Goal: Task Accomplishment & Management: Complete application form

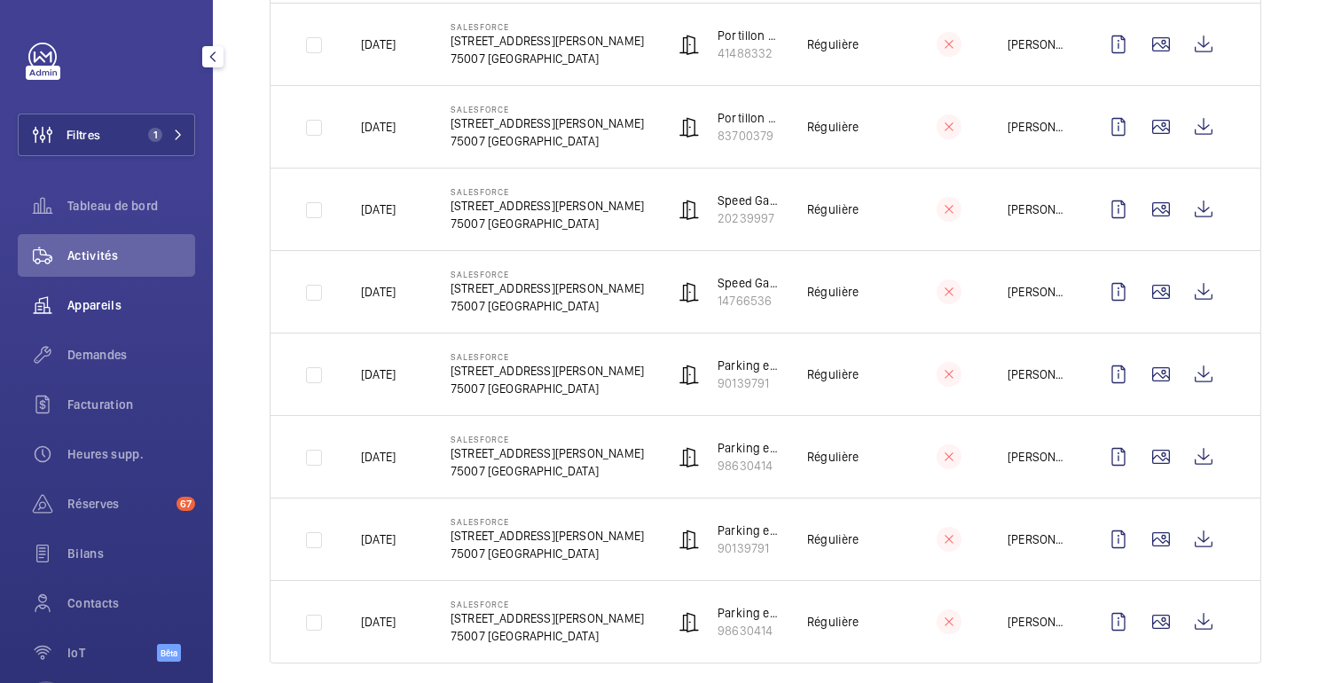
click at [89, 314] on div "Appareils" at bounding box center [106, 305] width 177 height 43
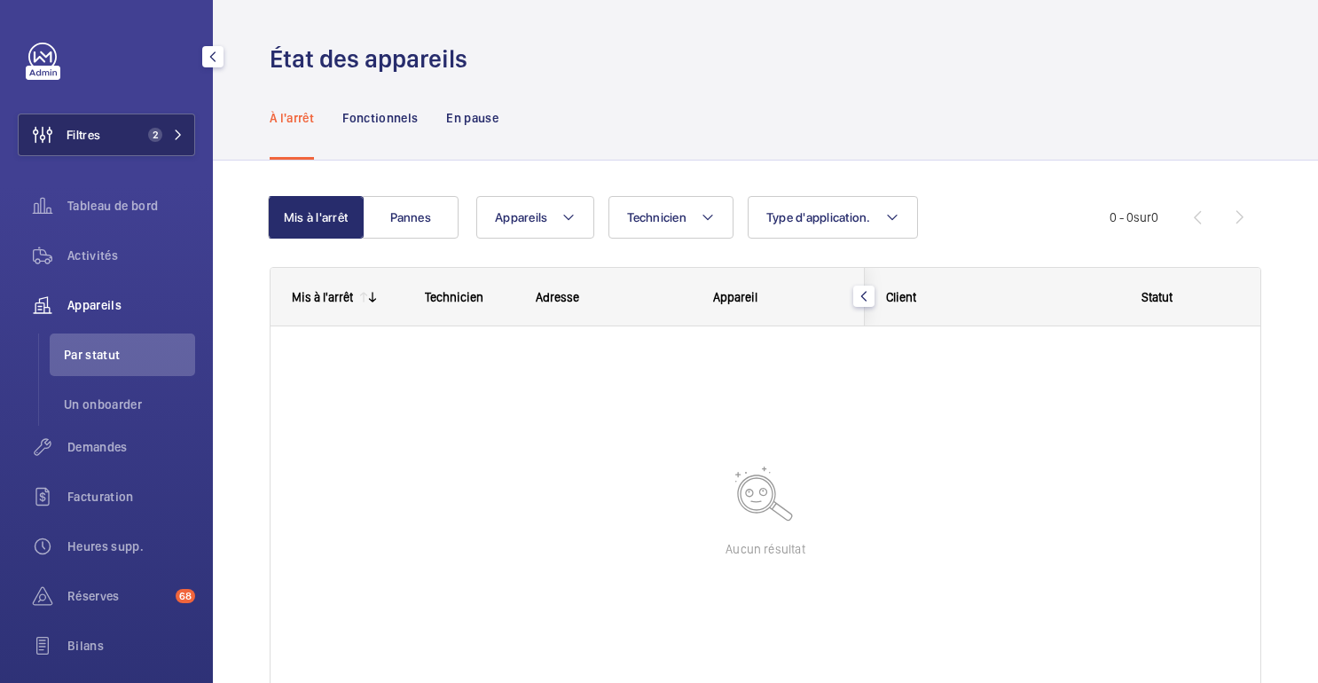
click at [155, 140] on font "2" at bounding box center [156, 135] width 6 height 12
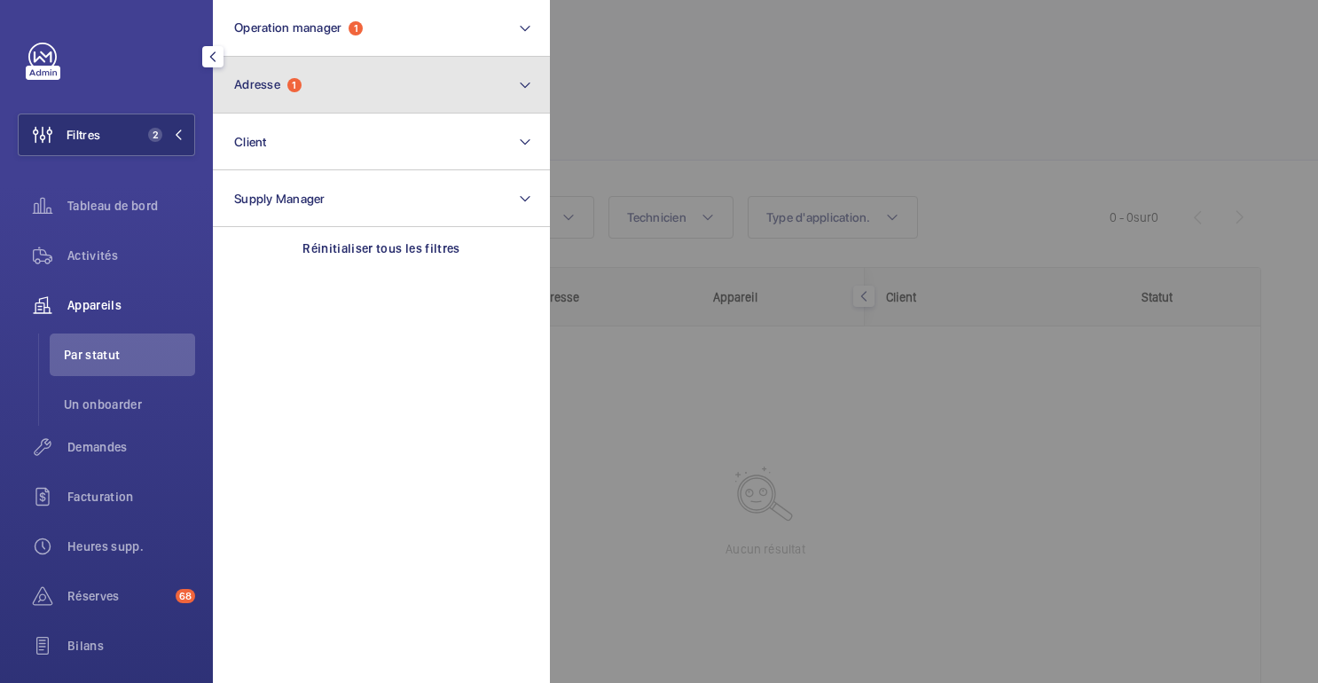
click at [328, 81] on button "Adresse 1" at bounding box center [381, 85] width 337 height 57
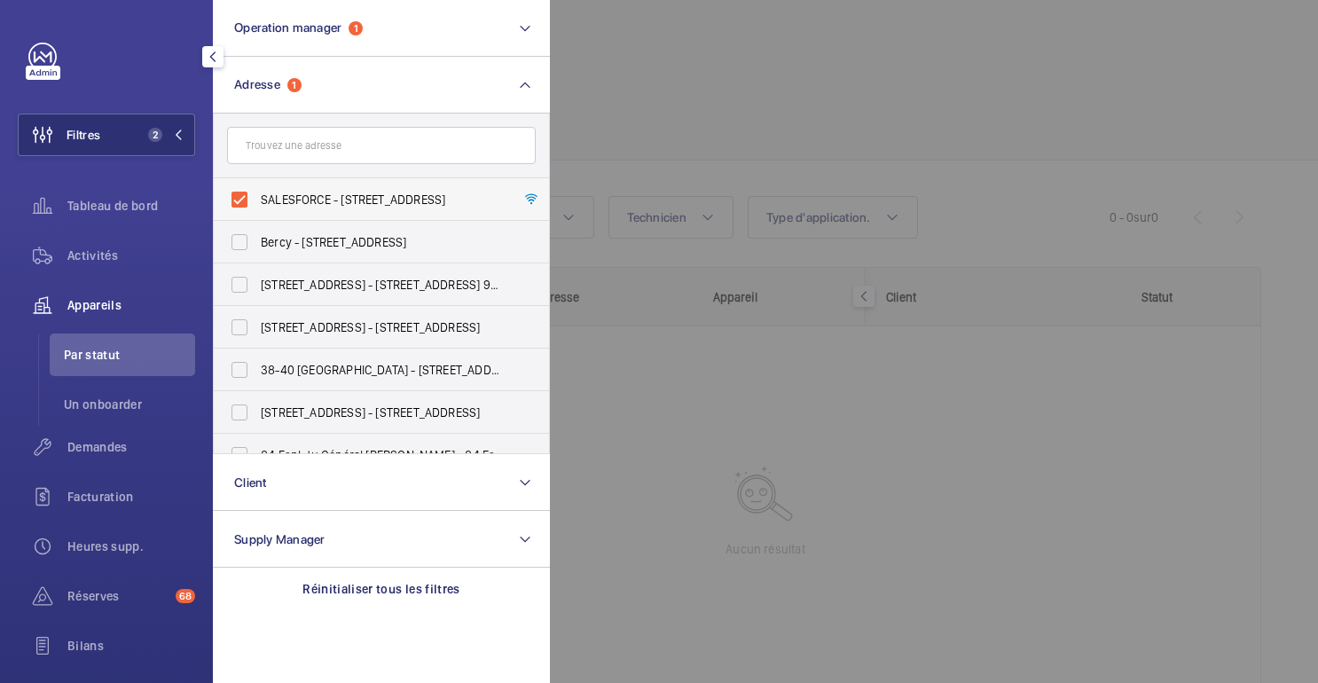
click at [265, 193] on span "SALESFORCE - [STREET_ADDRESS]" at bounding box center [383, 200] width 244 height 18
click at [257, 193] on input "SALESFORCE - [STREET_ADDRESS]" at bounding box center [239, 199] width 35 height 35
checkbox input "false"
click at [717, 69] on div at bounding box center [1209, 341] width 1318 height 683
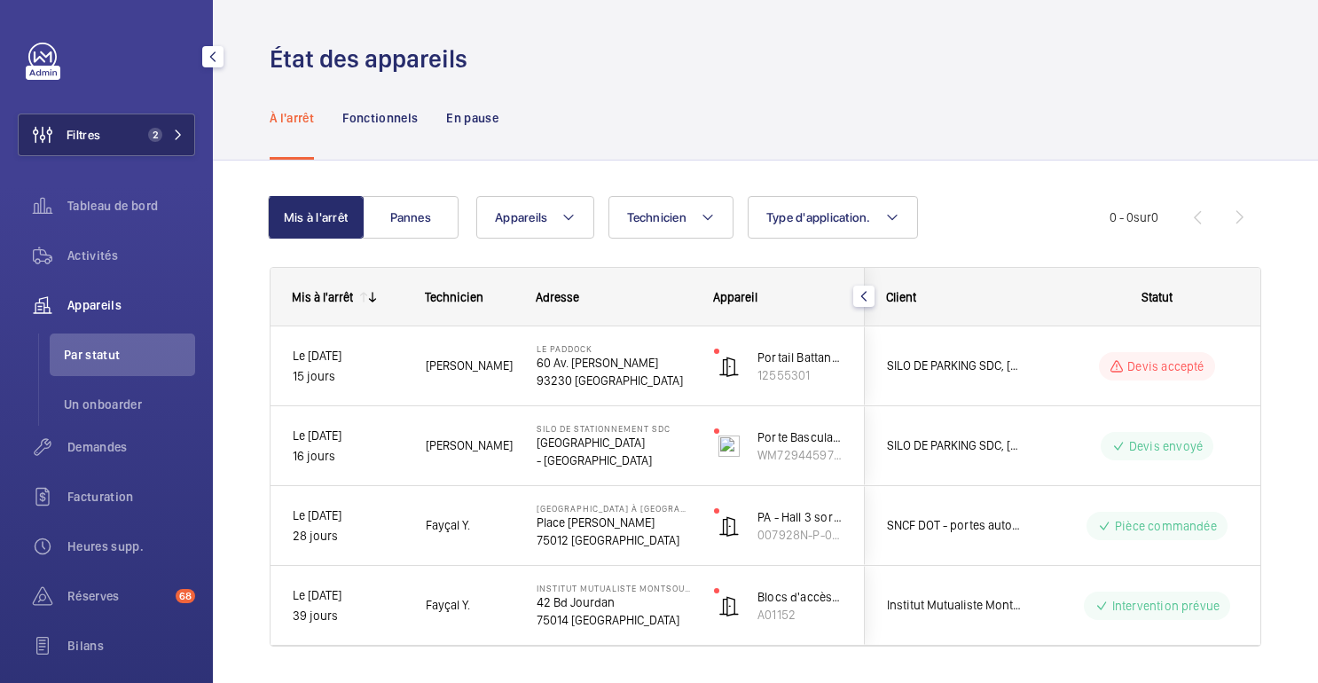
click at [182, 151] on button "Filtres 2" at bounding box center [106, 135] width 177 height 43
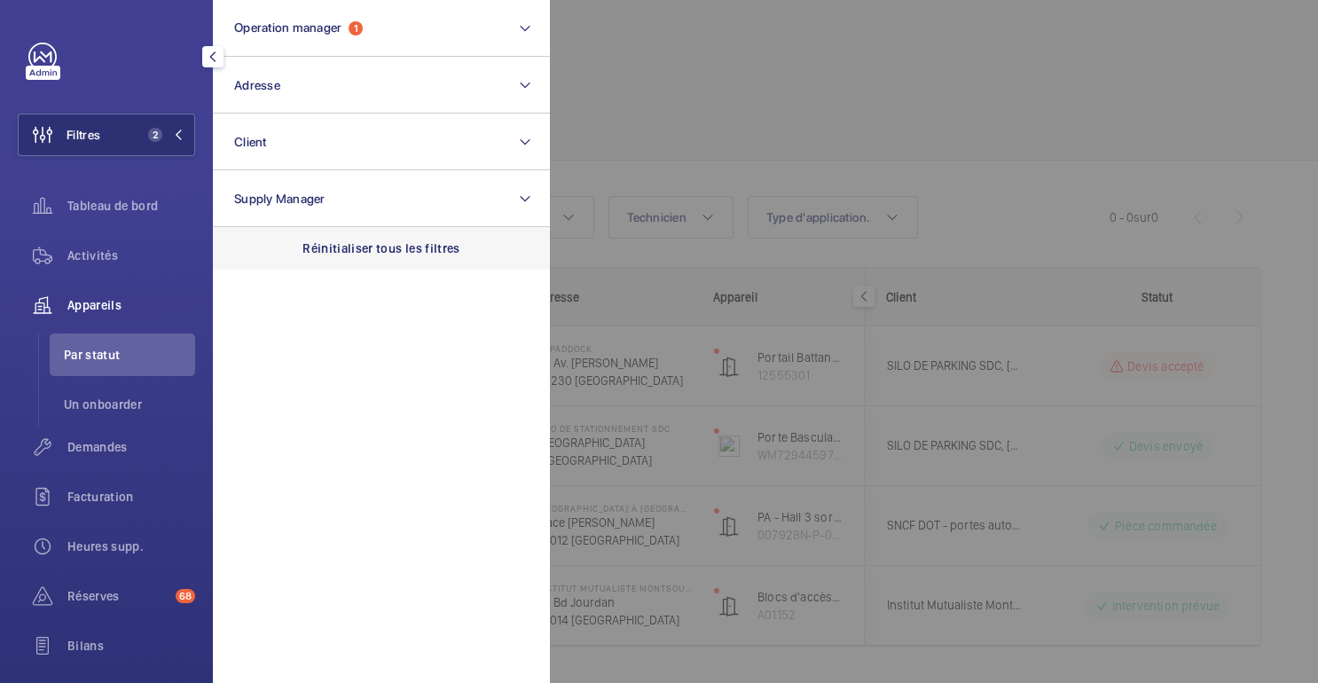
click at [353, 260] on div "Réinitialiser tous les filtres" at bounding box center [381, 248] width 337 height 43
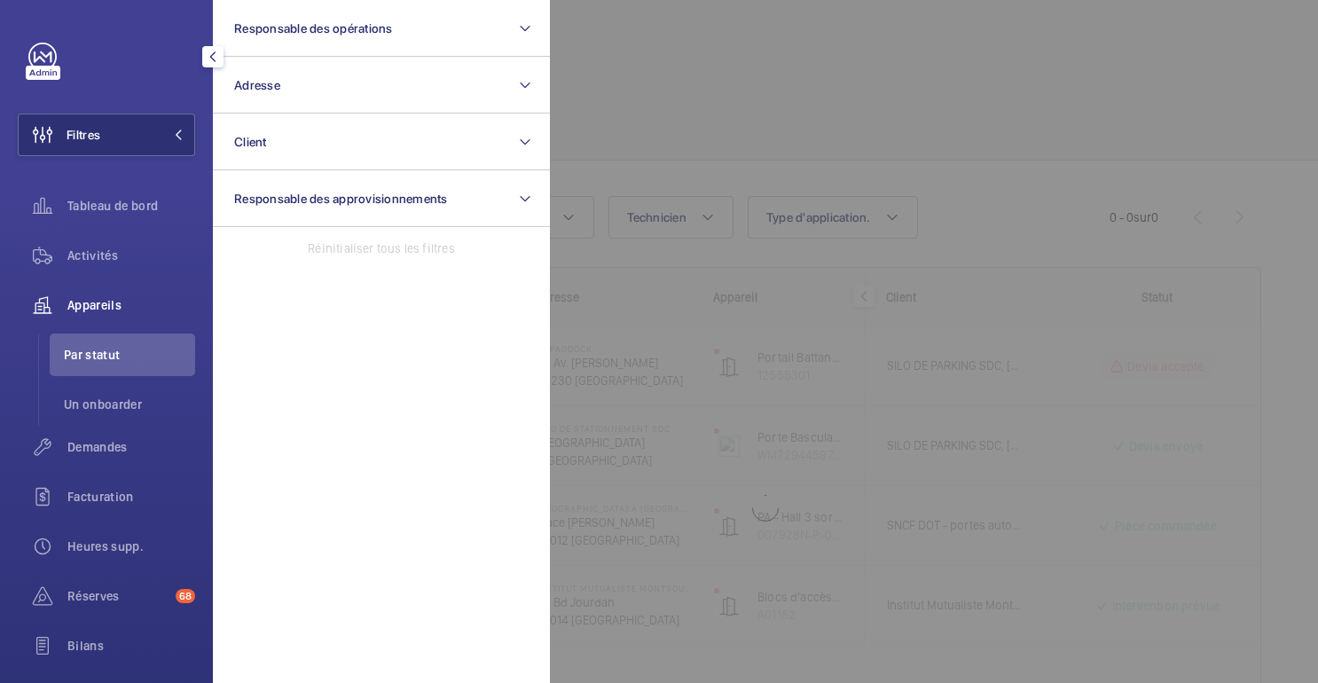
click at [762, 80] on div at bounding box center [1209, 341] width 1318 height 683
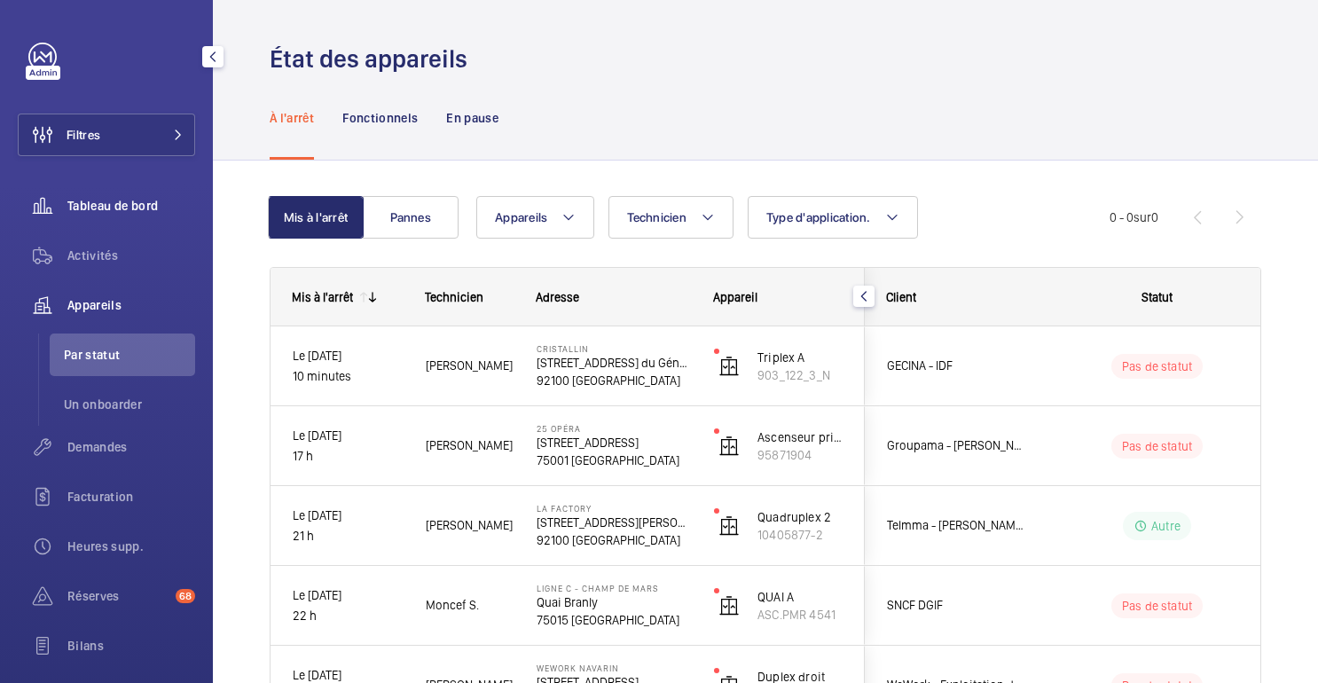
click at [71, 214] on span "Tableau de bord" at bounding box center [131, 206] width 128 height 18
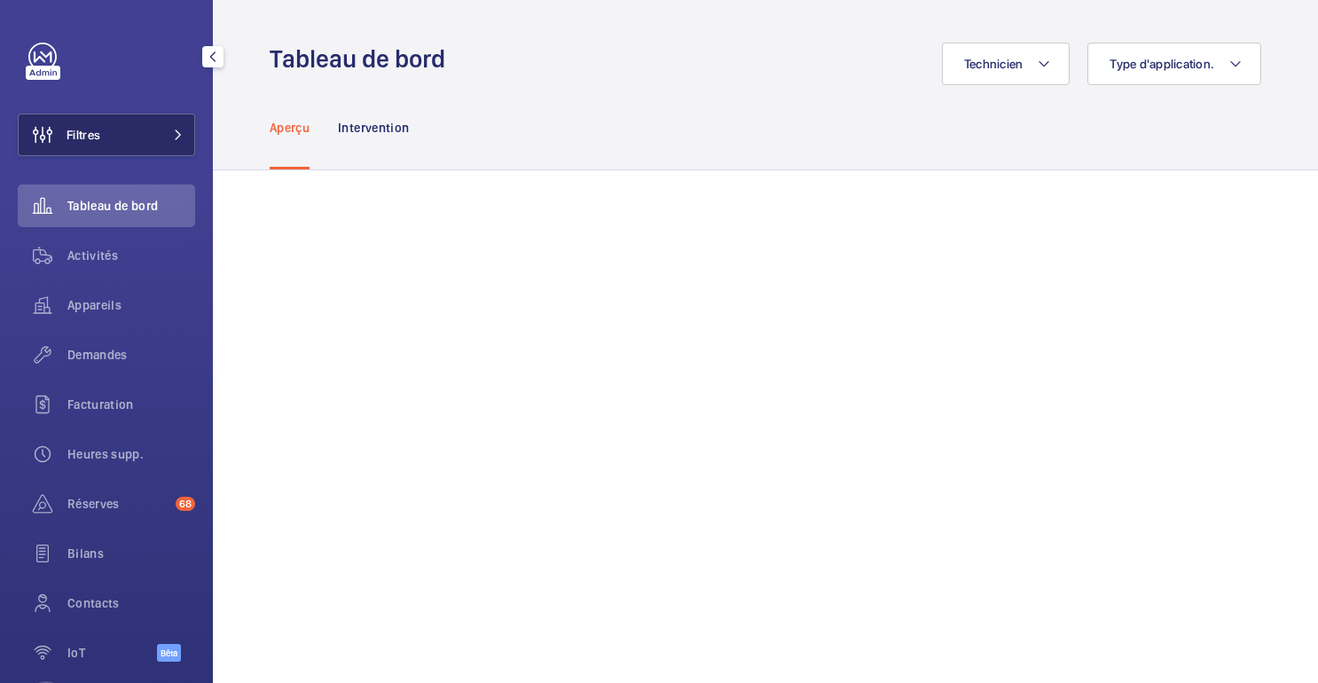
click at [132, 140] on button "Filtres" at bounding box center [106, 135] width 177 height 43
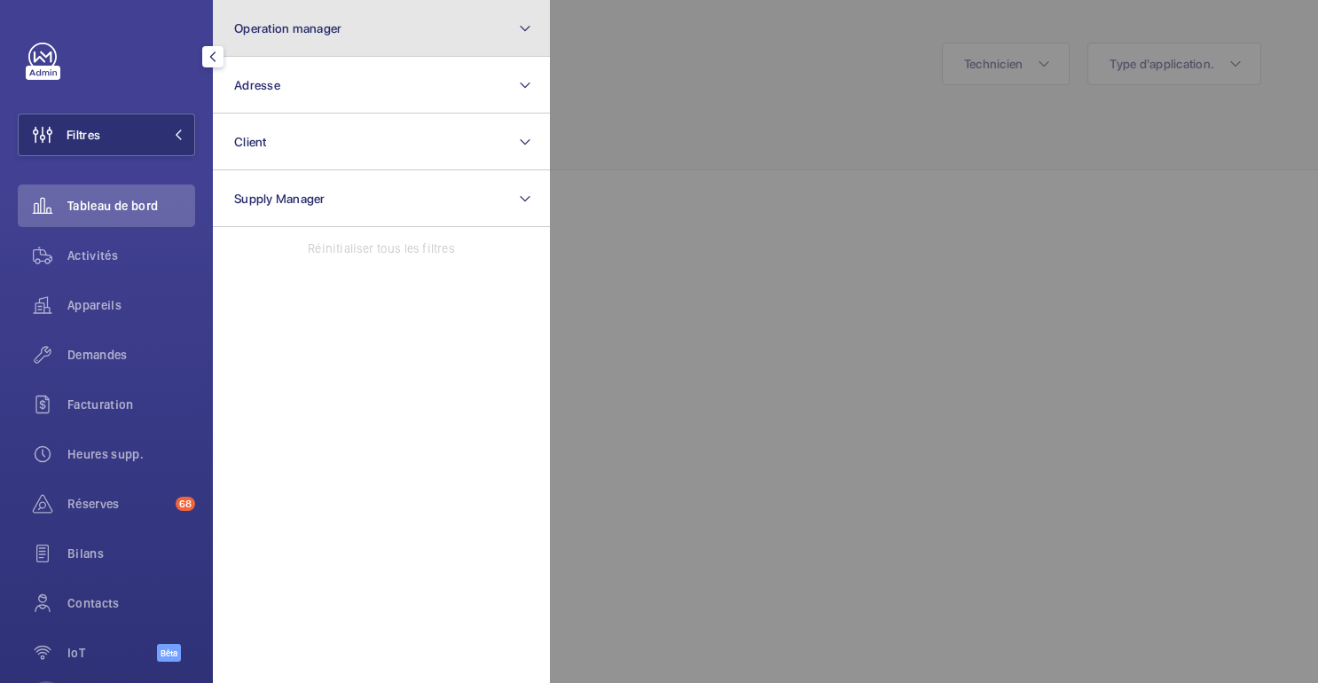
click at [277, 23] on span "Operation manager" at bounding box center [287, 28] width 107 height 14
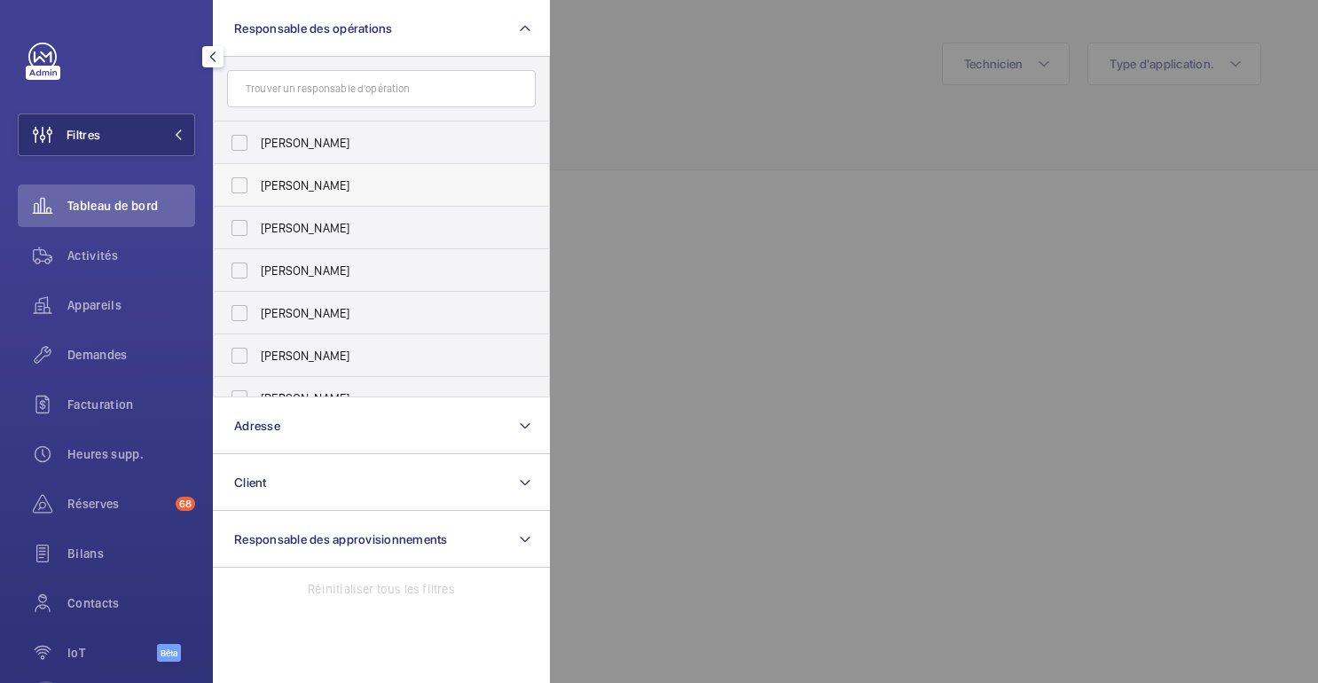
scroll to position [66, 0]
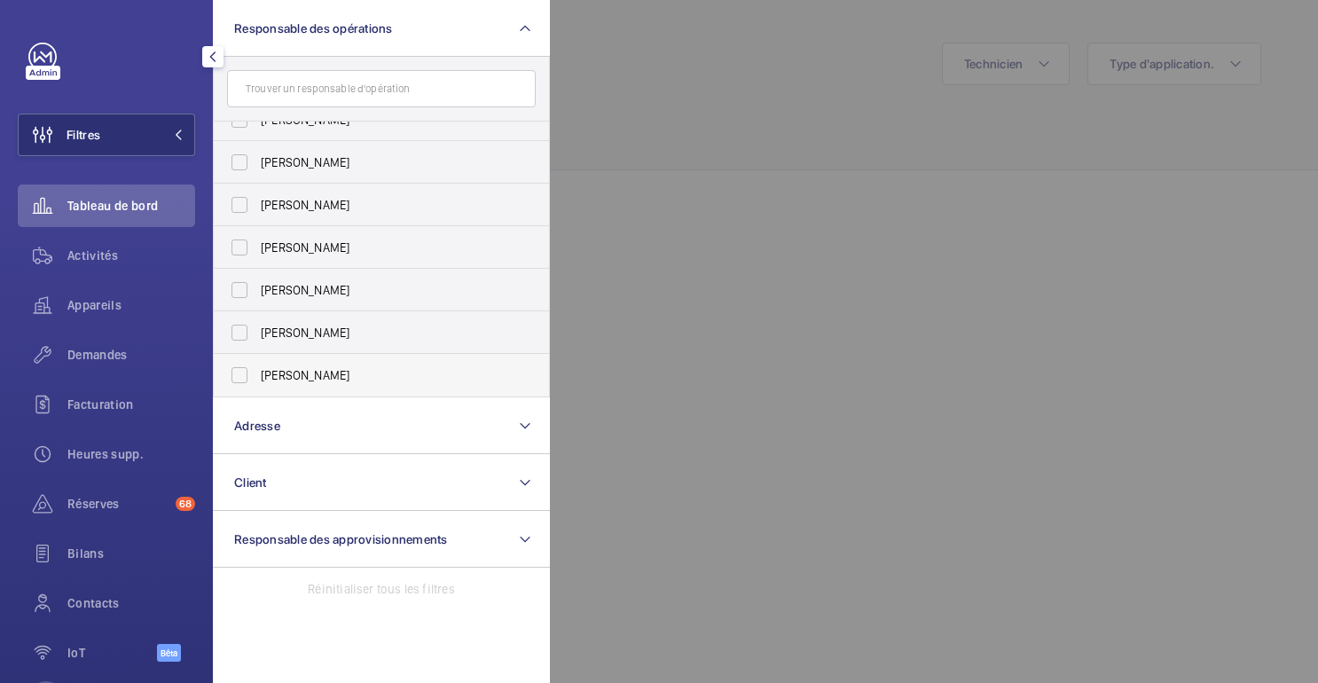
click at [275, 386] on label "[PERSON_NAME]" at bounding box center [368, 375] width 309 height 43
click at [257, 386] on input "[PERSON_NAME]" at bounding box center [239, 375] width 35 height 35
checkbox input "true"
click at [732, 163] on div at bounding box center [1209, 341] width 1318 height 683
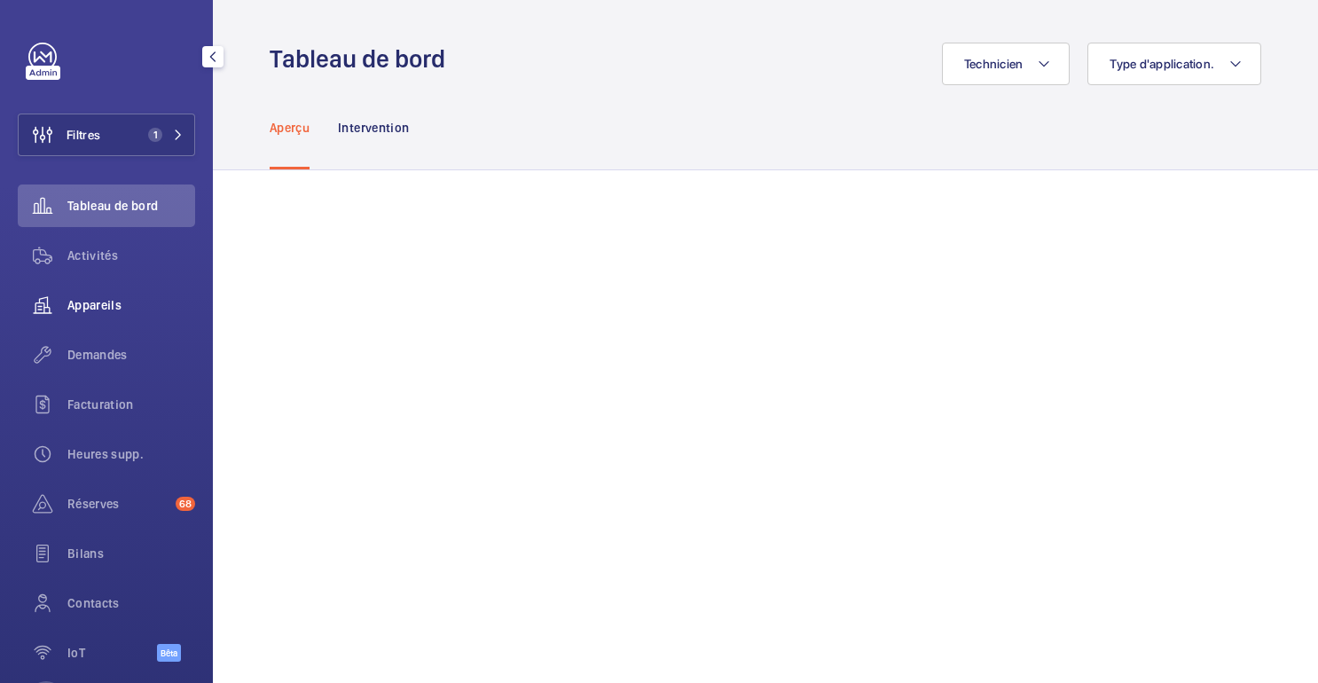
click at [95, 290] on div "Appareils" at bounding box center [106, 305] width 177 height 43
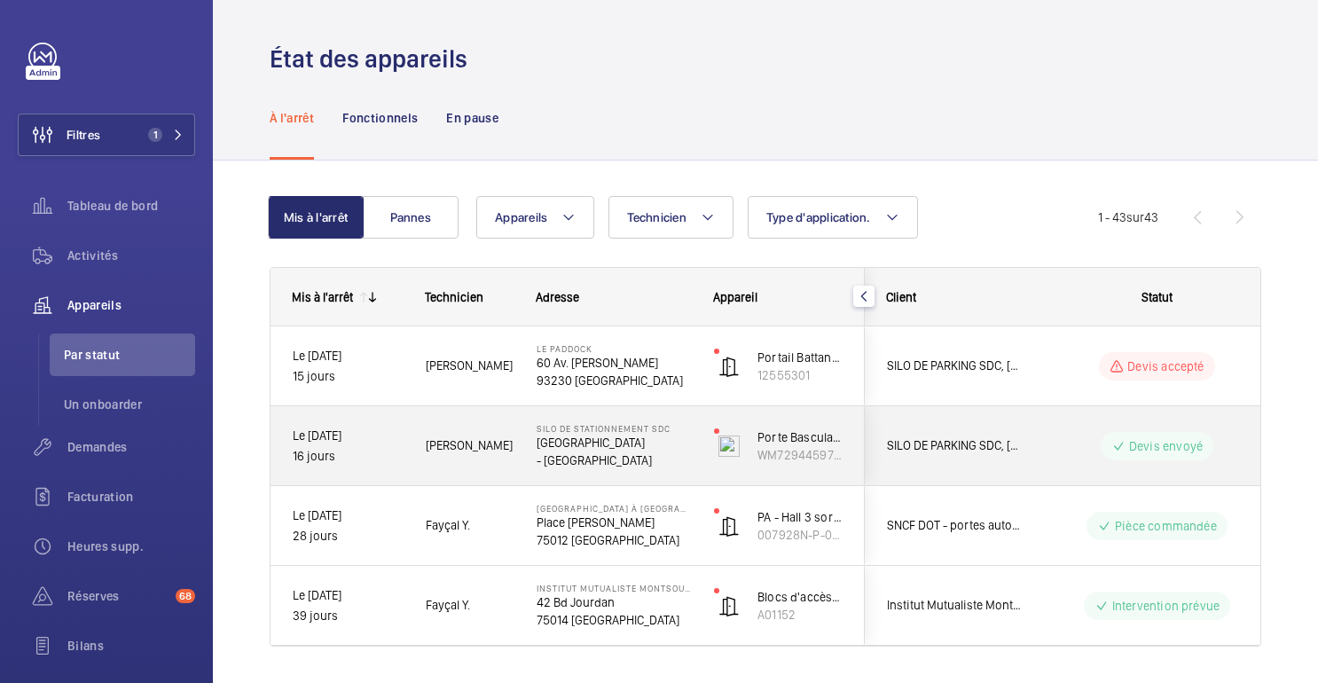
scroll to position [49, 0]
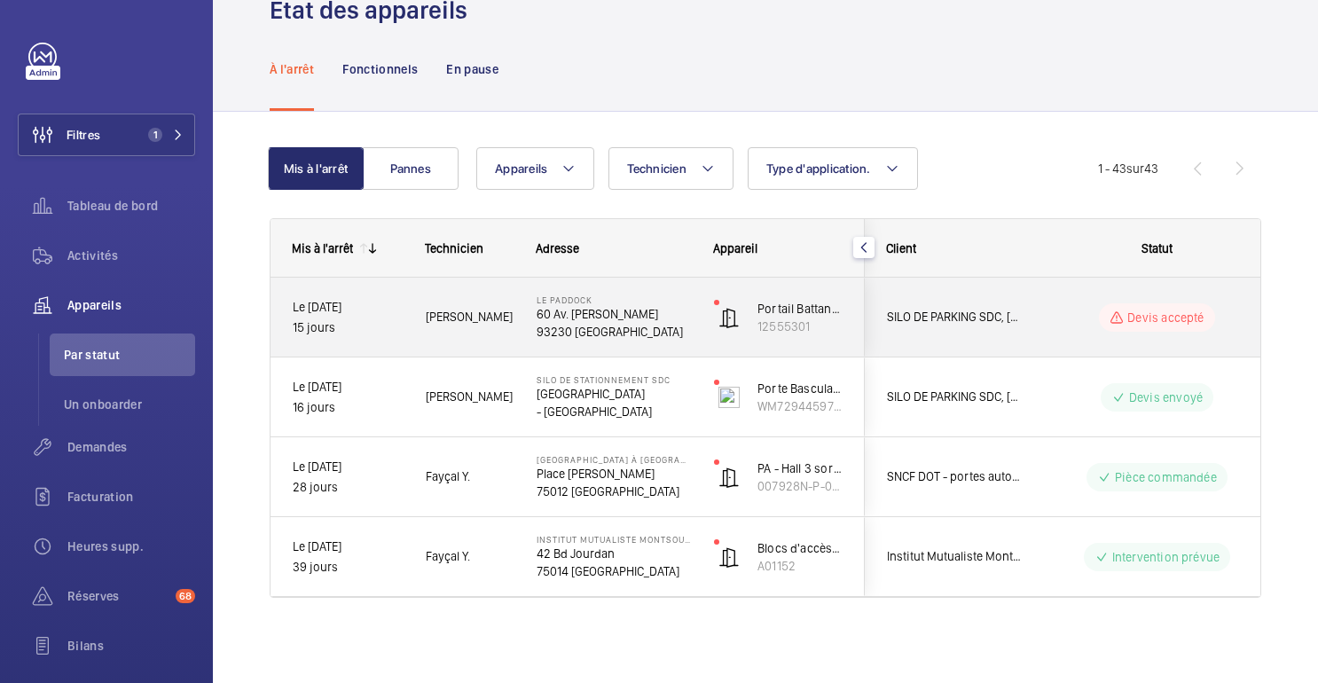
click at [1072, 315] on wm-front-pills-cell "Devis accepté" at bounding box center [1157, 317] width 221 height 28
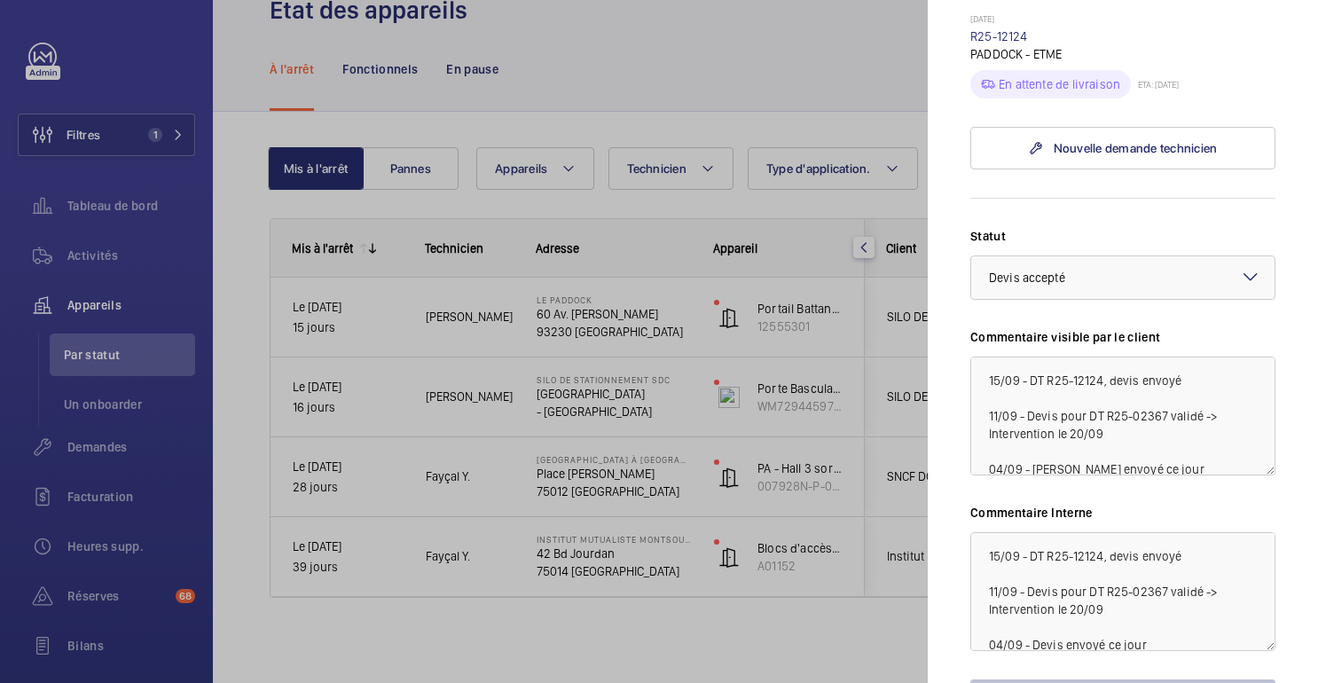
scroll to position [784, 0]
click at [857, 280] on div at bounding box center [659, 341] width 1318 height 683
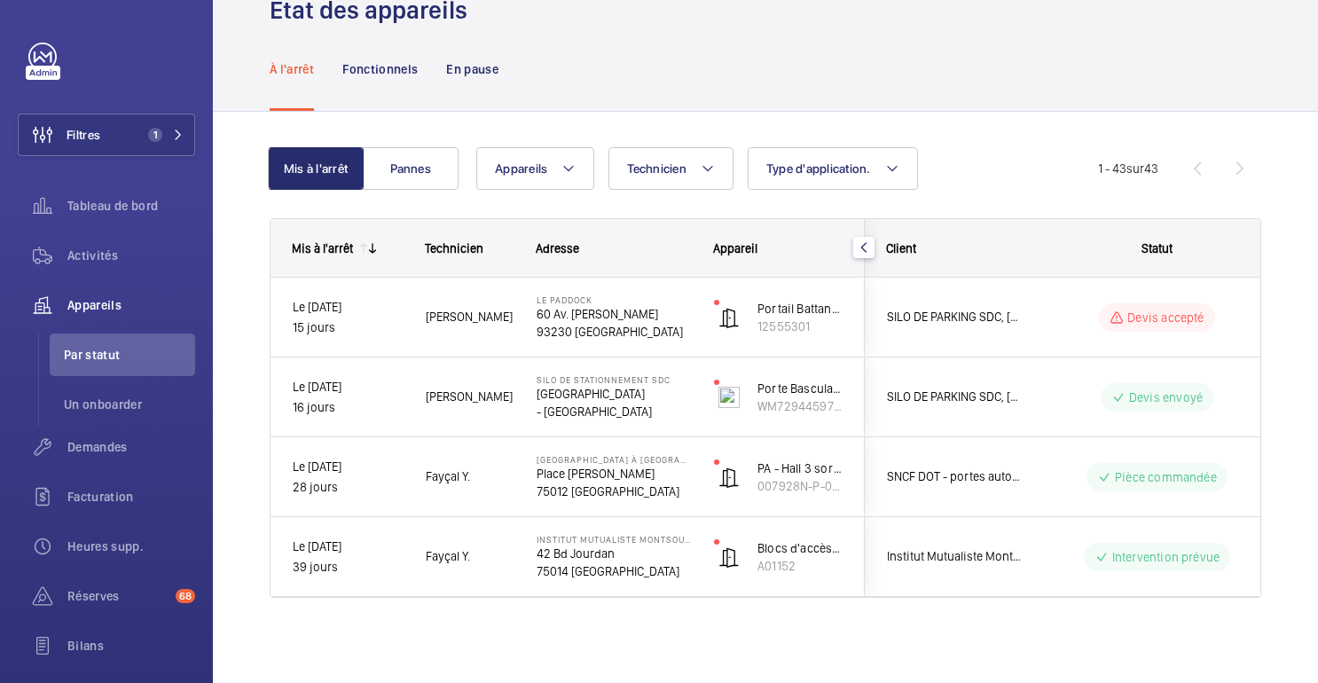
scroll to position [0, 0]
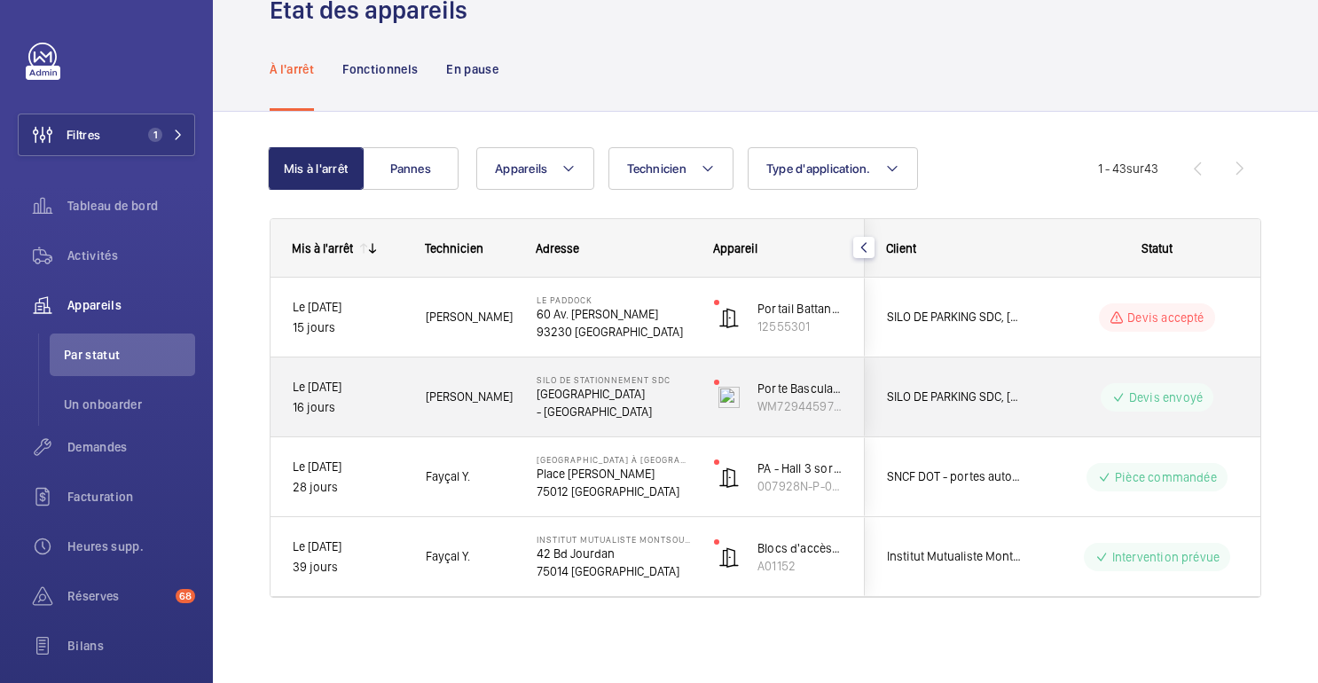
click at [1071, 395] on wm-front-pills-cell "Devis envoyé" at bounding box center [1157, 397] width 221 height 28
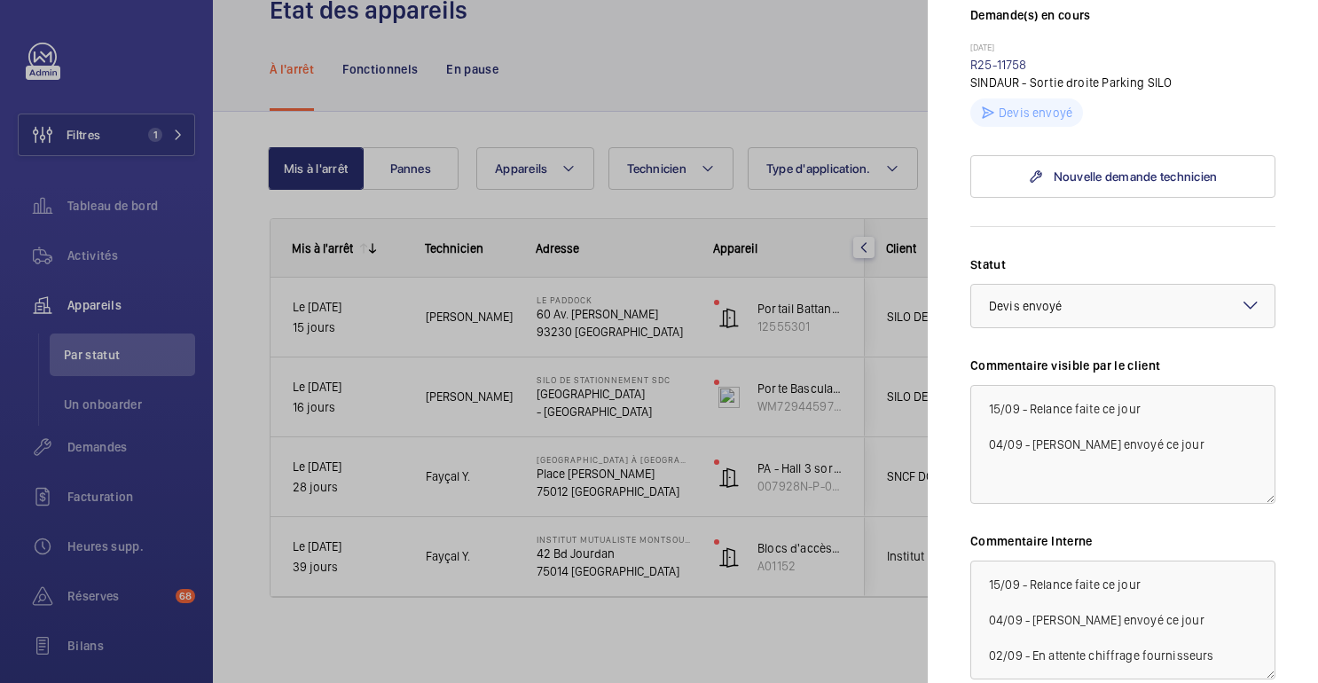
scroll to position [569, 0]
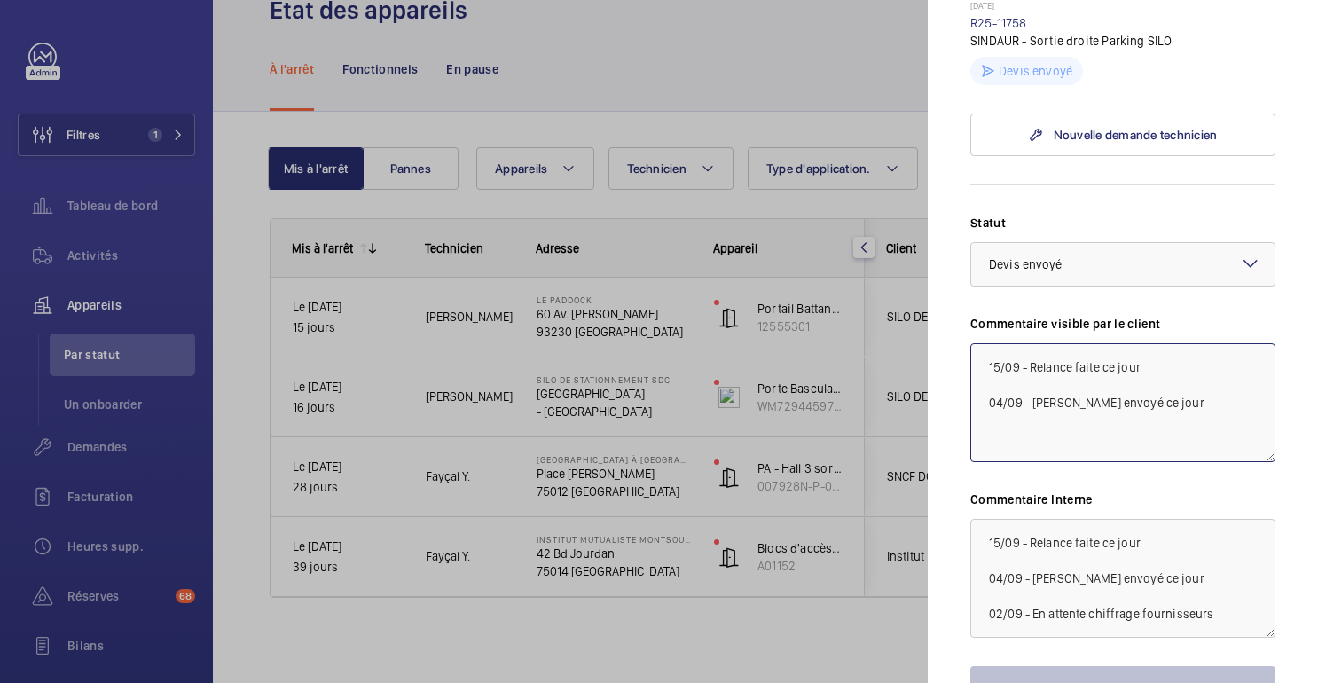
click at [988, 423] on textarea "15/09 - Relance faite ce jour 04/09 - Devis envoyé ce jour" at bounding box center [1123, 402] width 305 height 119
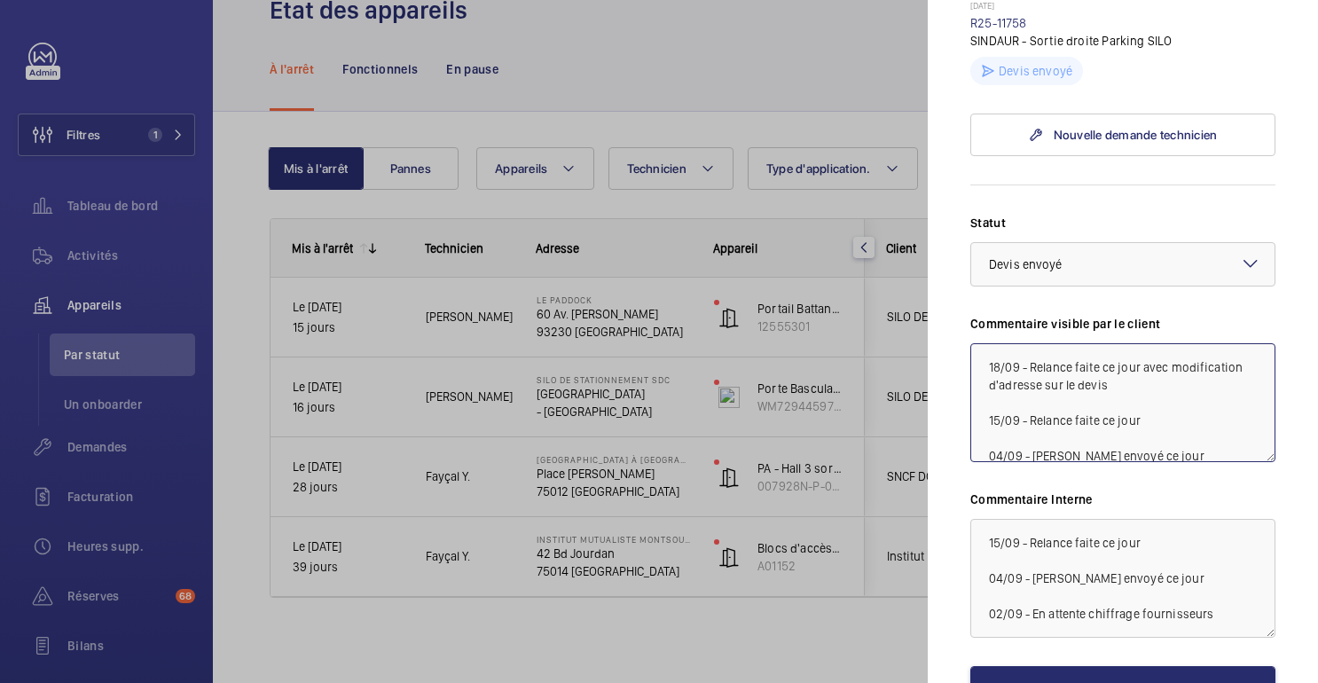
drag, startPoint x: 1129, startPoint y: 438, endPoint x: 957, endPoint y: 424, distance: 171.8
click at [957, 424] on mat-sidenav "Appareil à l'arrêt Silo de stationnement SDC Rue de la Commune de Paris - ROMAI…" at bounding box center [1123, 341] width 390 height 683
type textarea "18/09 - Relance faite ce jour avec modification d'adresse sur le devis 15/09 - …"
click at [989, 594] on textarea "15/09 - Relance faite ce jour 04/09 - Devis envoyé ce jour 02/09 - En attente c…" at bounding box center [1123, 578] width 305 height 119
paste textarea "18/09 - Relance faite ce jour avec modification d'adresse sur le devis"
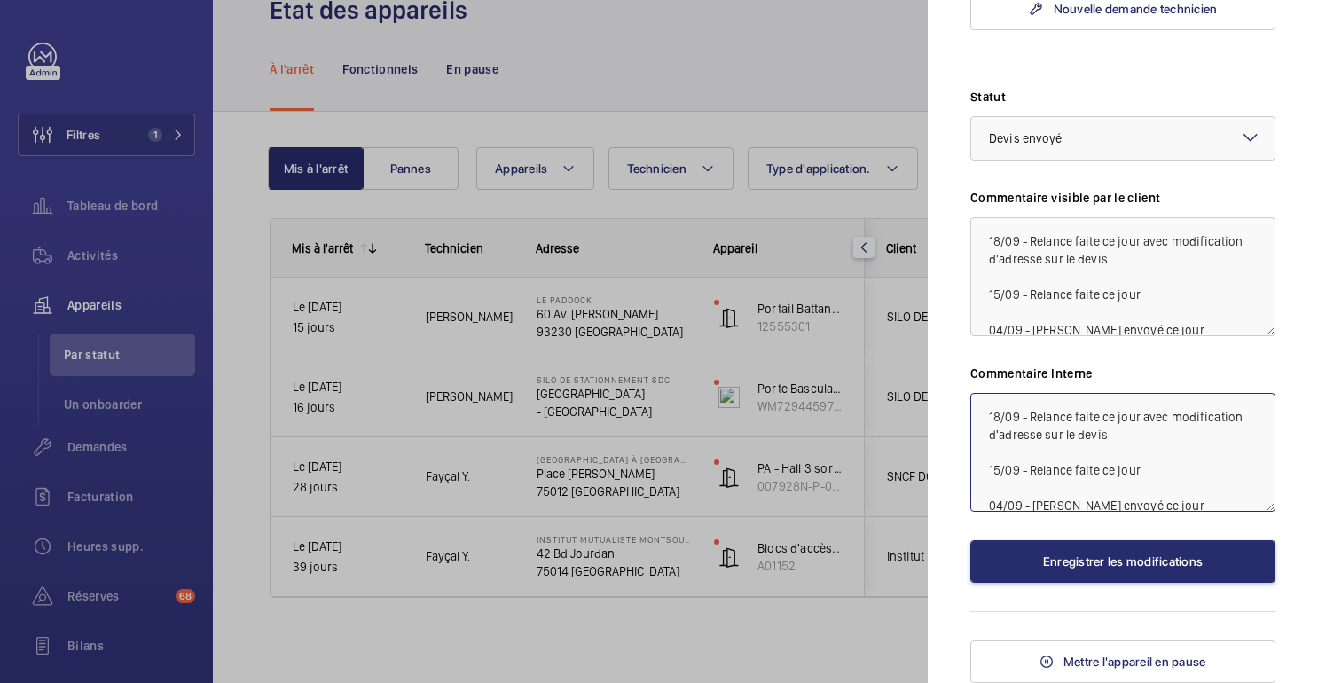
scroll to position [748, 0]
type textarea "18/09 - Relance faite ce jour avec modification d'adresse sur le devis 15/09 - …"
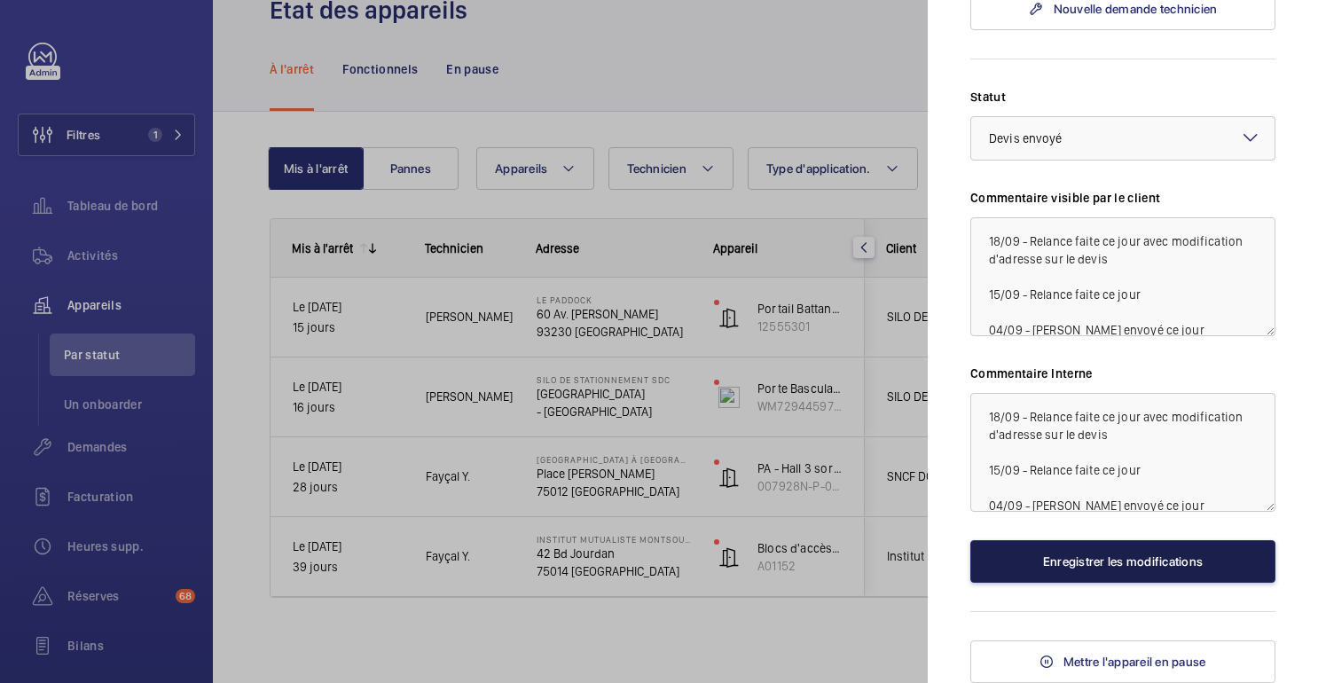
click at [1100, 560] on font "Enregistrer les modifications" at bounding box center [1123, 562] width 160 height 14
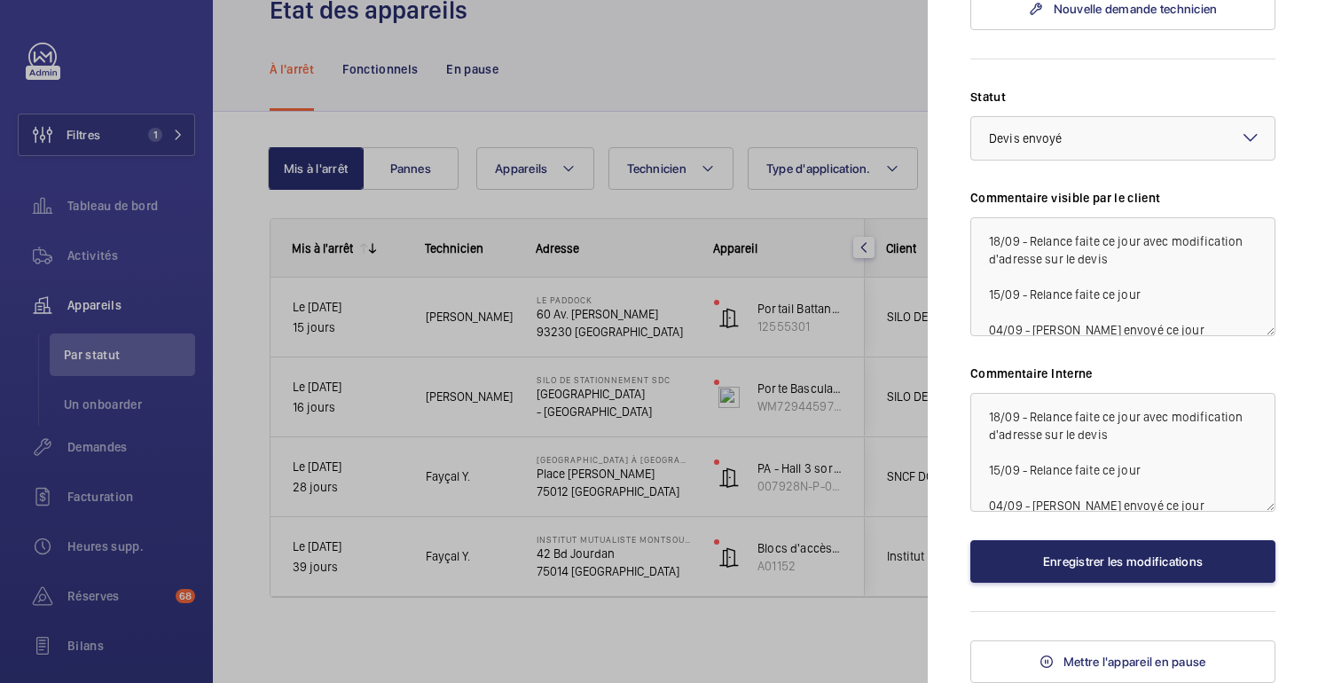
scroll to position [0, 0]
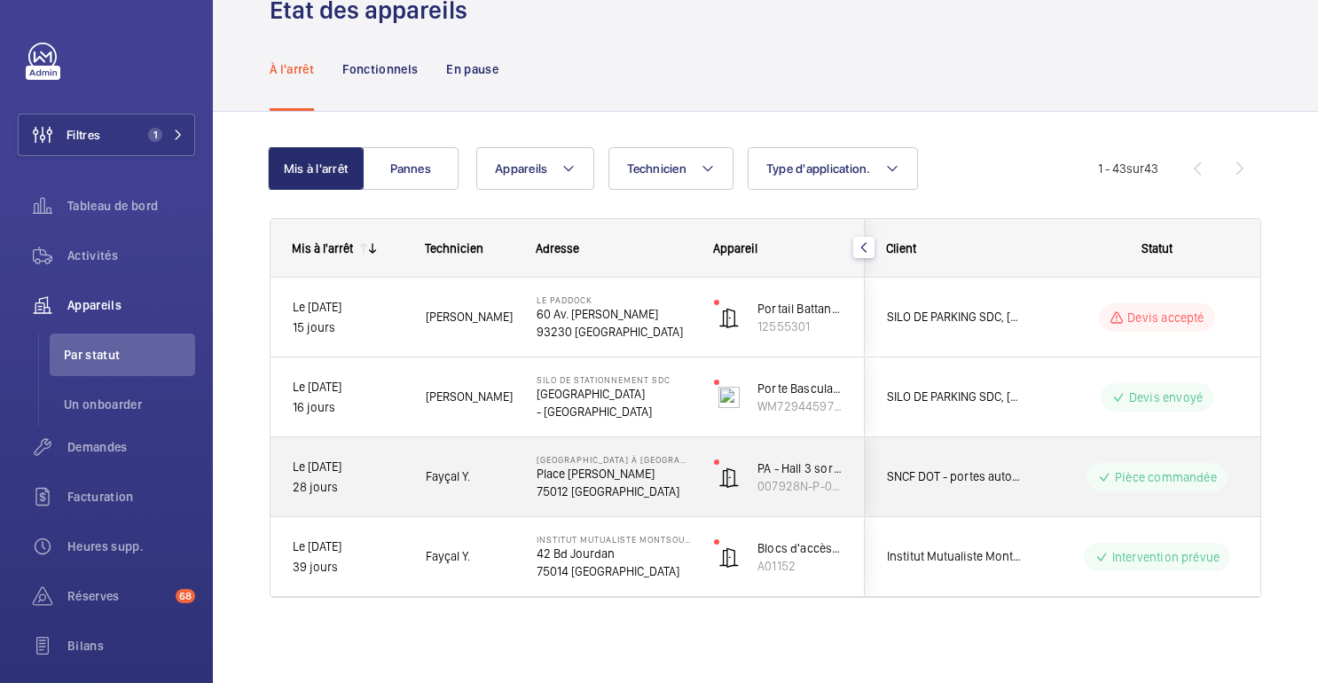
click at [1081, 478] on wm-front-pills-cell "Pièce commandée" at bounding box center [1157, 477] width 221 height 28
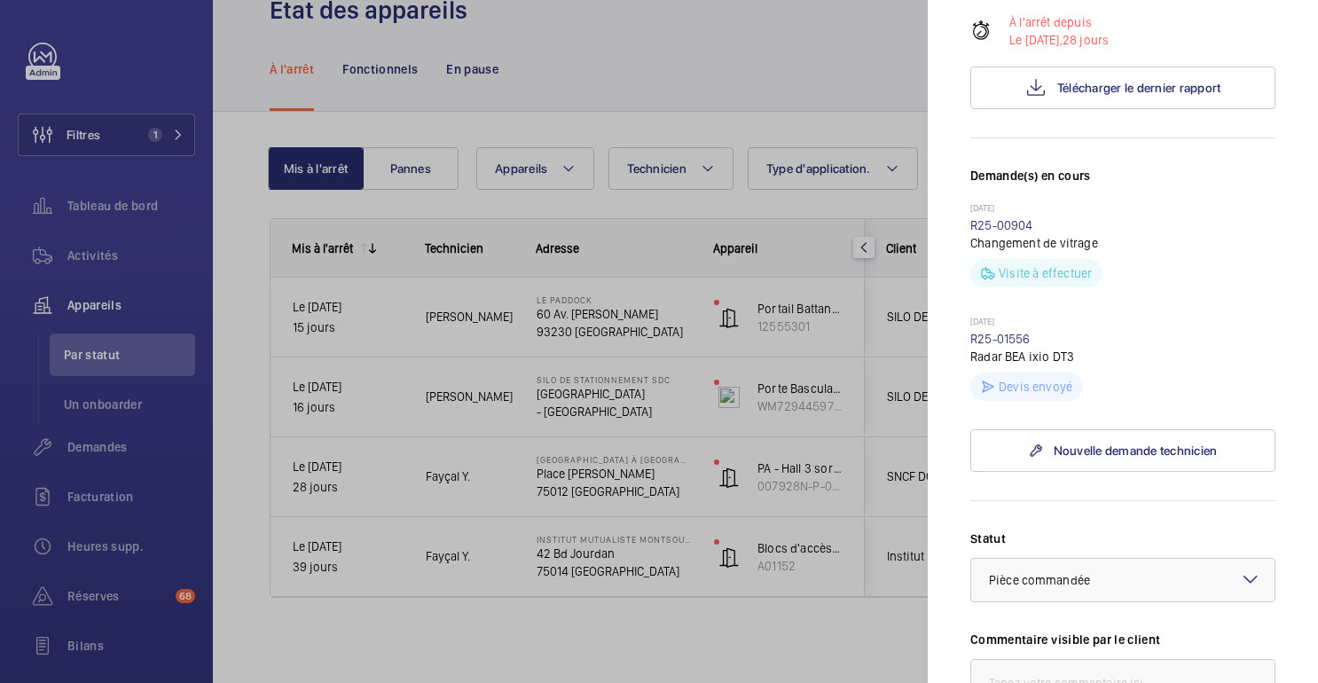
scroll to position [402, 0]
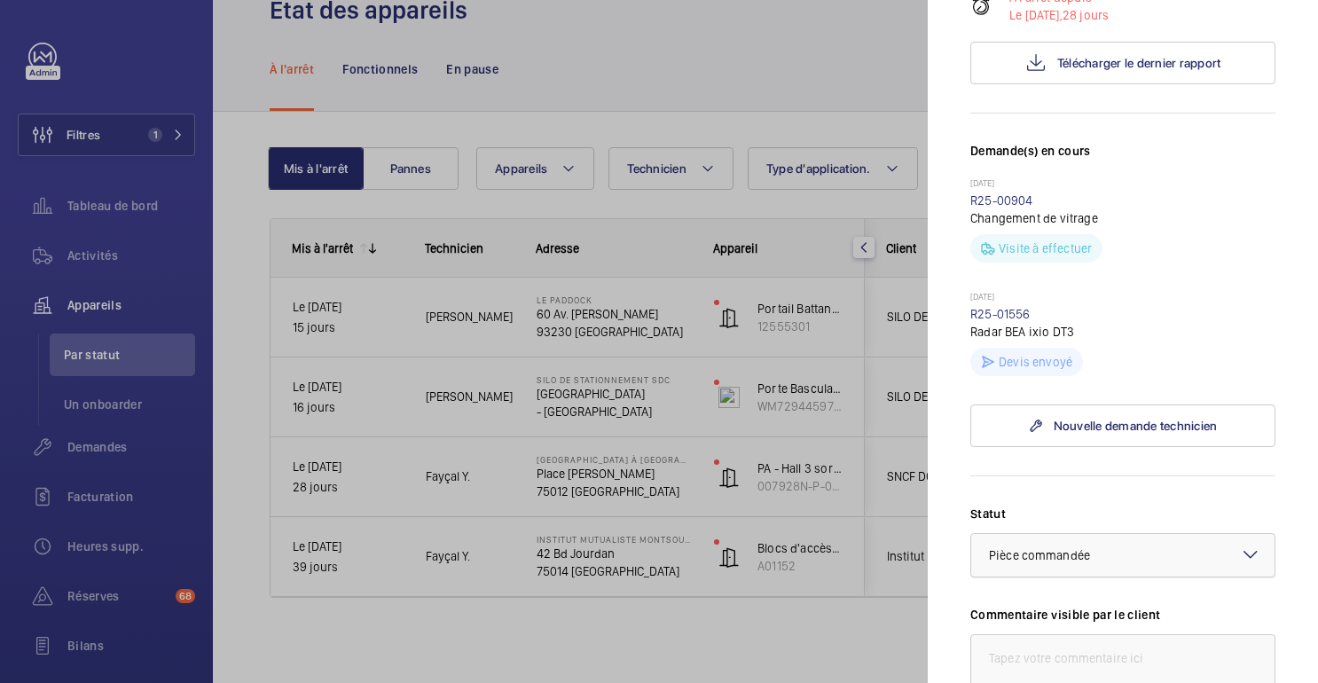
click at [1195, 534] on div at bounding box center [1122, 555] width 303 height 43
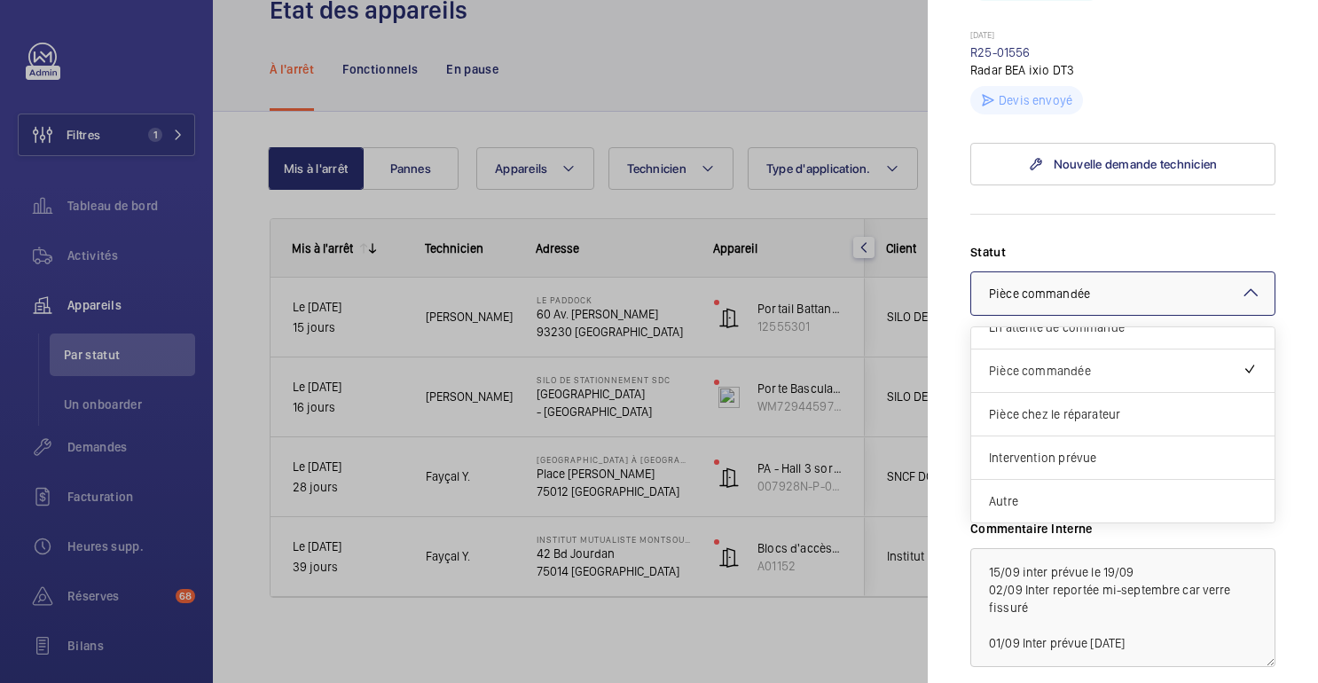
scroll to position [668, 0]
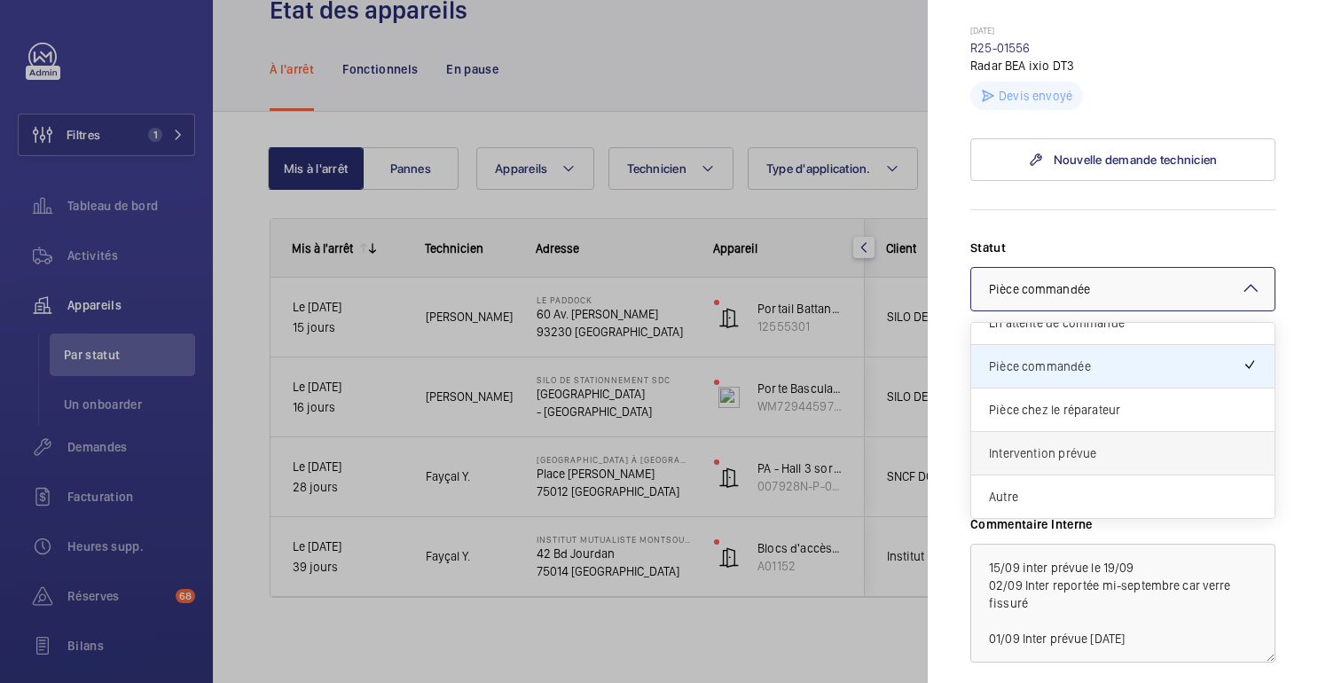
click at [1114, 444] on span "Intervention prévue" at bounding box center [1123, 453] width 268 height 18
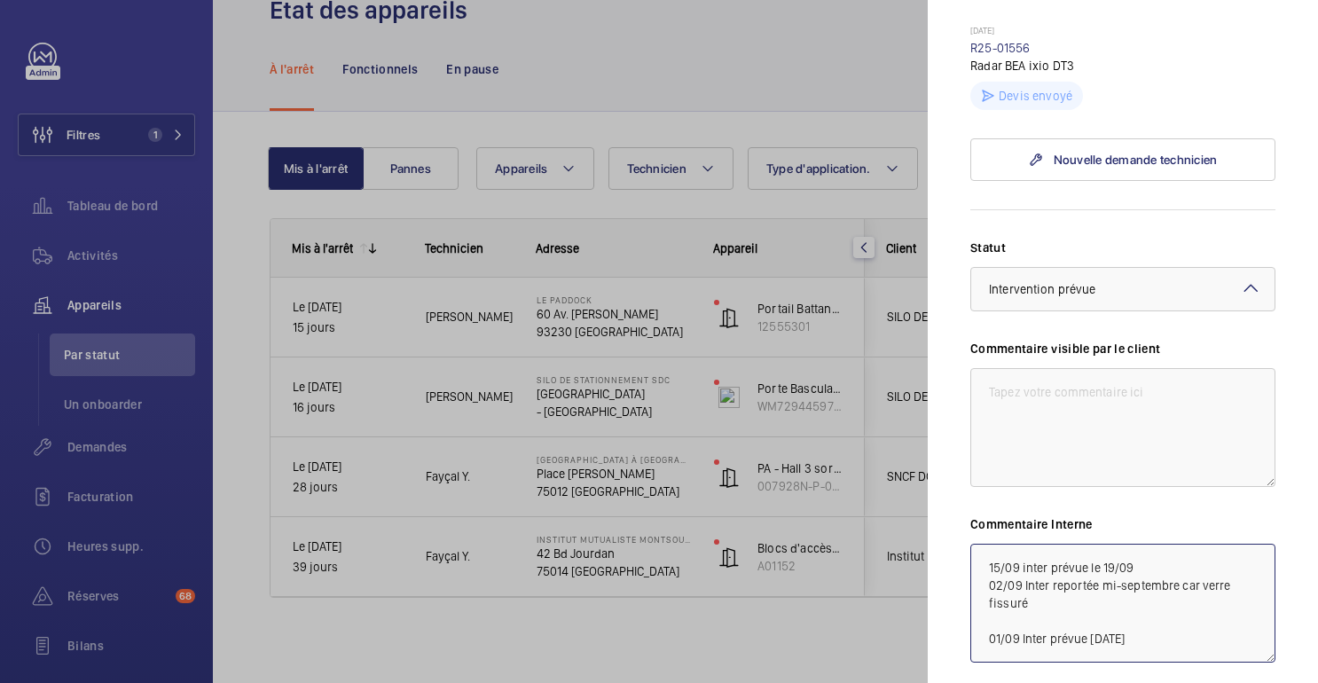
click at [1146, 544] on textarea "15/09 inter prévue le 19/09 02/09 Inter reportée mi-septembre car verre fissuré…" at bounding box center [1123, 603] width 305 height 119
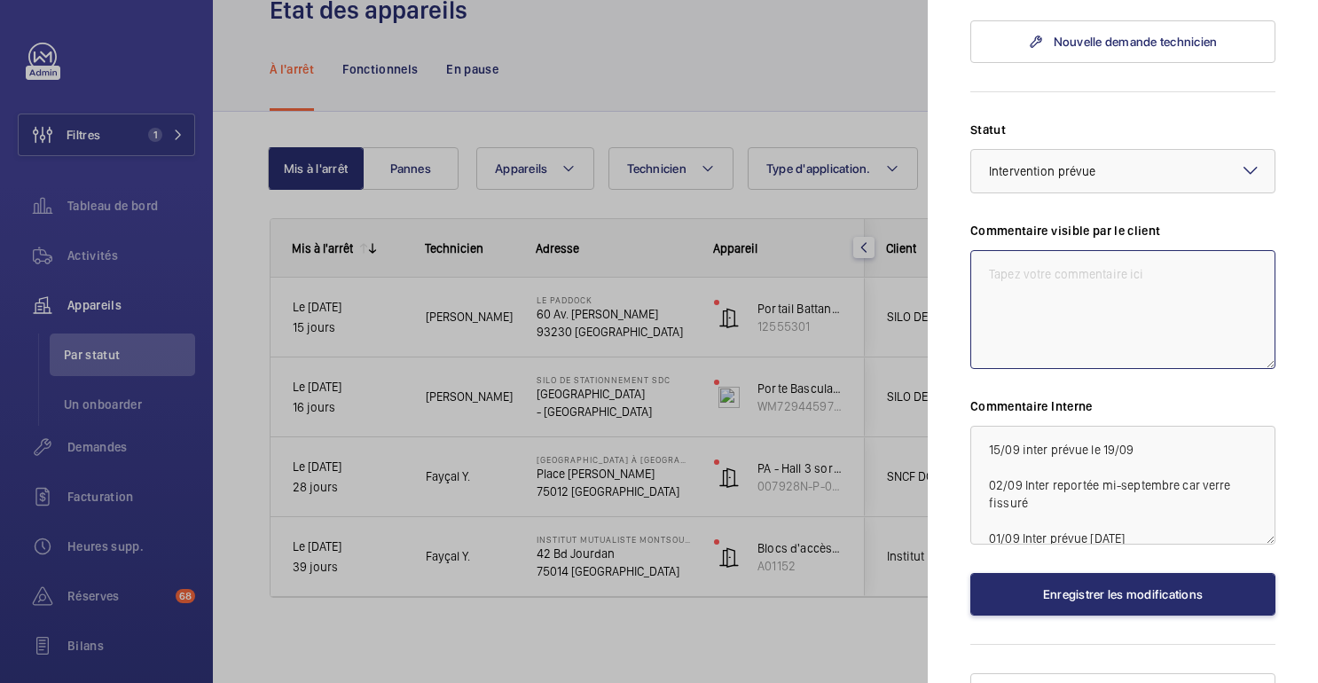
click at [1076, 250] on textarea at bounding box center [1123, 309] width 305 height 119
drag, startPoint x: 1162, startPoint y: 420, endPoint x: 983, endPoint y: 427, distance: 179.4
click at [983, 427] on textarea "15/09 inter prévue le 19/09 02/09 Inter reportée mi-septembre car verre fissuré…" at bounding box center [1123, 485] width 305 height 119
click at [1000, 426] on textarea "15/09 inter prévue le 19/09 02/09 Inter reportée mi-septembre car verre fissuré…" at bounding box center [1123, 485] width 305 height 119
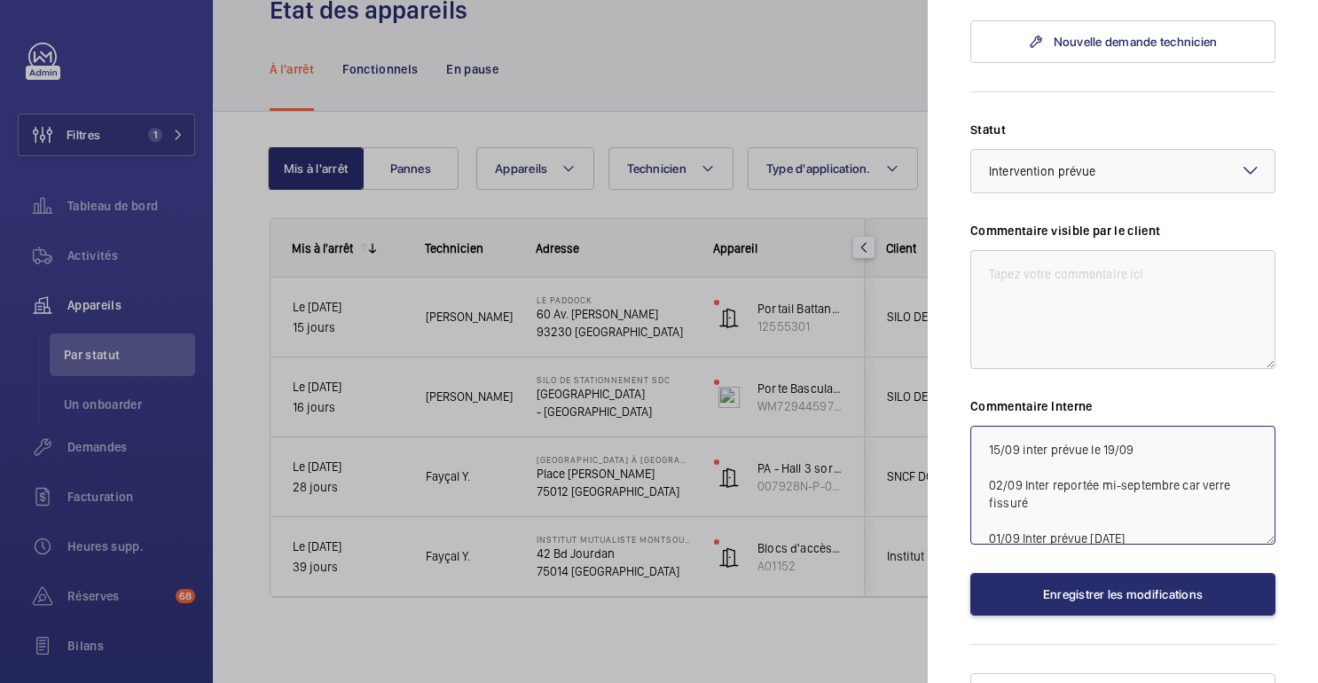
click at [1000, 426] on textarea "15/09 inter prévue le 19/09 02/09 Inter reportée mi-septembre car verre fissuré…" at bounding box center [1123, 485] width 305 height 119
click at [1018, 426] on textarea "15/09 inter prévue le 19/09 02/09 Inter reportée mi-septembre car verre fissuré…" at bounding box center [1123, 485] width 305 height 119
click at [1010, 426] on textarea "15/09 - inter prévue le 19/09 02/09 Inter reportée mi-septembre car verre fissu…" at bounding box center [1123, 485] width 305 height 119
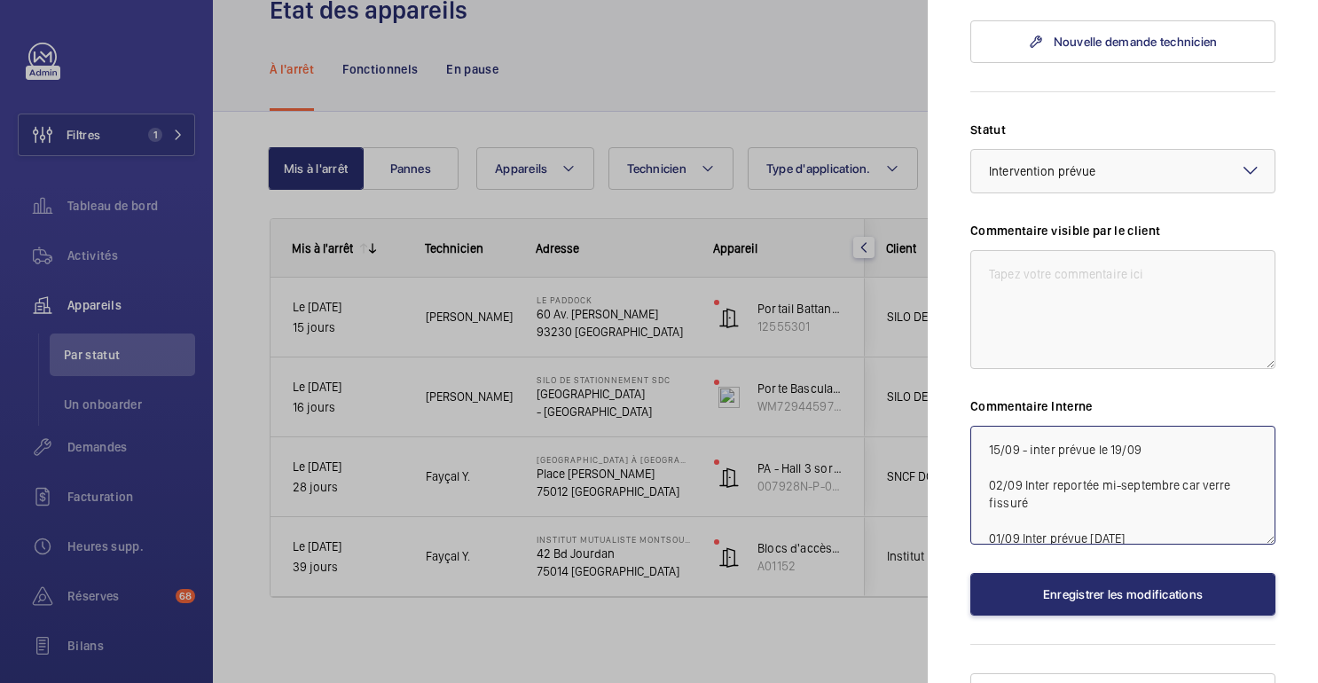
type textarea "15/09 - inter prévue le 19/09 02/09 Inter reportée mi-septembre car verre fissu…"
click at [1050, 261] on textarea at bounding box center [1123, 309] width 305 height 119
paste textarea "15/09 - inter prévue le 19/09"
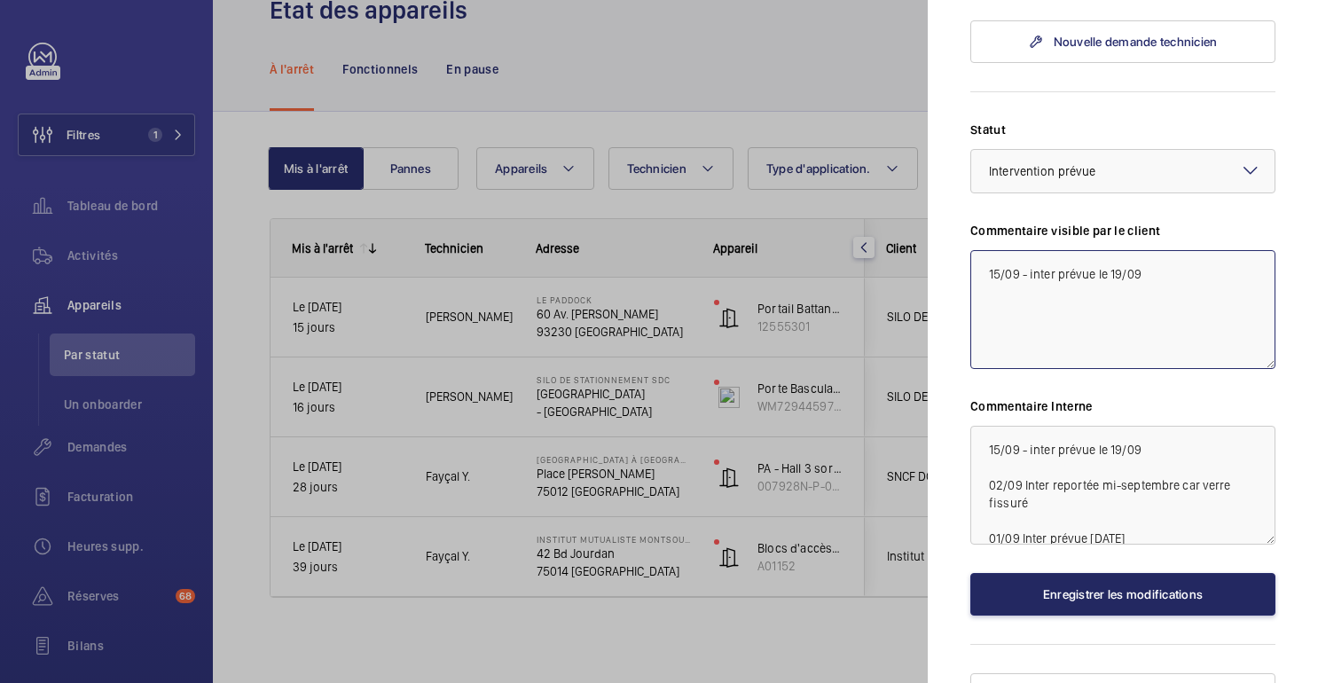
type textarea "15/09 - inter prévue le 19/09"
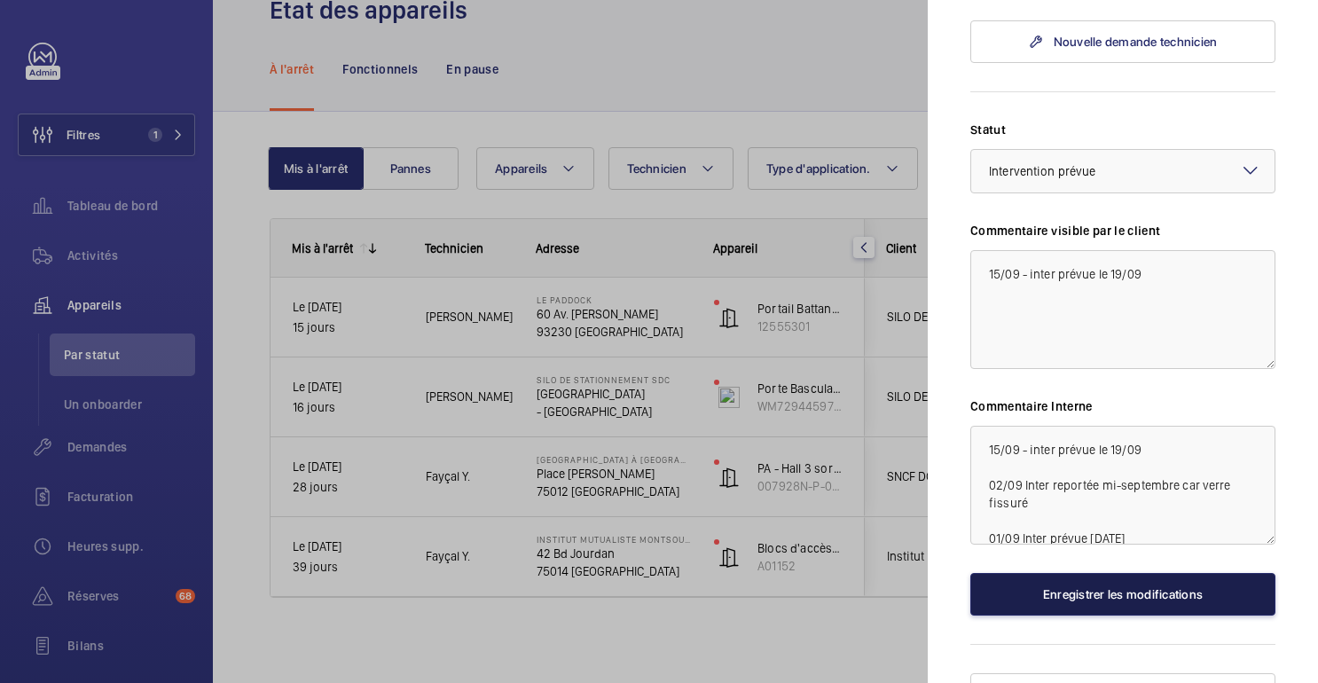
click at [1131, 587] on font "Enregistrer les modifications" at bounding box center [1123, 594] width 160 height 14
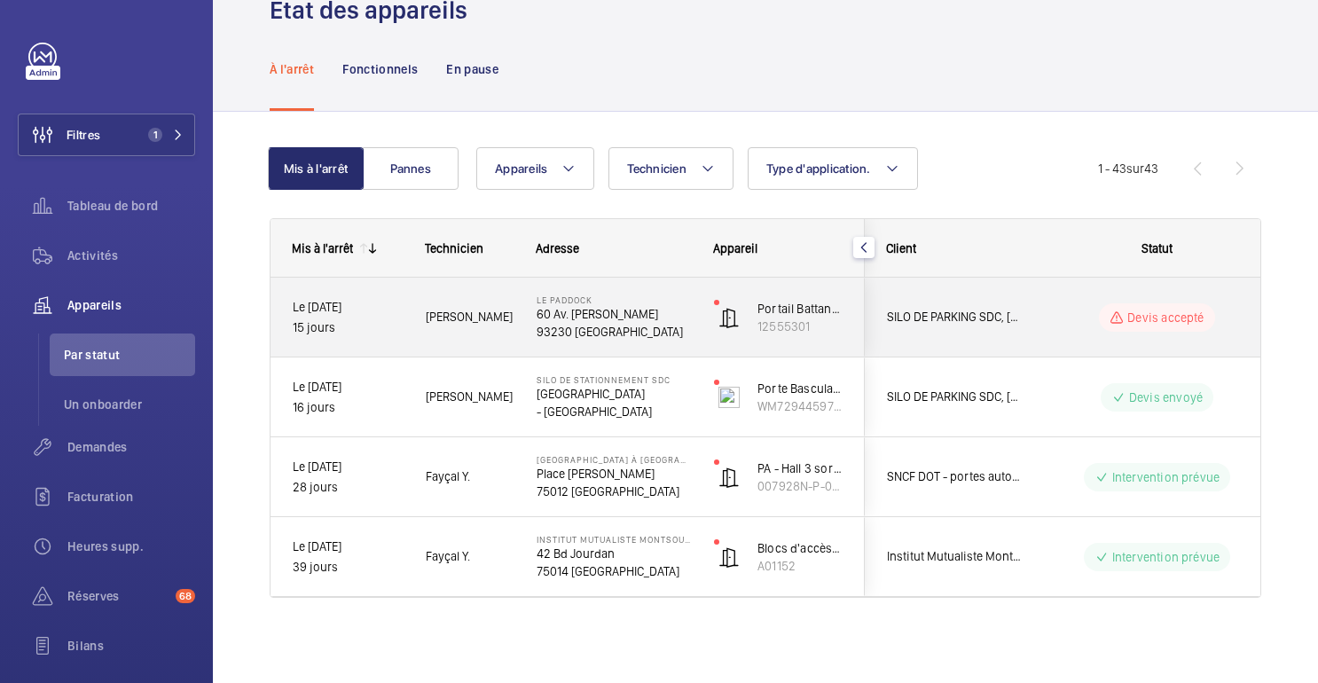
click at [1055, 310] on wm-front-pills-cell "Devis accepté" at bounding box center [1157, 317] width 221 height 28
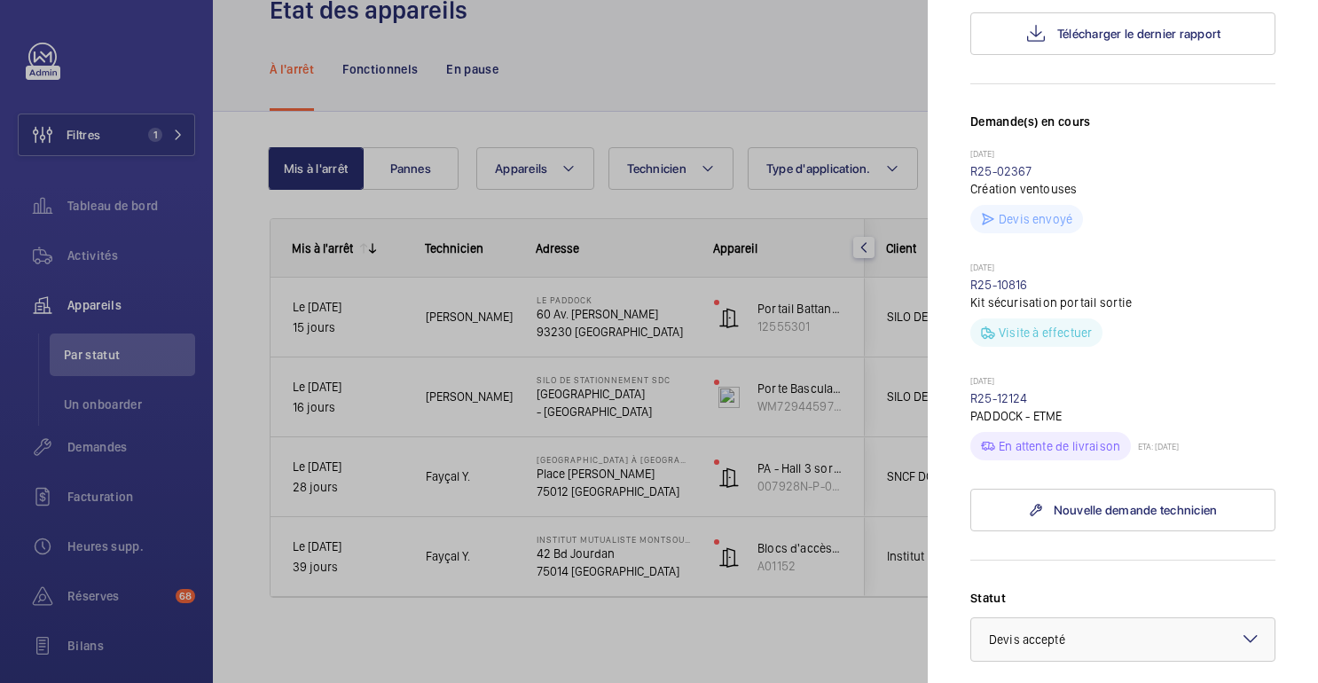
scroll to position [424, 0]
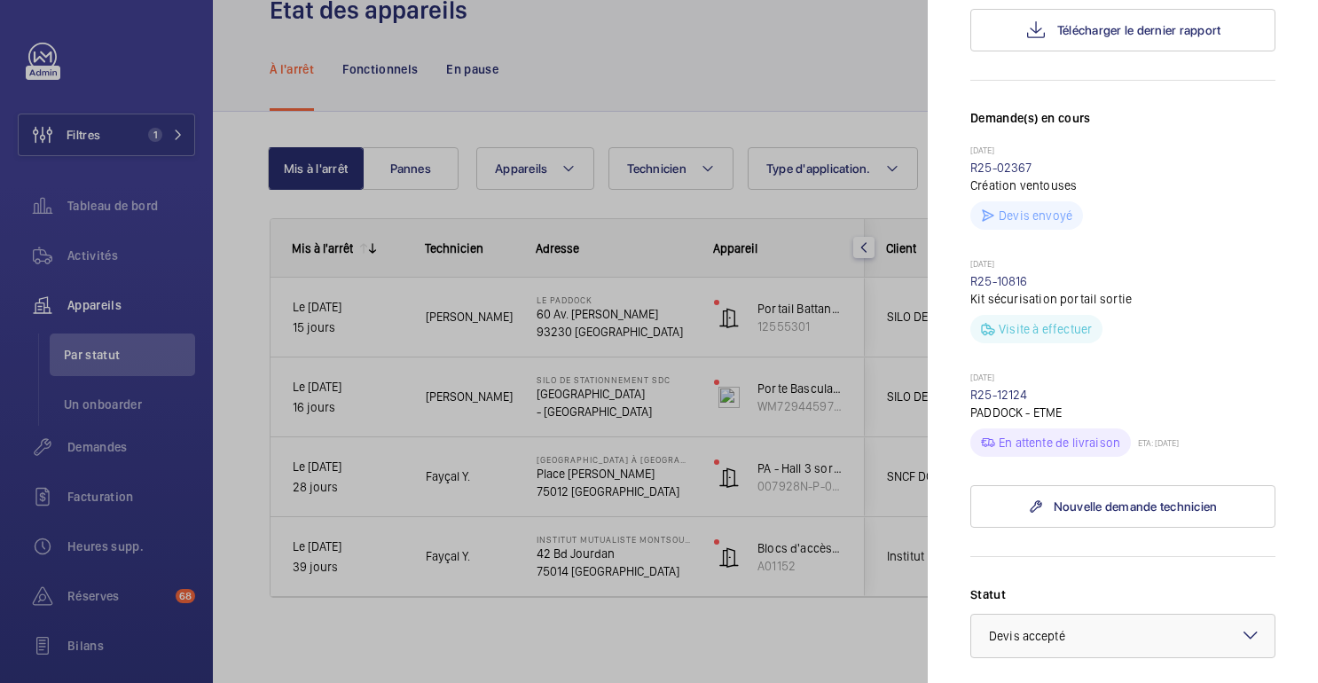
click at [844, 63] on div at bounding box center [659, 341] width 1318 height 683
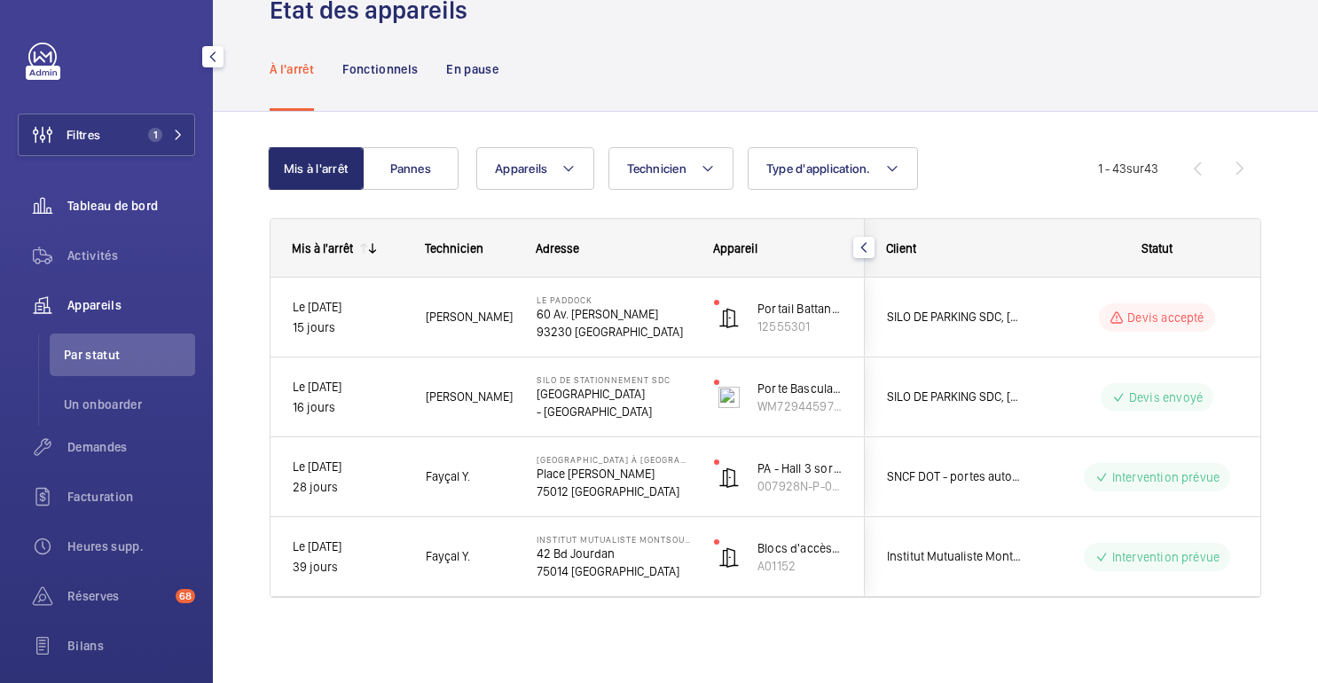
click at [128, 217] on div "Tableau de bord" at bounding box center [106, 206] width 177 height 43
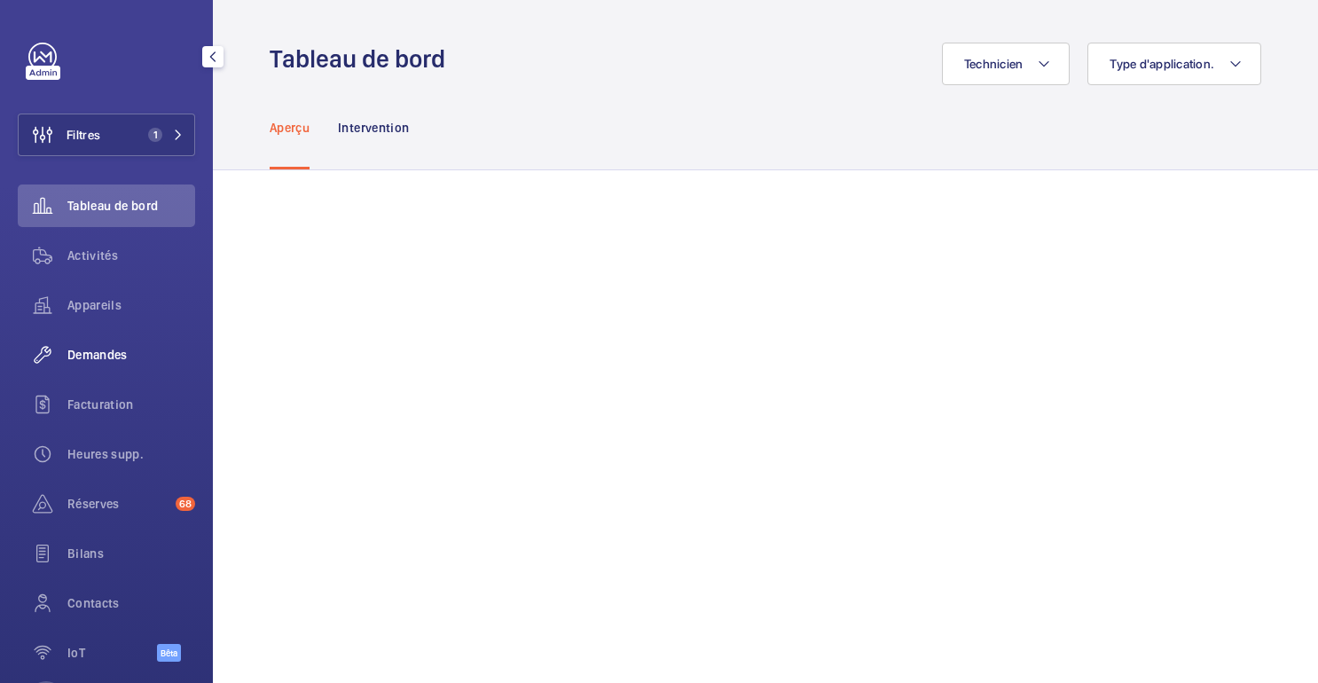
click at [112, 362] on font "Demandes" at bounding box center [97, 355] width 60 height 14
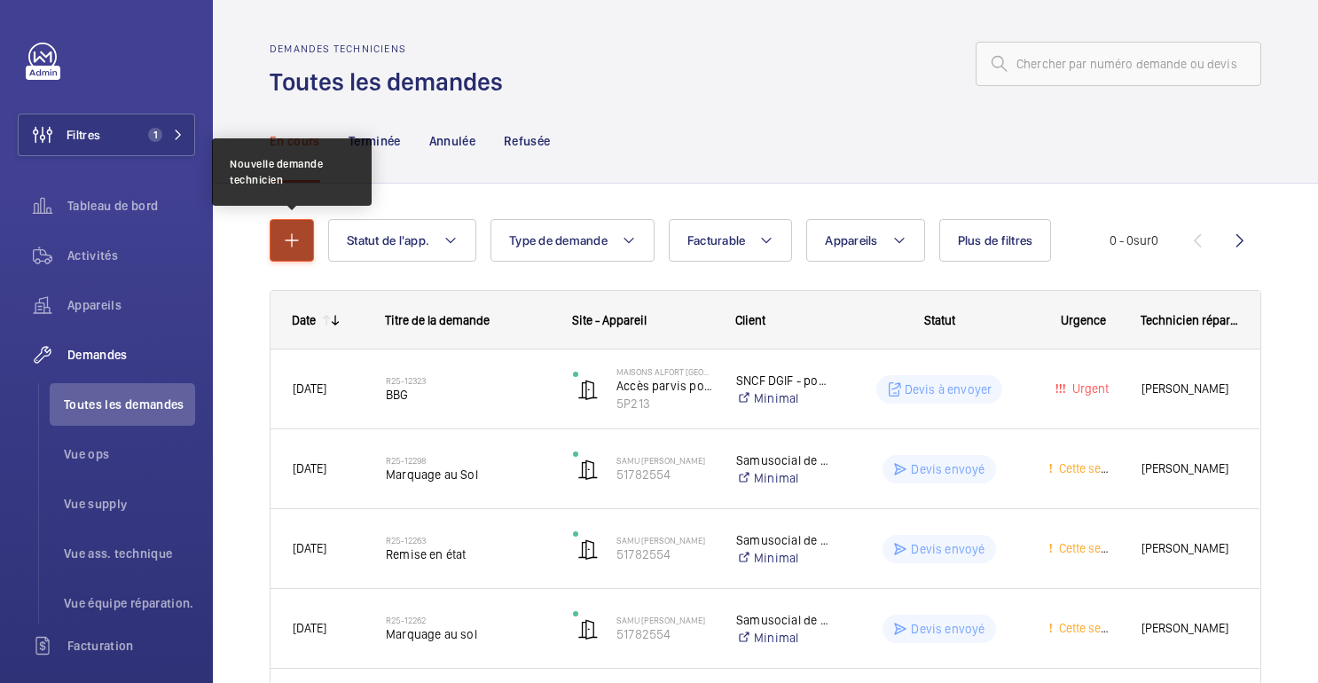
click at [299, 233] on mat-icon "button" at bounding box center [291, 240] width 21 height 21
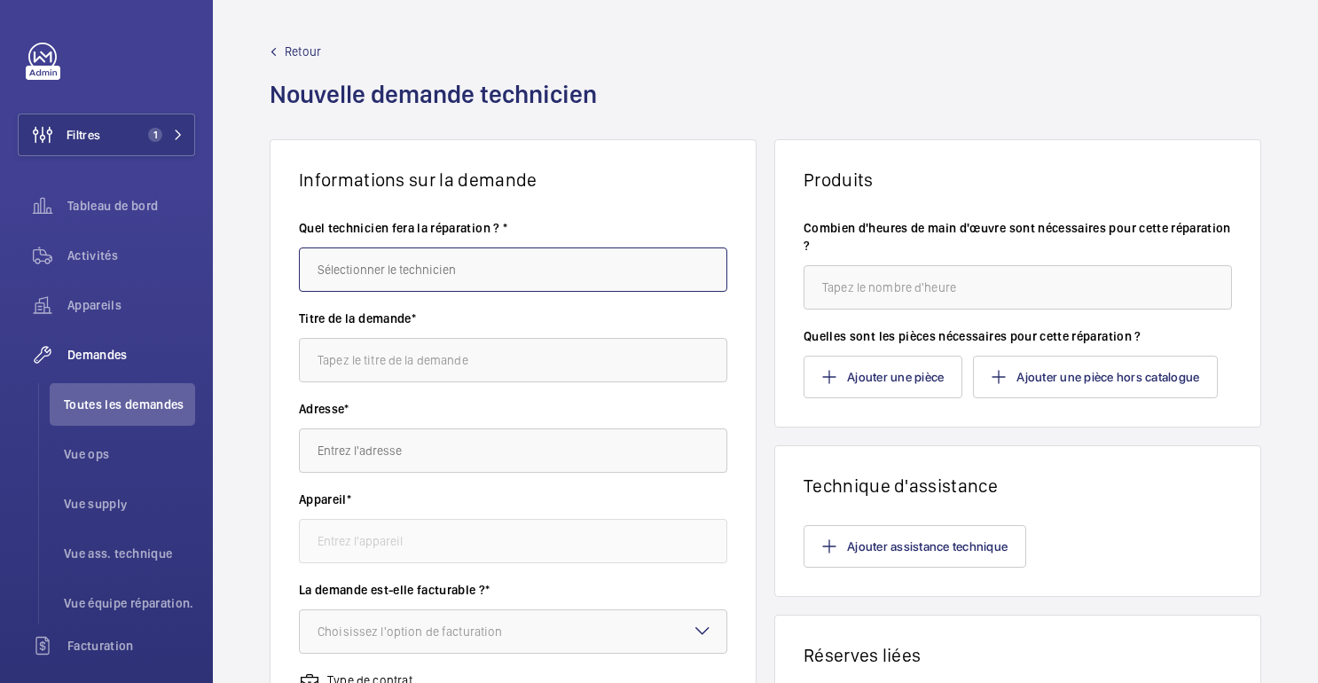
click at [392, 270] on input "text" at bounding box center [513, 270] width 429 height 44
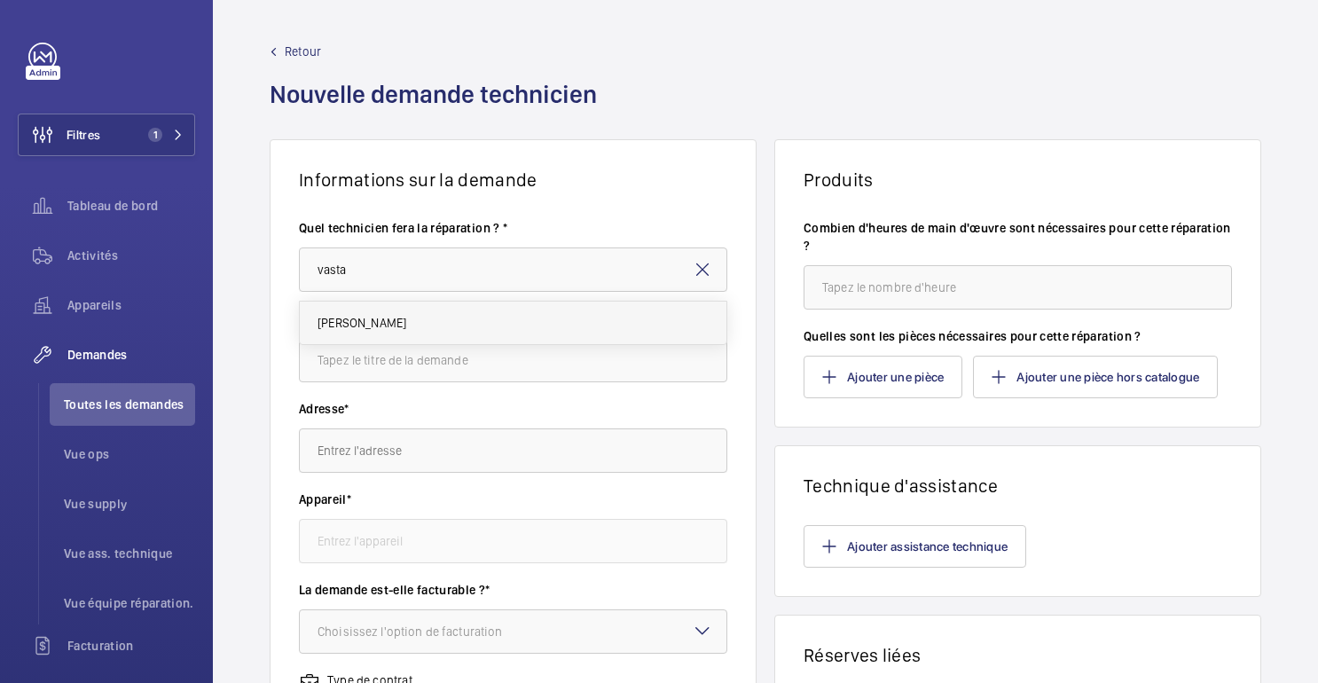
click at [359, 325] on font "[PERSON_NAME]" at bounding box center [362, 323] width 89 height 14
type input "[PERSON_NAME]"
click at [363, 360] on input "text" at bounding box center [513, 360] width 429 height 44
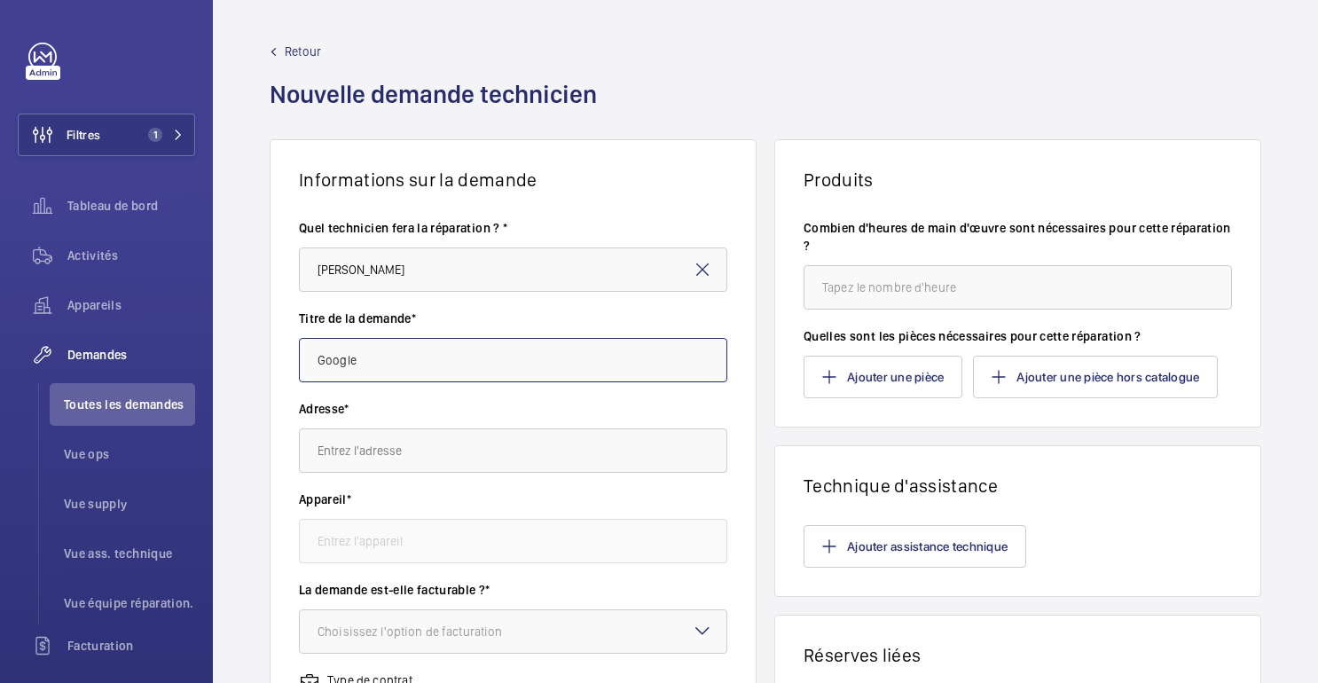
click at [310, 357] on input "Google" at bounding box center [513, 360] width 429 height 44
type input "WC Google"
click at [348, 455] on input "text" at bounding box center [513, 451] width 429 height 44
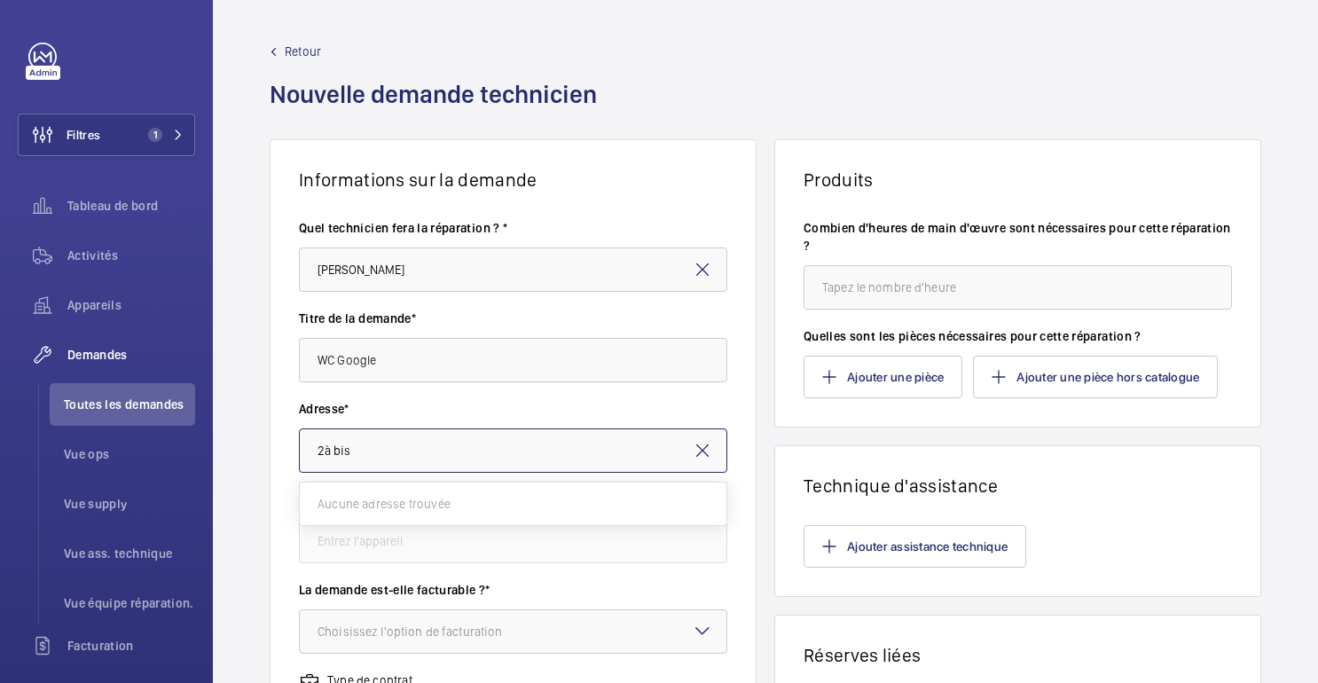
click at [326, 456] on input "2à bis" at bounding box center [513, 451] width 429 height 44
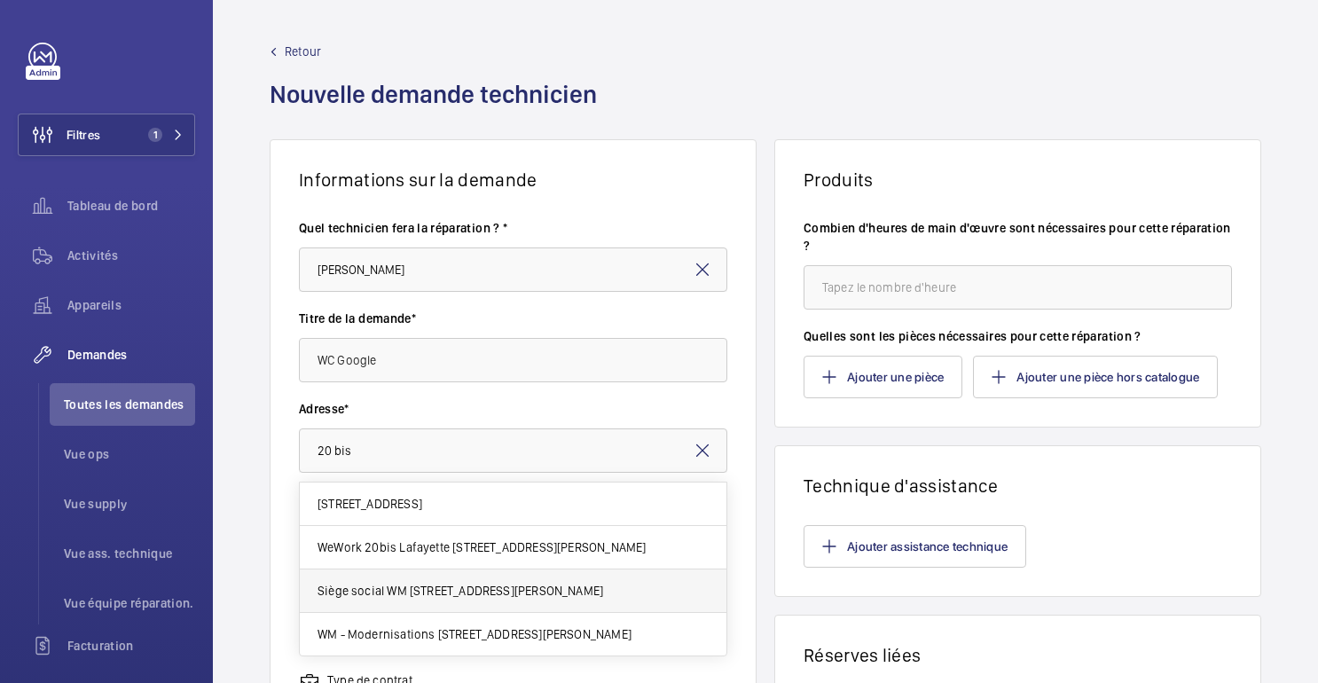
click at [439, 594] on font "Siège social WM 20 bis Rue Louis Philippe, 92200 NEUILLY-SUR-SEINE" at bounding box center [461, 591] width 286 height 14
type input "Siège social WM 20 bis Rue Louis Philippe, 92200 NEUILLY-SUR-SEINE"
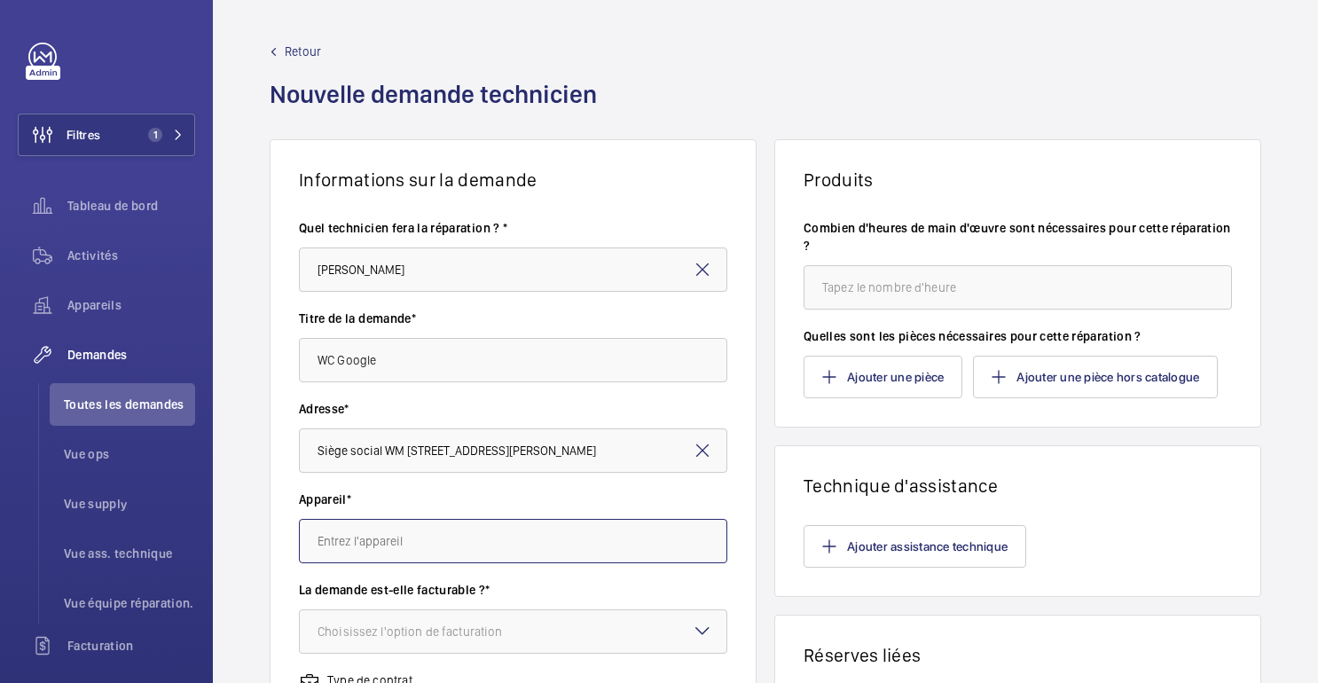
click at [609, 561] on input "text" at bounding box center [513, 541] width 429 height 44
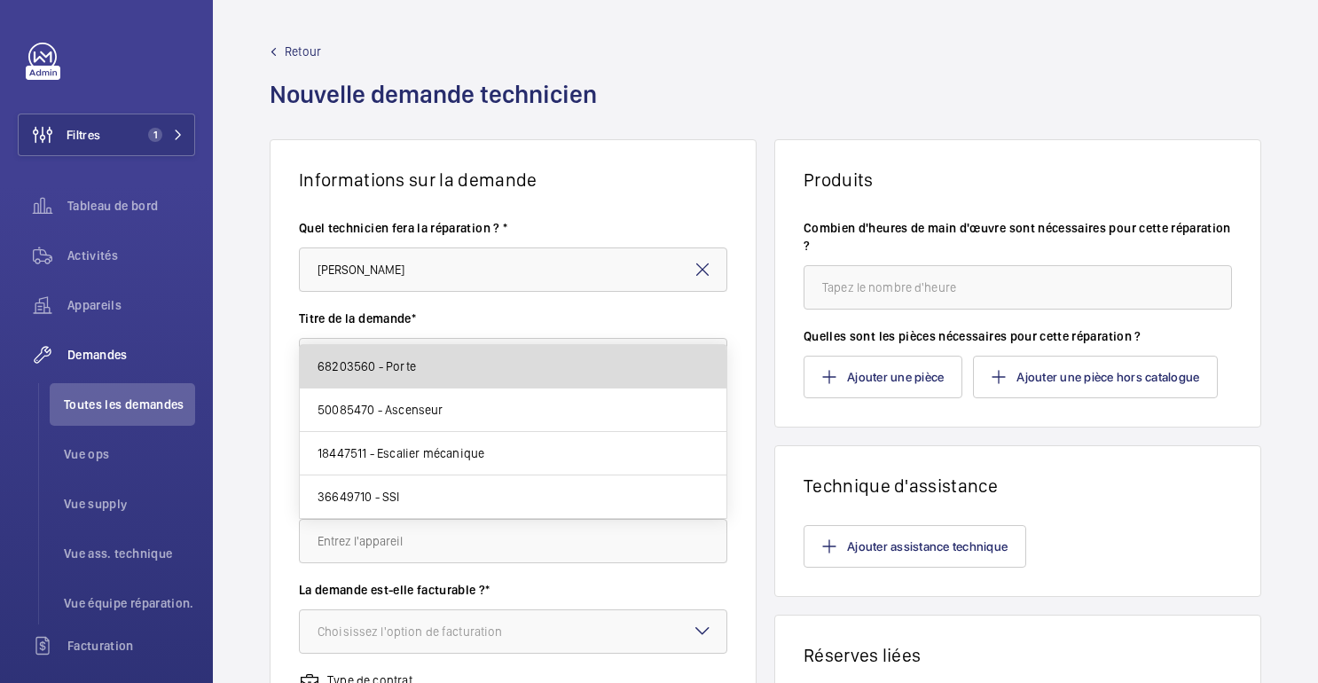
click at [431, 373] on mat-option "68203560 - Porte" at bounding box center [513, 366] width 427 height 43
type input "68203560 - Porte"
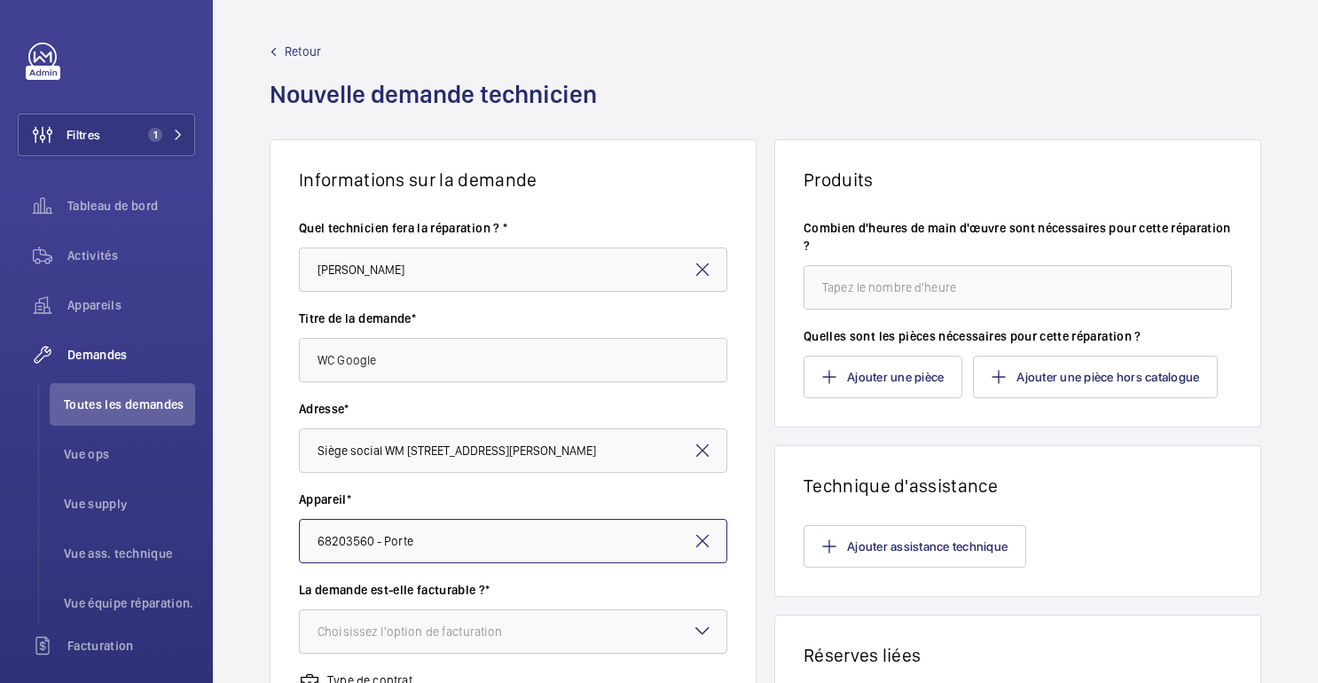
click at [516, 630] on div "Choisissez l'option de facturation" at bounding box center [432, 632] width 229 height 18
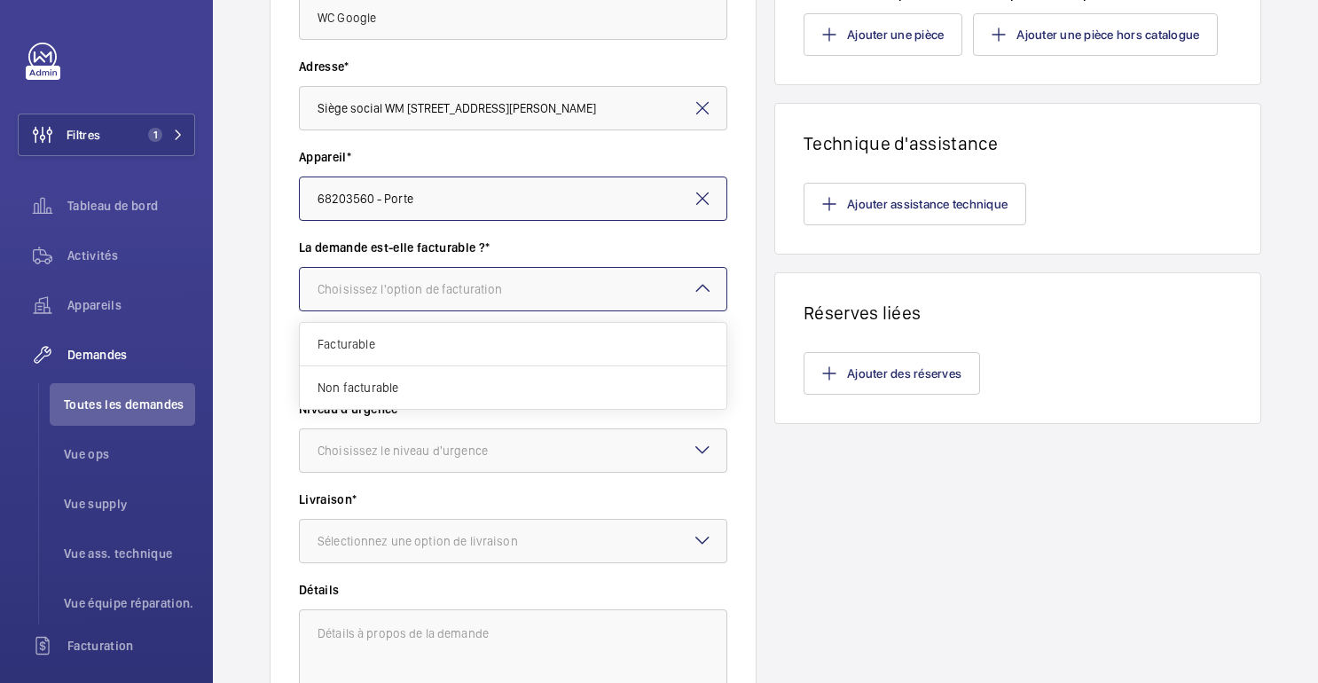
scroll to position [360, 0]
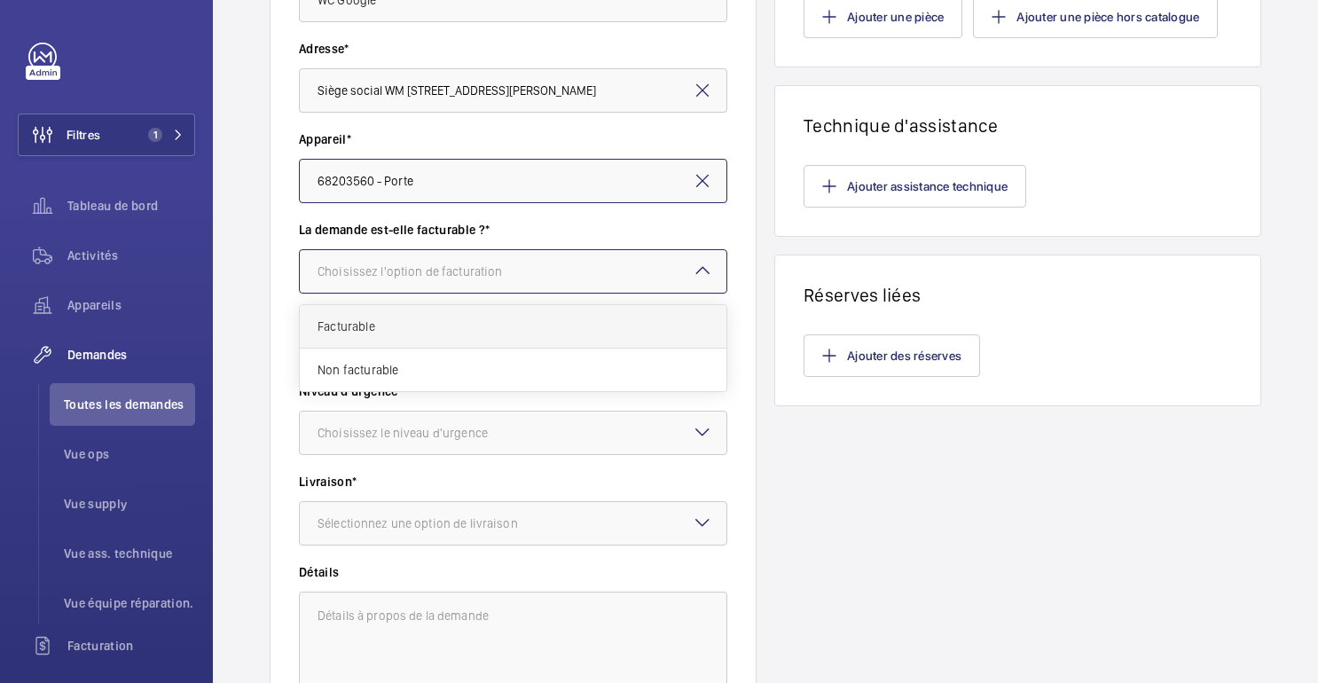
click at [364, 326] on span "Facturable" at bounding box center [513, 327] width 391 height 18
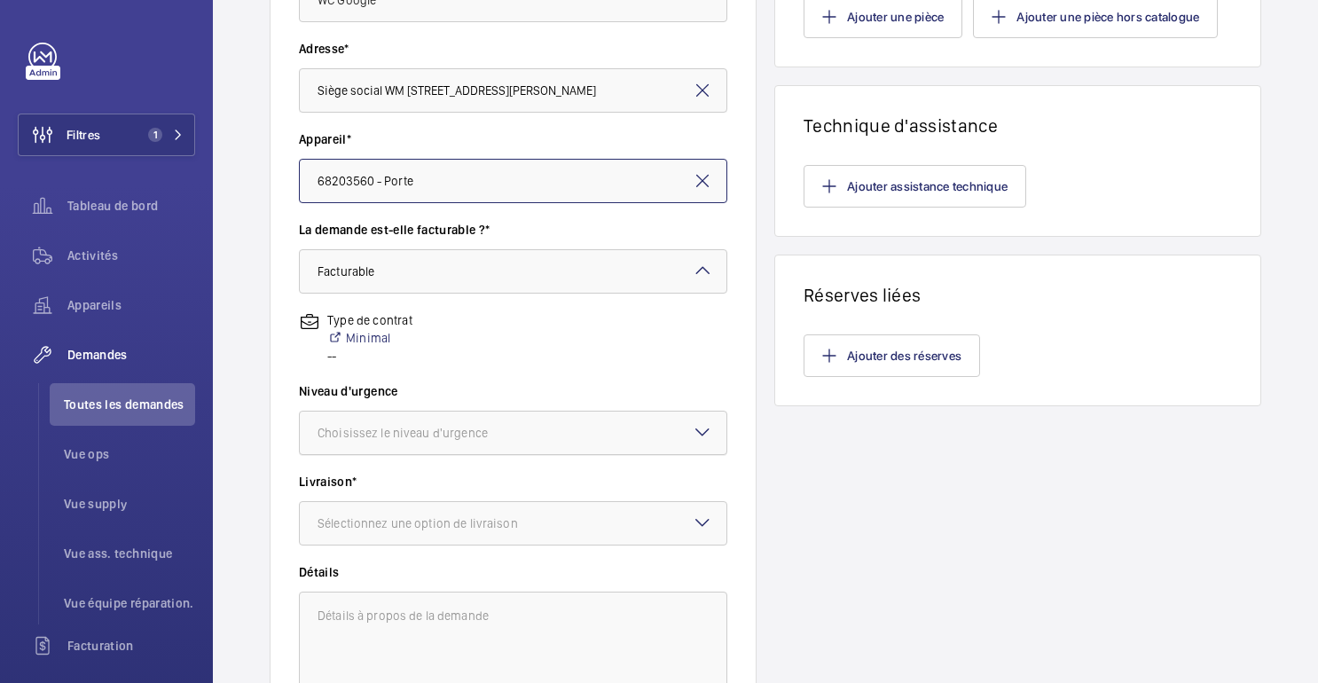
click at [477, 440] on div "Choisissez le niveau d'urgence" at bounding box center [425, 433] width 215 height 18
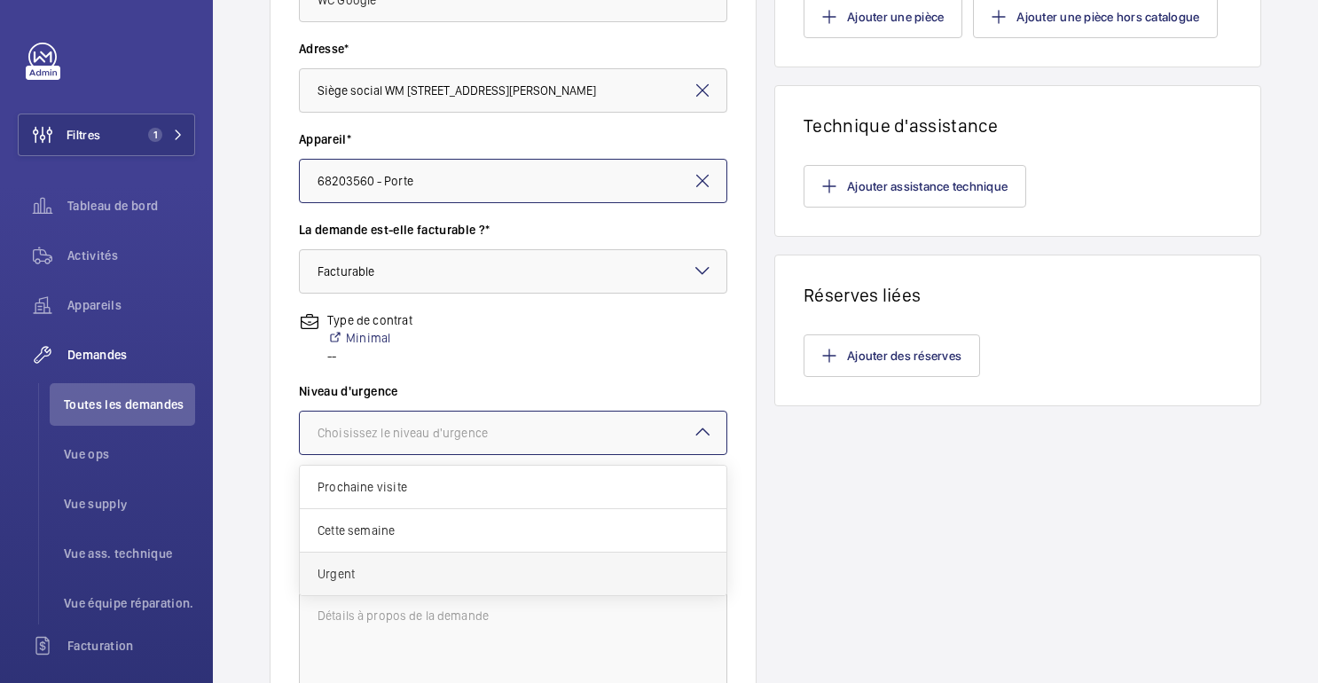
click at [390, 579] on span "Urgent" at bounding box center [513, 574] width 391 height 18
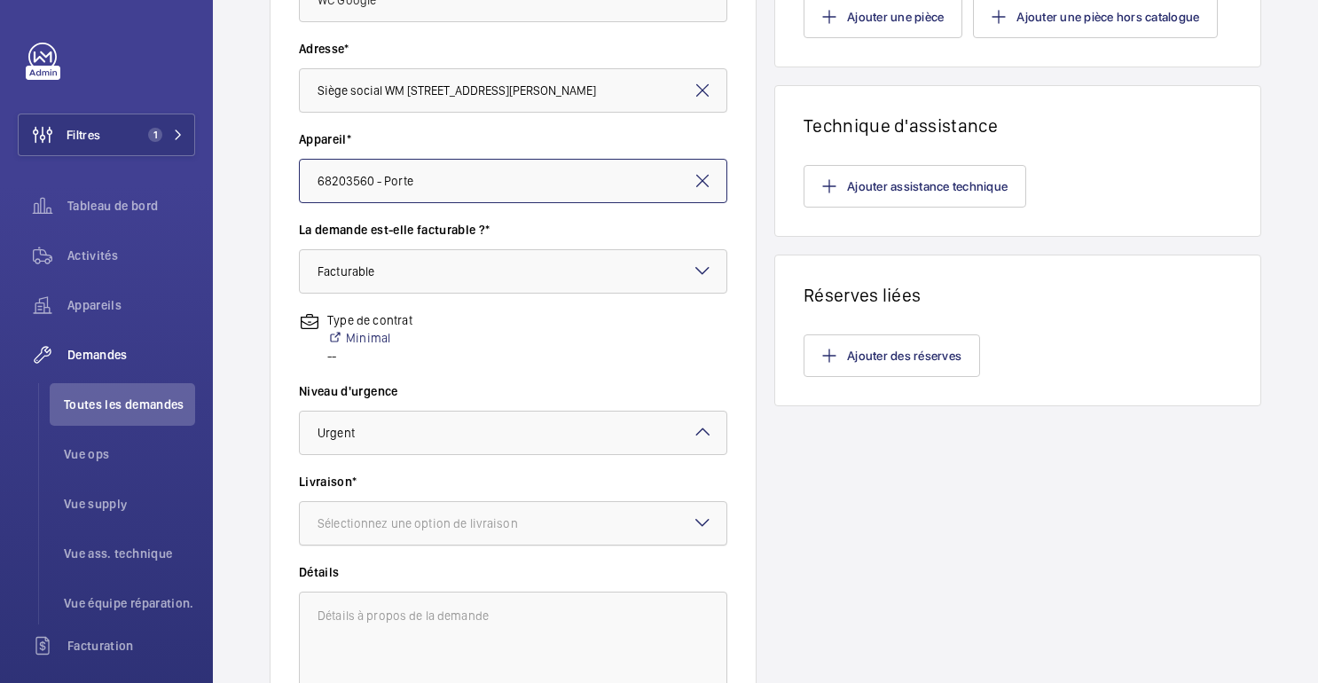
click at [405, 518] on font "Sélectionnez une option de livraison" at bounding box center [418, 523] width 201 height 14
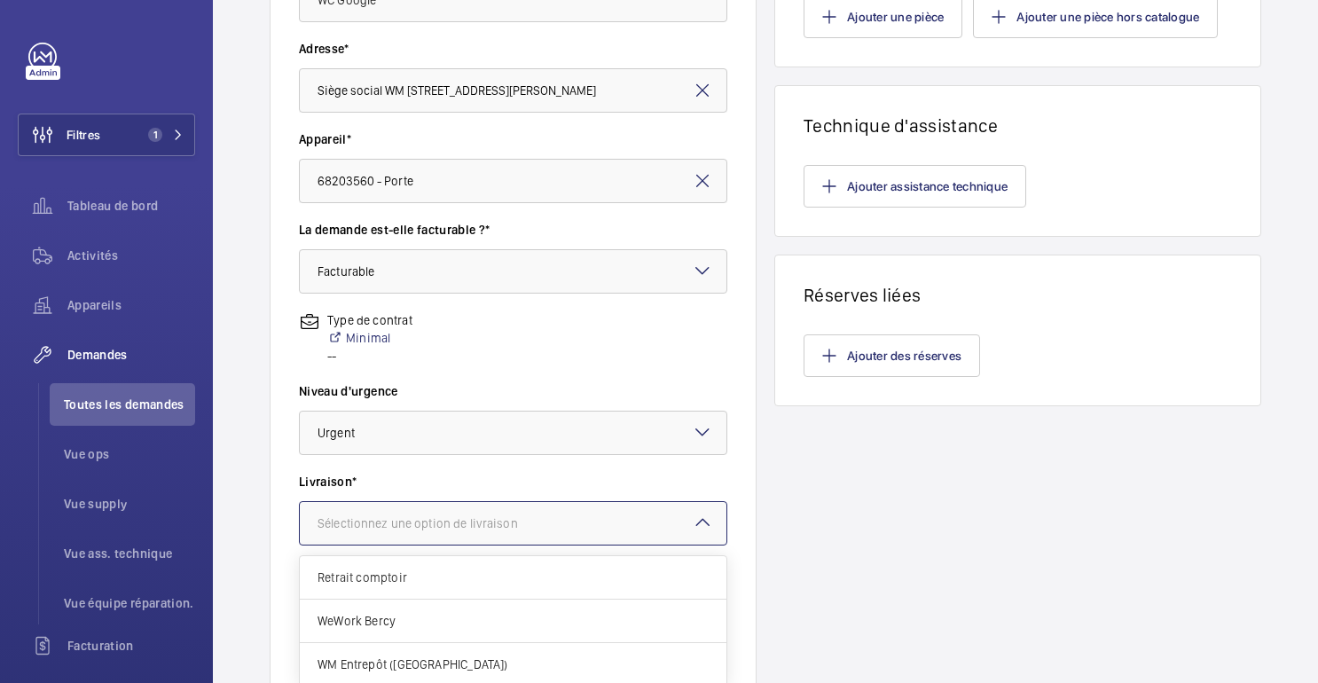
click at [638, 370] on div "Type de contrat Minimal --" at bounding box center [513, 346] width 429 height 71
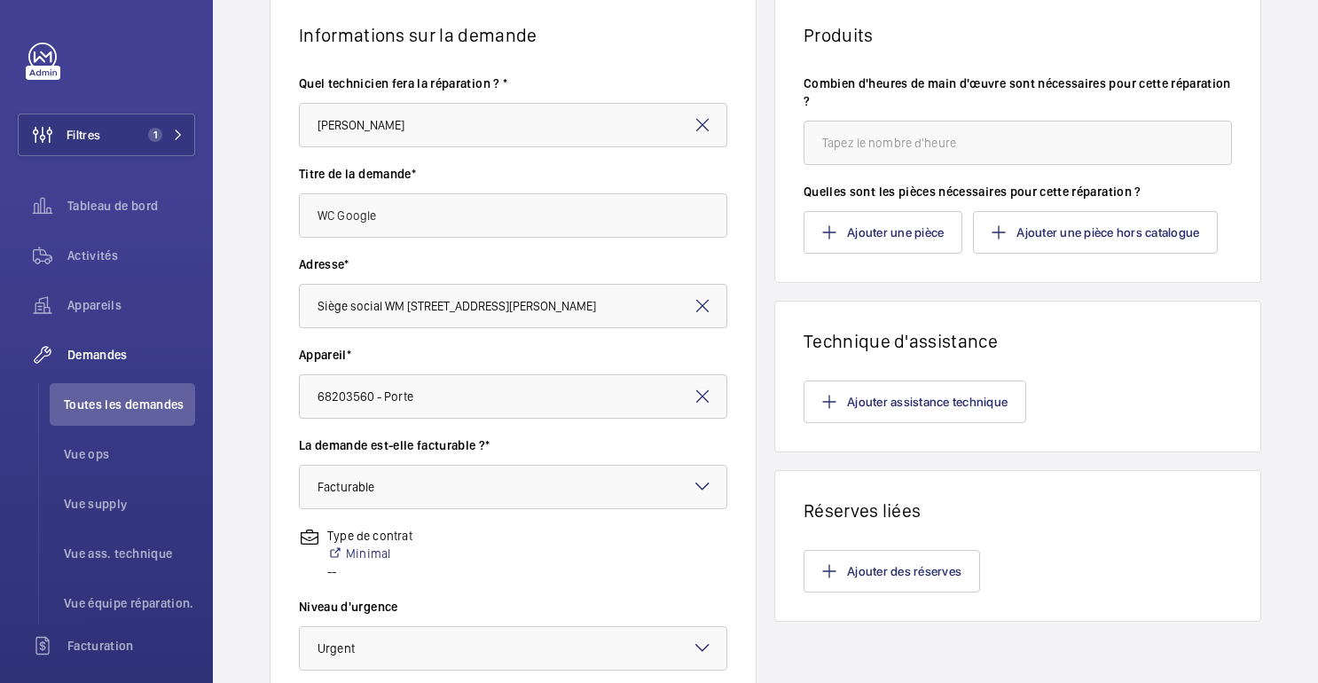
scroll to position [336, 0]
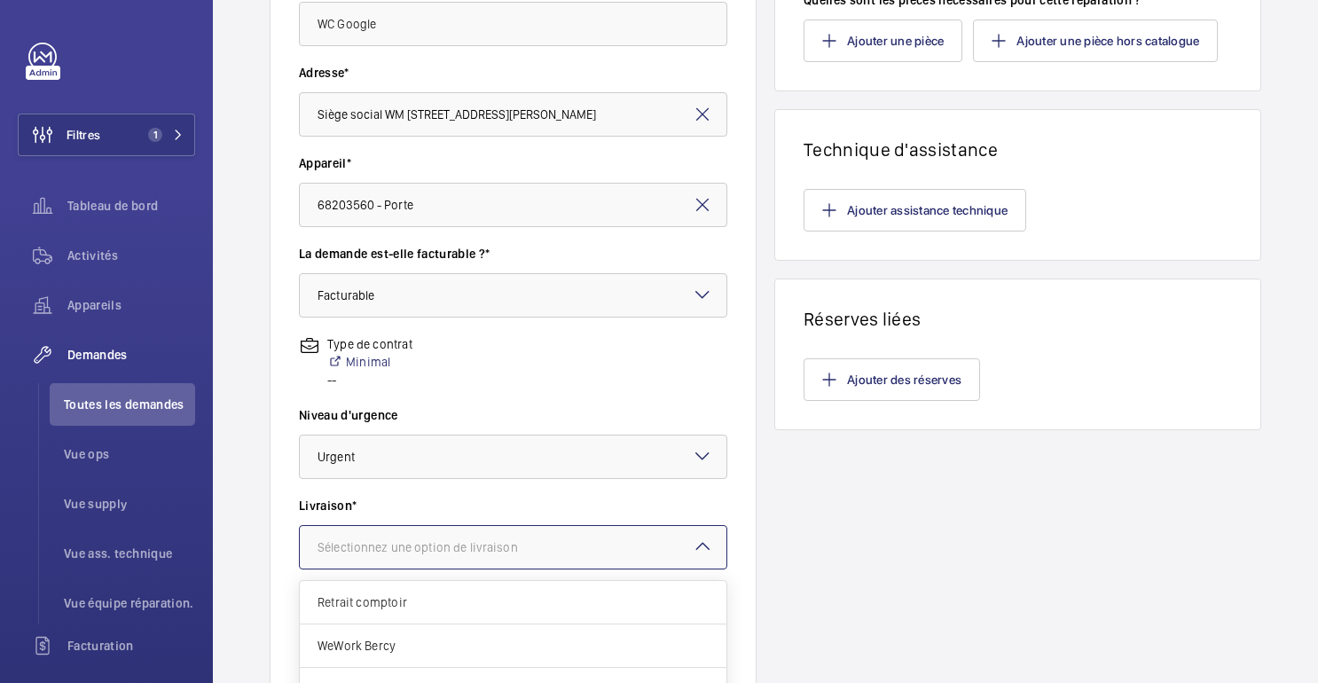
click at [489, 551] on font "Sélectionnez une option de livraison" at bounding box center [418, 547] width 201 height 14
click at [507, 504] on label "Livraison*" at bounding box center [513, 506] width 429 height 18
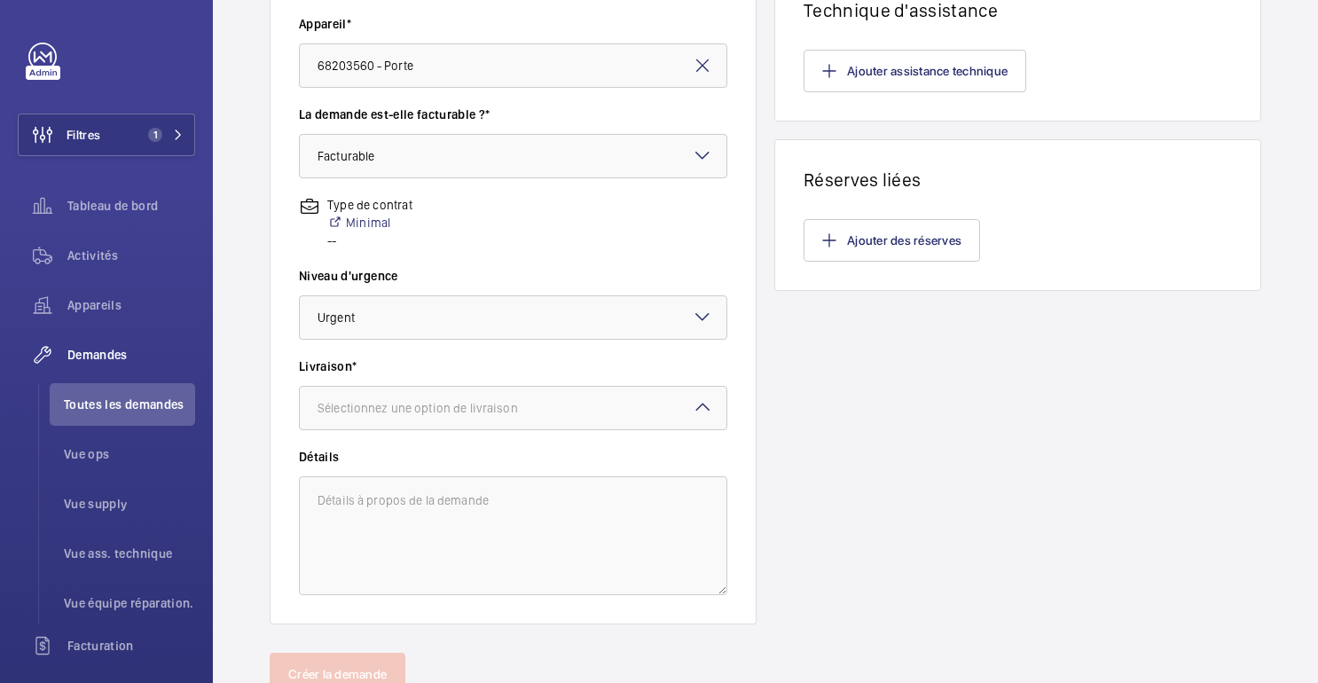
scroll to position [515, 0]
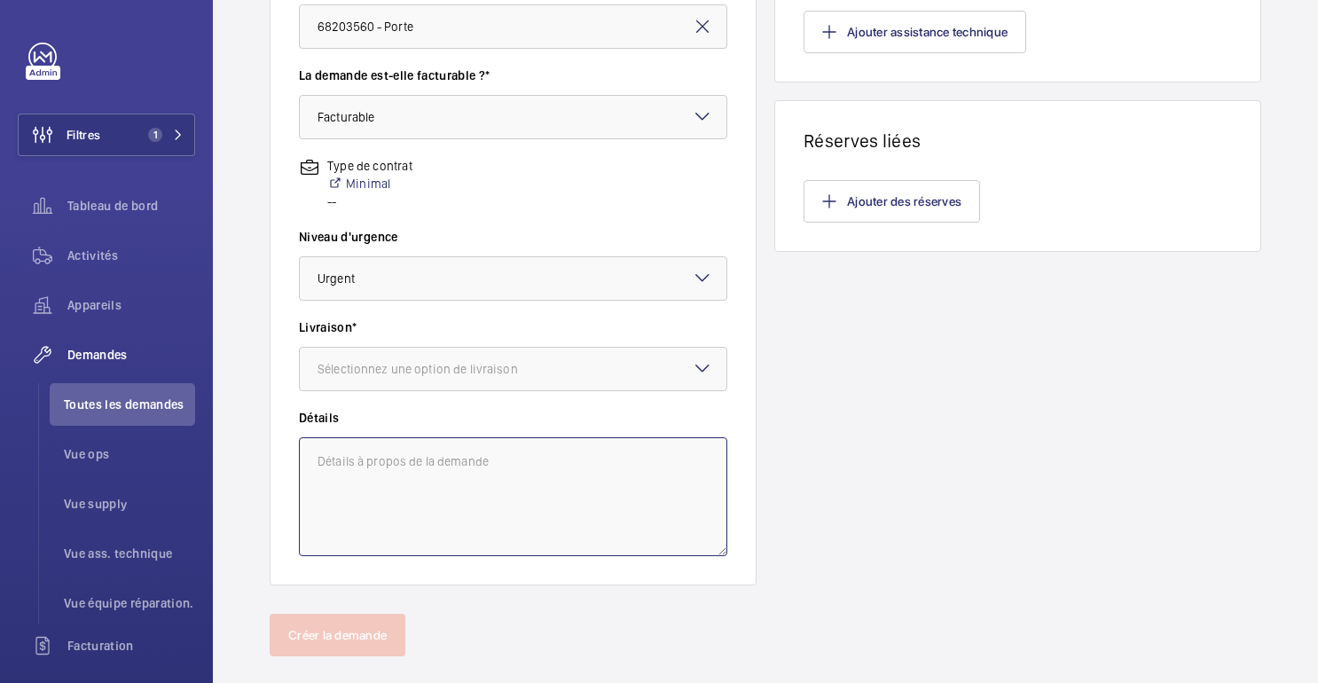
click at [507, 504] on textarea at bounding box center [513, 496] width 429 height 119
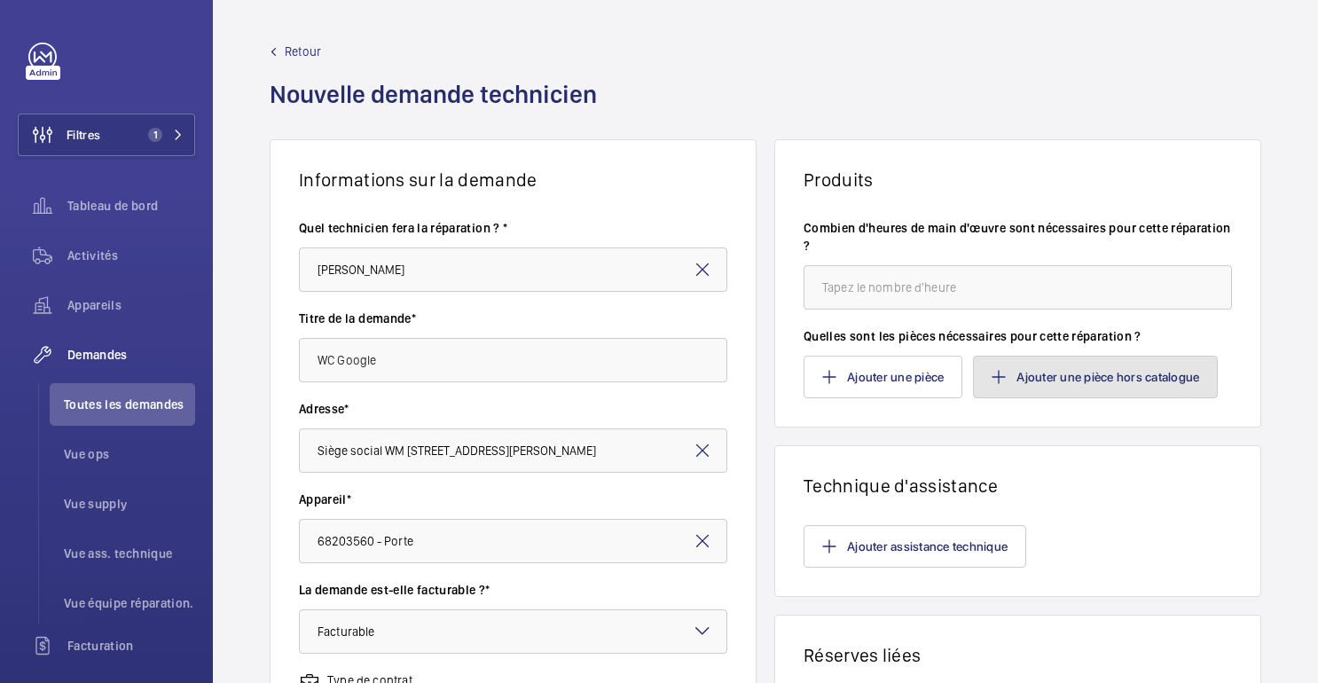
click at [1057, 376] on font "Ajouter une pièce hors catalogue" at bounding box center [1108, 377] width 183 height 14
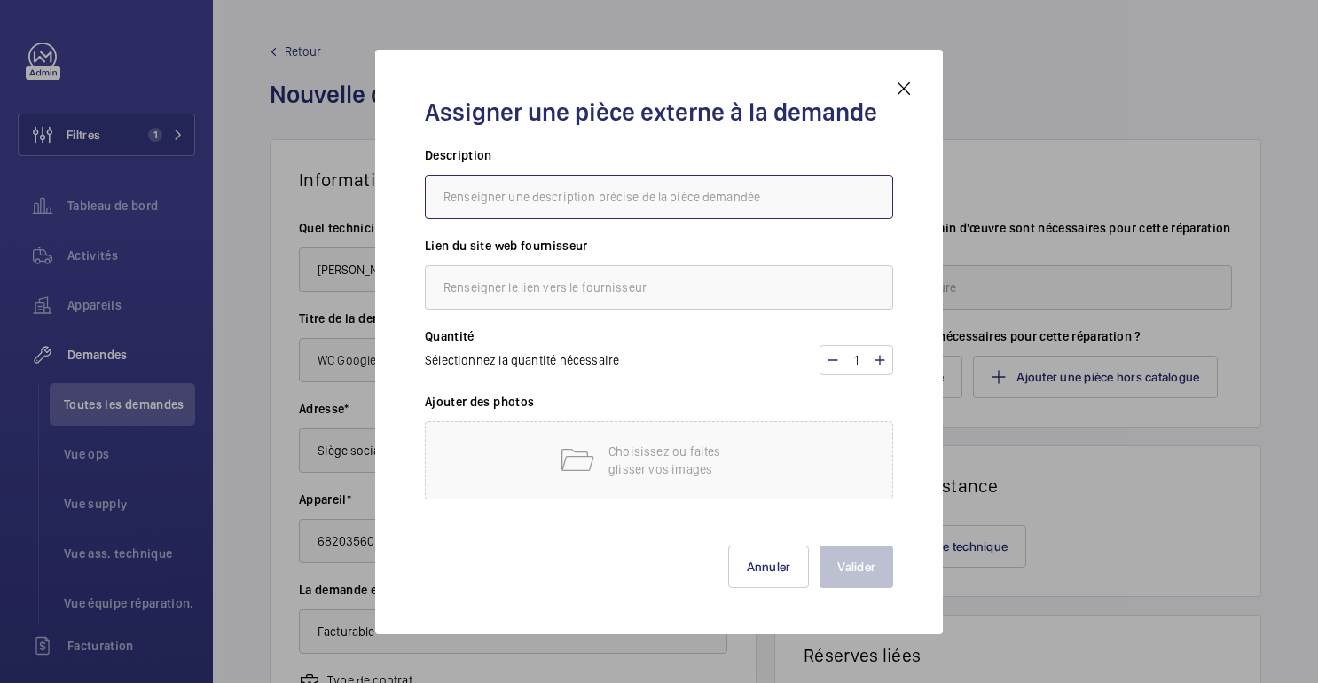
click at [504, 191] on input "text" at bounding box center [659, 197] width 468 height 44
type input "Quincaillerie Trénois"
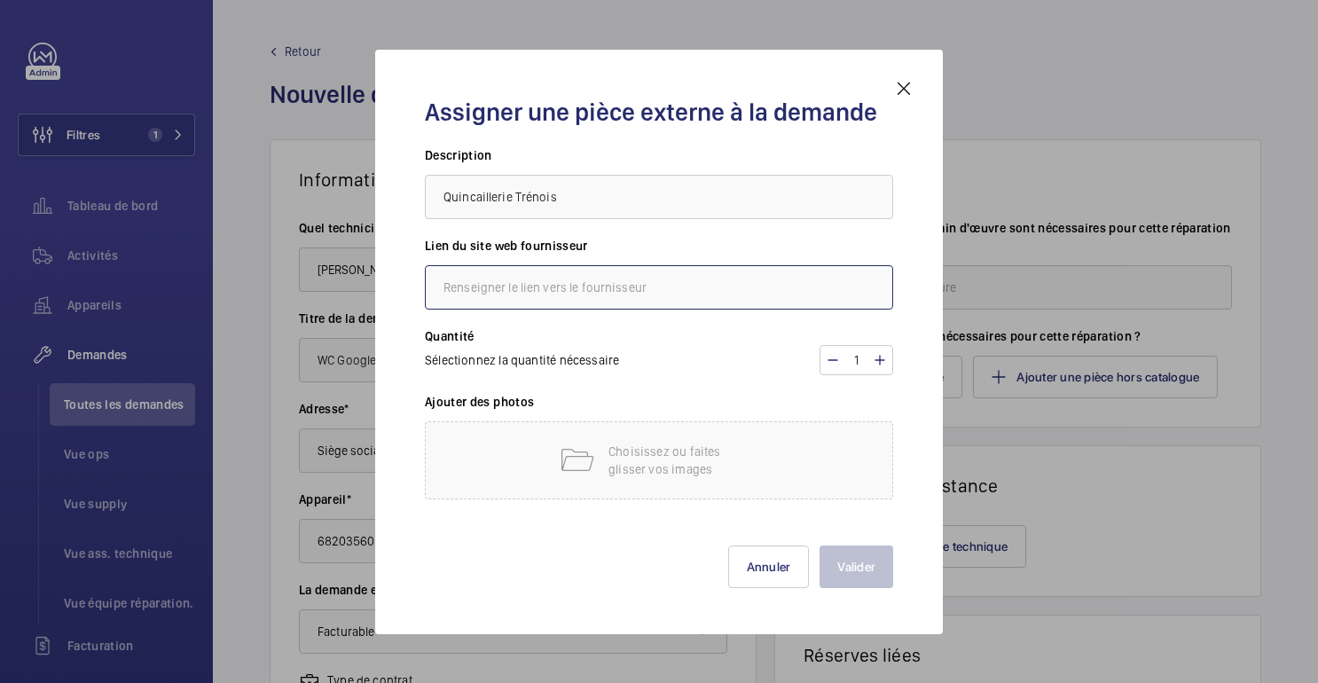
click at [584, 279] on input "text" at bounding box center [659, 287] width 468 height 44
type input "Trénois"
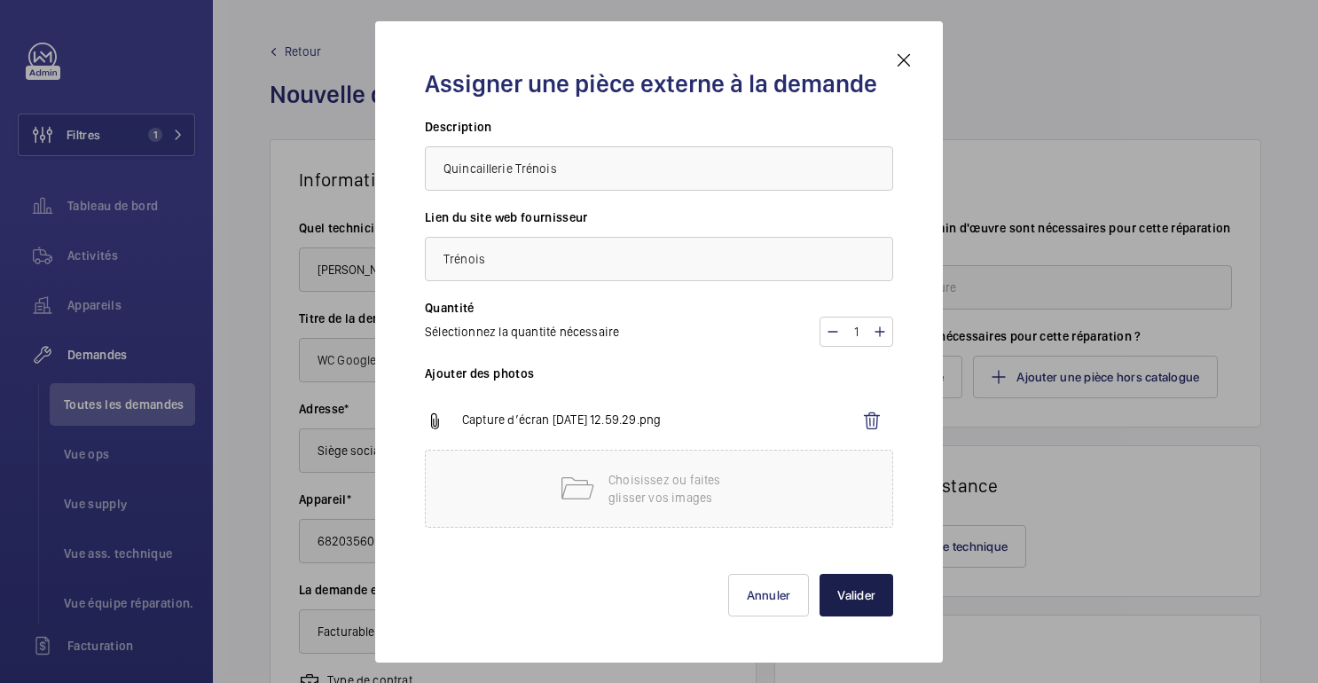
click at [863, 595] on font "Valider" at bounding box center [857, 595] width 38 height 14
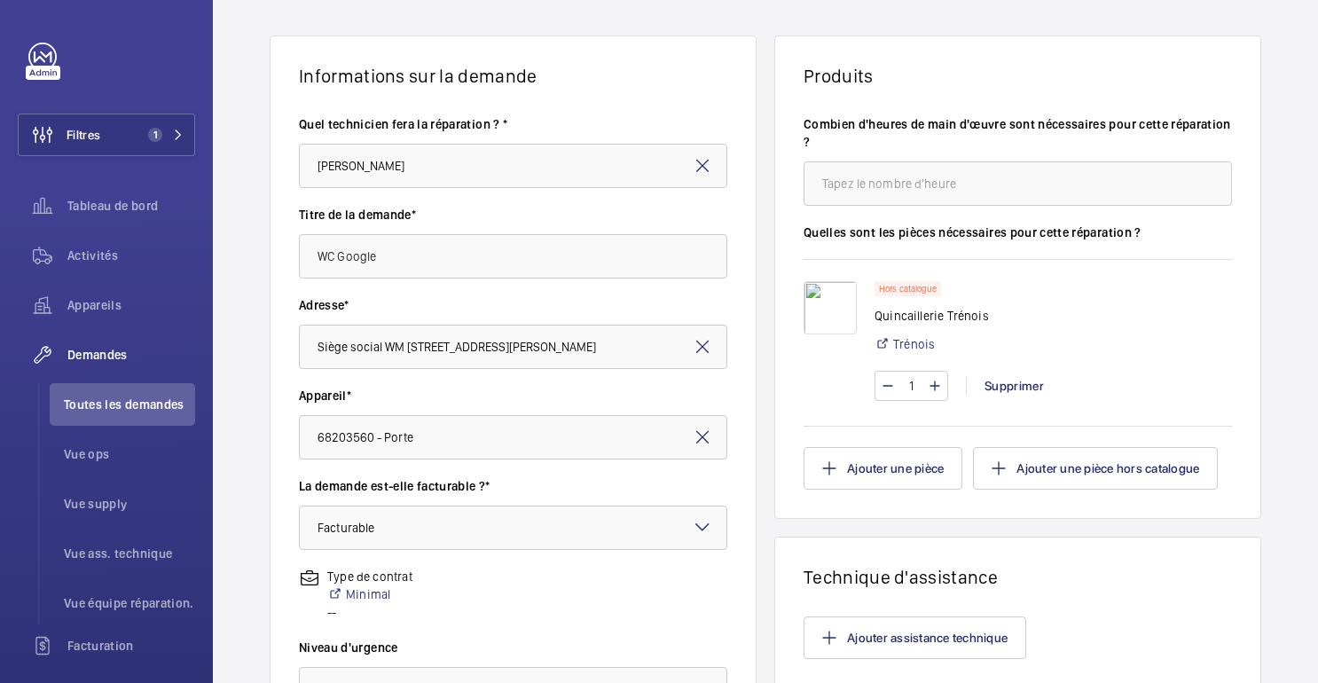
scroll to position [36, 0]
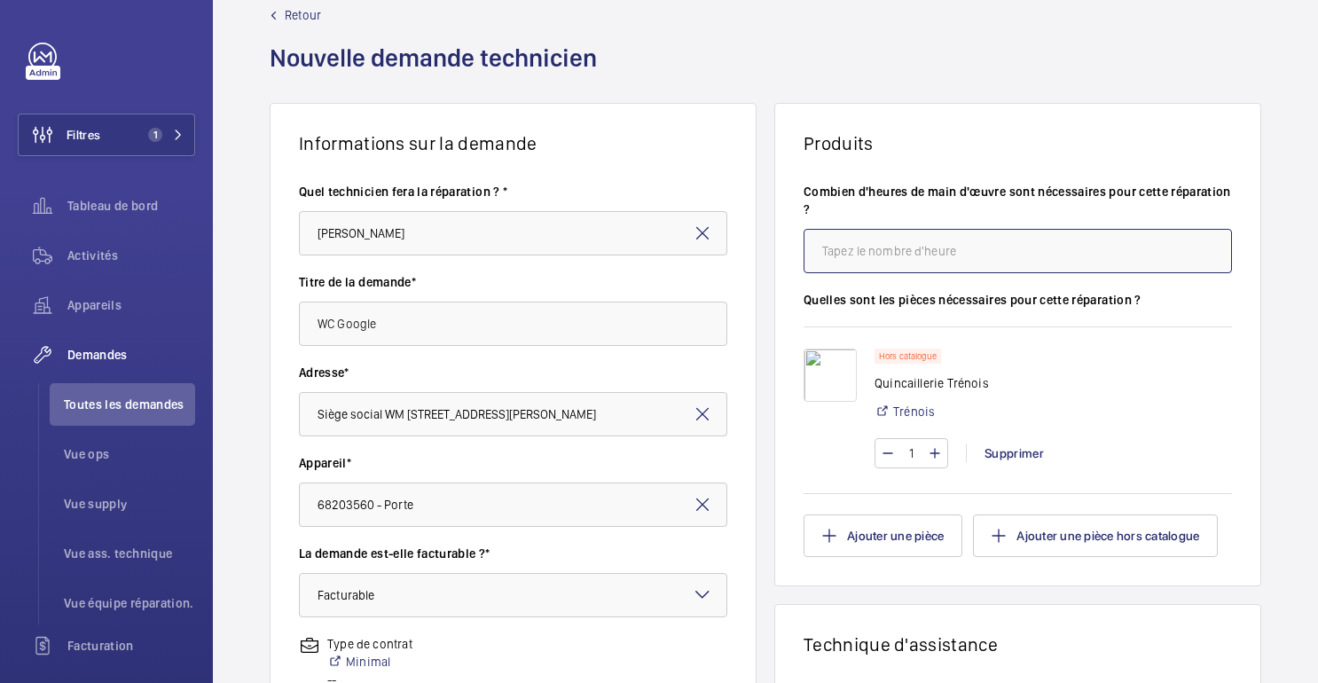
click at [927, 253] on input "number" at bounding box center [1018, 251] width 429 height 44
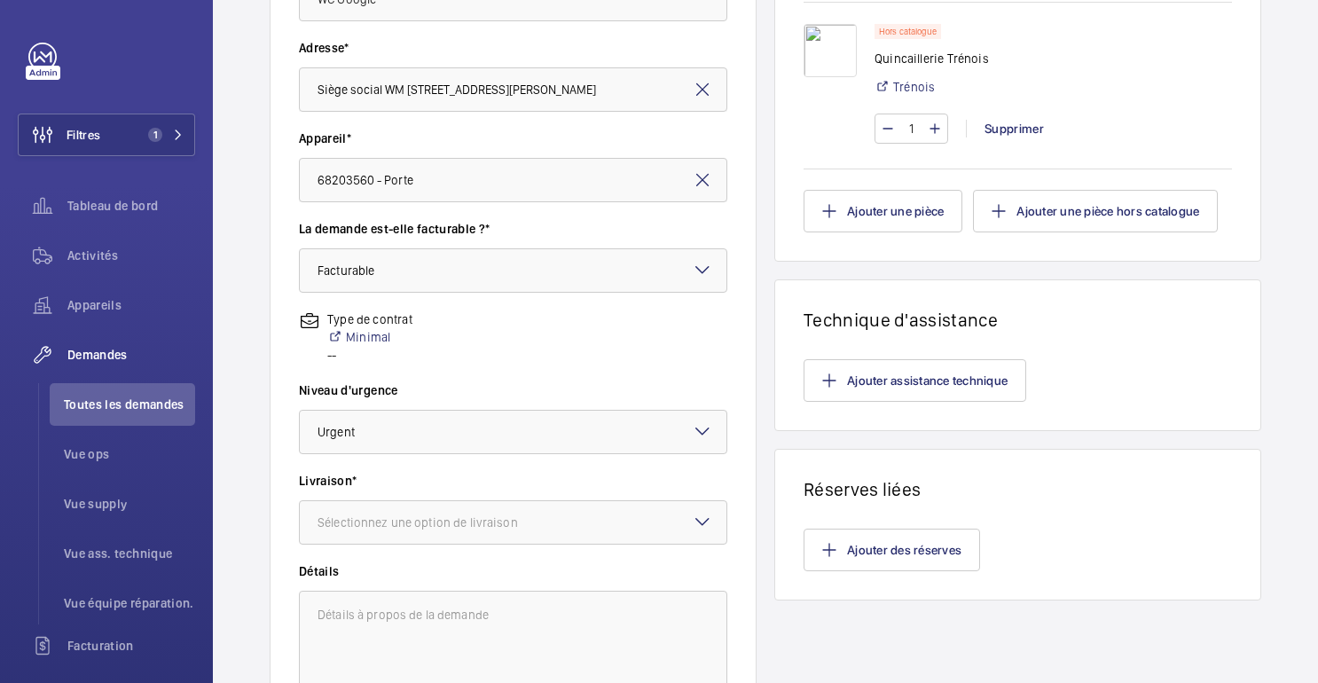
scroll to position [545, 0]
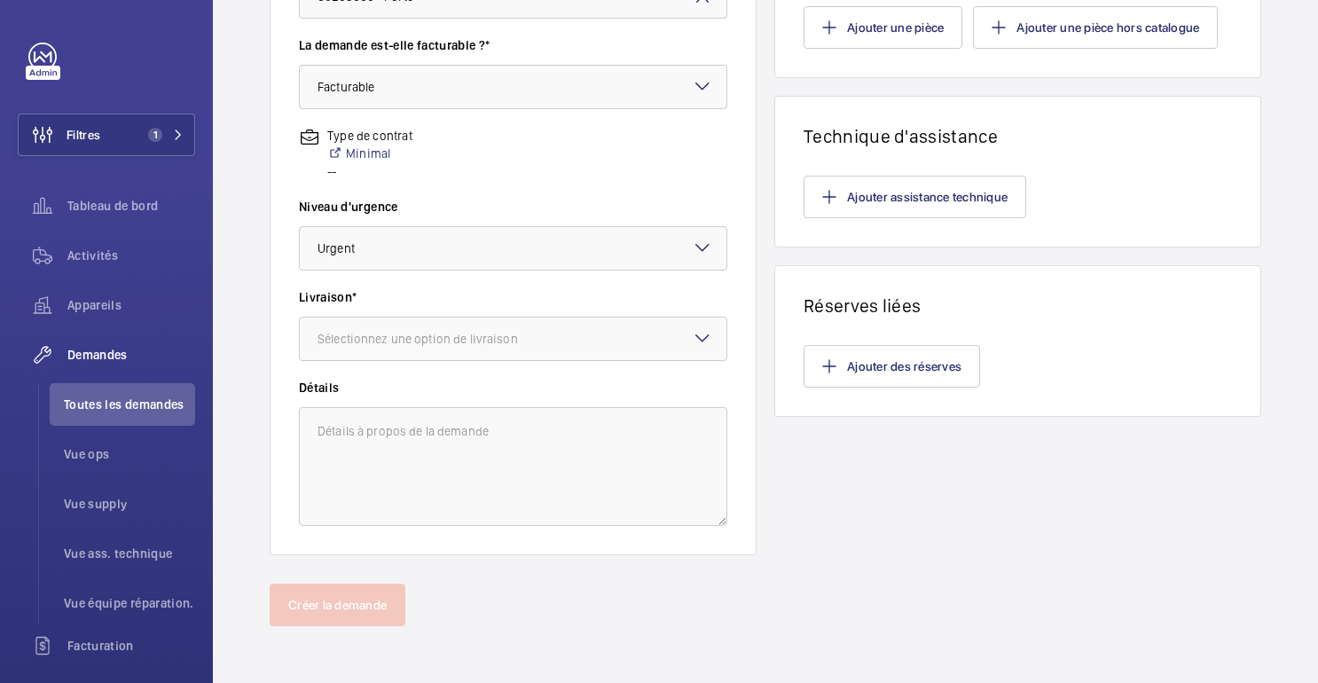
type input "8"
click at [904, 506] on div "Produits Combien d'heures de main d'œuvre sont nécessaires pour cette réparatio…" at bounding box center [1018, 75] width 487 height 961
click at [406, 335] on font "Sélectionnez une option de livraison" at bounding box center [418, 339] width 201 height 14
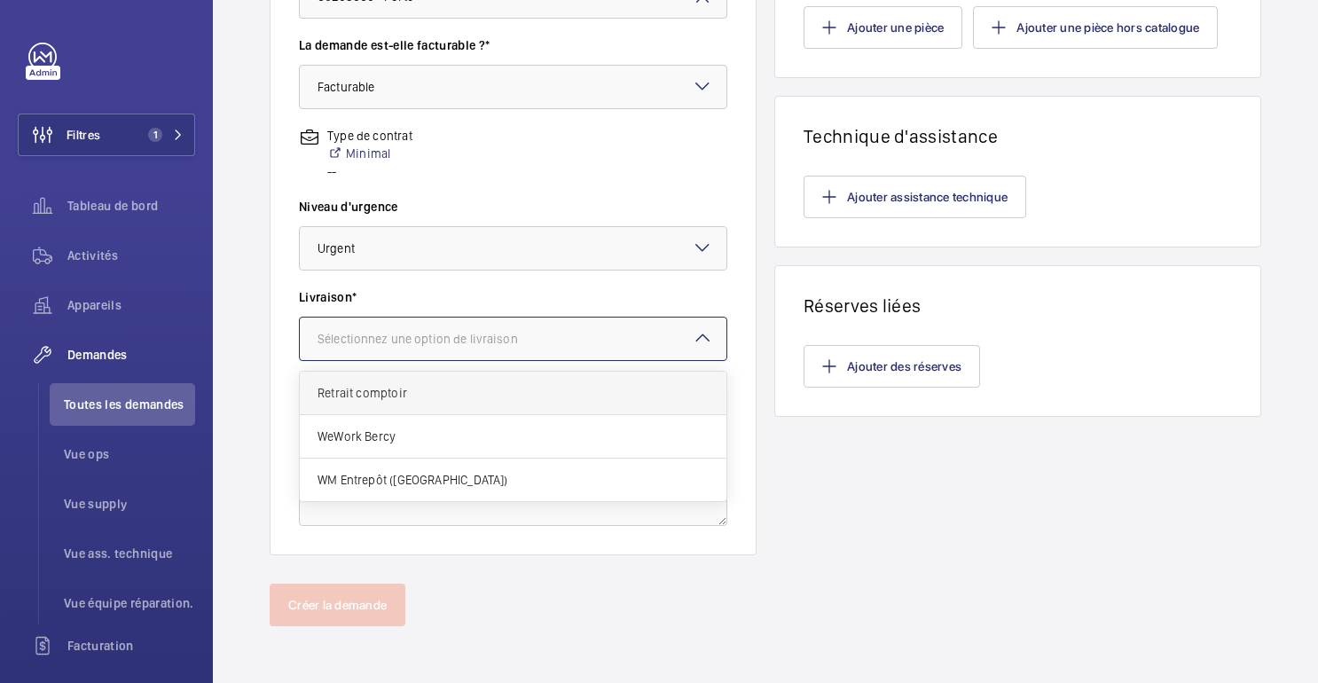
click at [384, 391] on span "Retrait comptoir" at bounding box center [513, 393] width 391 height 18
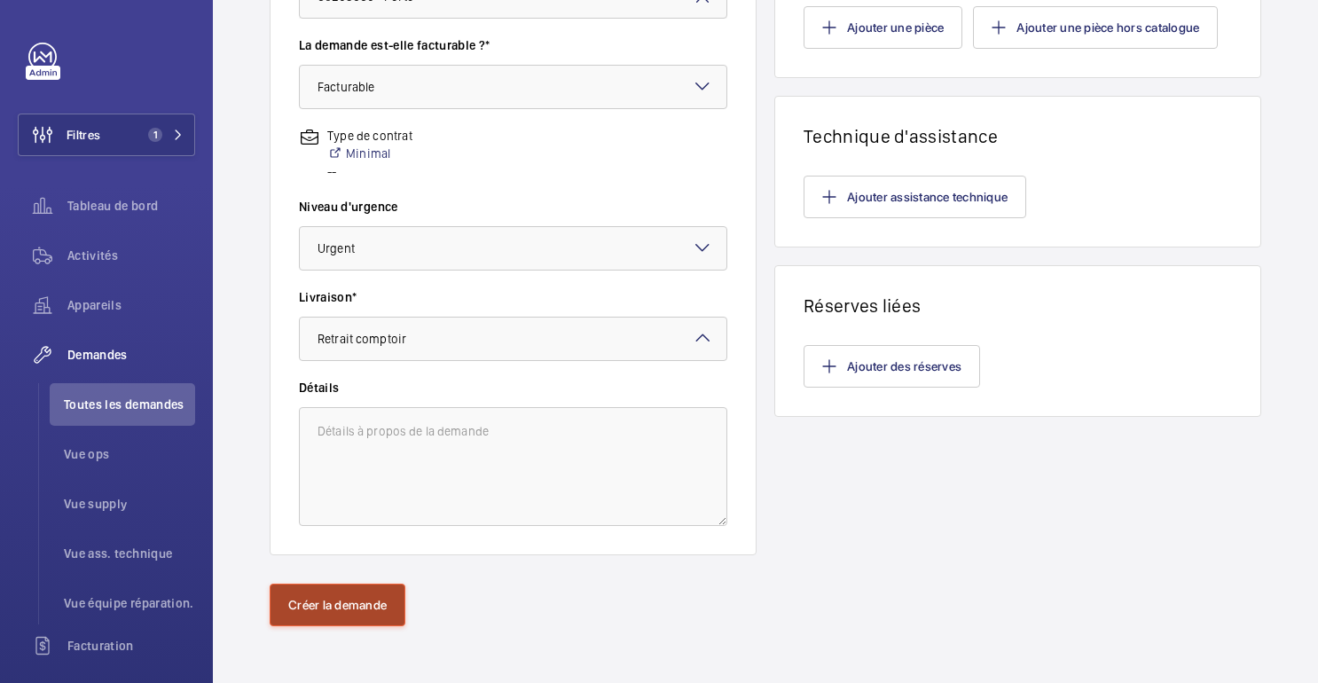
click at [320, 606] on font "Créer la demande" at bounding box center [337, 605] width 98 height 14
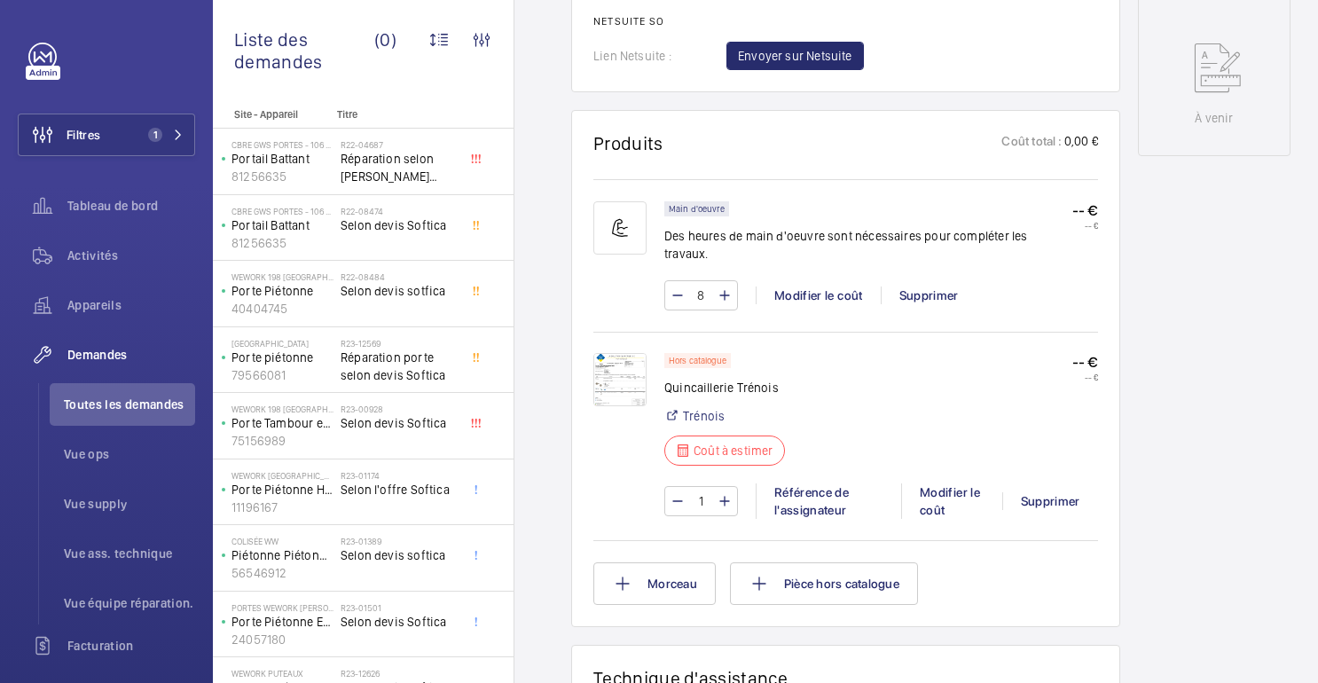
scroll to position [899, 0]
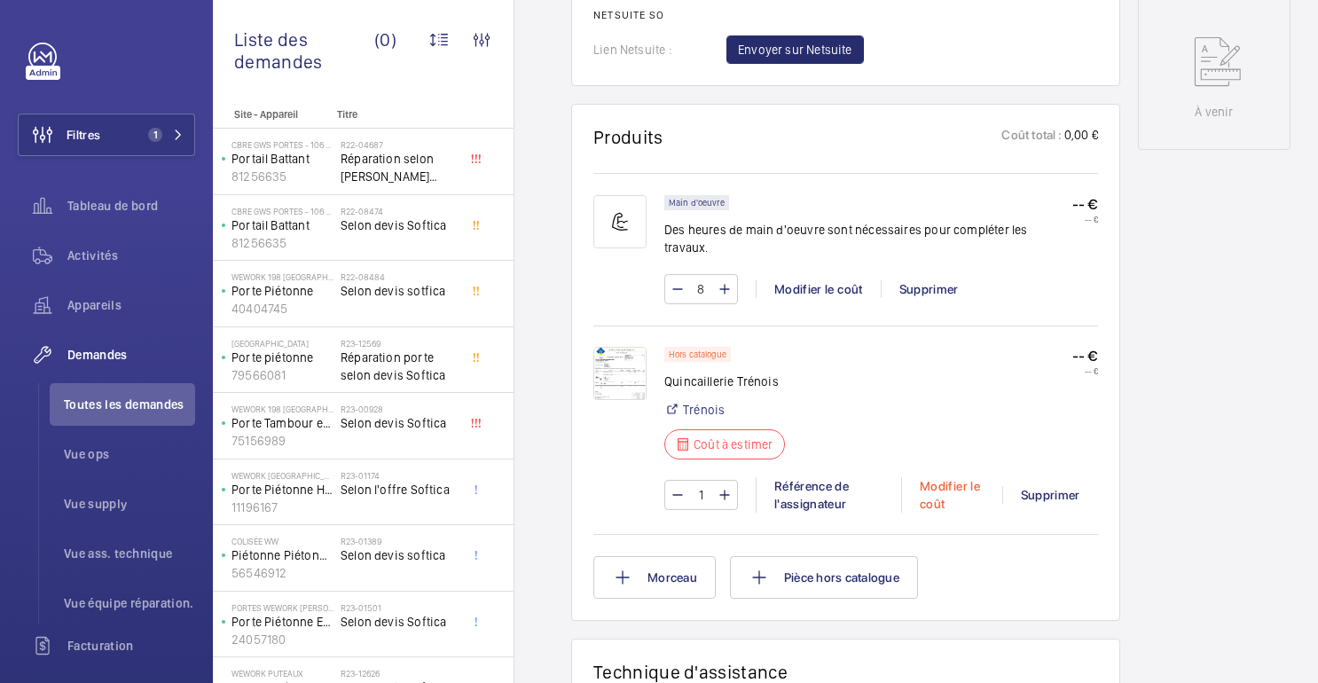
click at [942, 483] on font "Modifier le coût" at bounding box center [950, 495] width 60 height 32
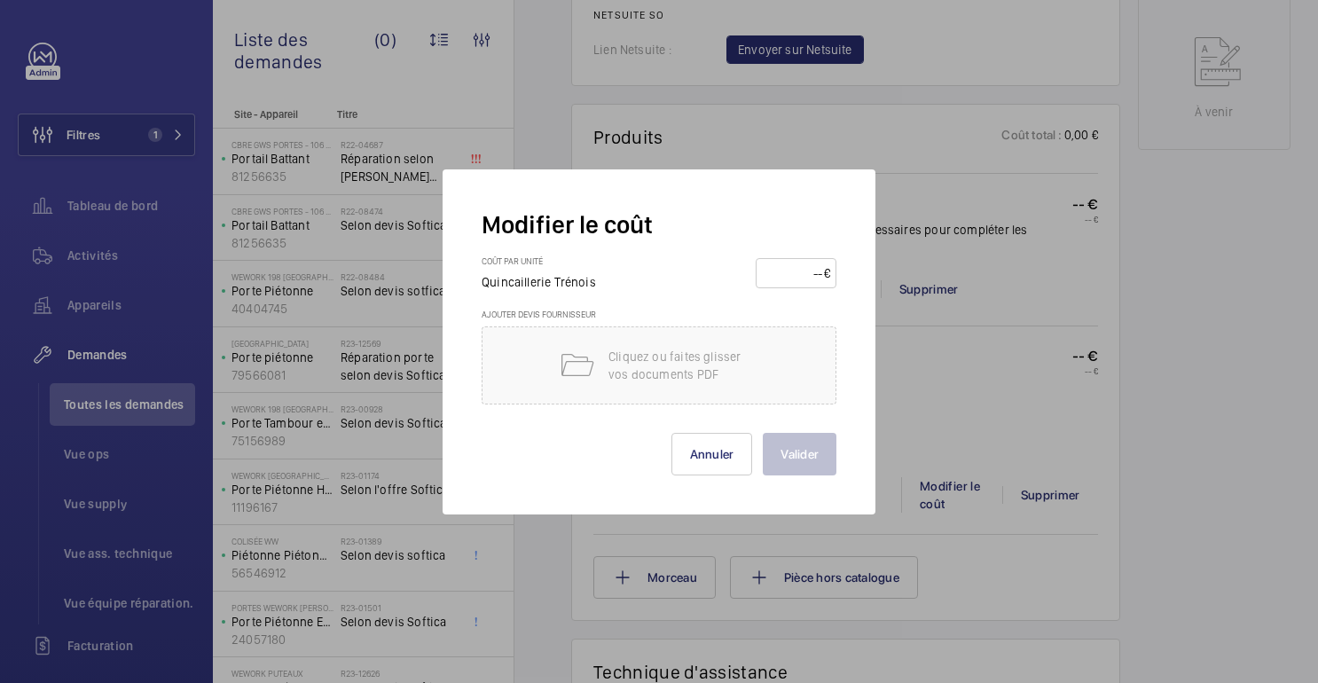
click at [790, 278] on input "number" at bounding box center [793, 273] width 62 height 28
type input "500"
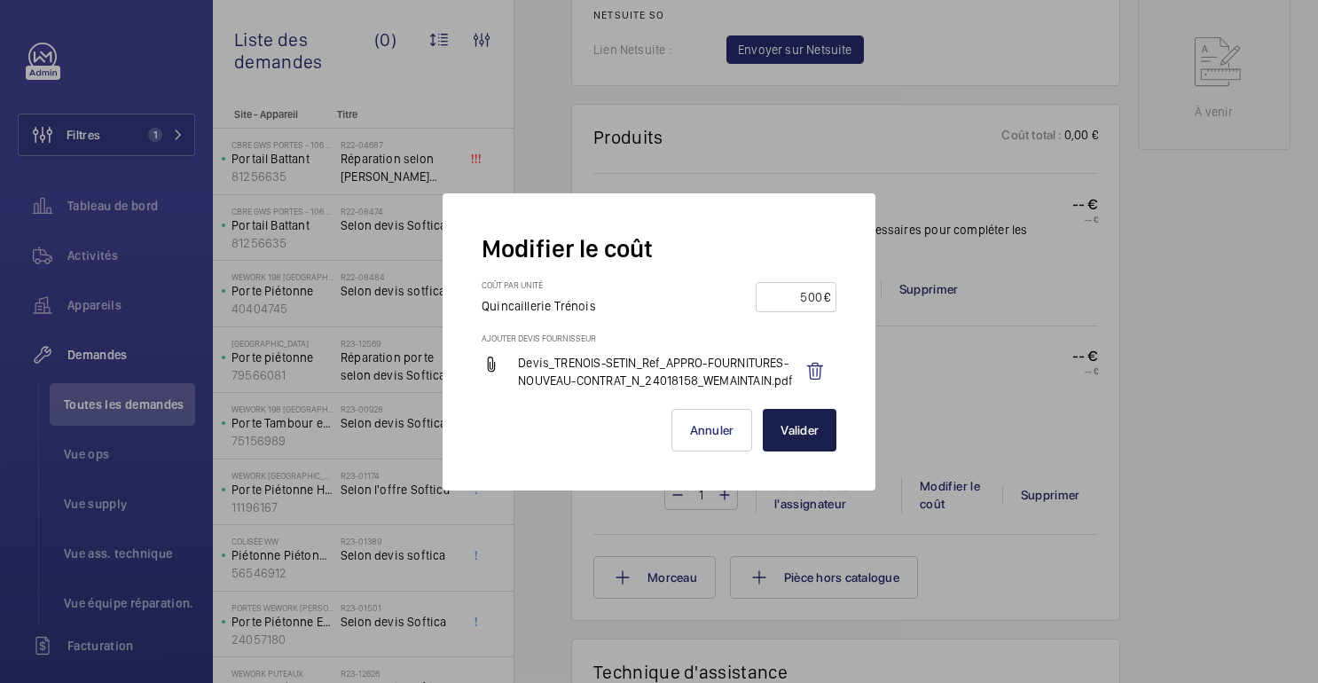
click at [790, 423] on font "Valider" at bounding box center [800, 430] width 38 height 14
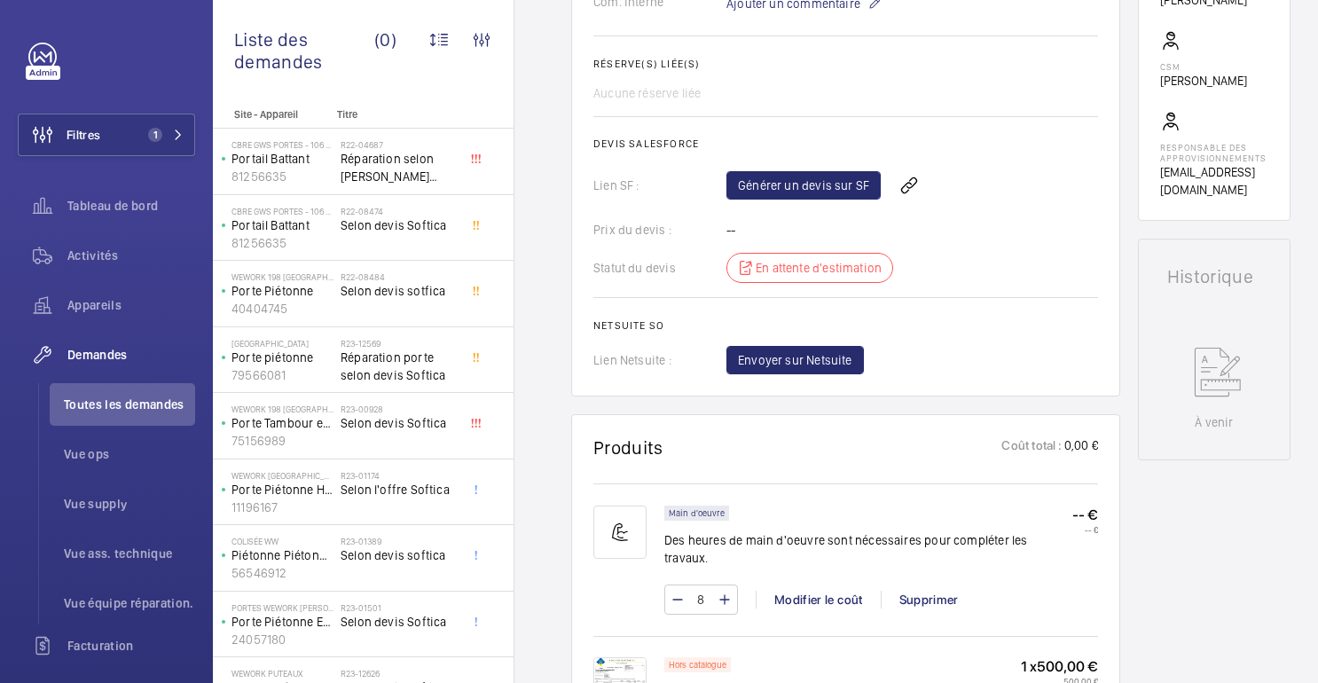
scroll to position [0, 0]
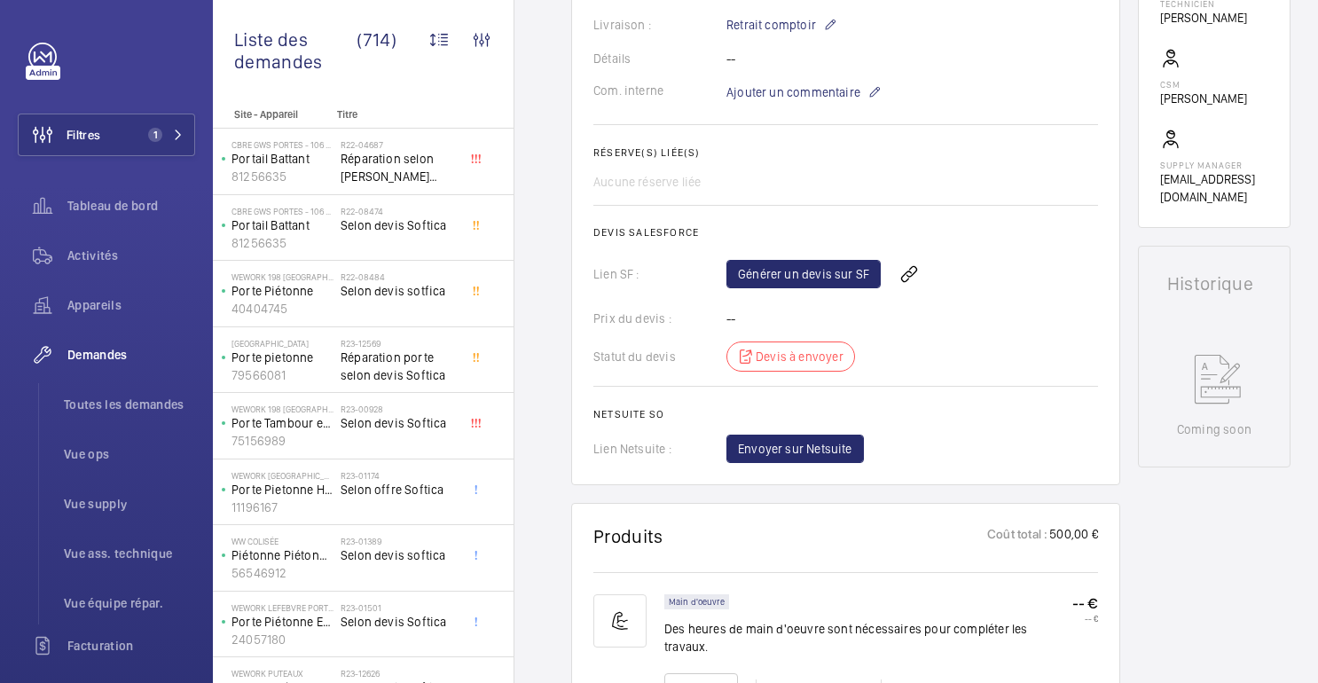
scroll to position [567, 0]
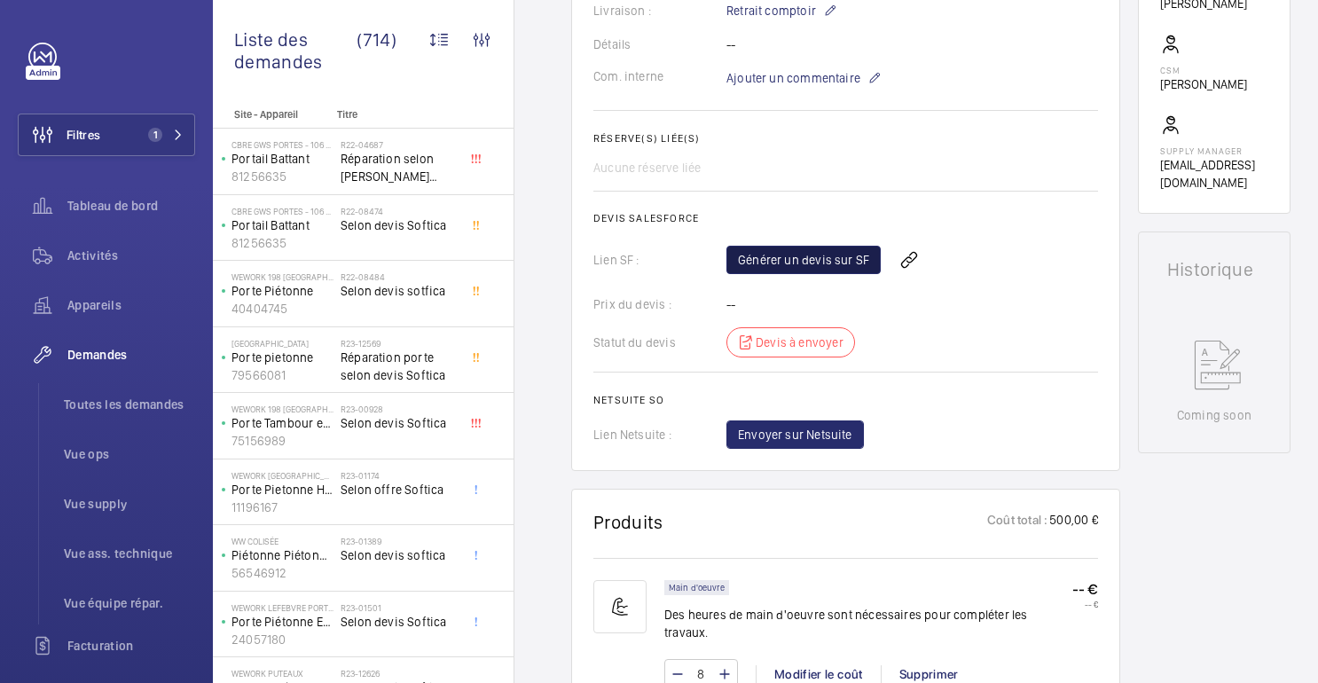
click at [826, 268] on link "Générer un devis sur SF" at bounding box center [804, 260] width 154 height 28
click at [942, 262] on span "Rafraichir la page" at bounding box center [949, 259] width 114 height 21
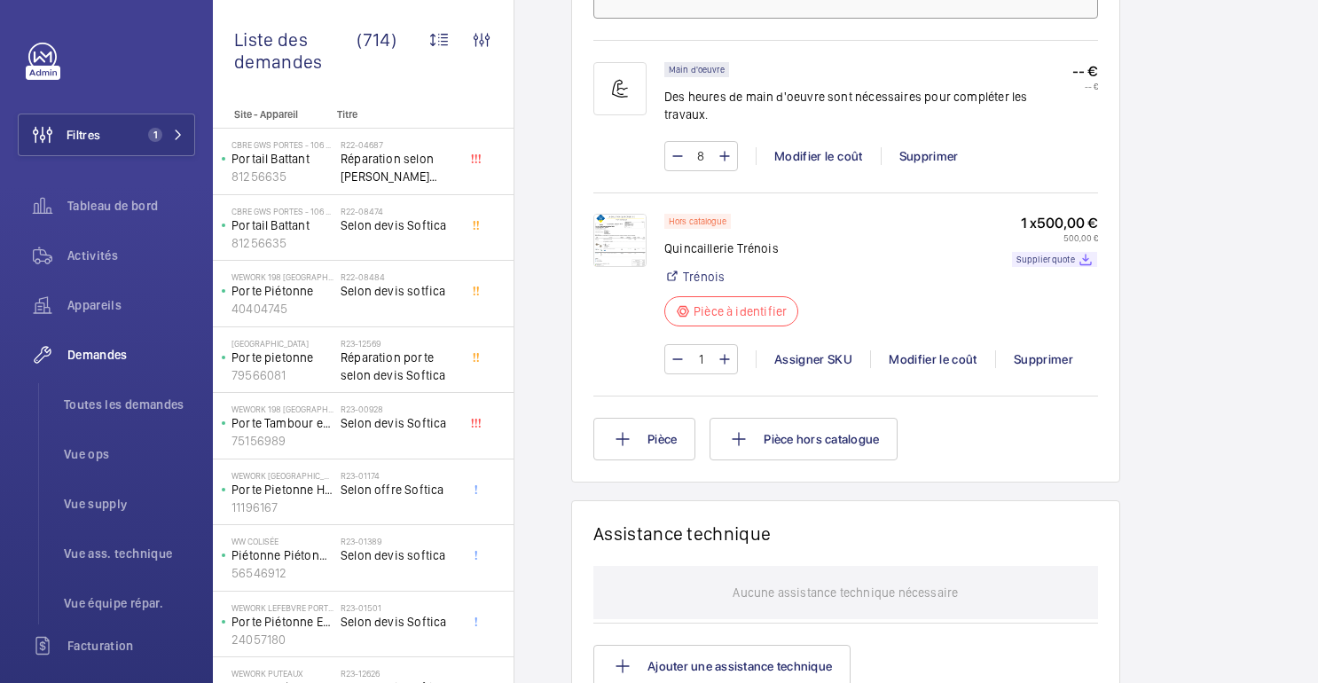
scroll to position [1180, 0]
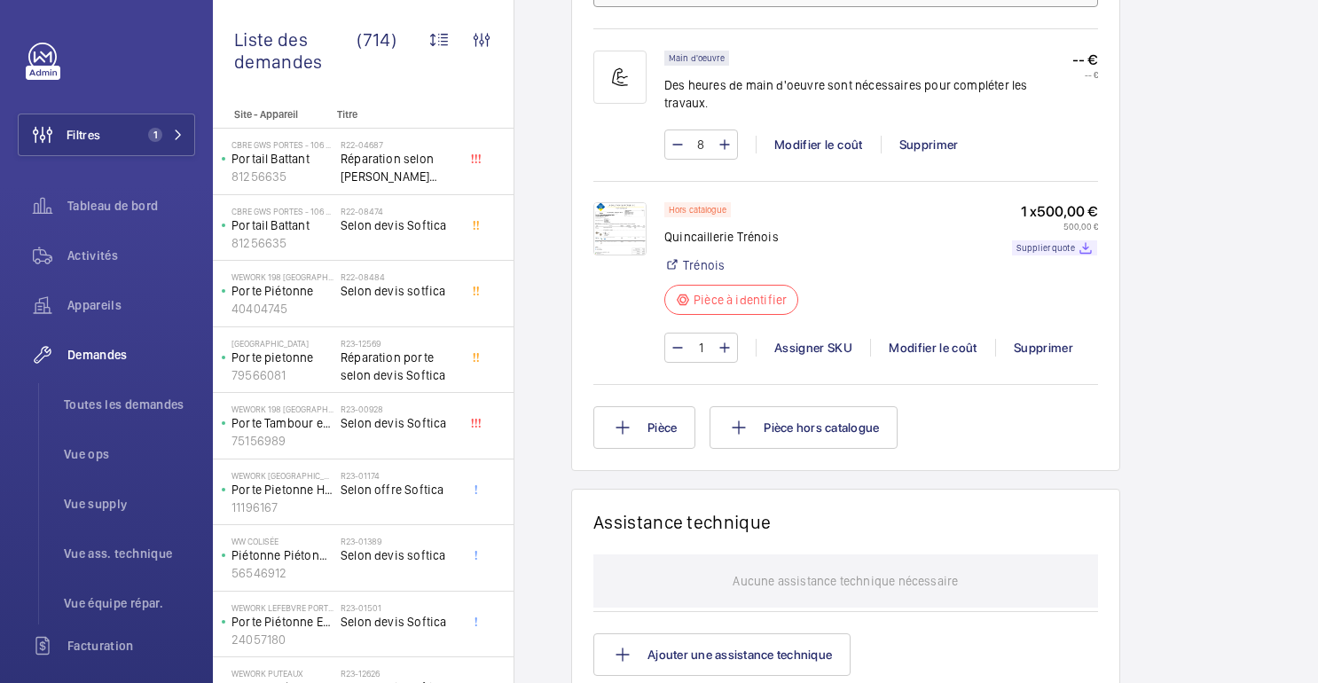
click at [627, 237] on img at bounding box center [620, 228] width 53 height 53
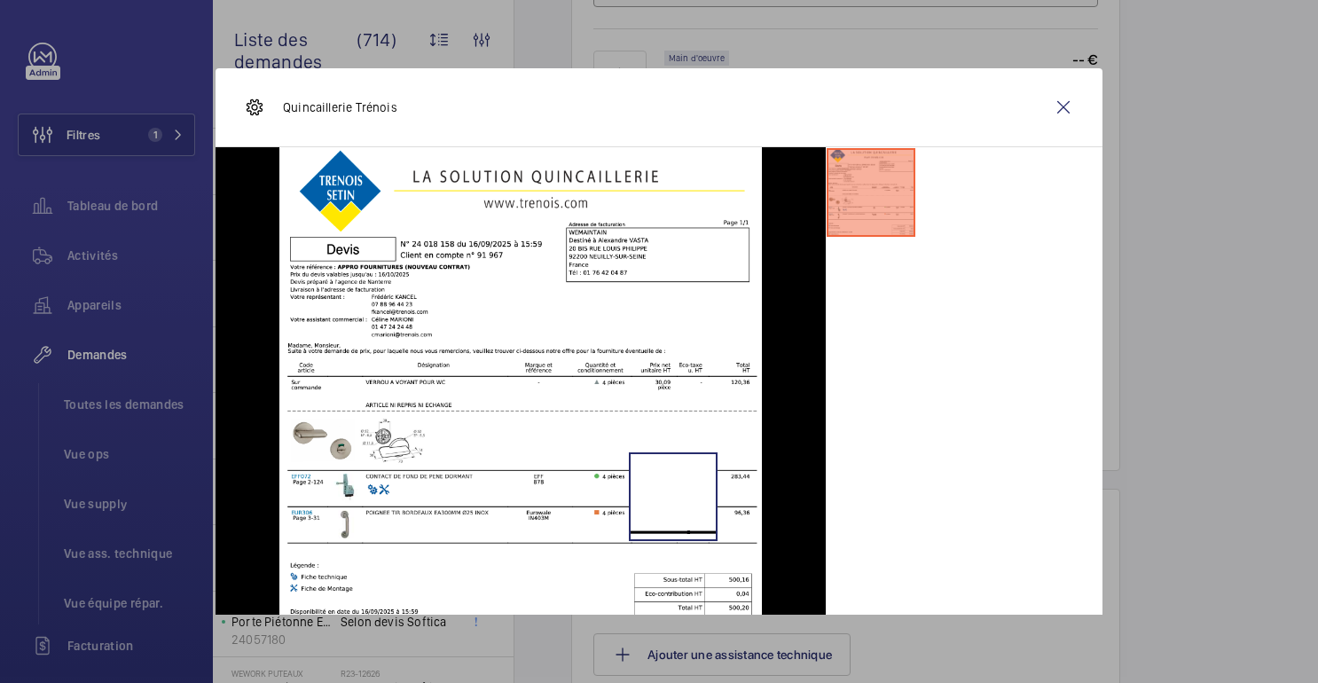
scroll to position [29, 0]
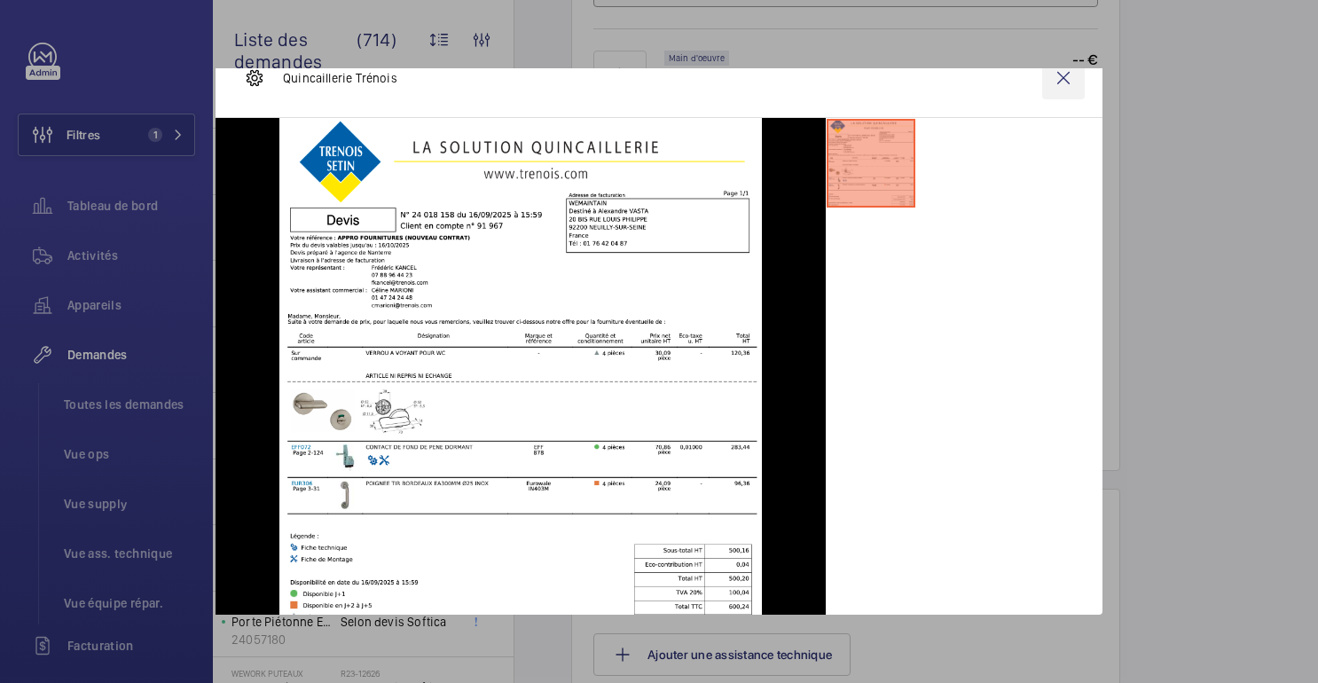
click at [1066, 80] on wm-front-icon-button at bounding box center [1063, 78] width 43 height 43
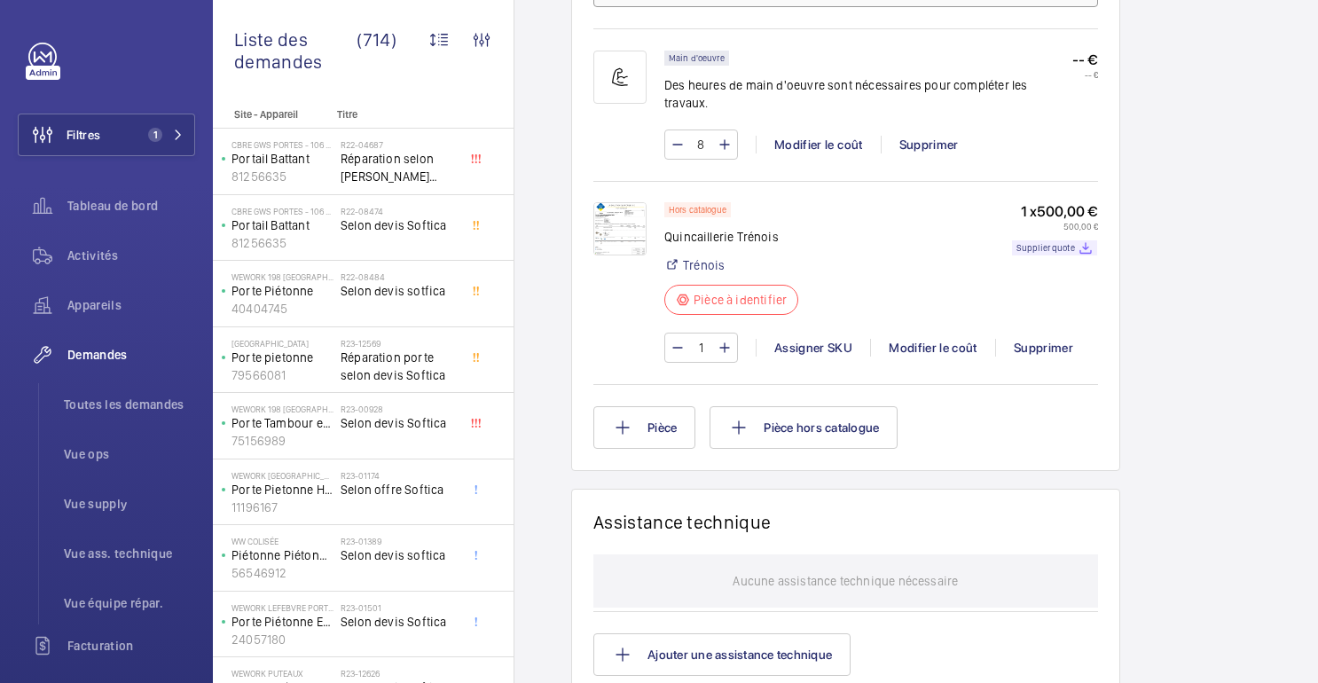
click at [602, 210] on img at bounding box center [620, 228] width 53 height 53
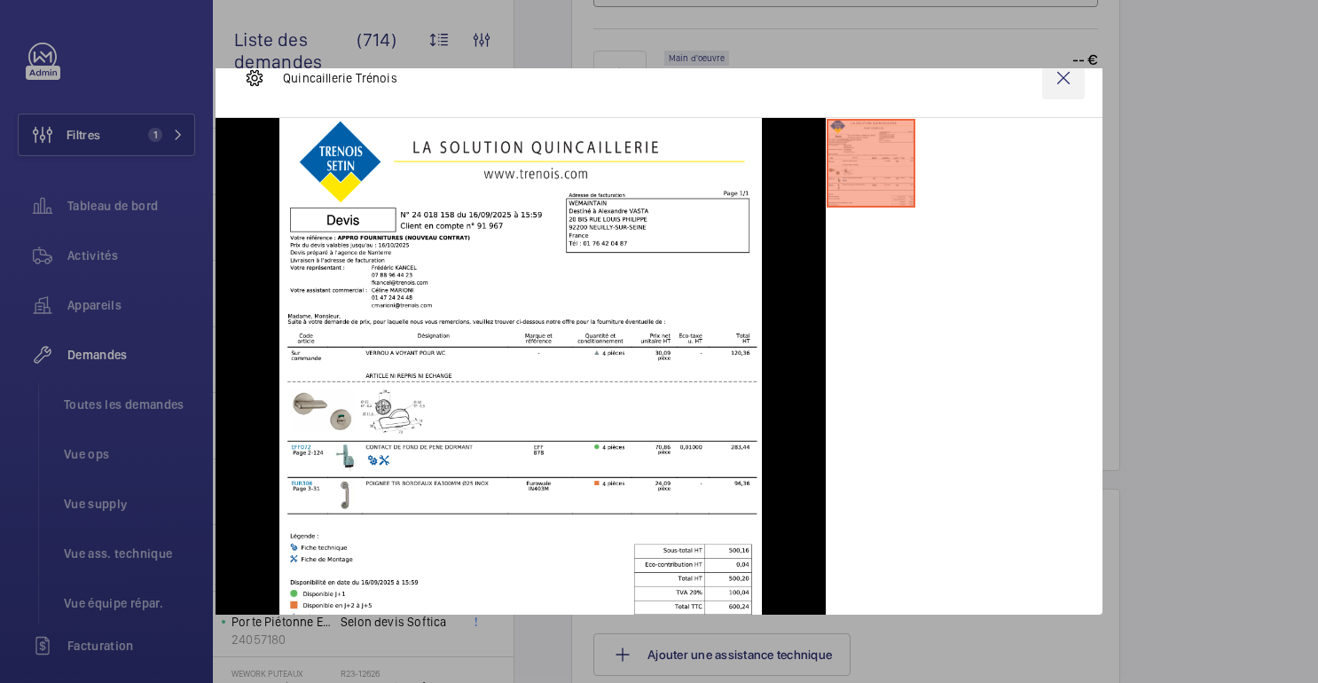
click at [1062, 73] on wm-front-icon-button at bounding box center [1063, 78] width 43 height 43
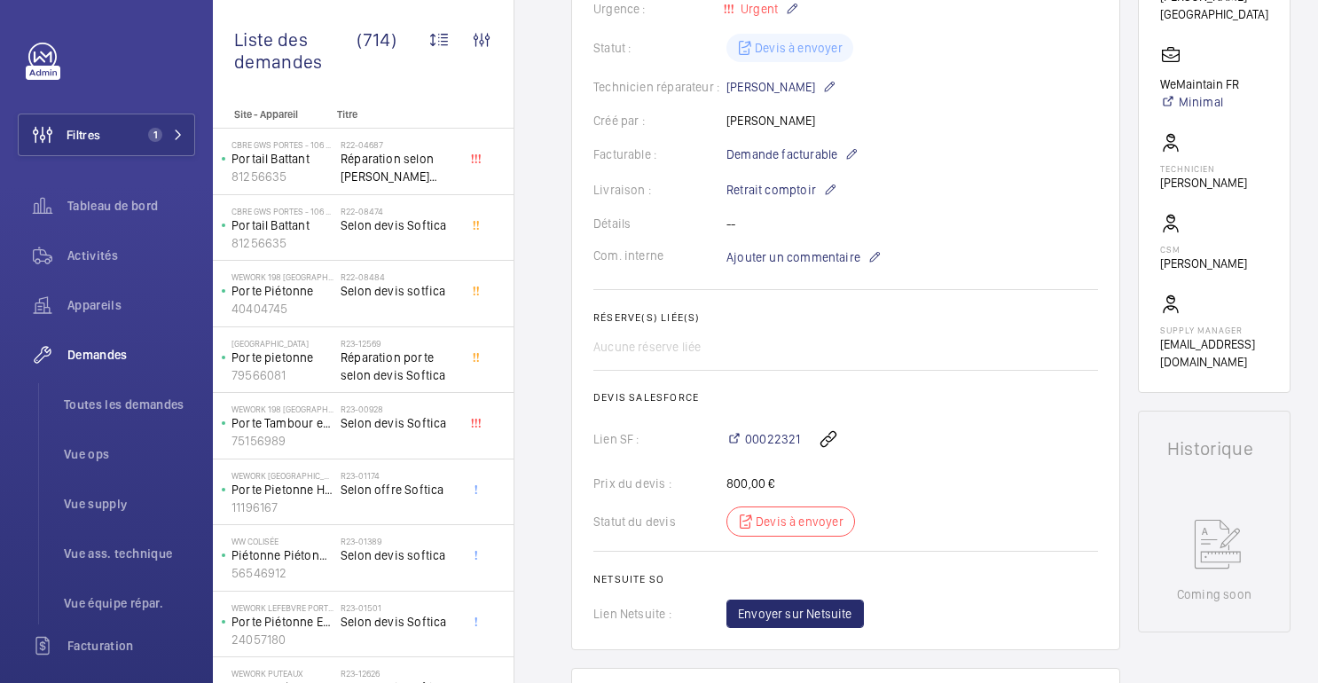
scroll to position [0, 0]
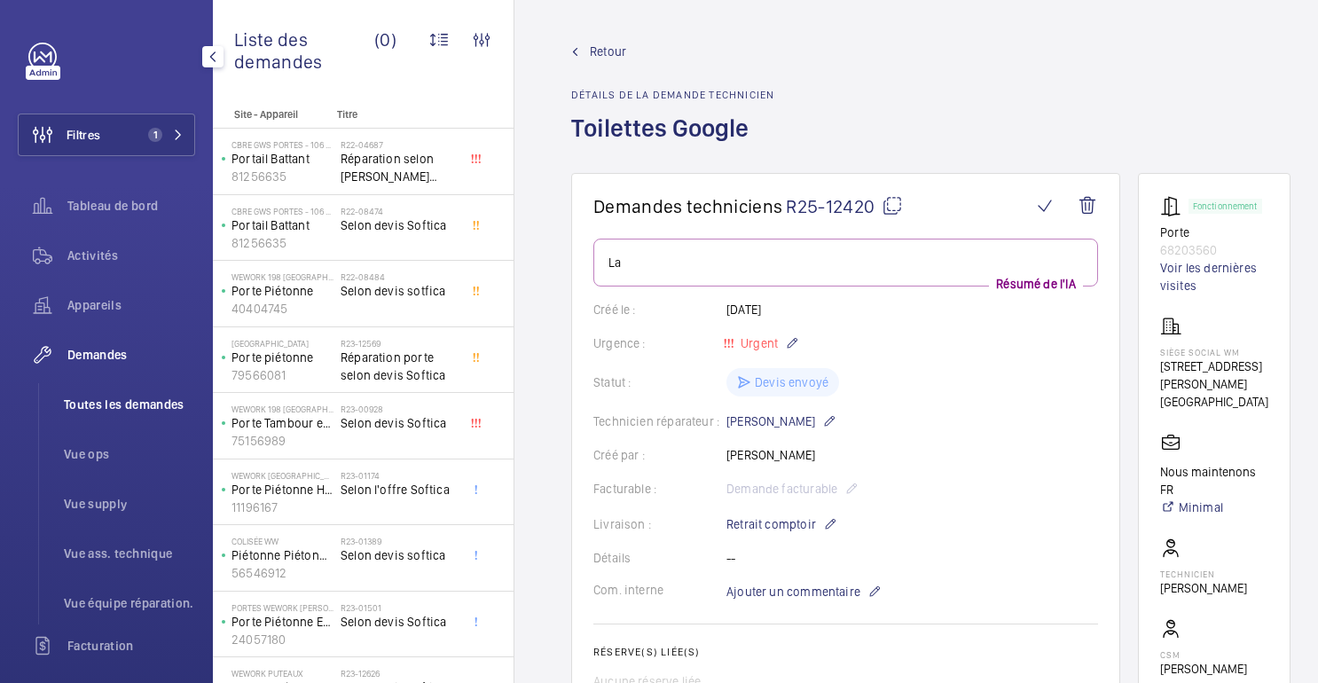
click at [106, 403] on font "Toutes les demandes" at bounding box center [124, 404] width 121 height 14
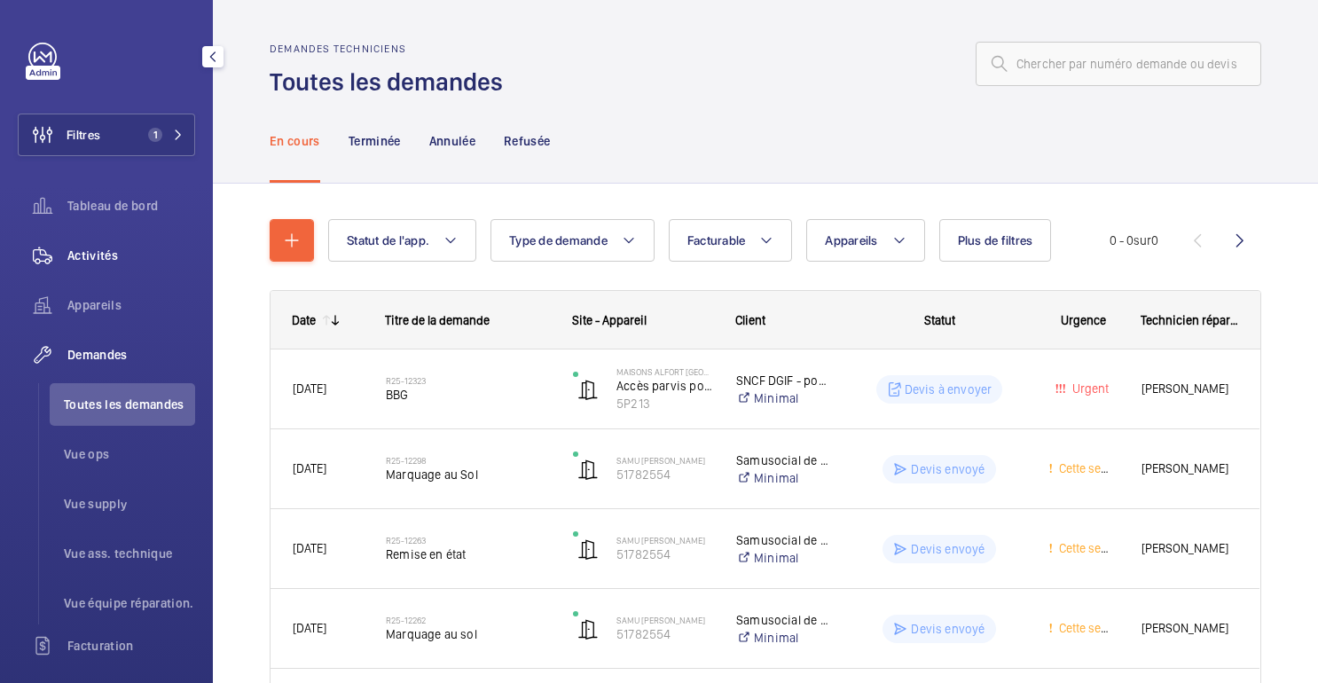
click at [70, 253] on font "Activités" at bounding box center [92, 255] width 51 height 14
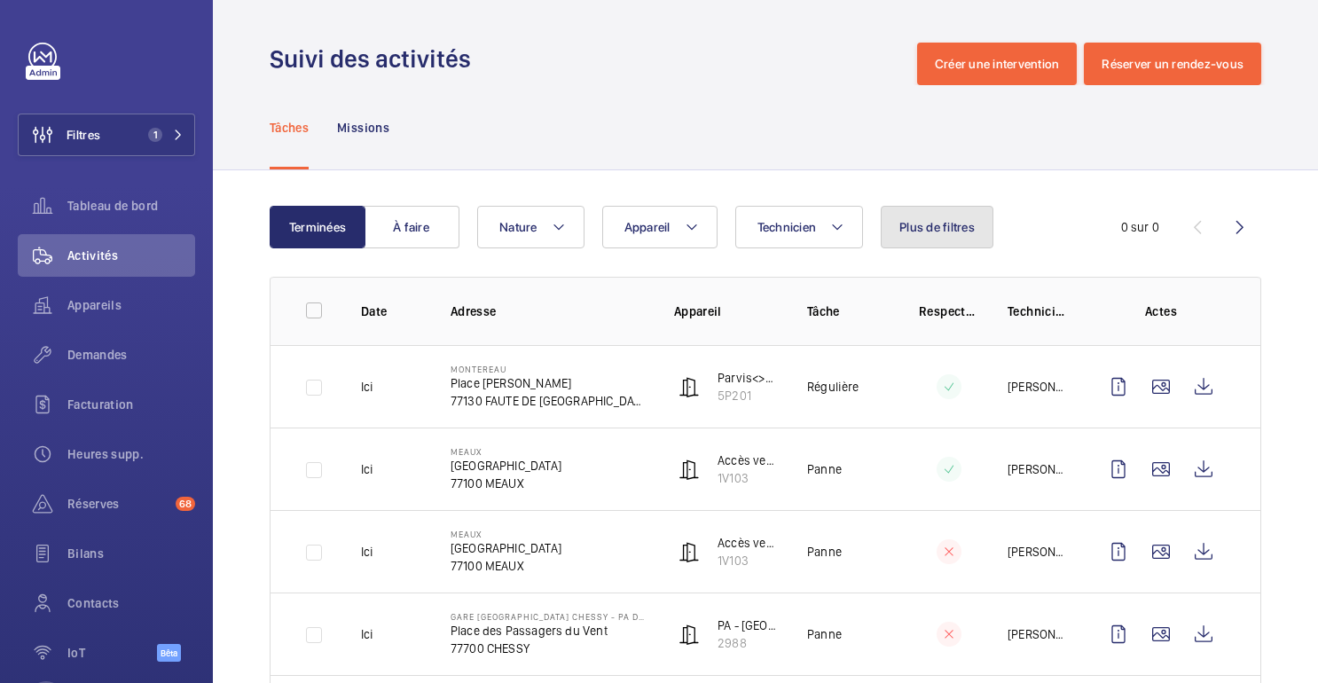
click at [914, 226] on font "Plus de filtres" at bounding box center [937, 227] width 75 height 14
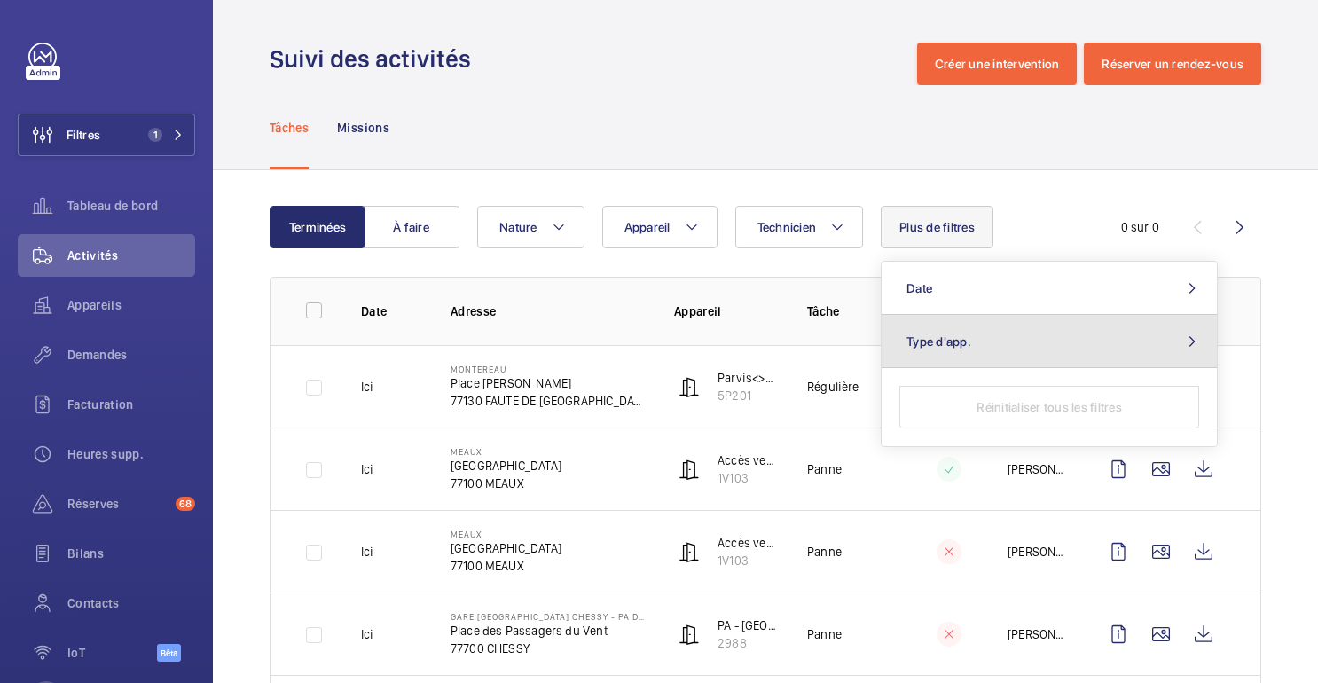
click at [951, 347] on span "Type d'app." at bounding box center [939, 341] width 65 height 14
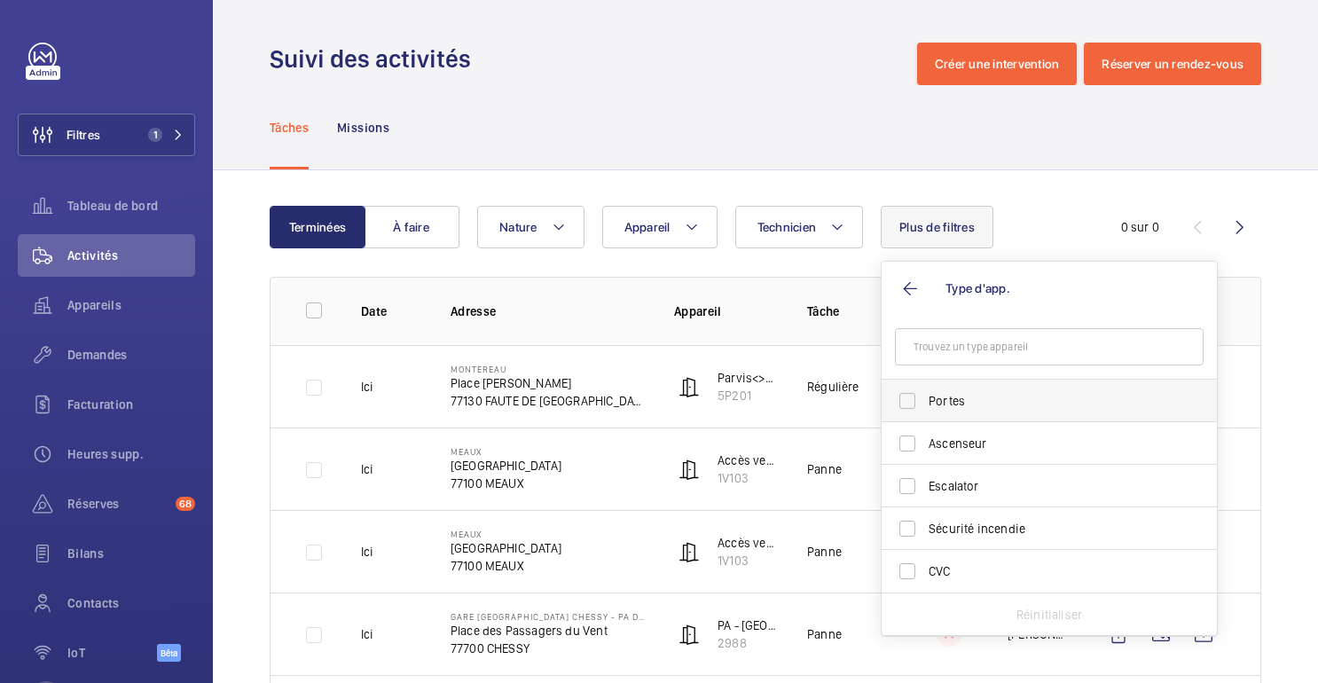
click at [937, 399] on span "Portes" at bounding box center [1051, 401] width 244 height 18
click at [925, 399] on input "Portes" at bounding box center [907, 400] width 35 height 35
checkbox input "true"
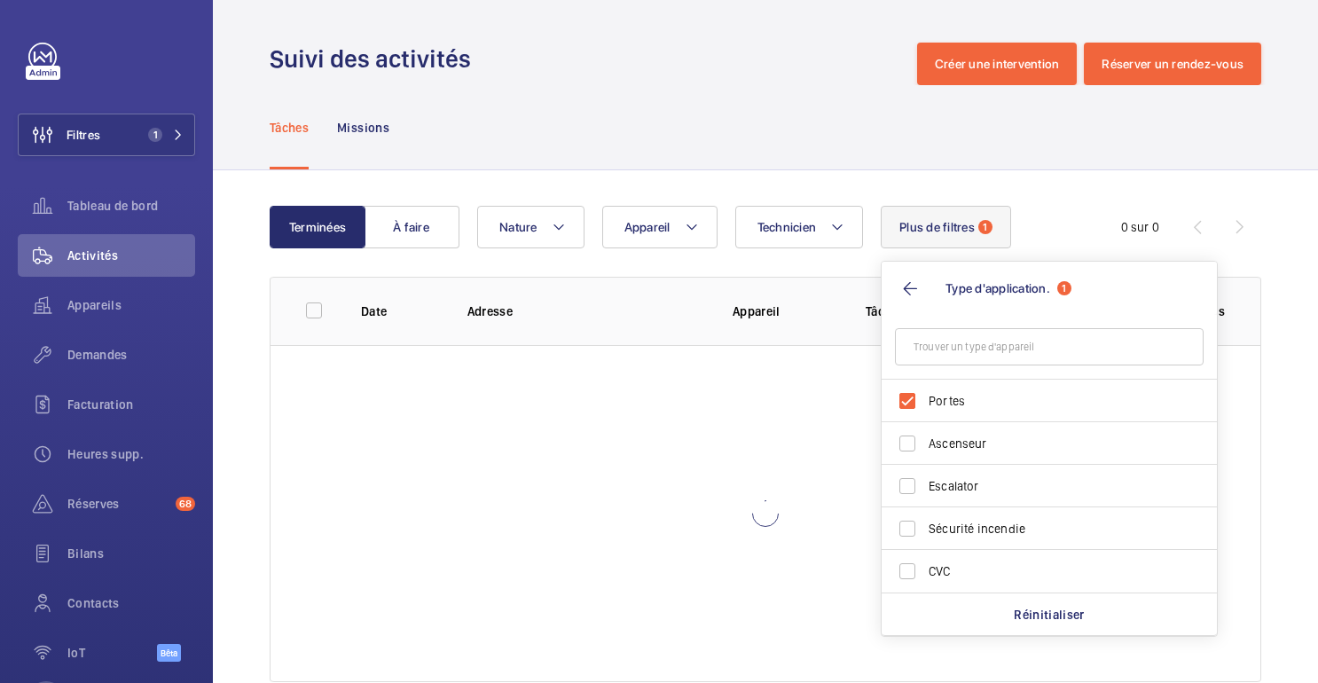
click at [848, 156] on div "Tâches Missions" at bounding box center [766, 127] width 992 height 84
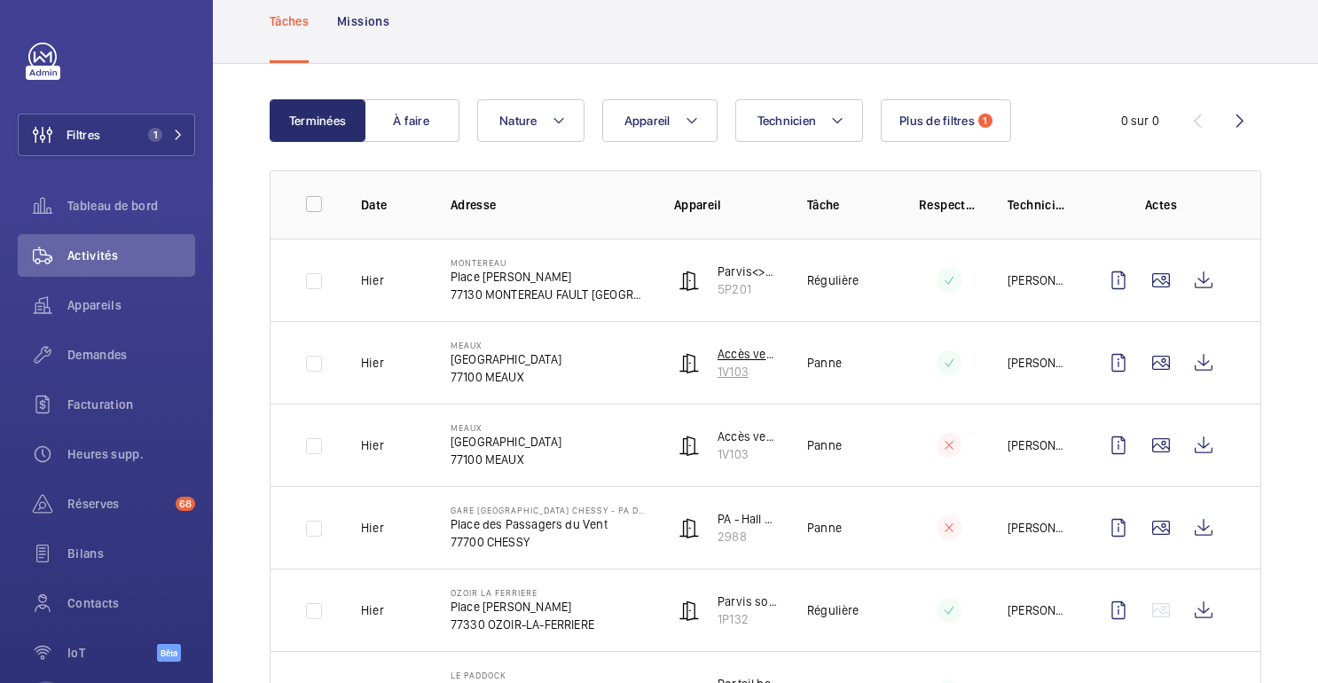
scroll to position [121, 0]
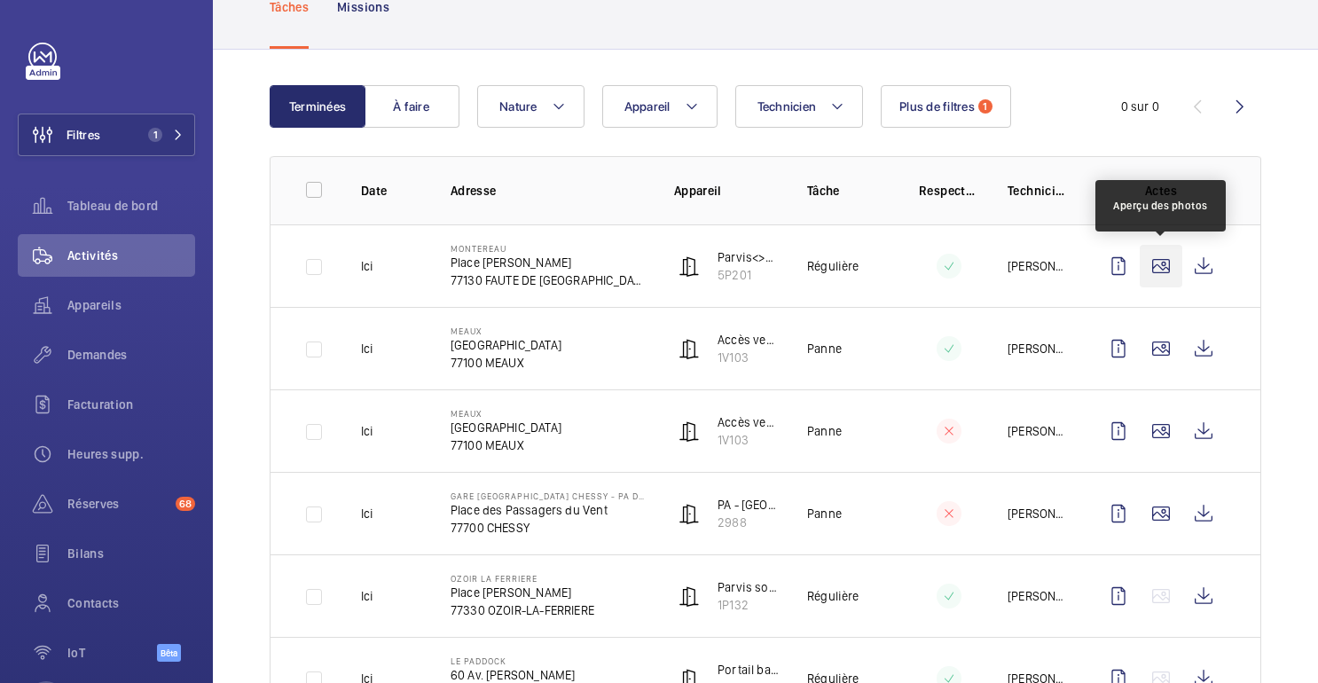
click at [1174, 262] on wm-front-icon-button at bounding box center [1161, 266] width 43 height 43
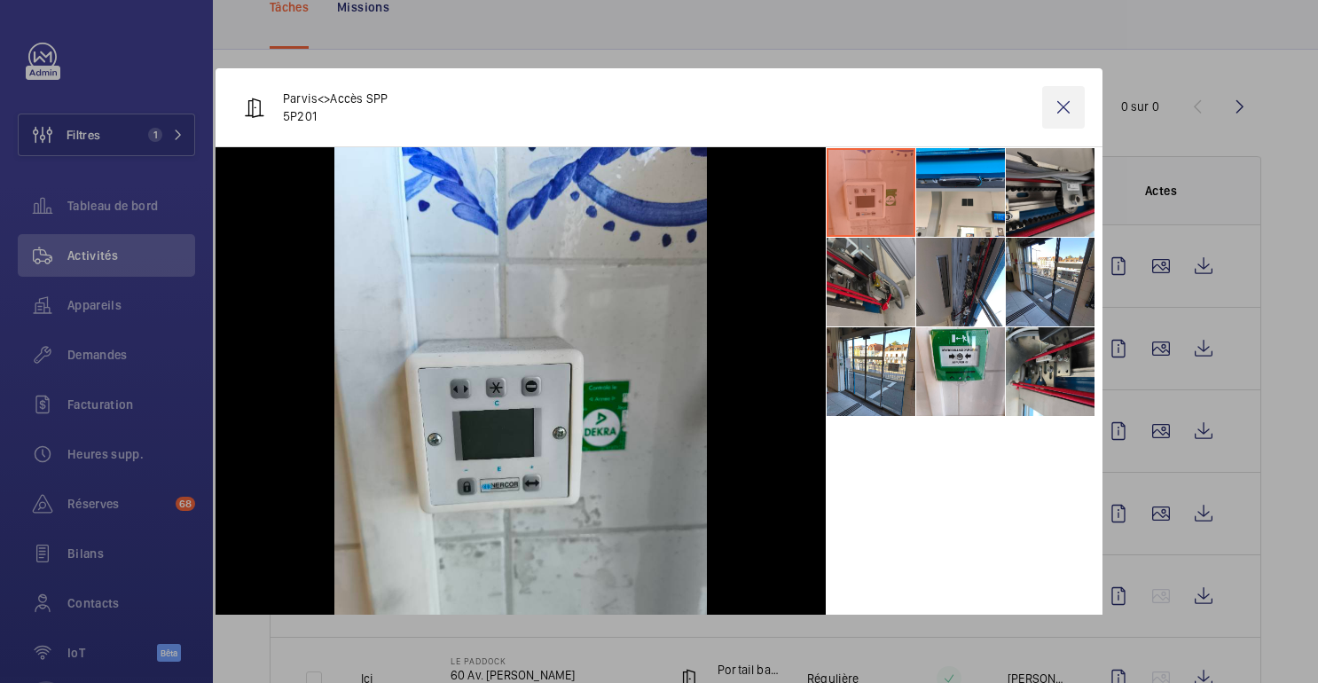
click at [1063, 111] on wm-front-icon-button at bounding box center [1063, 107] width 43 height 43
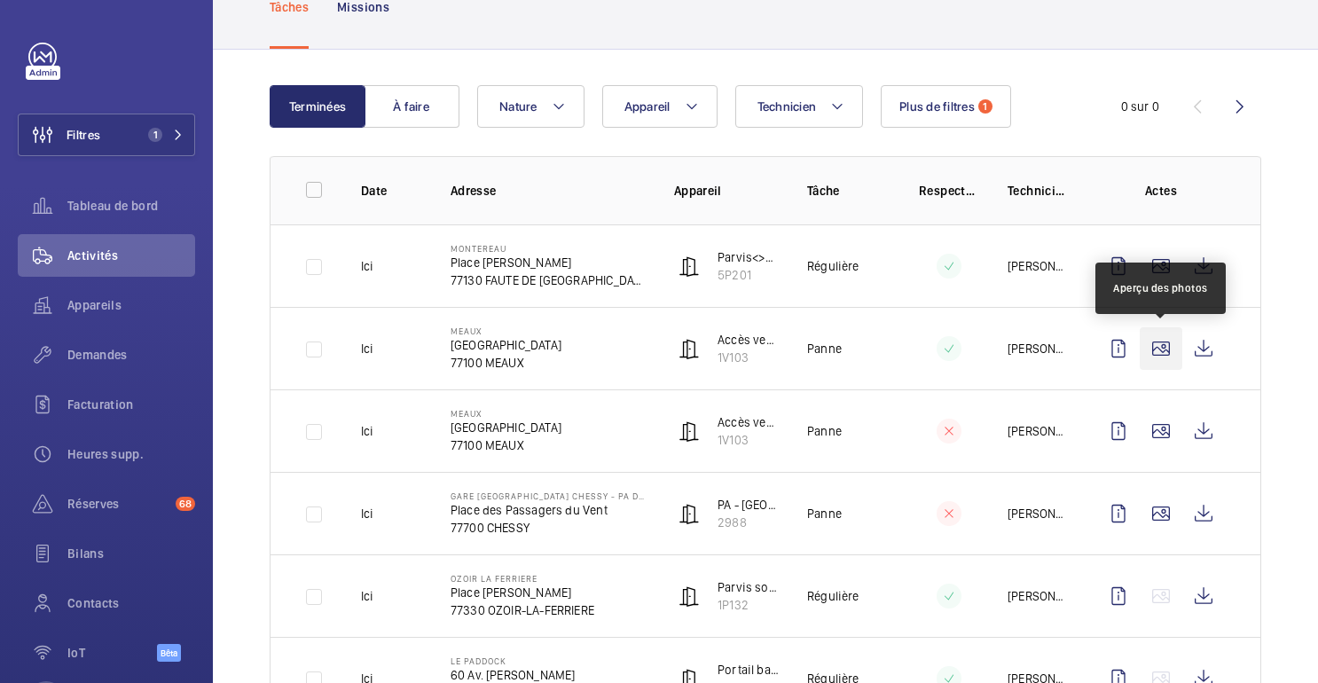
click at [1162, 341] on wm-front-icon-button at bounding box center [1161, 348] width 43 height 43
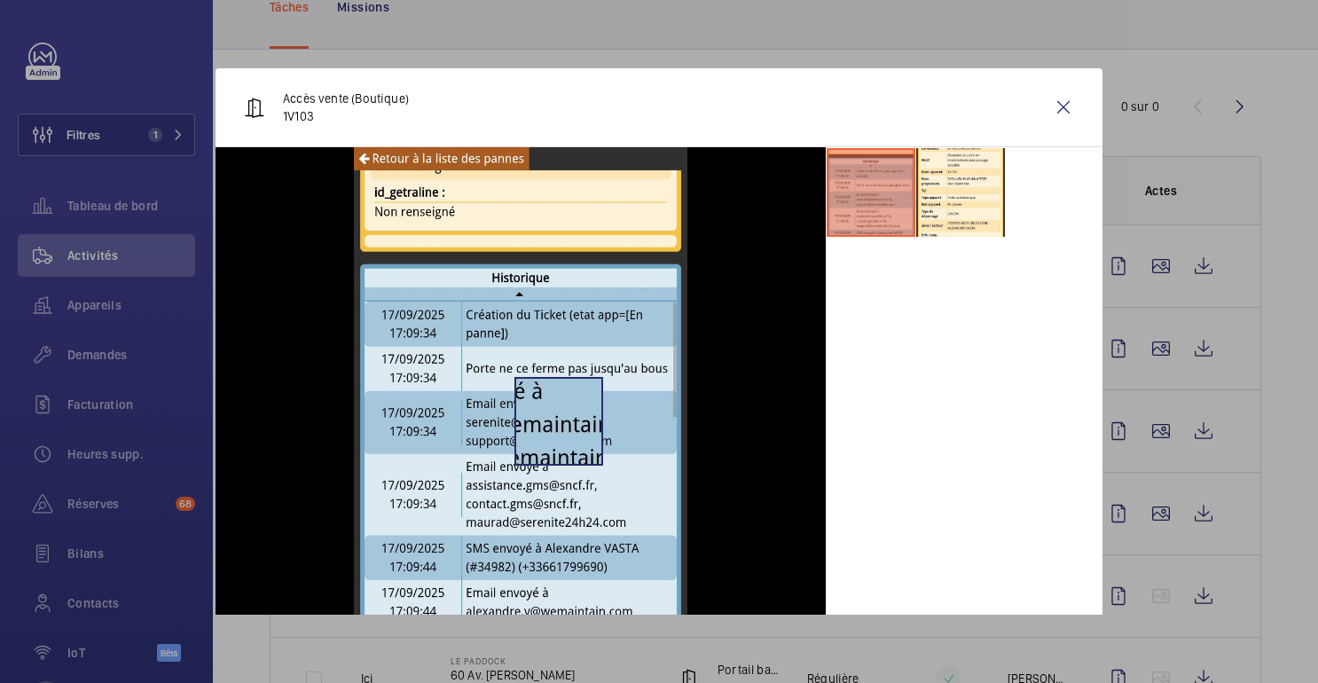
scroll to position [29, 0]
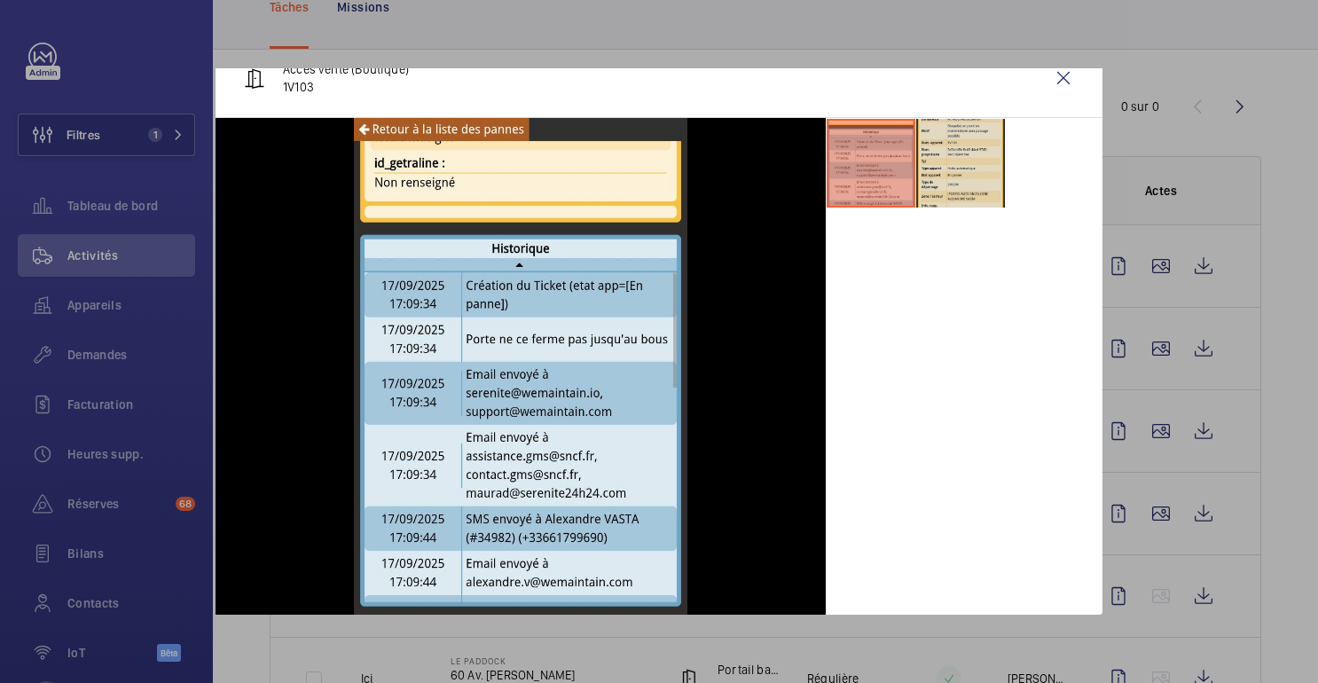
click at [968, 145] on li at bounding box center [960, 163] width 89 height 89
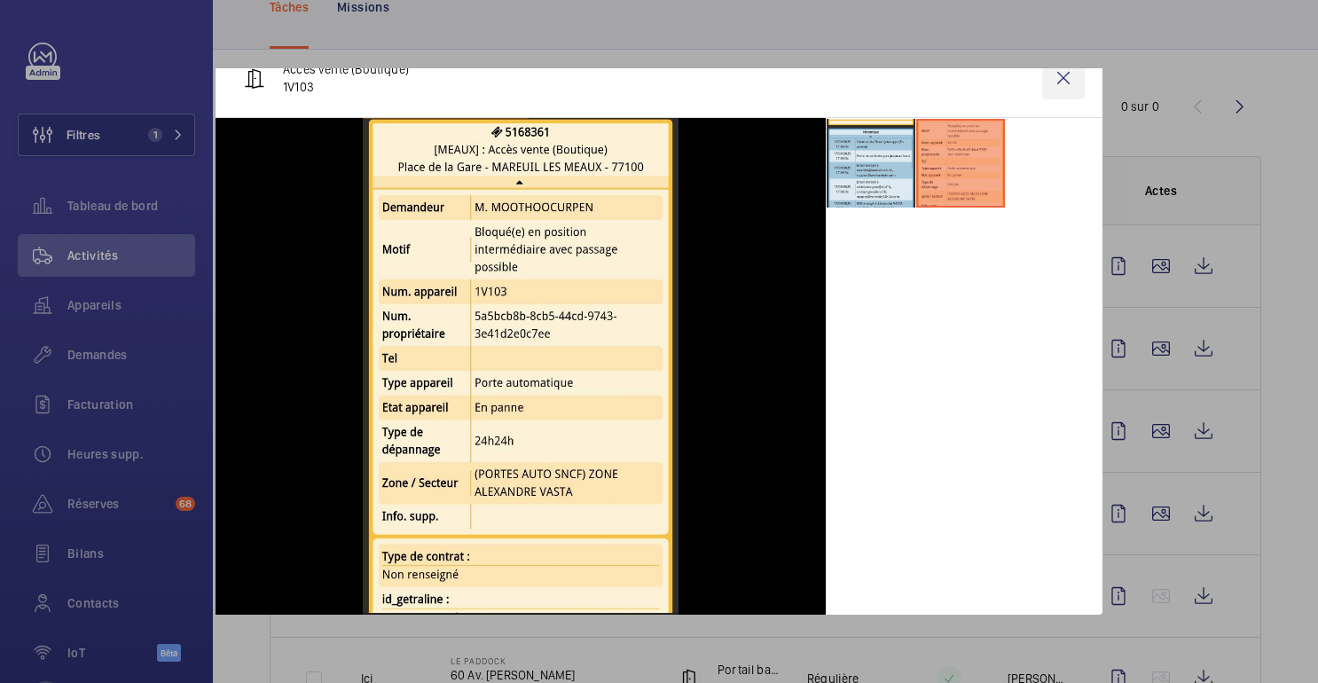
click at [1065, 83] on wm-front-icon-button at bounding box center [1063, 78] width 43 height 43
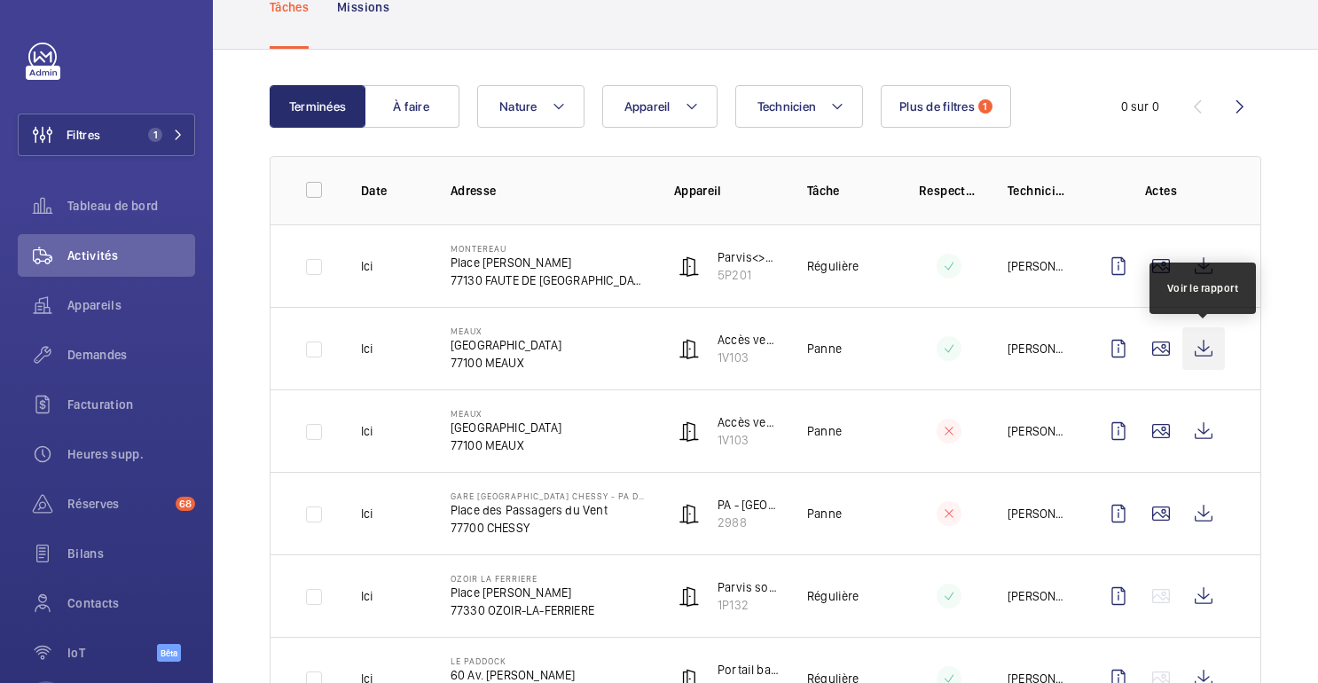
click at [1204, 355] on wm-front-icon-button at bounding box center [1204, 348] width 43 height 43
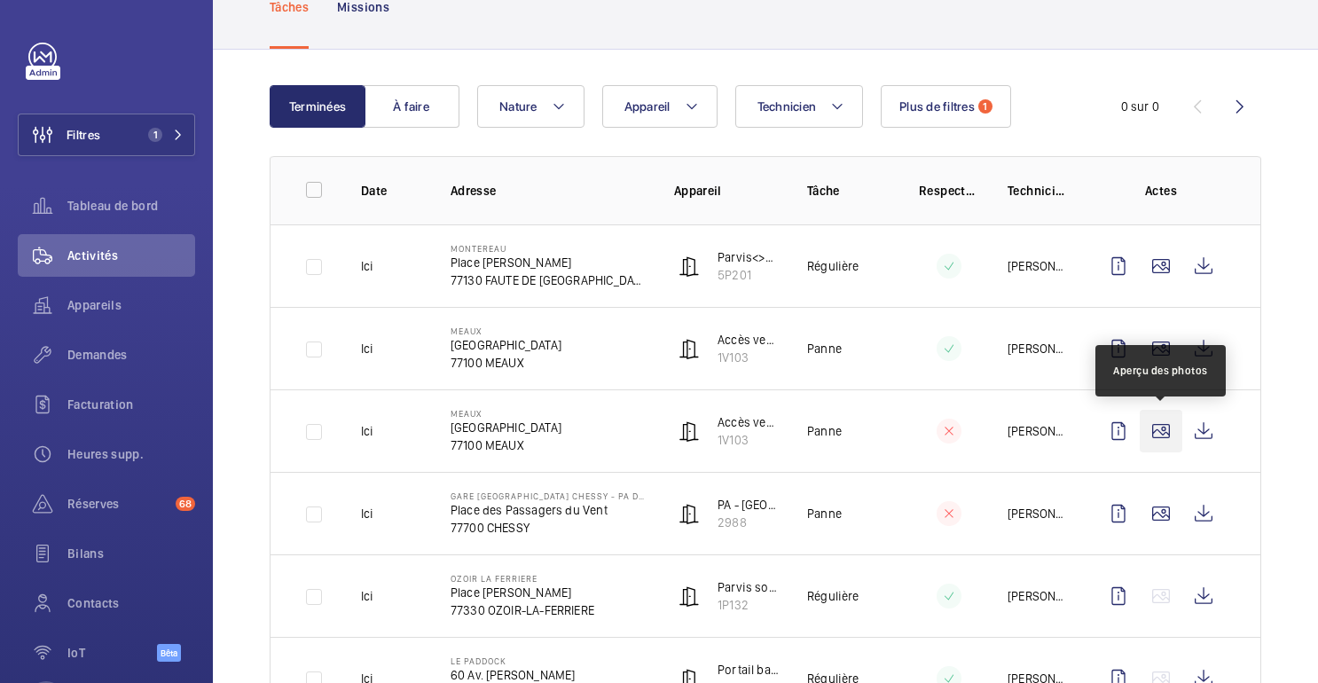
click at [1163, 434] on wm-front-icon-button at bounding box center [1161, 431] width 43 height 43
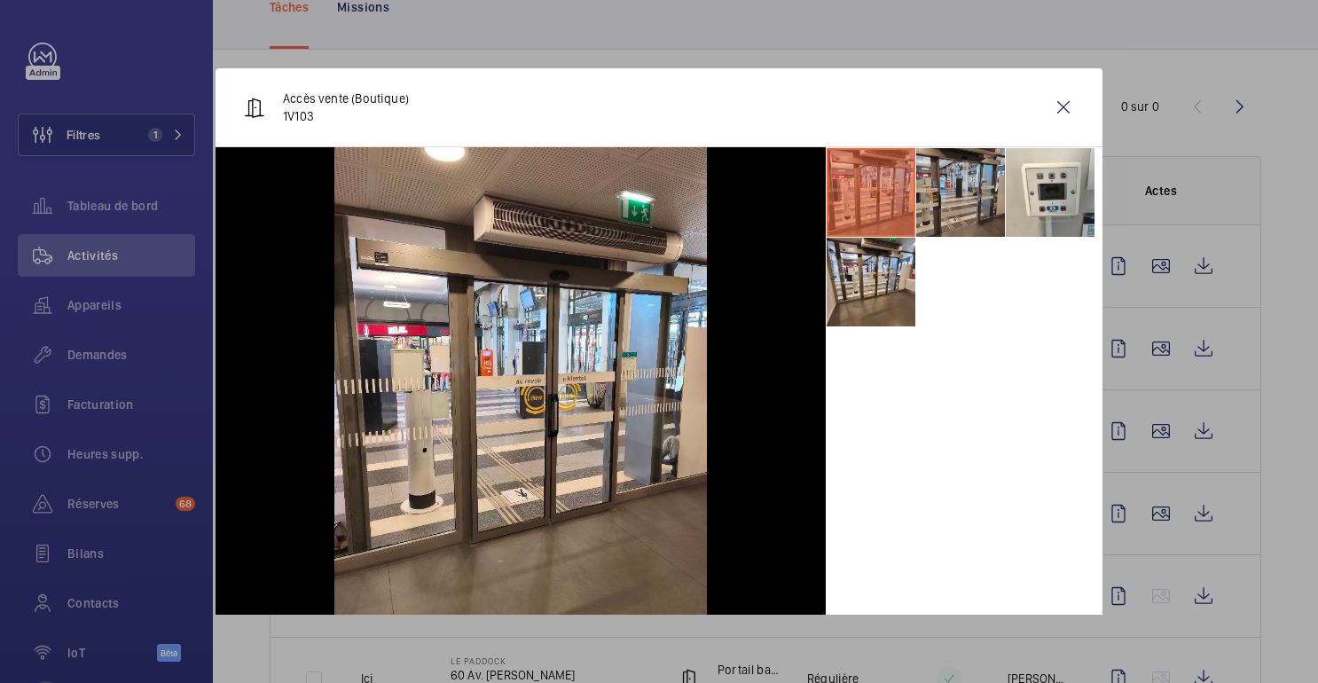
click at [958, 193] on li at bounding box center [960, 192] width 89 height 89
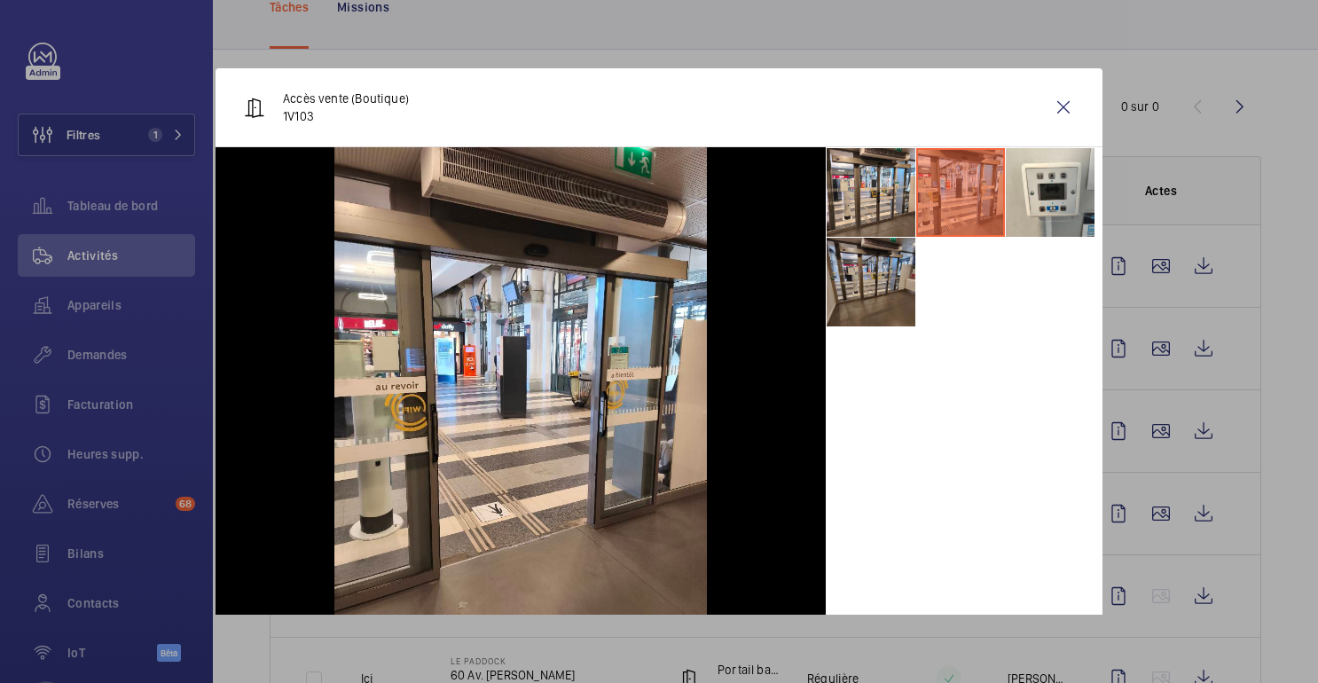
click at [852, 281] on li at bounding box center [871, 282] width 89 height 89
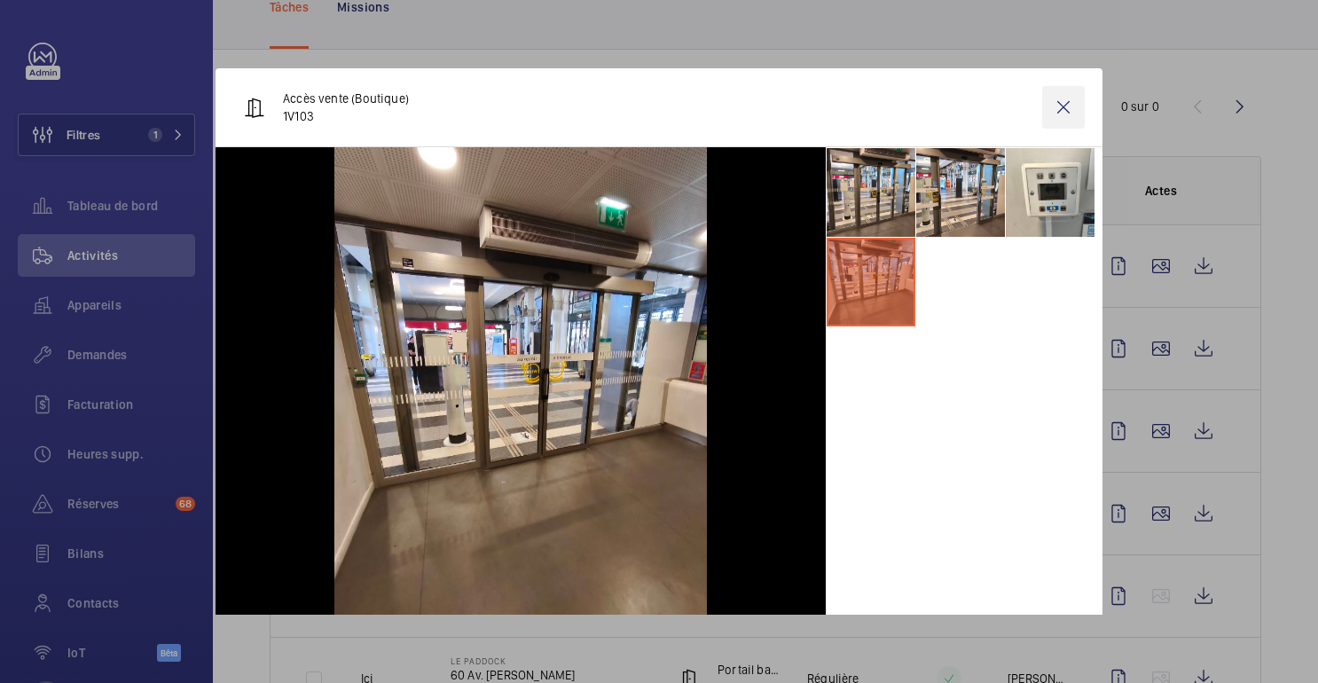
click at [1063, 114] on wm-front-icon-button at bounding box center [1063, 107] width 43 height 43
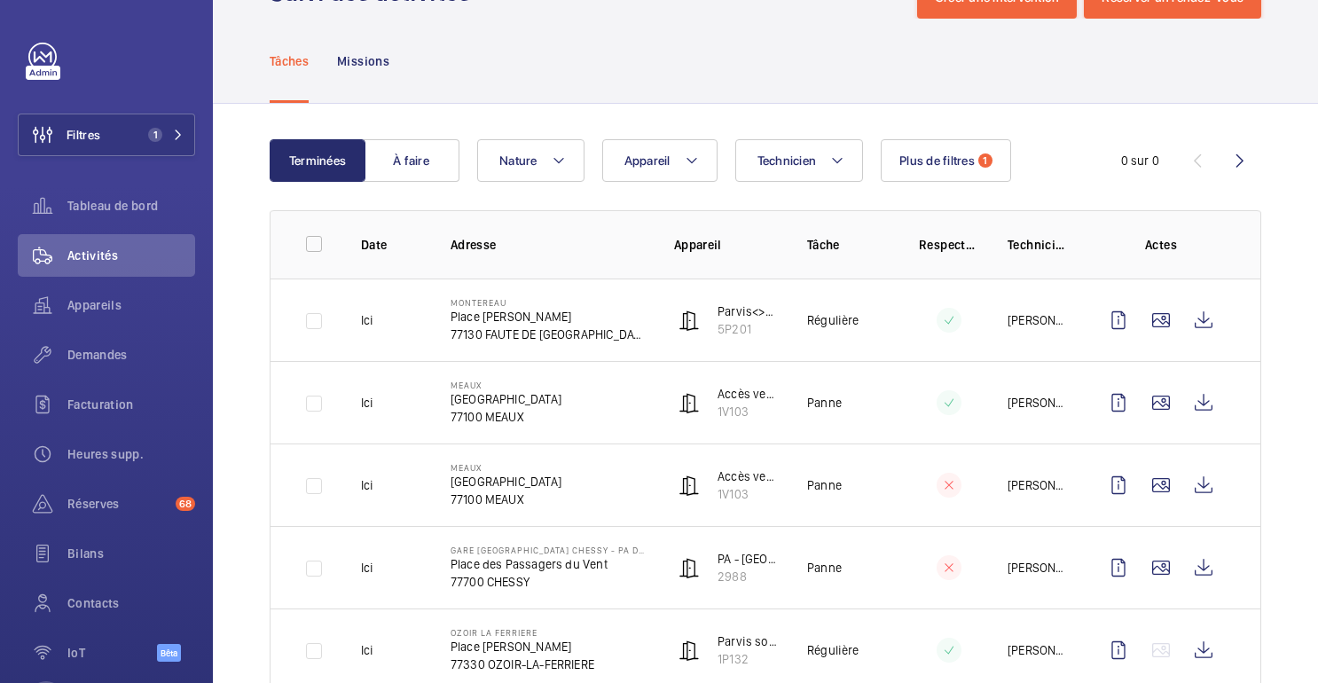
scroll to position [0, 0]
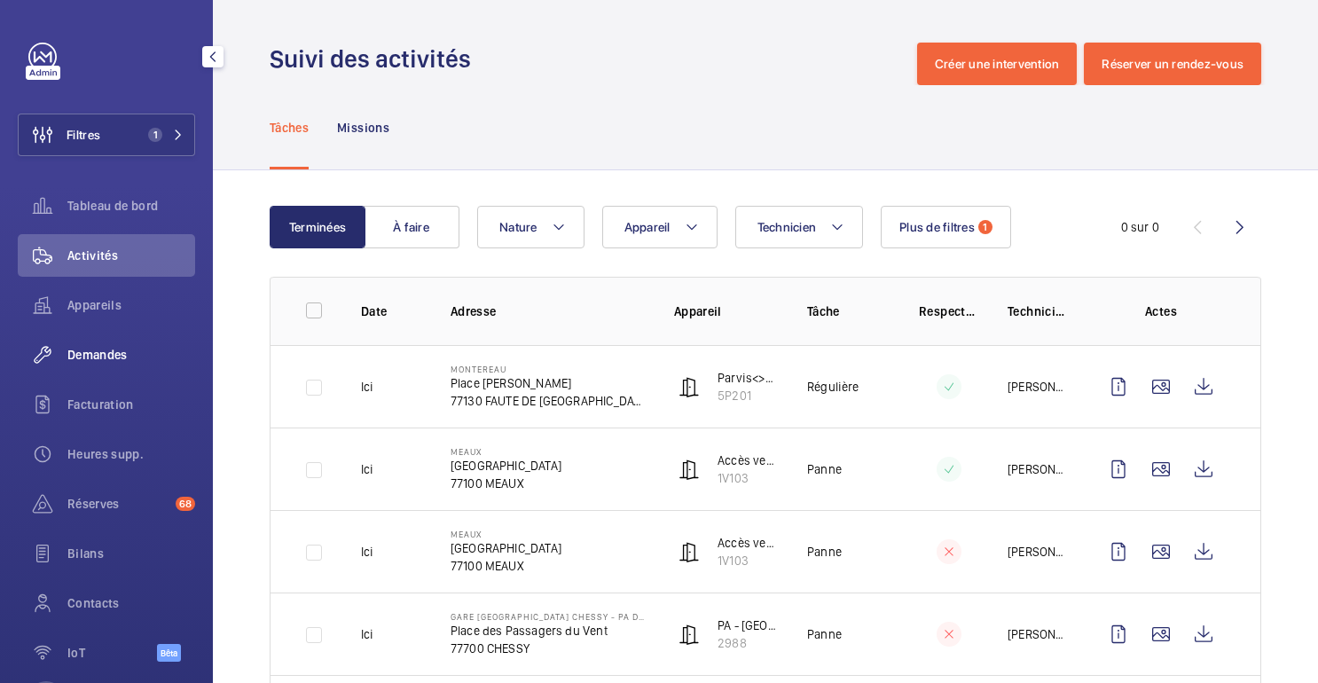
click at [95, 364] on div "Demandes" at bounding box center [106, 355] width 177 height 43
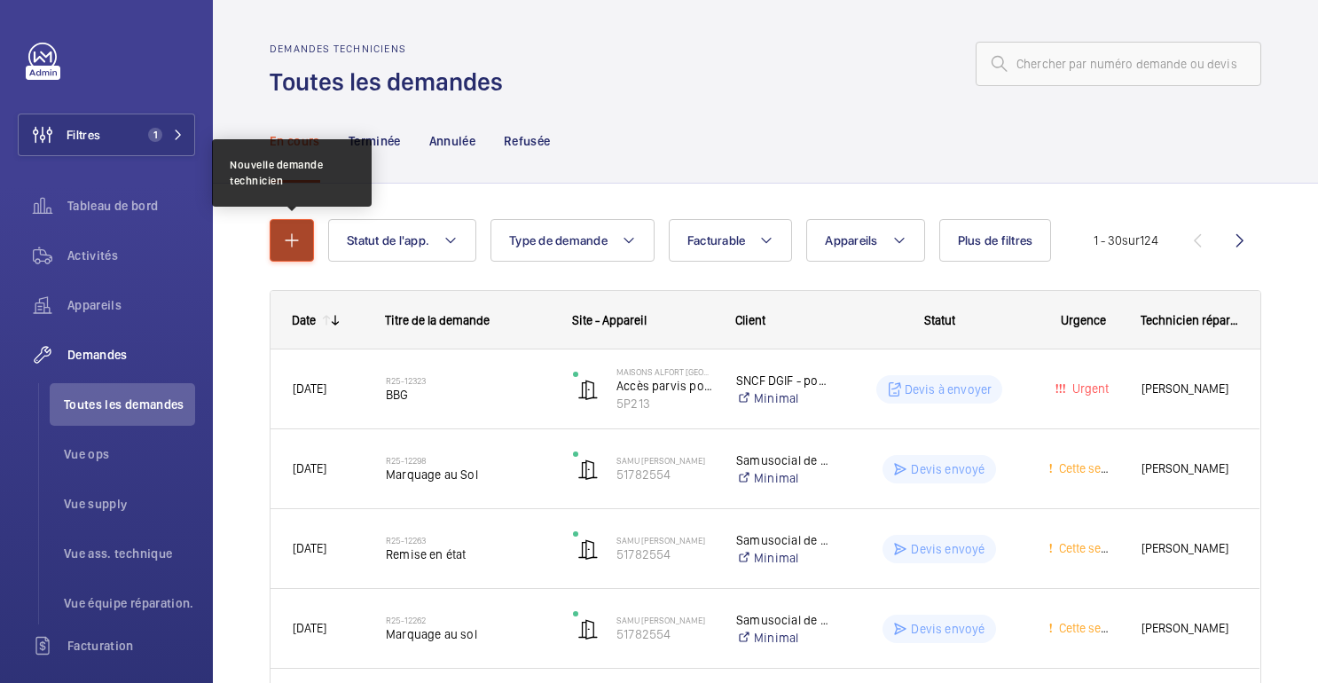
click at [295, 254] on button "button" at bounding box center [292, 240] width 44 height 43
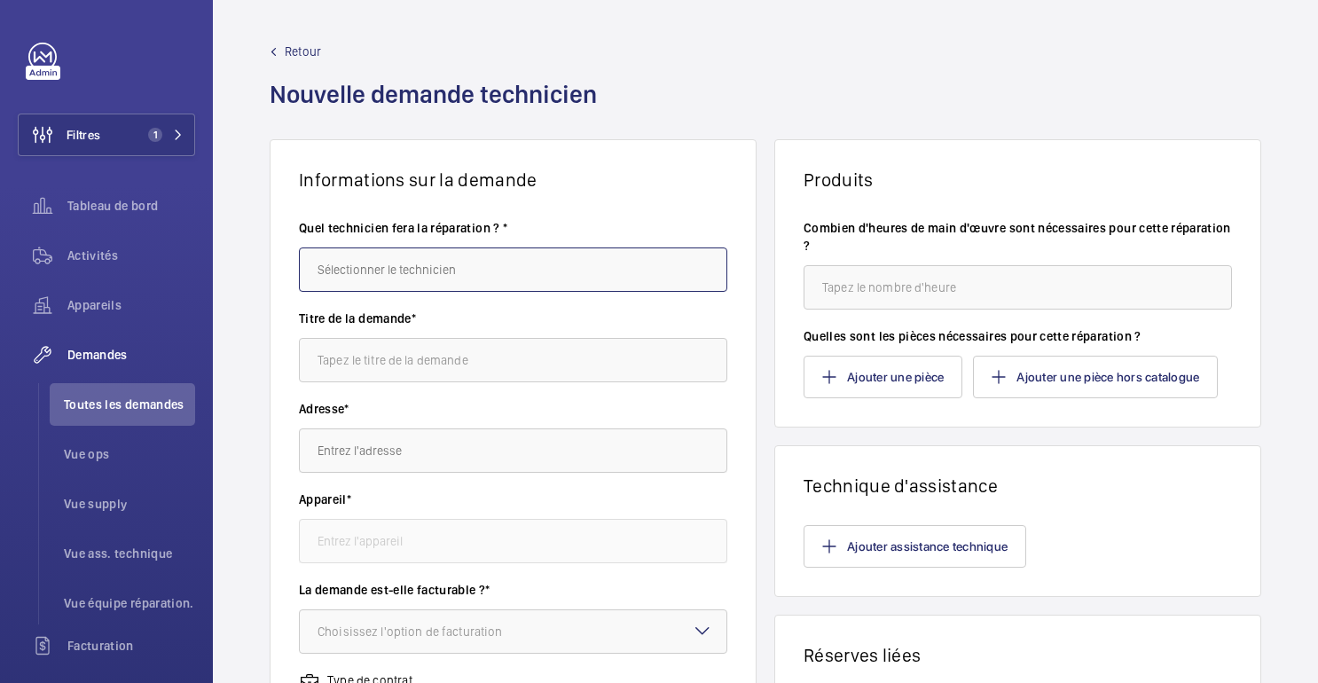
click at [415, 280] on input "text" at bounding box center [513, 270] width 429 height 44
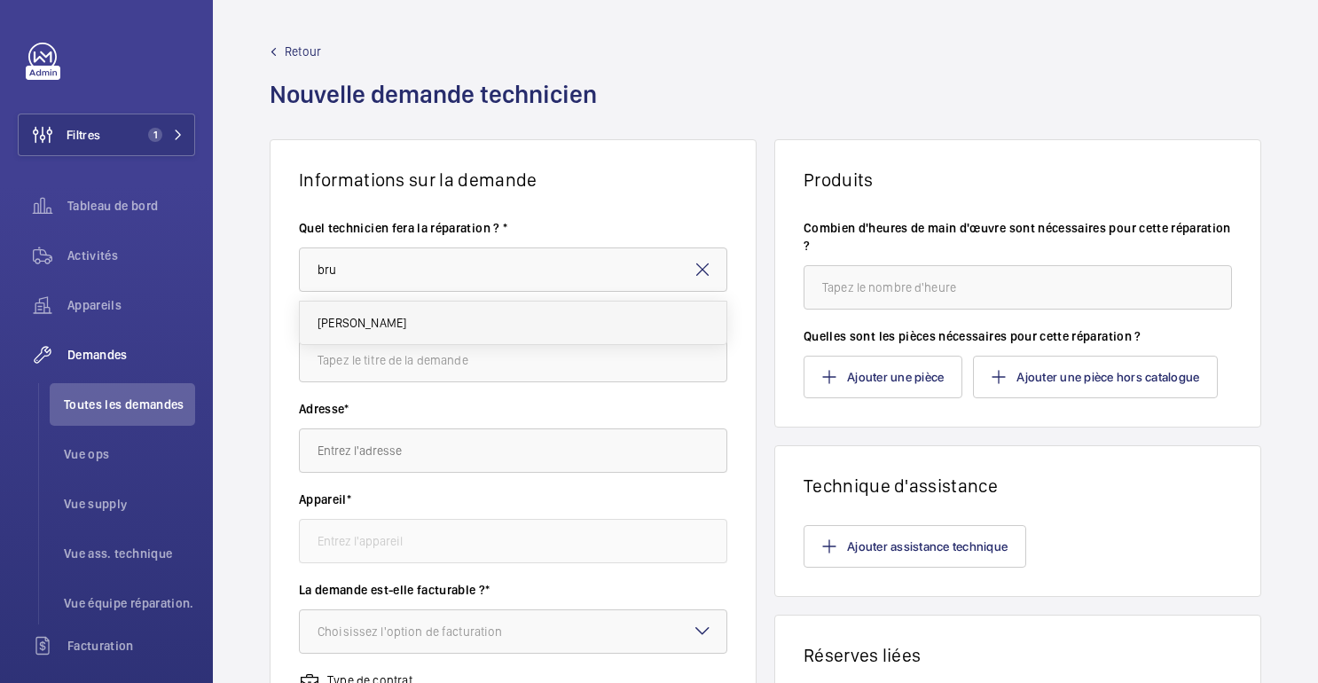
click at [399, 313] on mat-option "[PERSON_NAME]" at bounding box center [513, 323] width 427 height 43
type input "[PERSON_NAME]"
click at [388, 370] on input "text" at bounding box center [513, 360] width 429 height 44
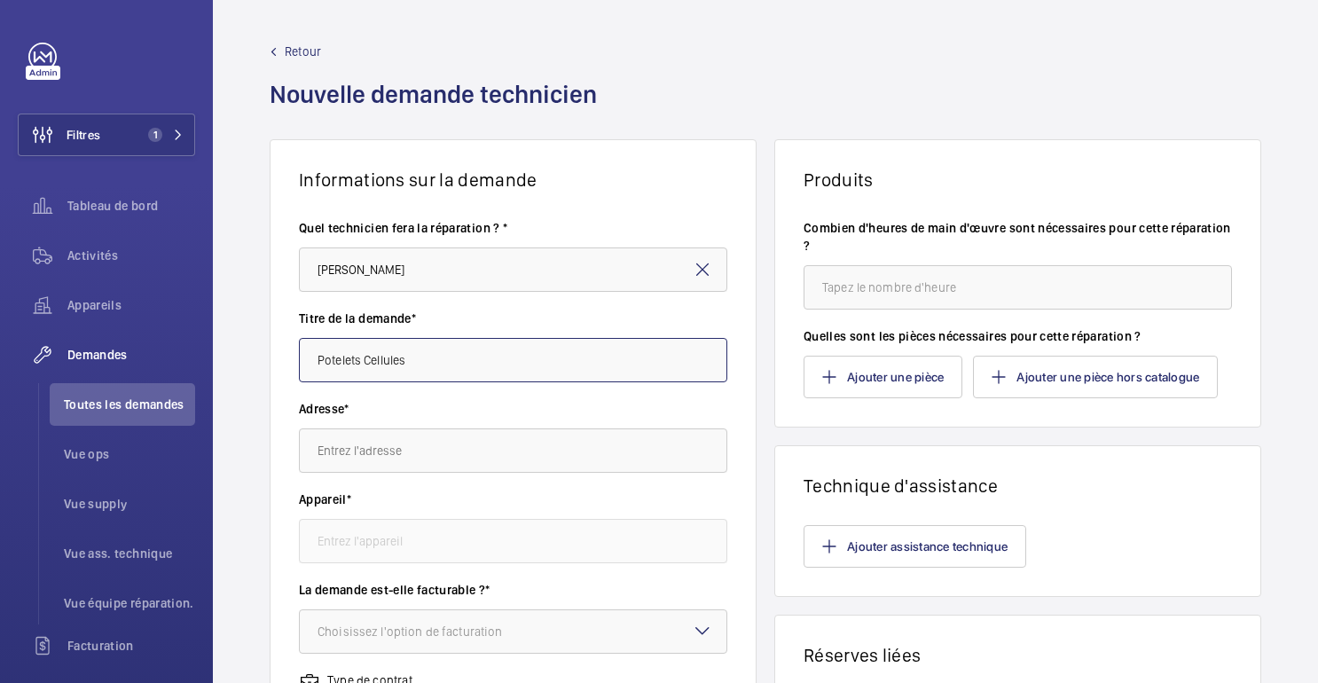
type input "Potelets Cellules"
click at [436, 439] on input "text" at bounding box center [513, 451] width 429 height 44
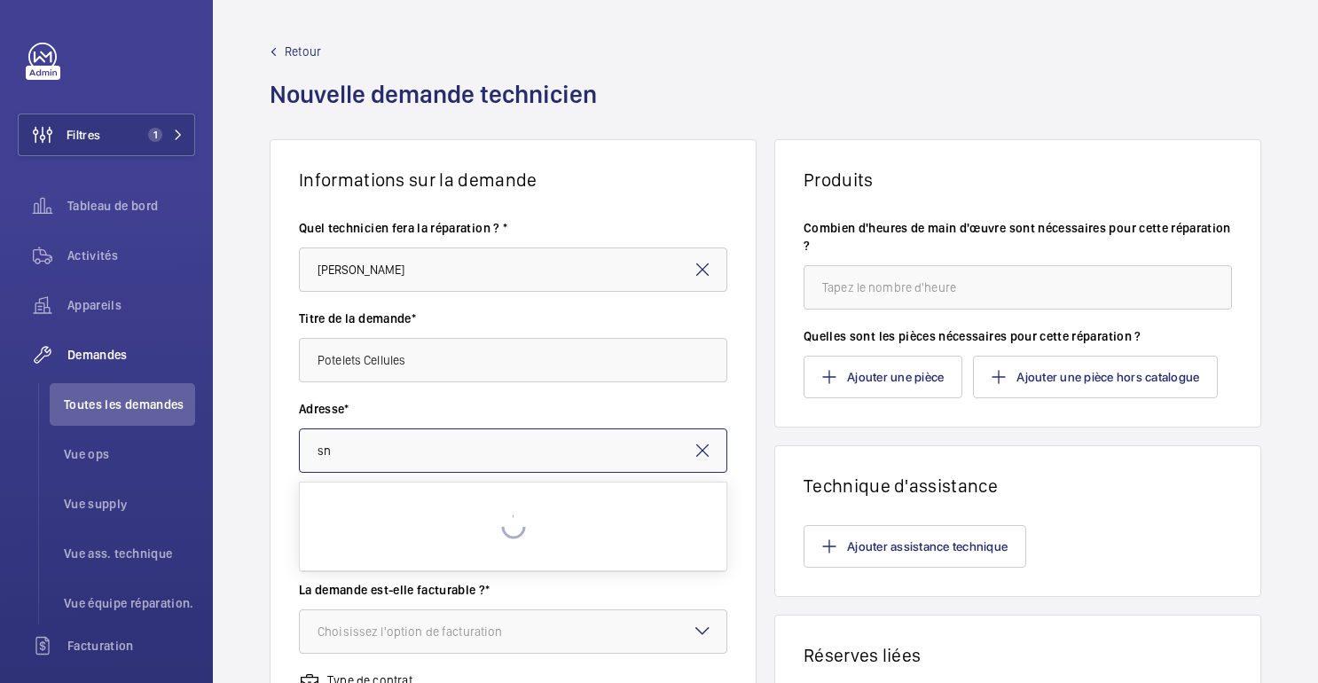
type input "s"
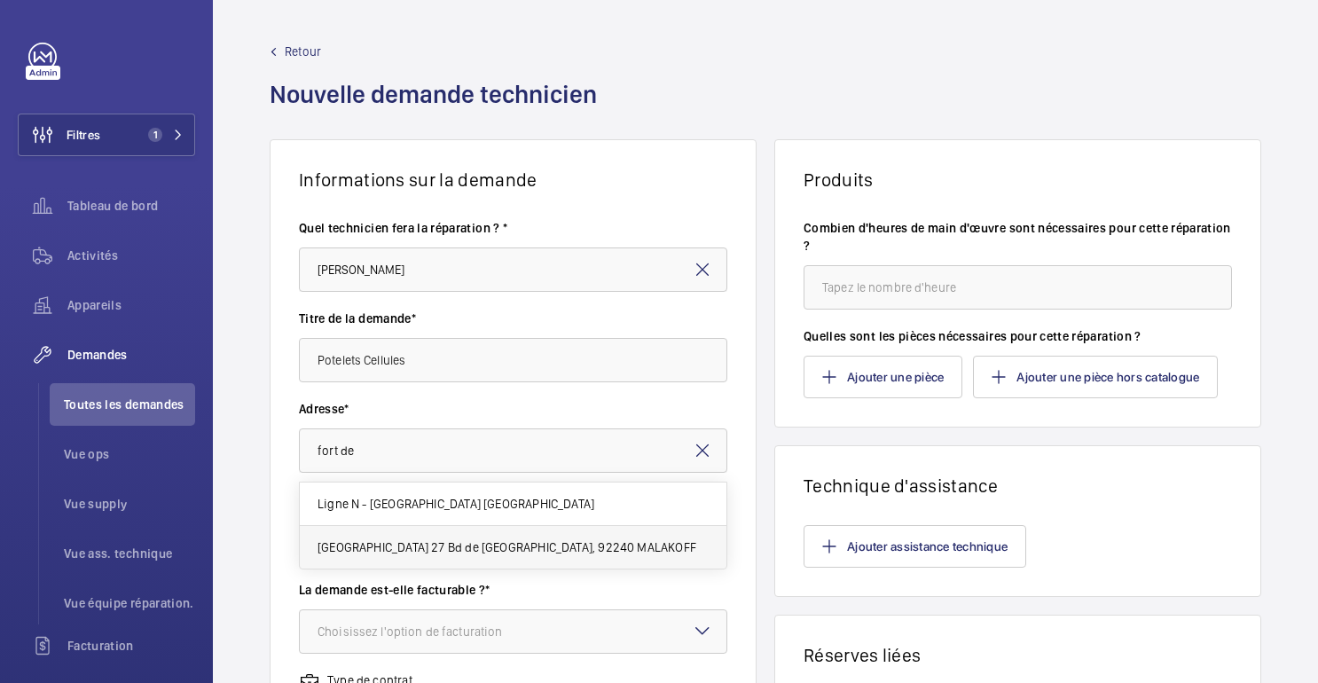
click at [434, 554] on font "Fort de Vanves 27 Bd de Stalingrad, 92240 MALAKOFF" at bounding box center [507, 547] width 379 height 14
type input "Fort de vanves 27 Bd de Stalingrad, 92240 MALAKOFF"
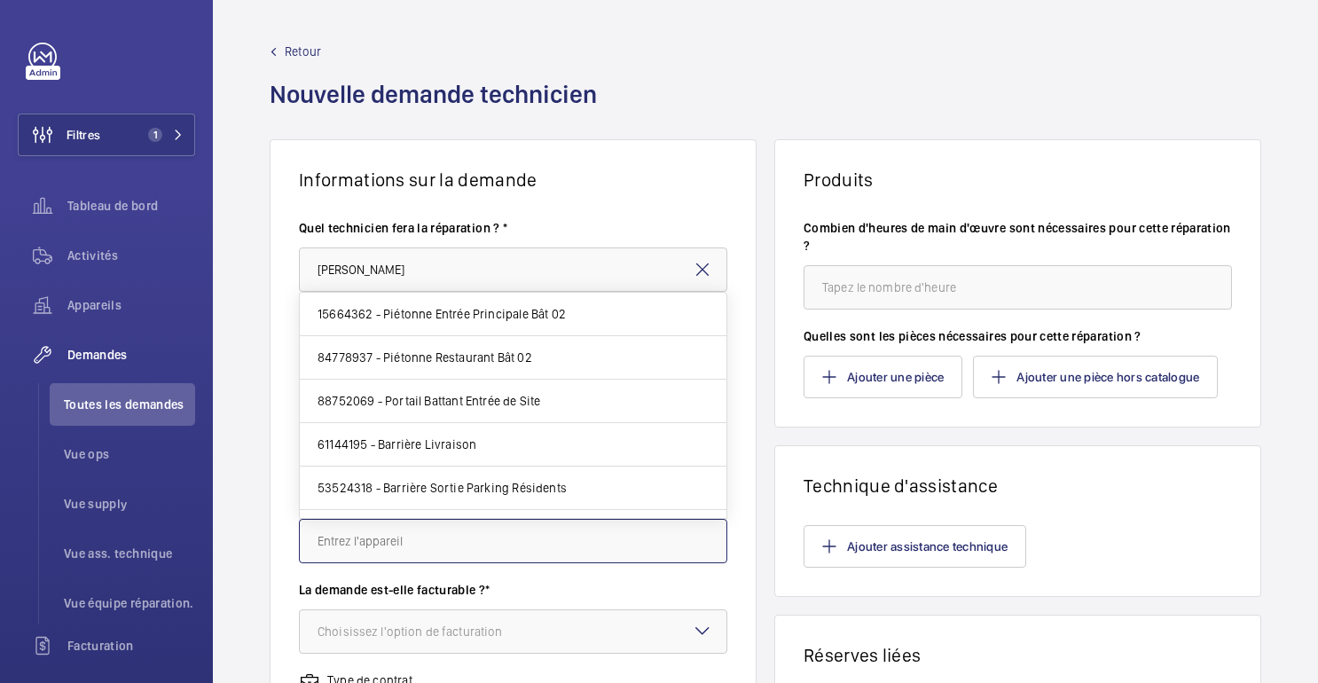
click at [434, 554] on input "text" at bounding box center [513, 541] width 429 height 44
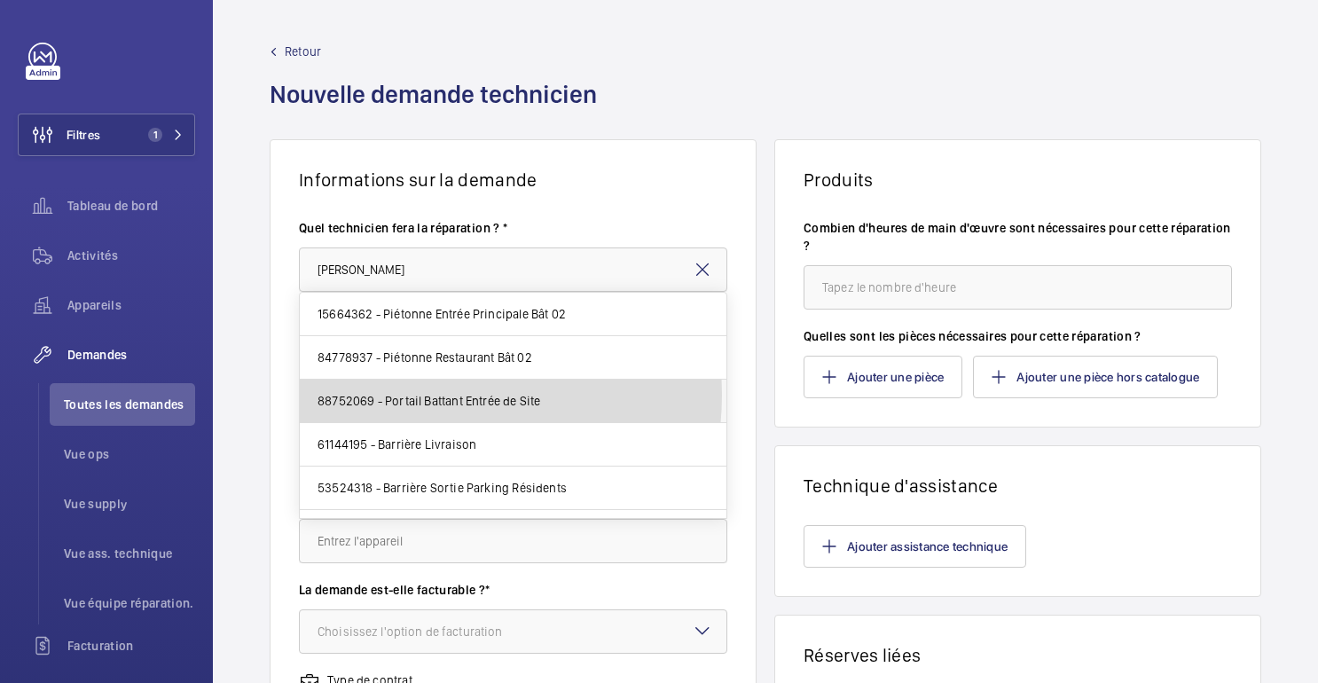
click at [419, 395] on font "88752069 - Portail Battant Entrée de Site" at bounding box center [429, 401] width 223 height 14
type input "88752069 - Portail Battant Entrée de Site"
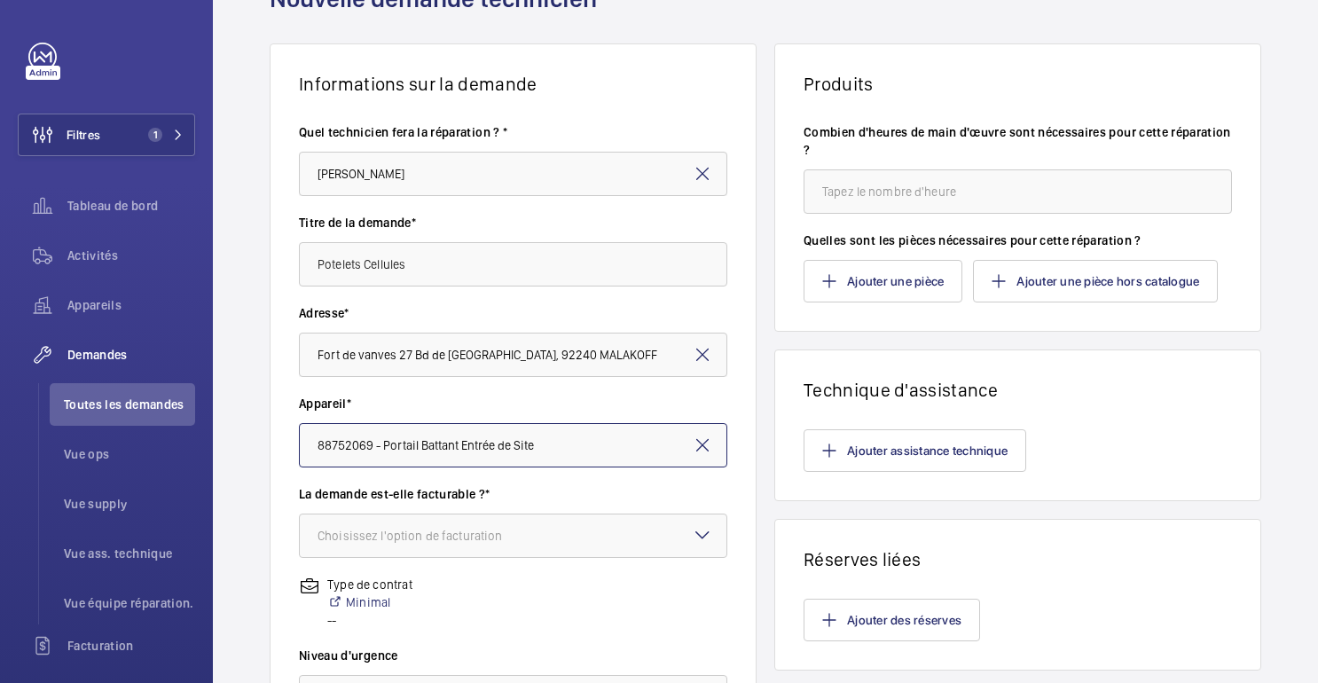
scroll to position [119, 0]
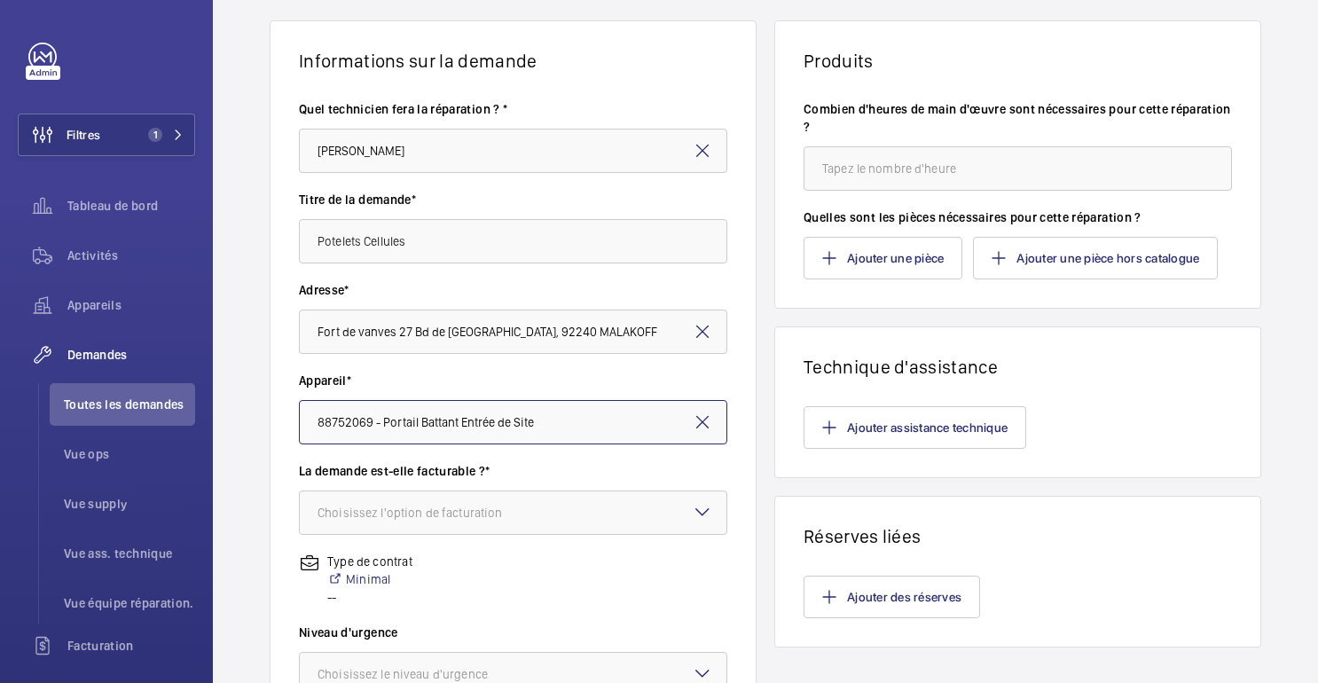
click at [412, 515] on font "Choisissez l'option de facturation" at bounding box center [410, 513] width 185 height 14
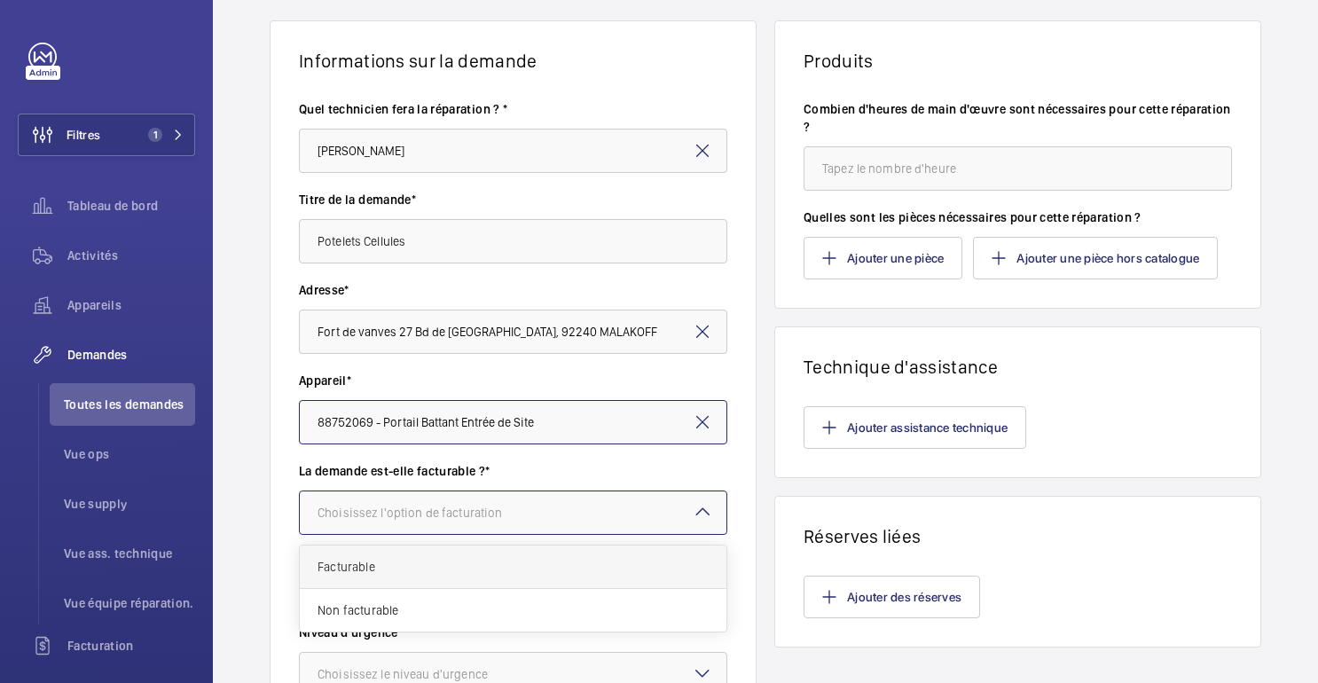
click at [349, 576] on div "Facturable" at bounding box center [513, 567] width 427 height 43
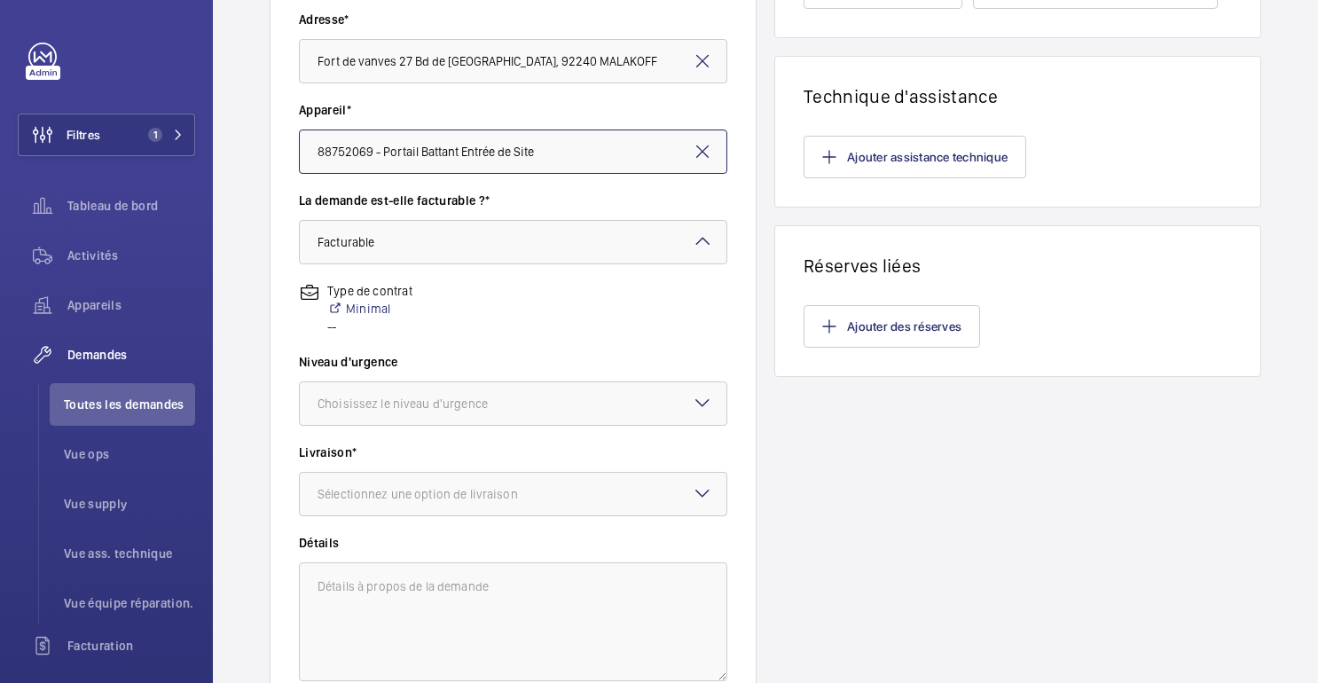
scroll to position [391, 0]
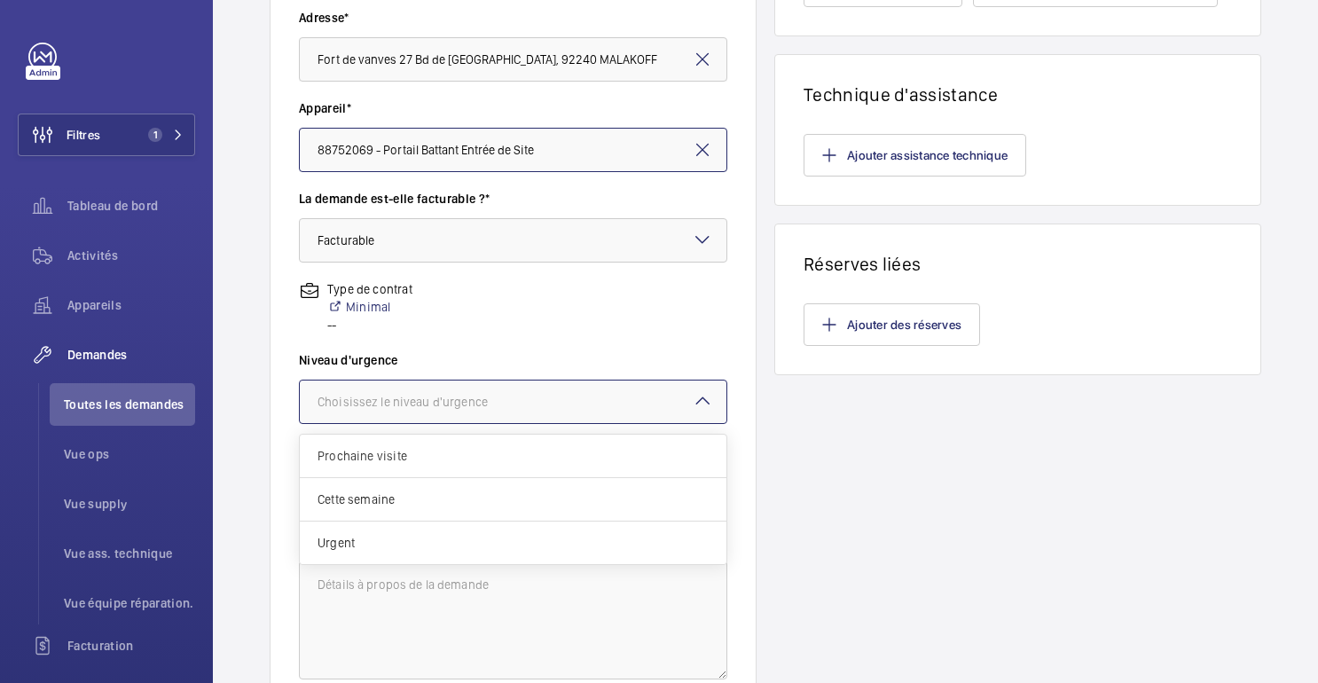
click at [411, 404] on font "Choisissez le niveau d'urgence" at bounding box center [403, 402] width 170 height 14
click at [440, 497] on span "Cette semaine" at bounding box center [513, 500] width 391 height 18
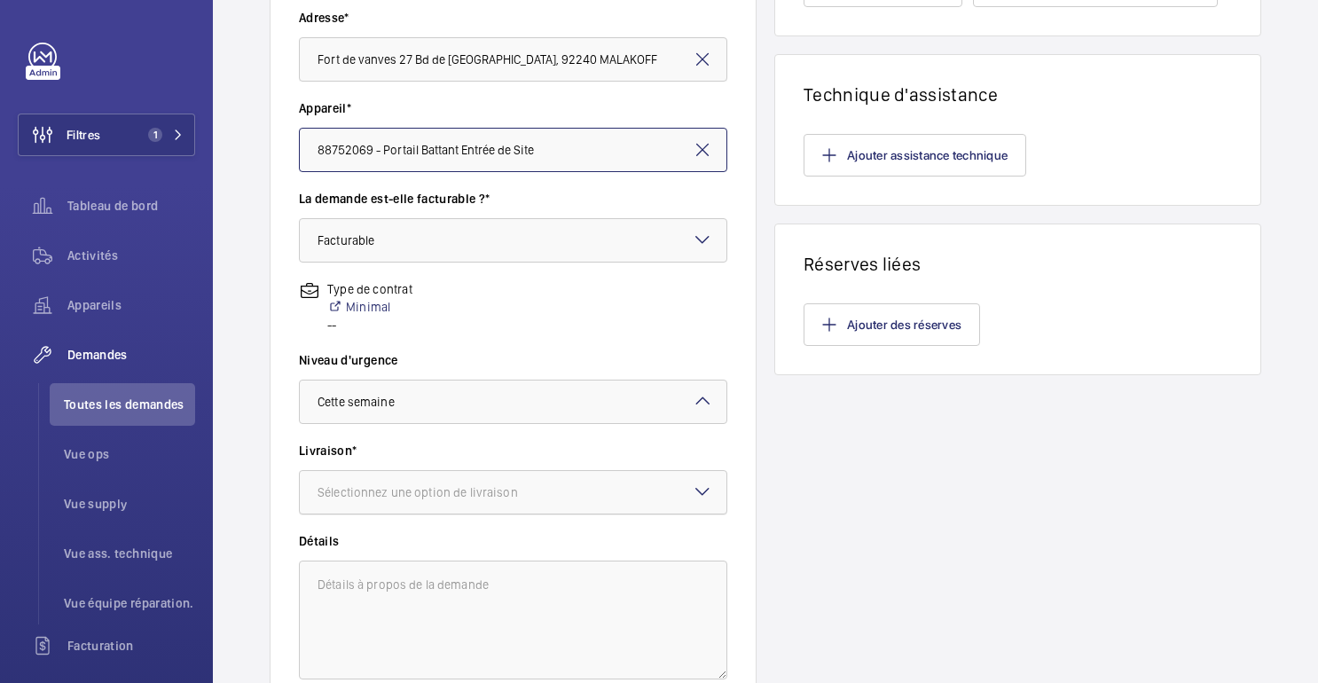
click at [421, 503] on div at bounding box center [513, 492] width 427 height 43
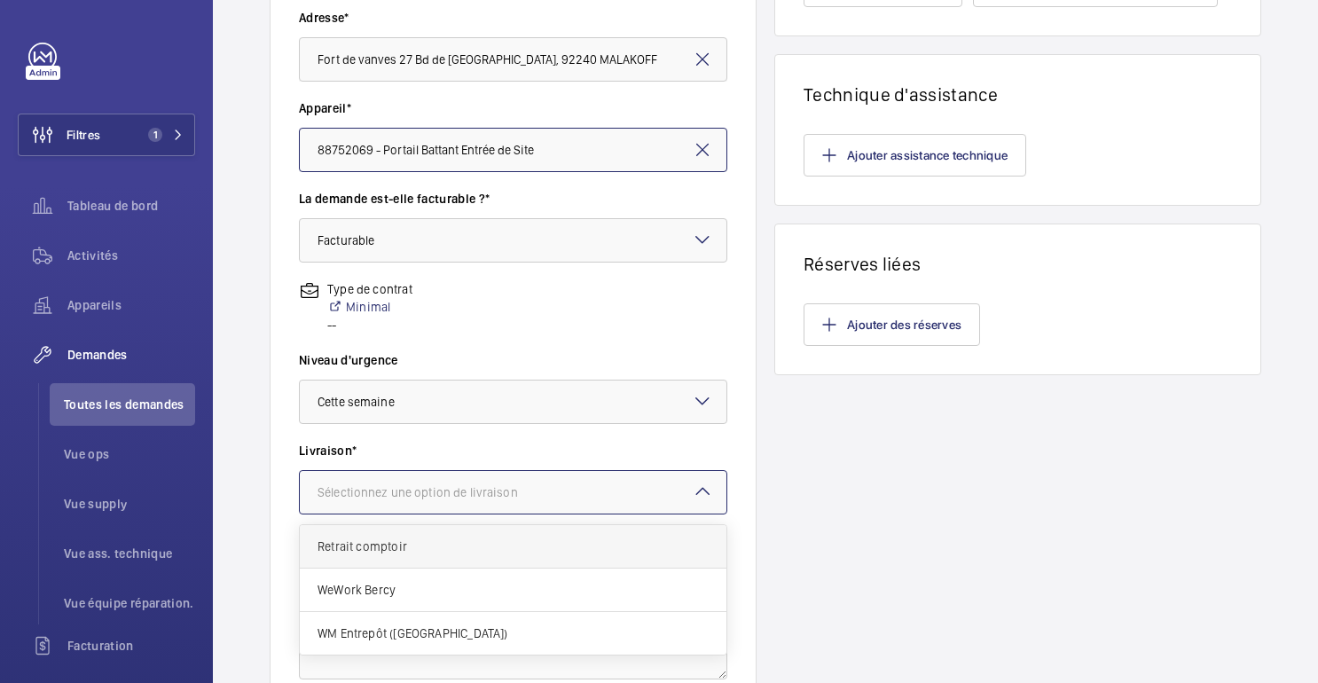
click at [365, 547] on span "Retrait comptoir" at bounding box center [513, 547] width 391 height 18
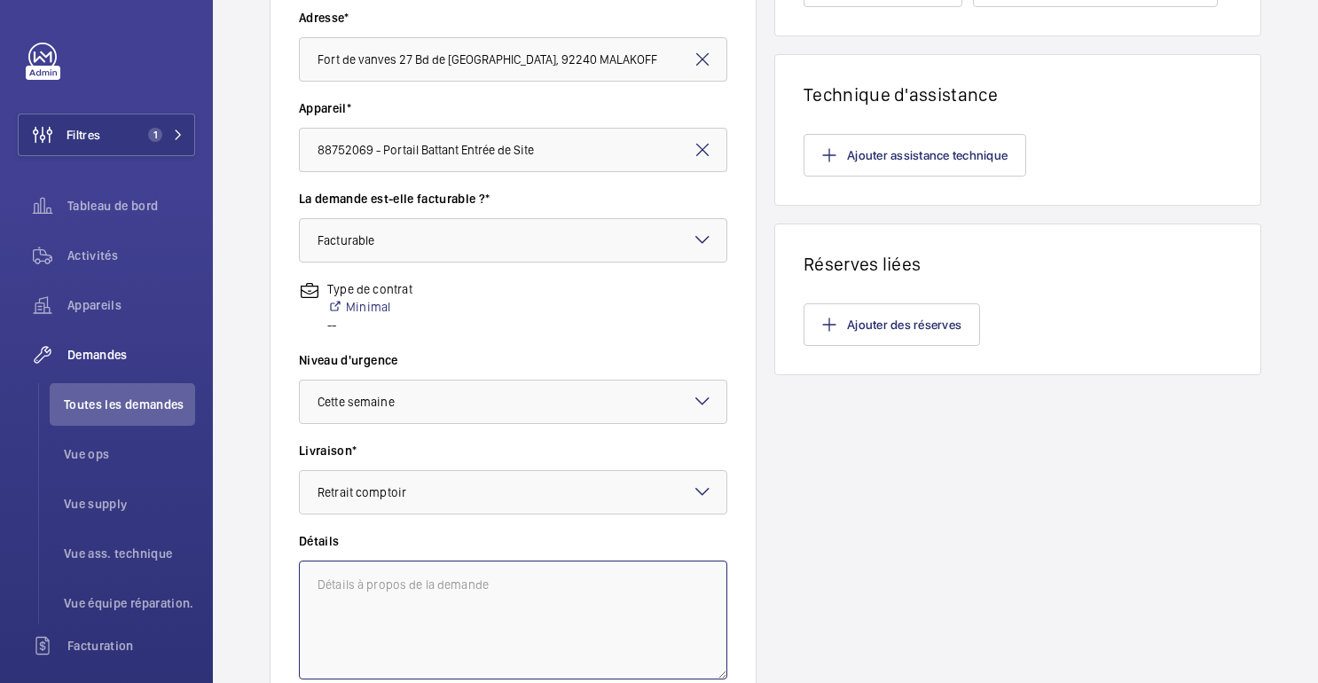
click at [354, 593] on textarea at bounding box center [513, 620] width 429 height 119
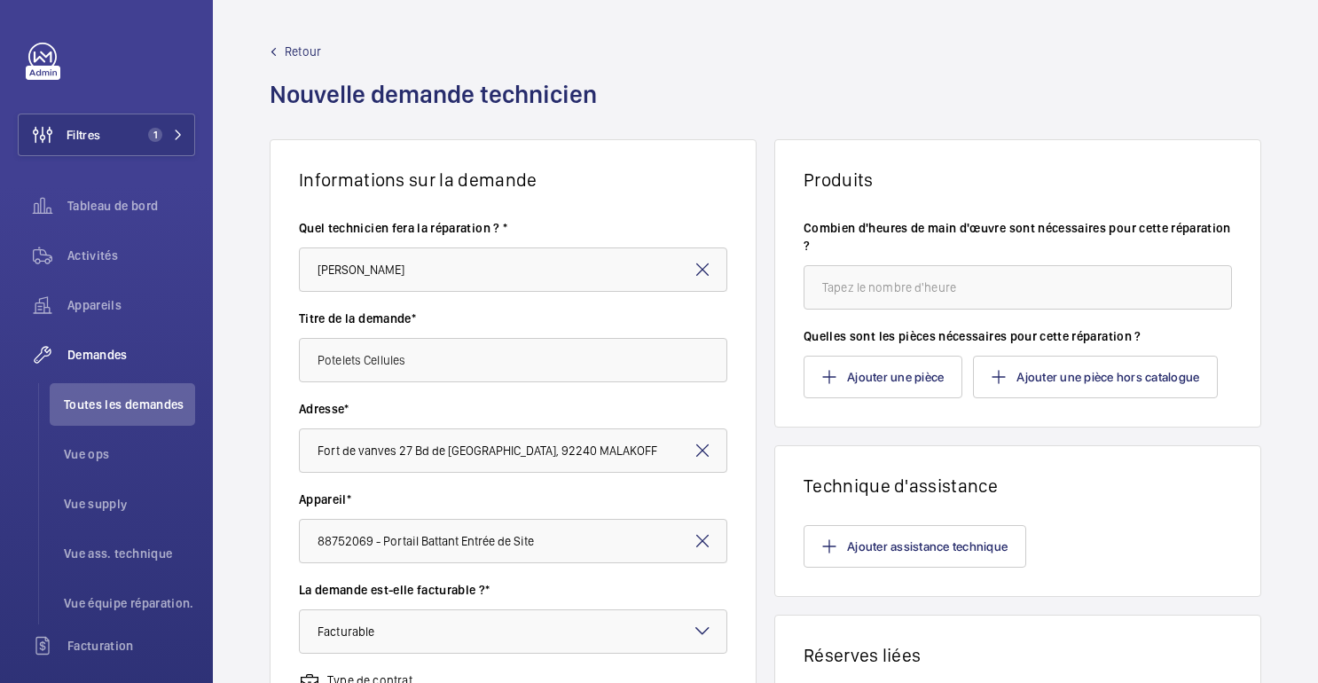
type textarea "Travaux par Sous-traitant"
click at [896, 300] on input "number" at bounding box center [1018, 287] width 429 height 44
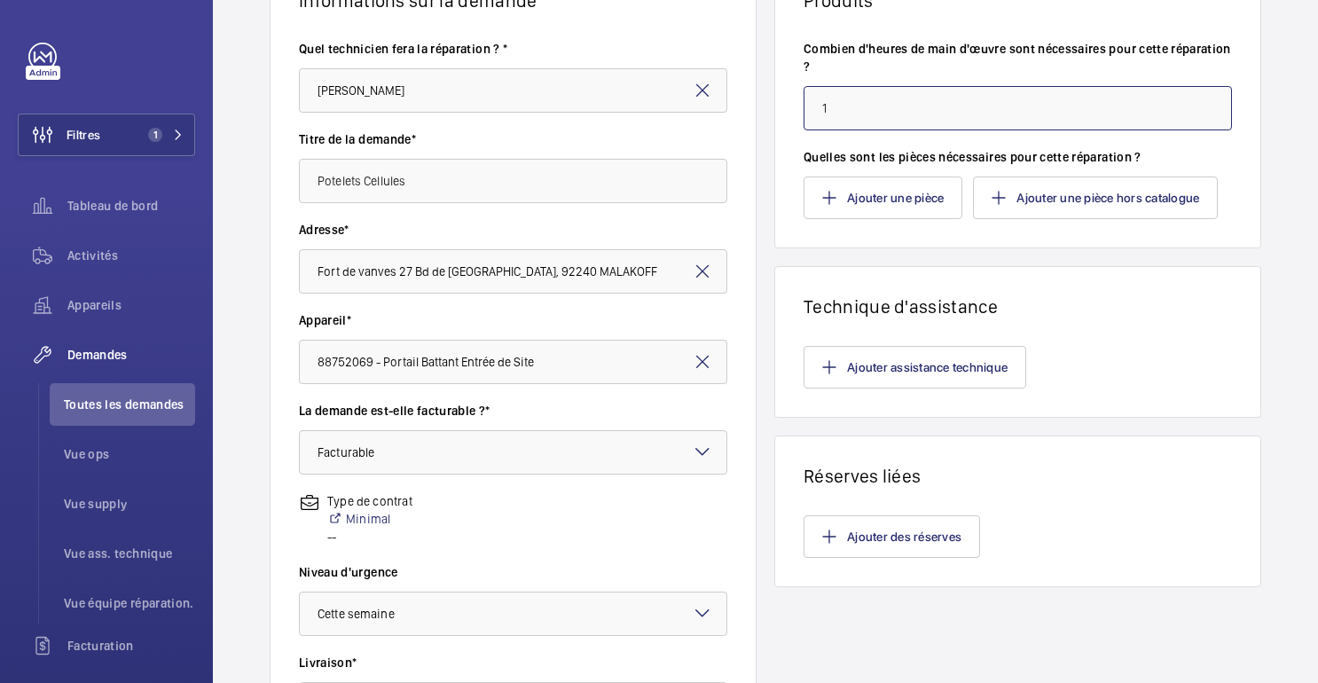
scroll to position [173, 0]
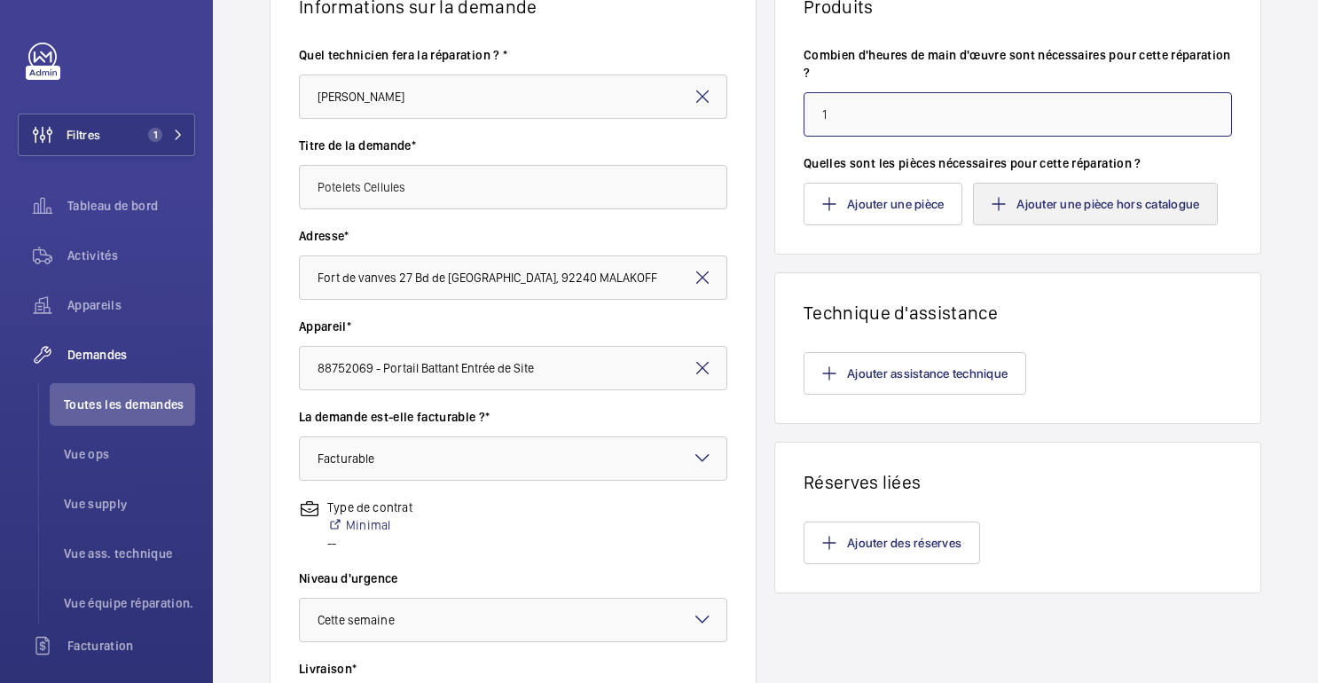
type input "1"
click at [1142, 210] on font "Ajouter une pièce hors catalogue" at bounding box center [1108, 204] width 183 height 14
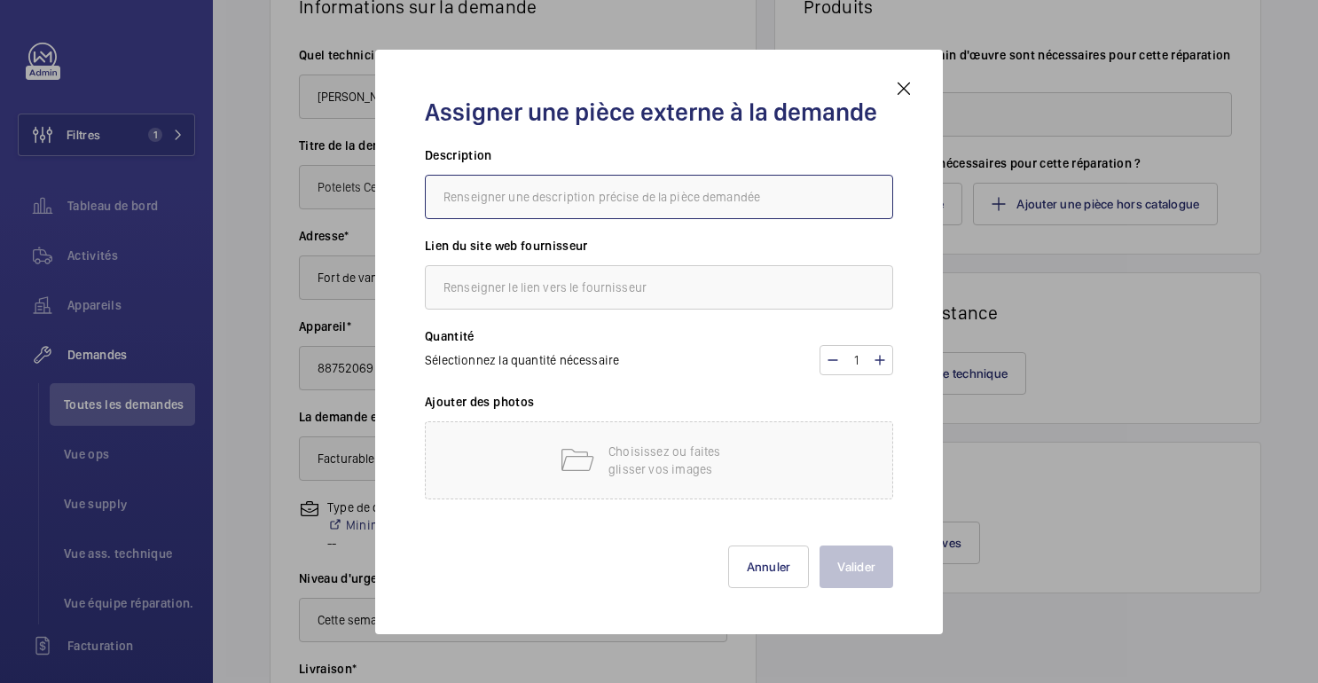
click at [505, 201] on input "text" at bounding box center [659, 197] width 468 height 44
type input "Potelets Cellules"
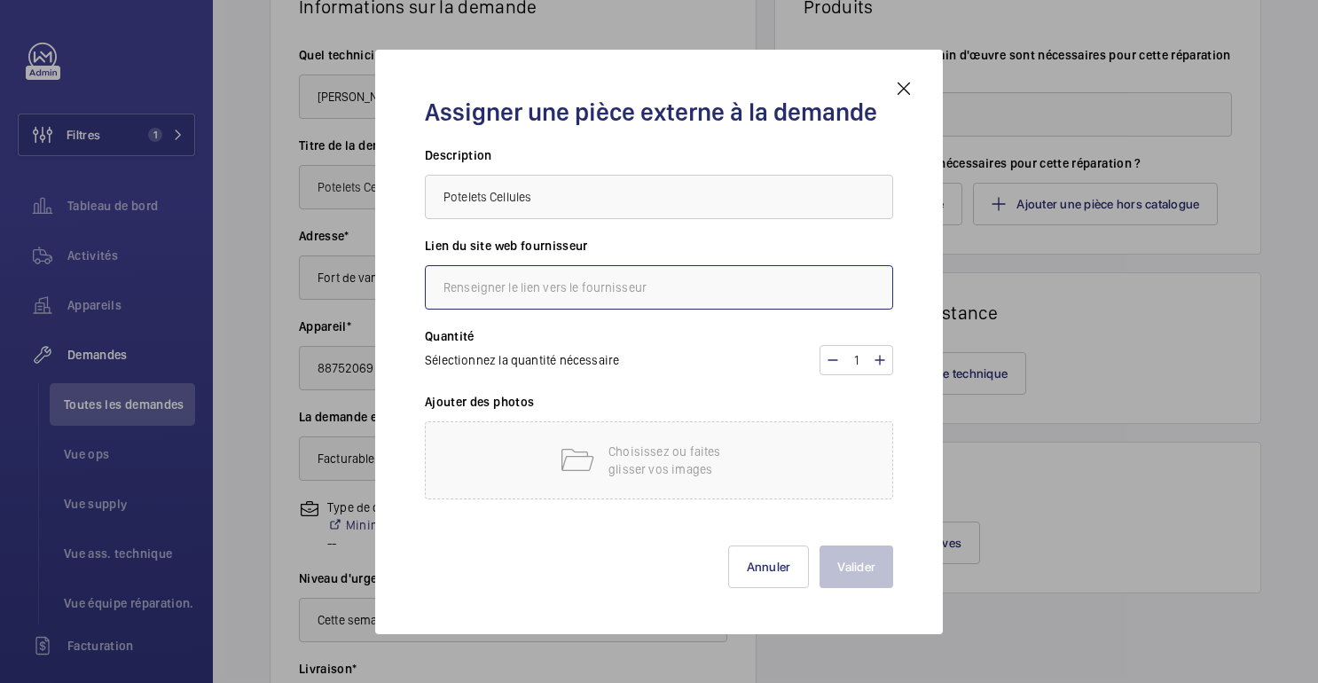
click at [513, 289] on input "text" at bounding box center [659, 287] width 468 height 44
type input "ADELET"
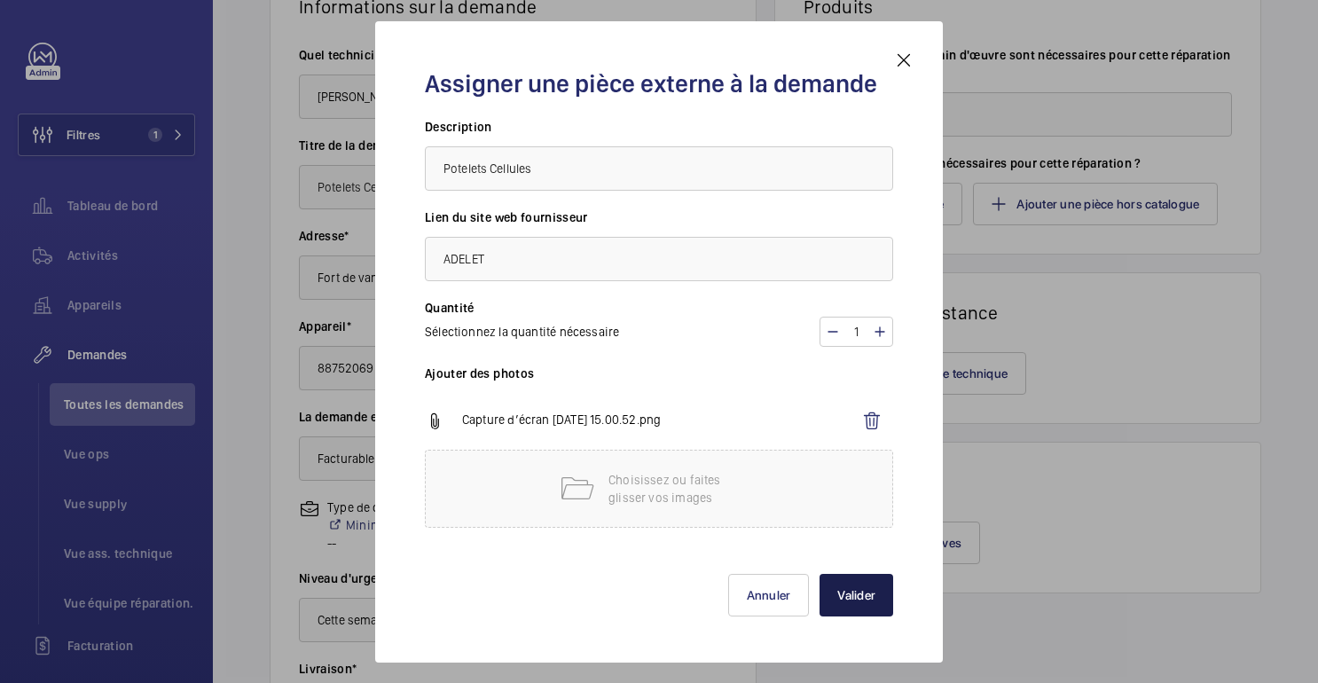
click at [862, 600] on font "Valider" at bounding box center [857, 595] width 38 height 14
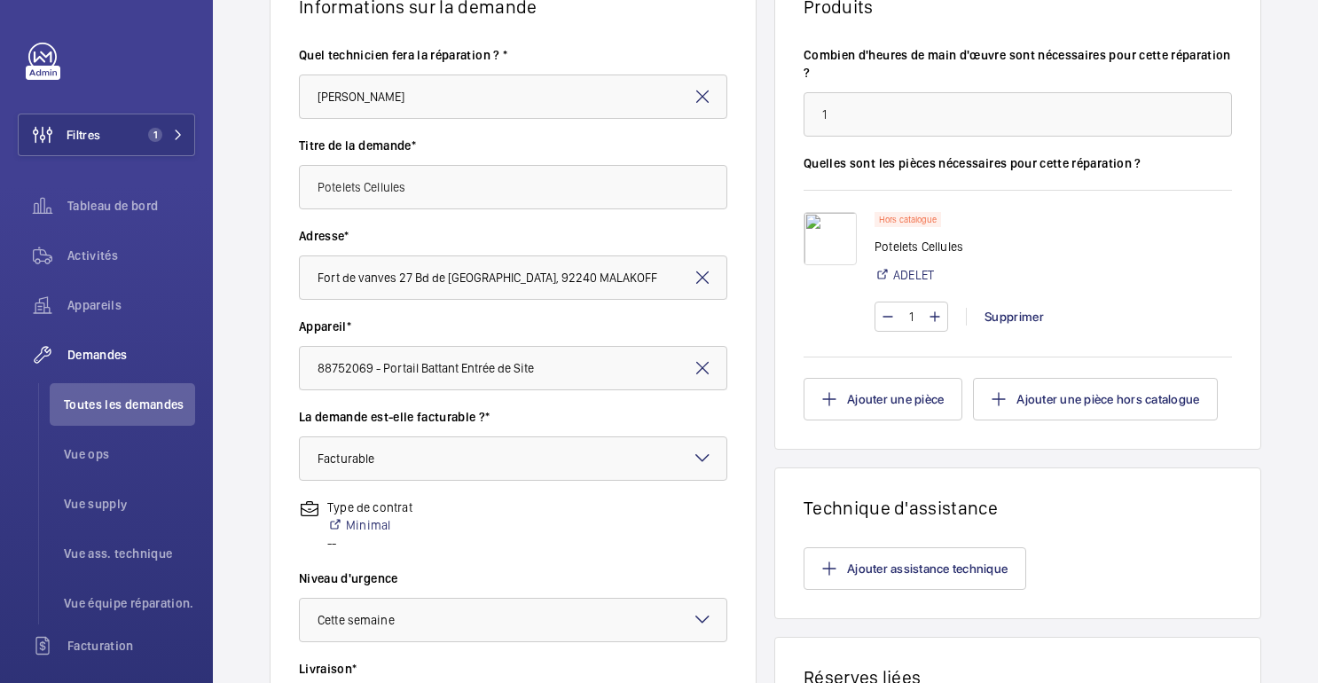
scroll to position [545, 0]
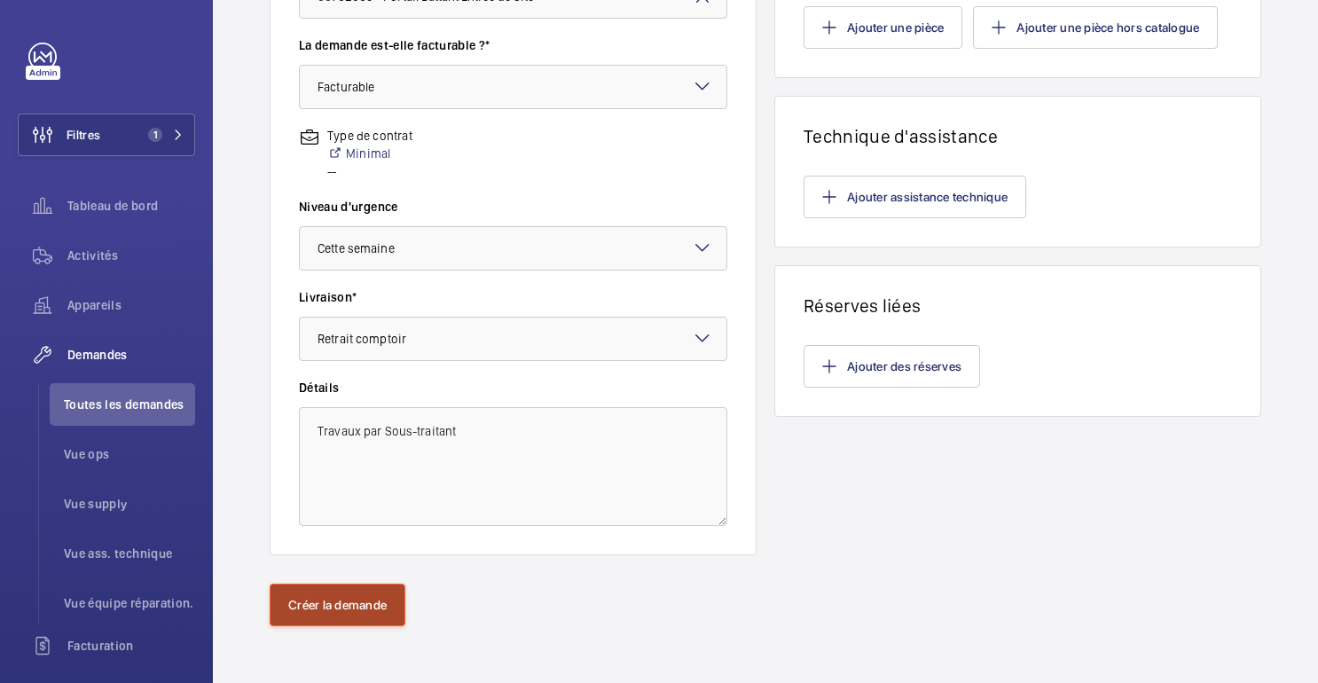
click at [304, 613] on button "Créer la demande" at bounding box center [338, 605] width 136 height 43
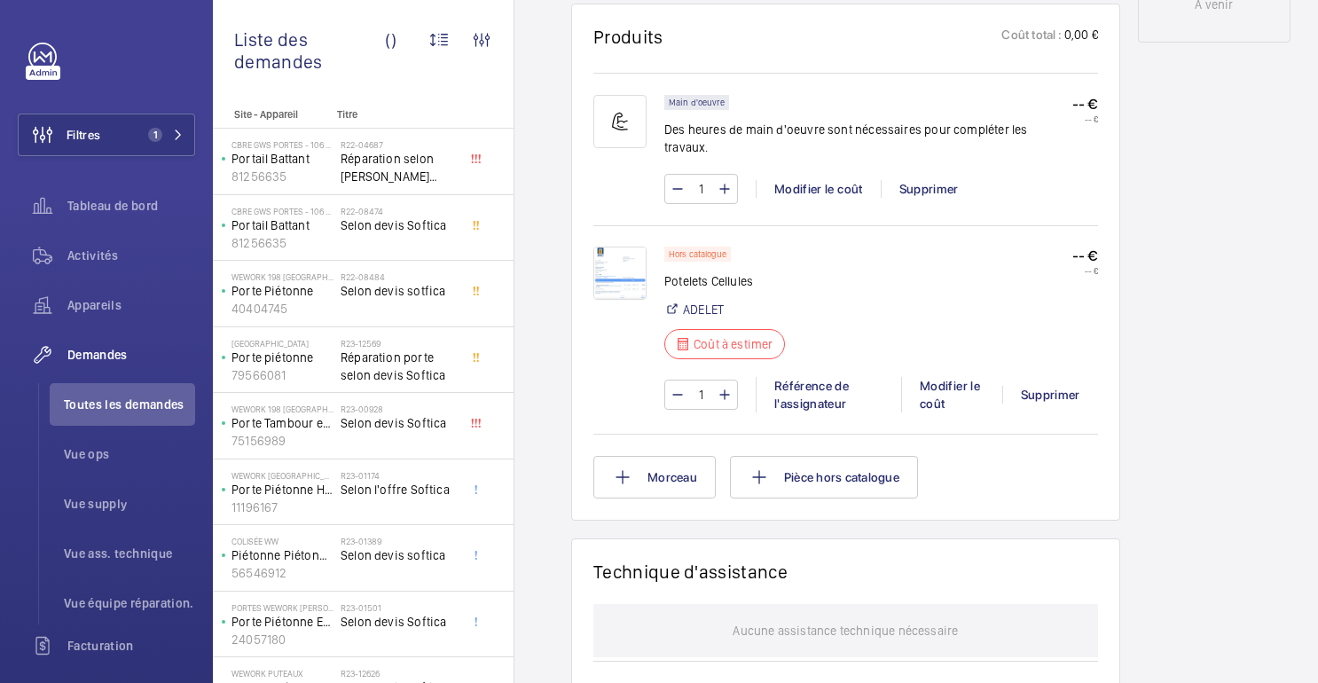
scroll to position [972, 0]
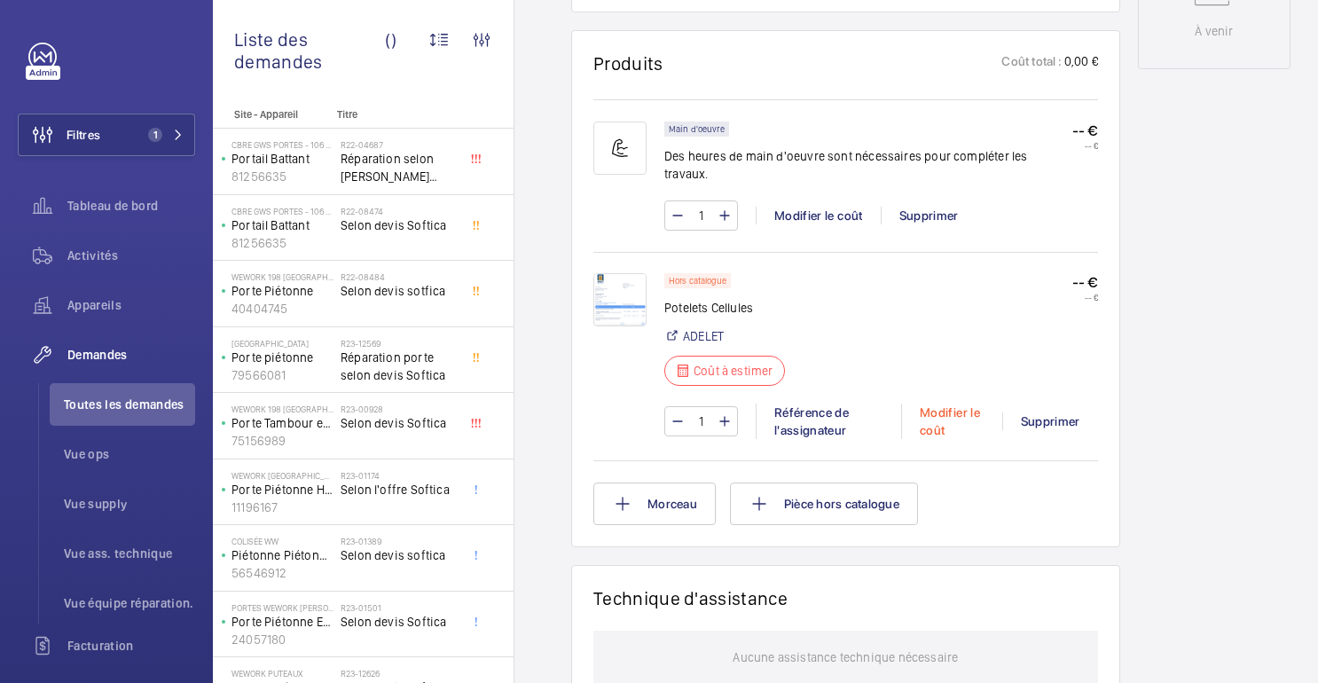
click at [956, 405] on font "Modifier le coût" at bounding box center [950, 421] width 60 height 32
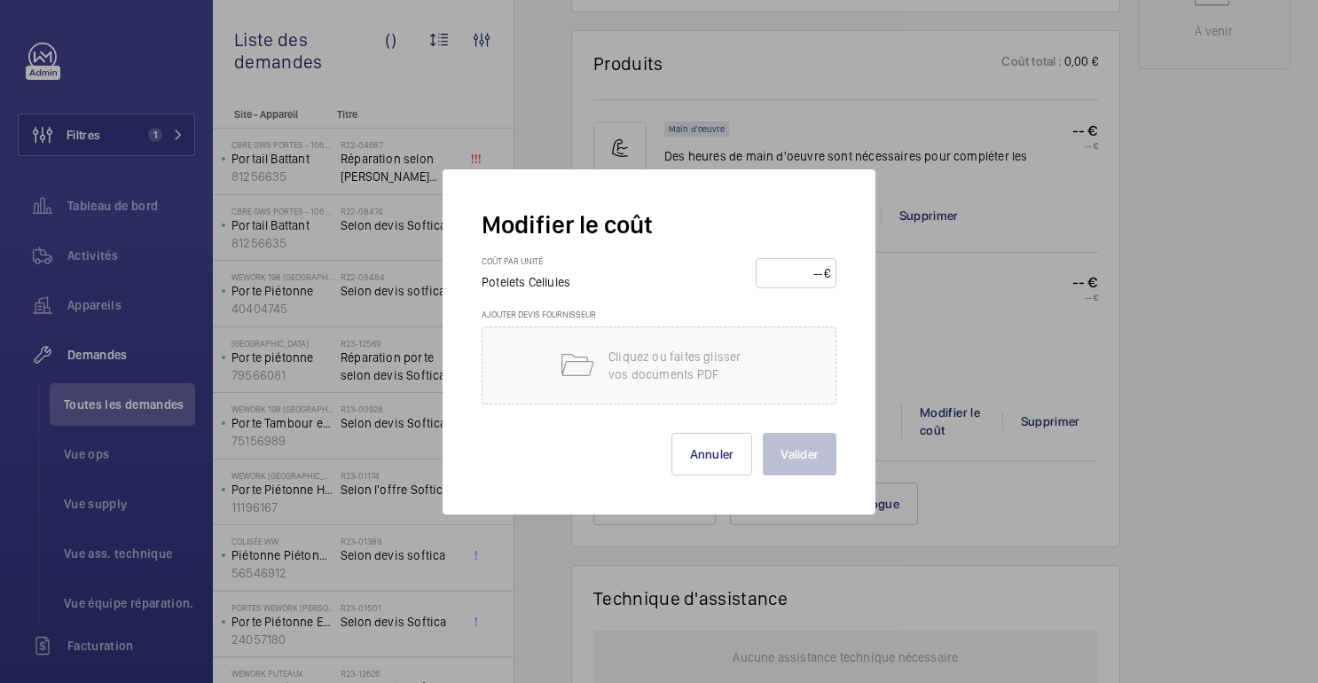
click at [792, 281] on input "number" at bounding box center [793, 273] width 62 height 28
click at [819, 275] on input "500" at bounding box center [793, 273] width 62 height 28
type input "510"
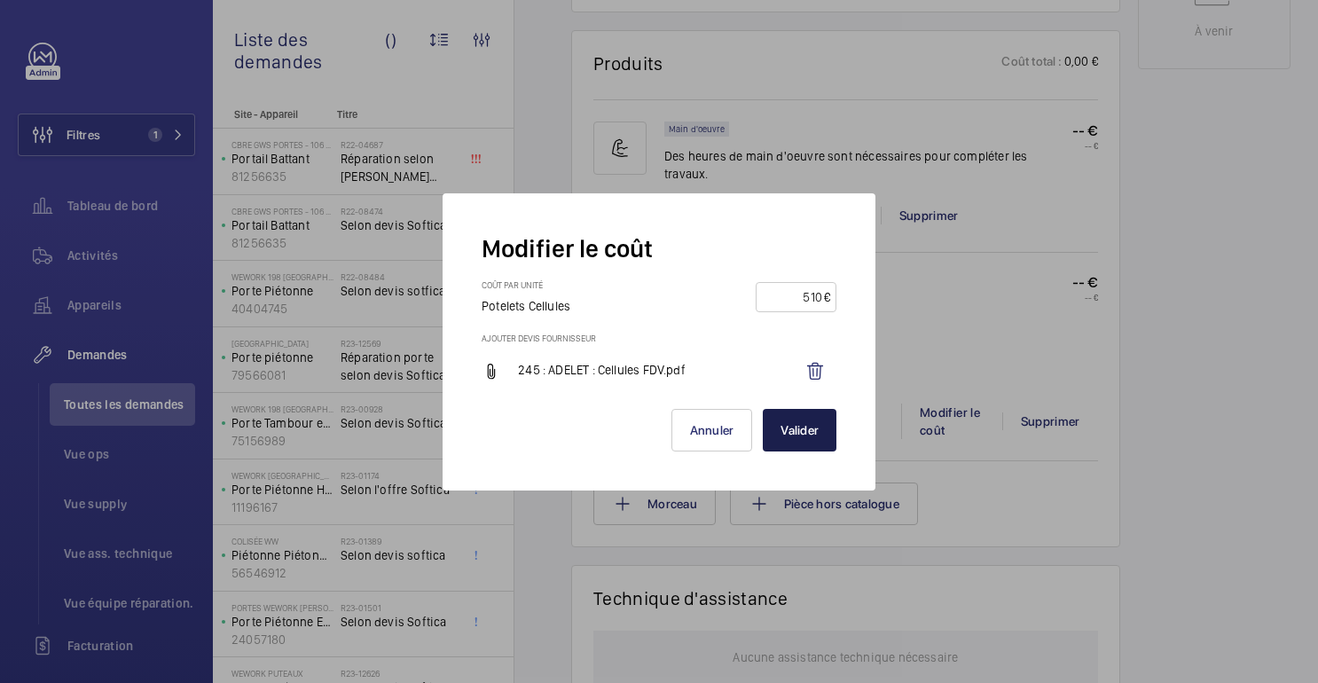
click at [784, 439] on button "Valider" at bounding box center [800, 430] width 74 height 43
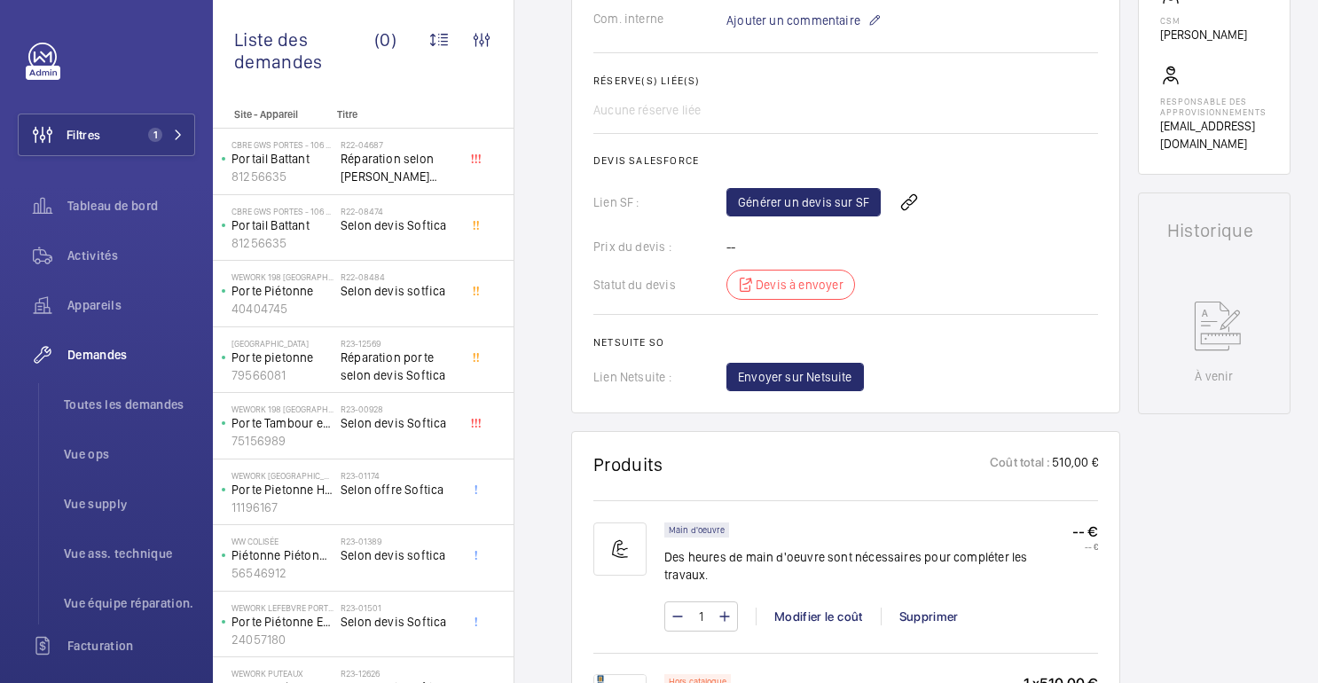
scroll to position [653, 0]
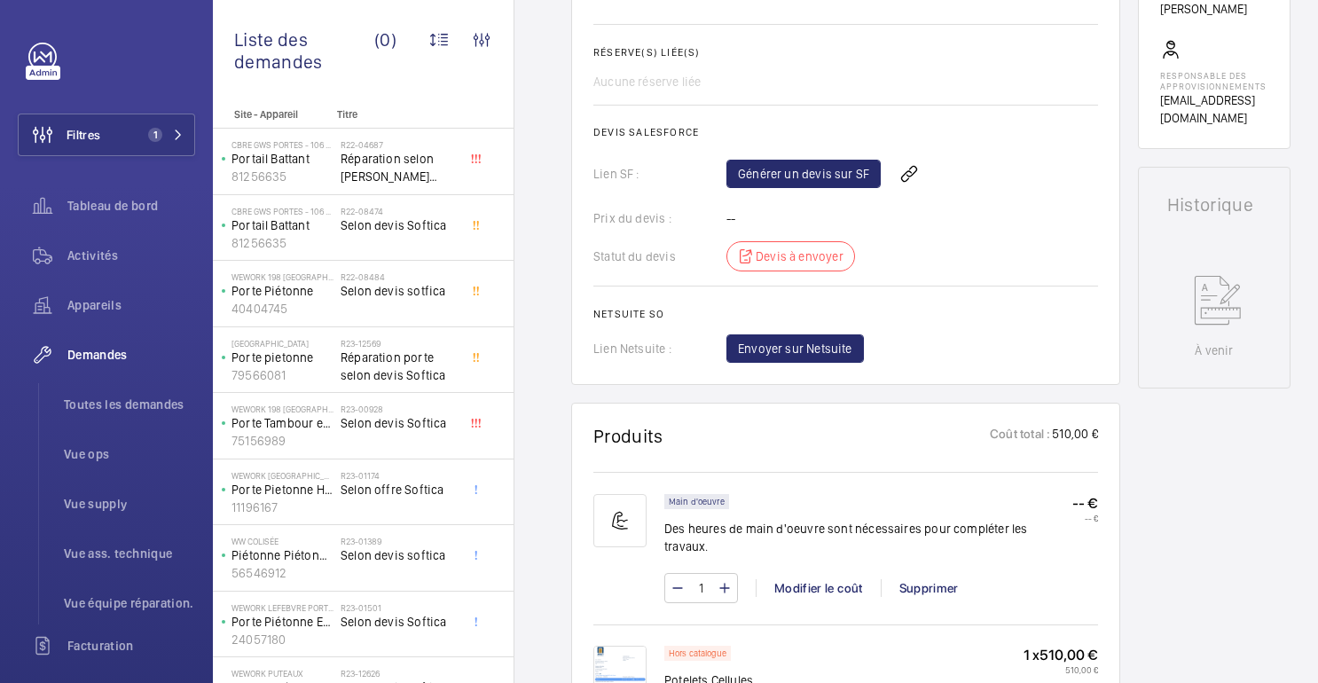
click at [1003, 211] on div "Prix ​​du devis : --" at bounding box center [846, 218] width 505 height 18
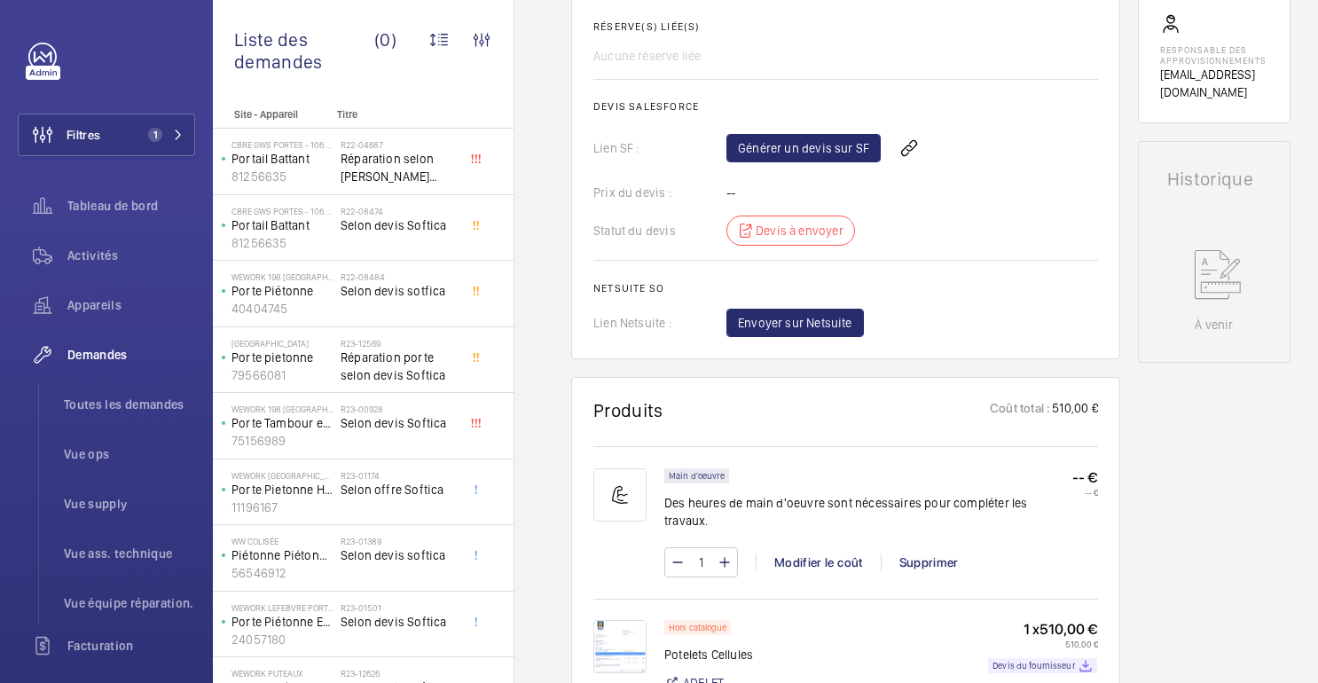
scroll to position [674, 0]
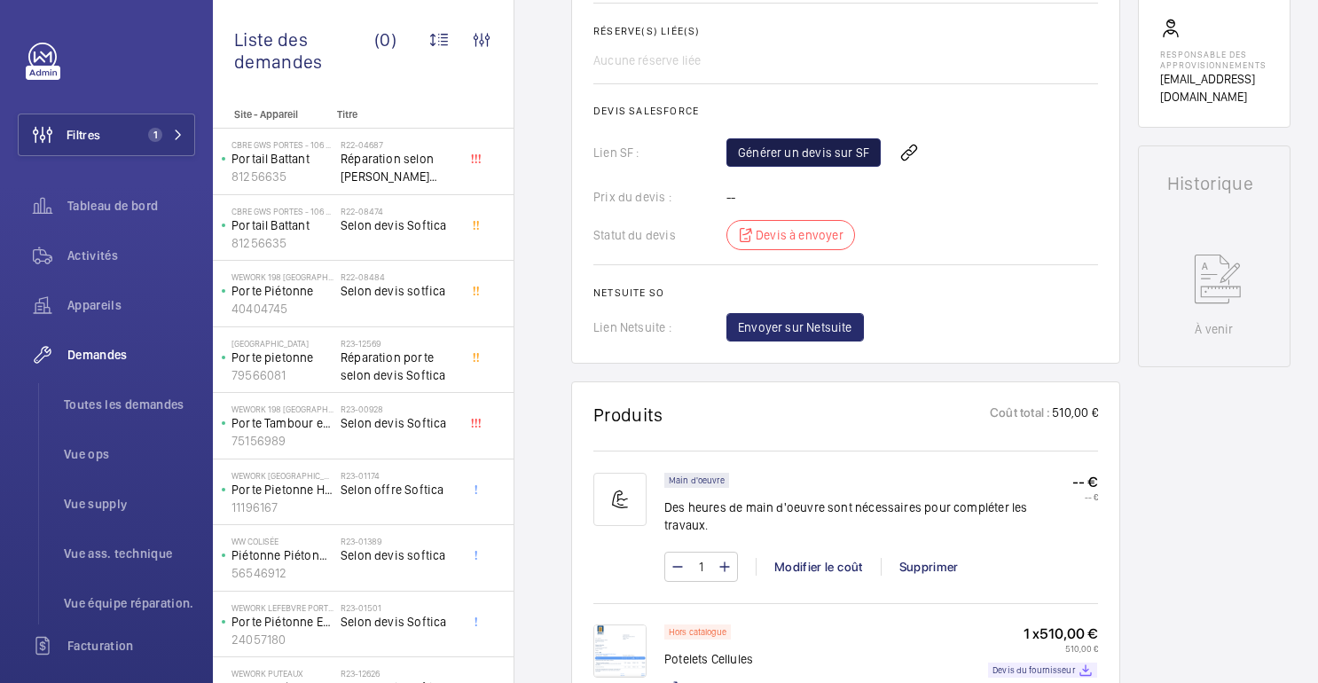
click at [842, 151] on font "Générer un devis sur SF" at bounding box center [803, 153] width 131 height 14
click at [957, 151] on span "Rafraichir la page" at bounding box center [949, 152] width 114 height 21
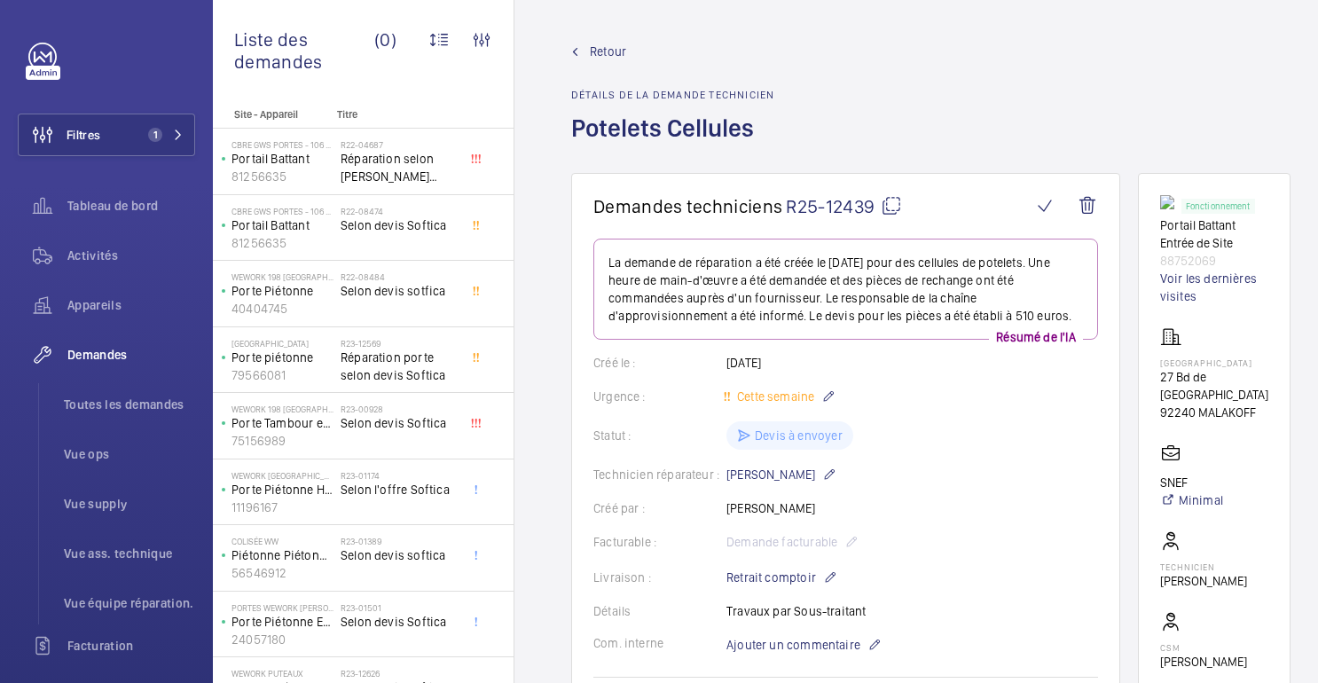
click at [1164, 405] on font "92240 MALAKOFF" at bounding box center [1208, 412] width 96 height 14
copy wm-front-card-body "92240 MALAKOFF"
drag, startPoint x: 1215, startPoint y: 257, endPoint x: 1160, endPoint y: 234, distance: 59.6
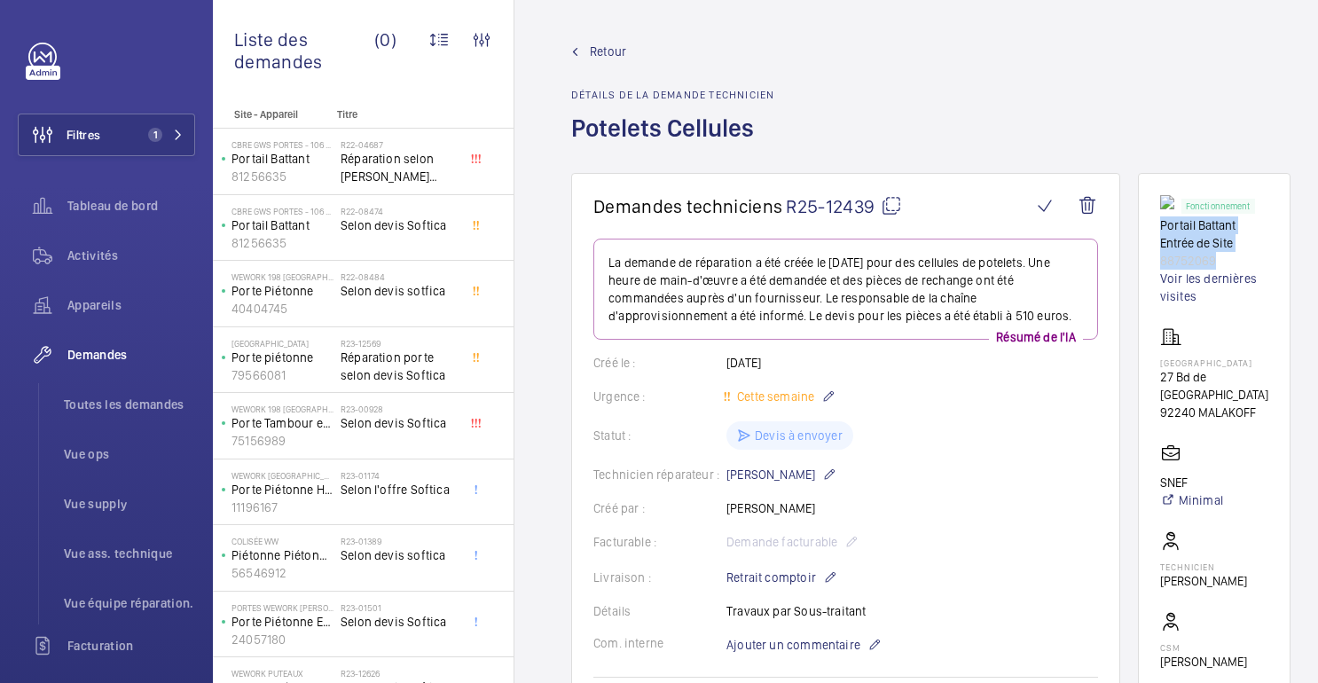
click at [1160, 233] on div "Fonctionnement Portail Battant Entrée de Site 88752069 Voir les dernières visit…" at bounding box center [1214, 250] width 108 height 110
copy div "Portail Battant Entrée de Site 88752069"
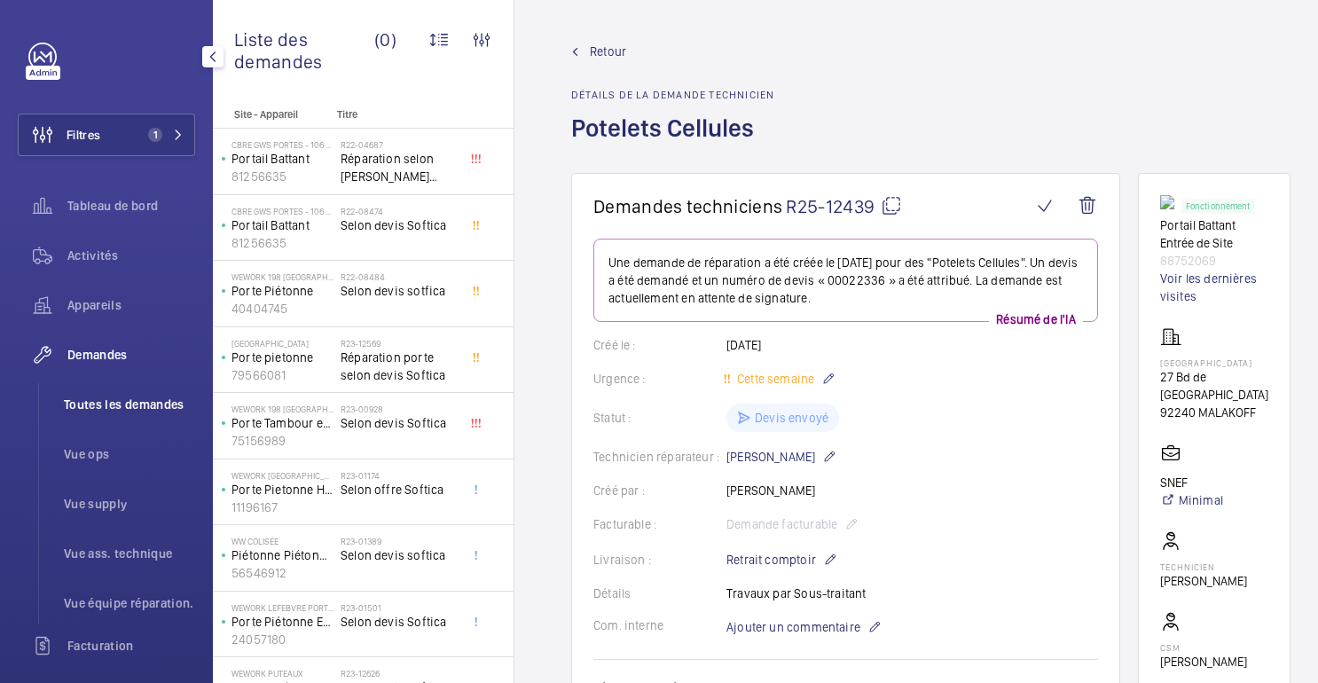
click at [106, 404] on font "Toutes les demandes" at bounding box center [124, 404] width 121 height 14
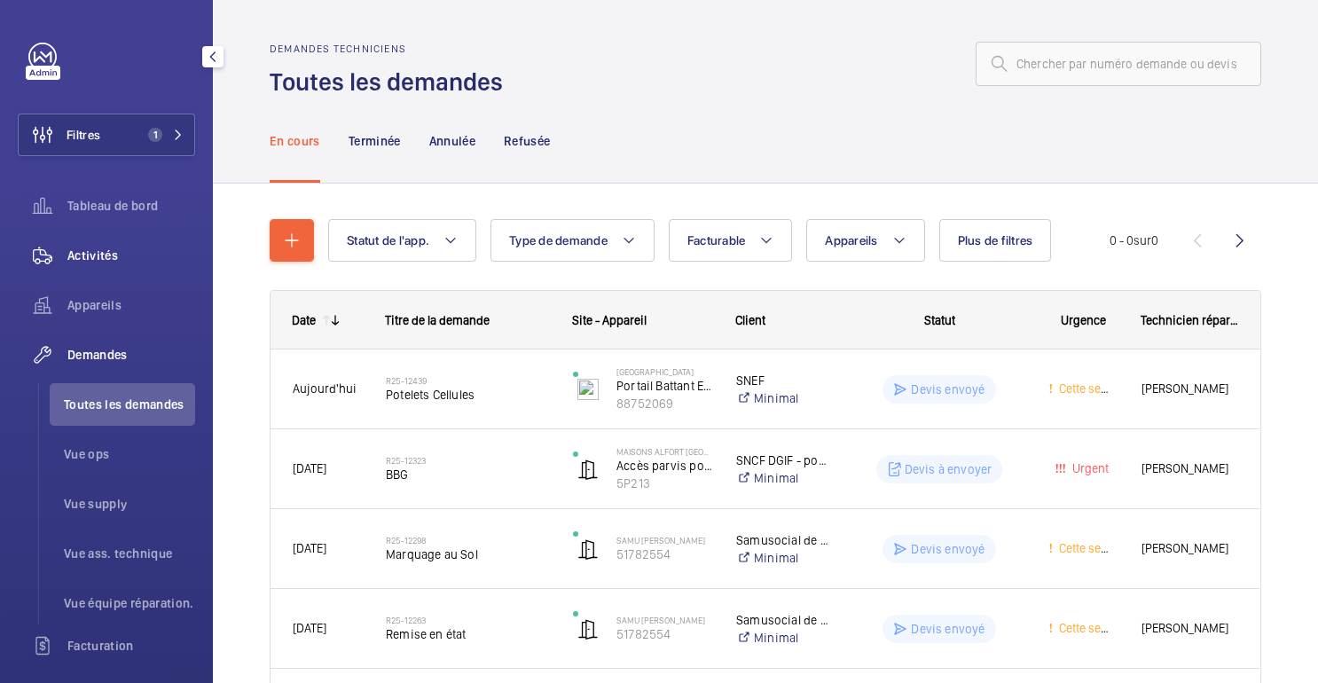
click at [90, 261] on font "Activités" at bounding box center [92, 255] width 51 height 14
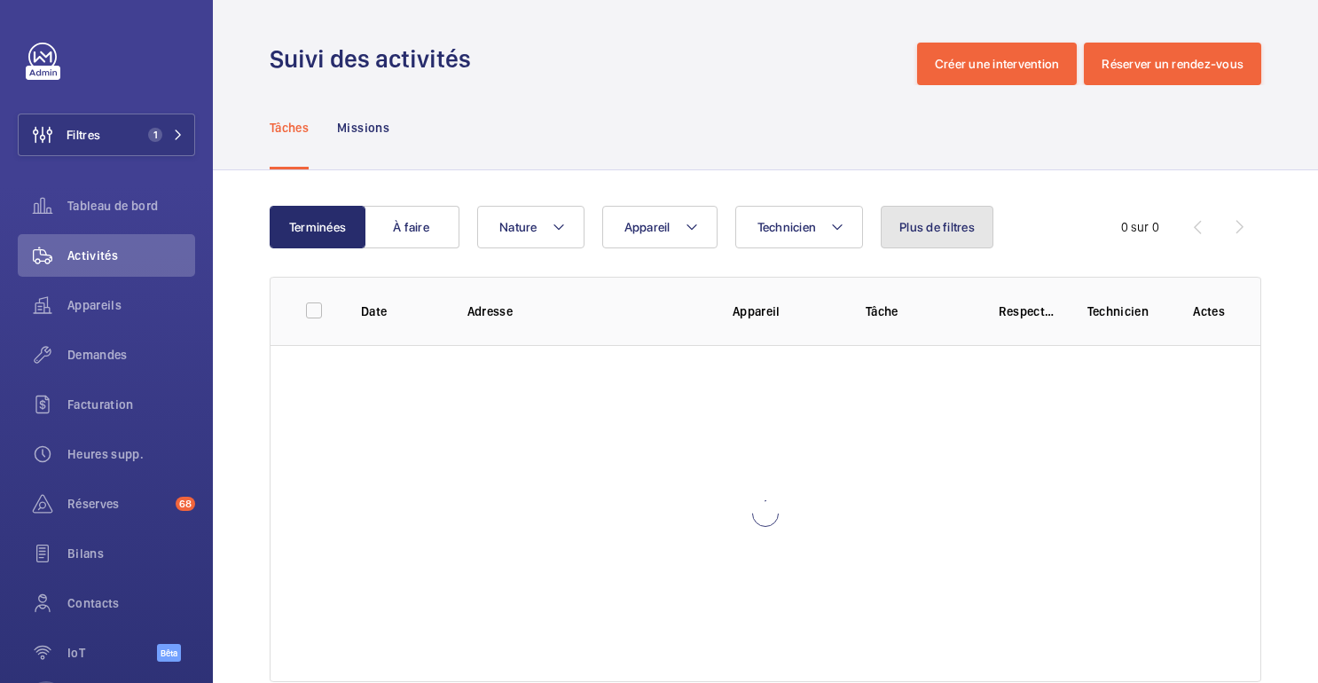
click at [925, 212] on button "Plus de filtres" at bounding box center [937, 227] width 113 height 43
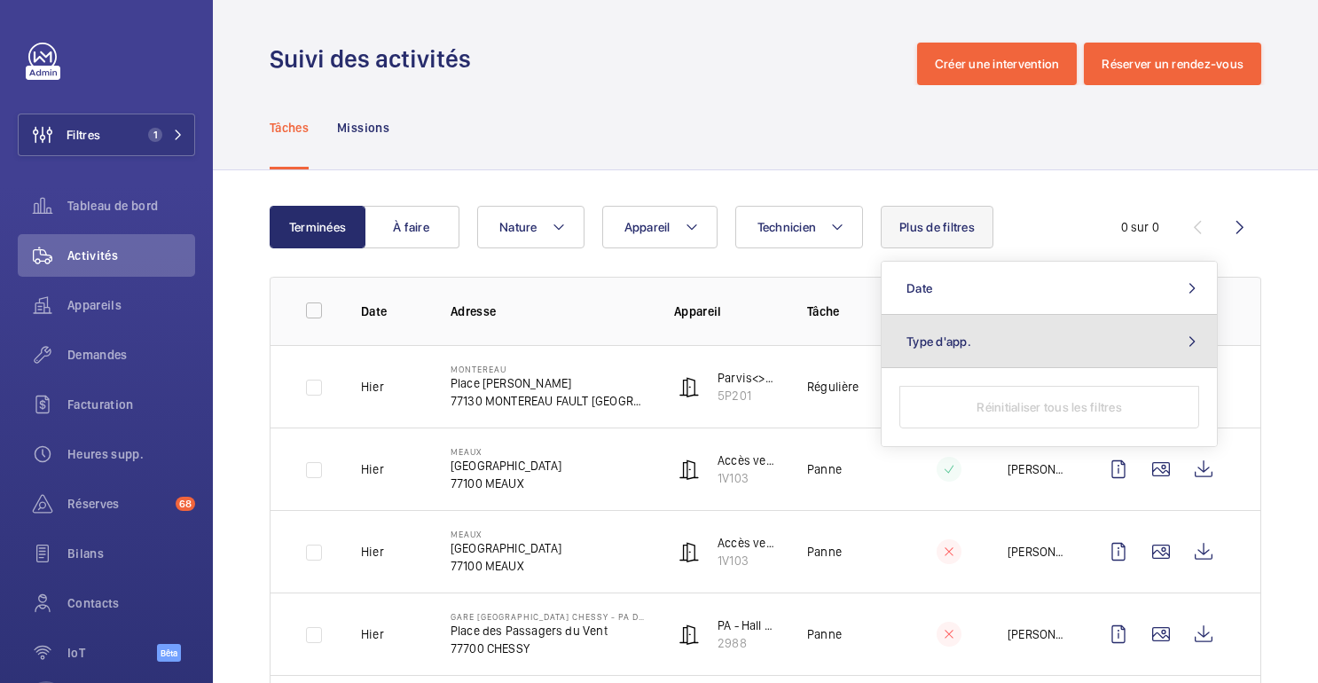
click at [955, 344] on span "Type d'app." at bounding box center [939, 341] width 65 height 14
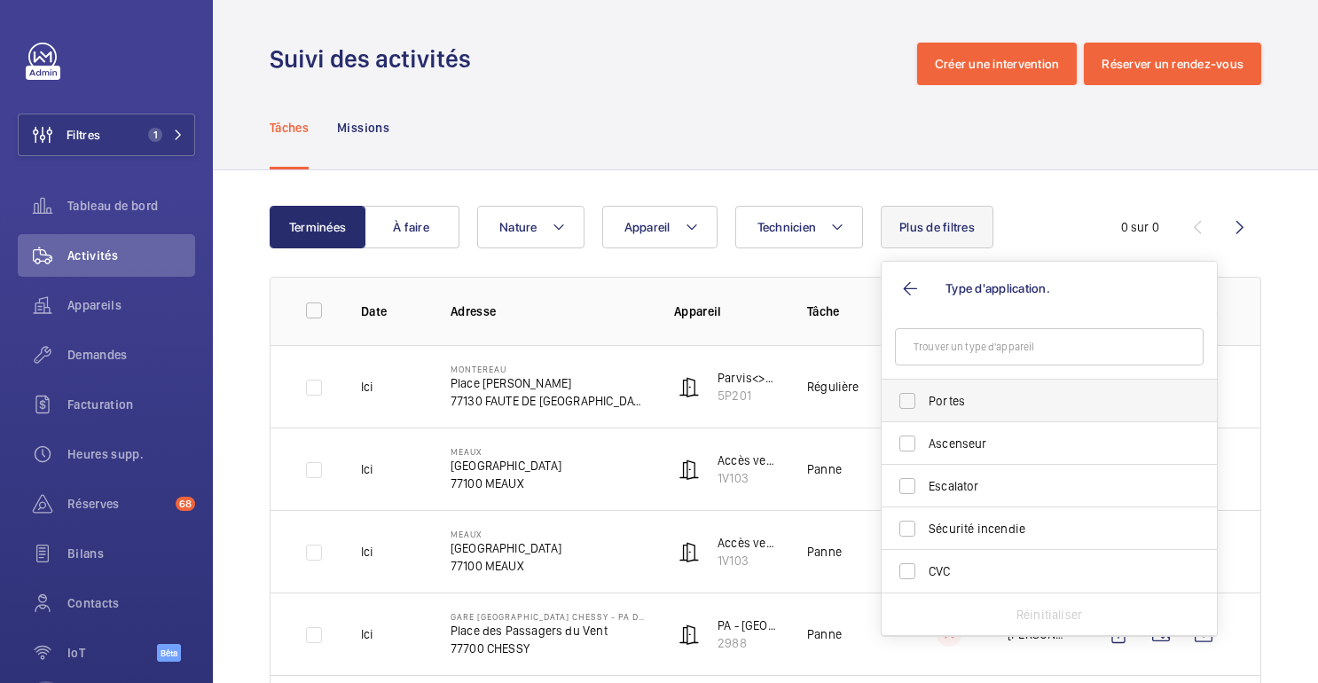
click at [959, 400] on font "Portes" at bounding box center [947, 401] width 36 height 14
click at [925, 400] on input "Portes" at bounding box center [907, 400] width 35 height 35
checkbox input "true"
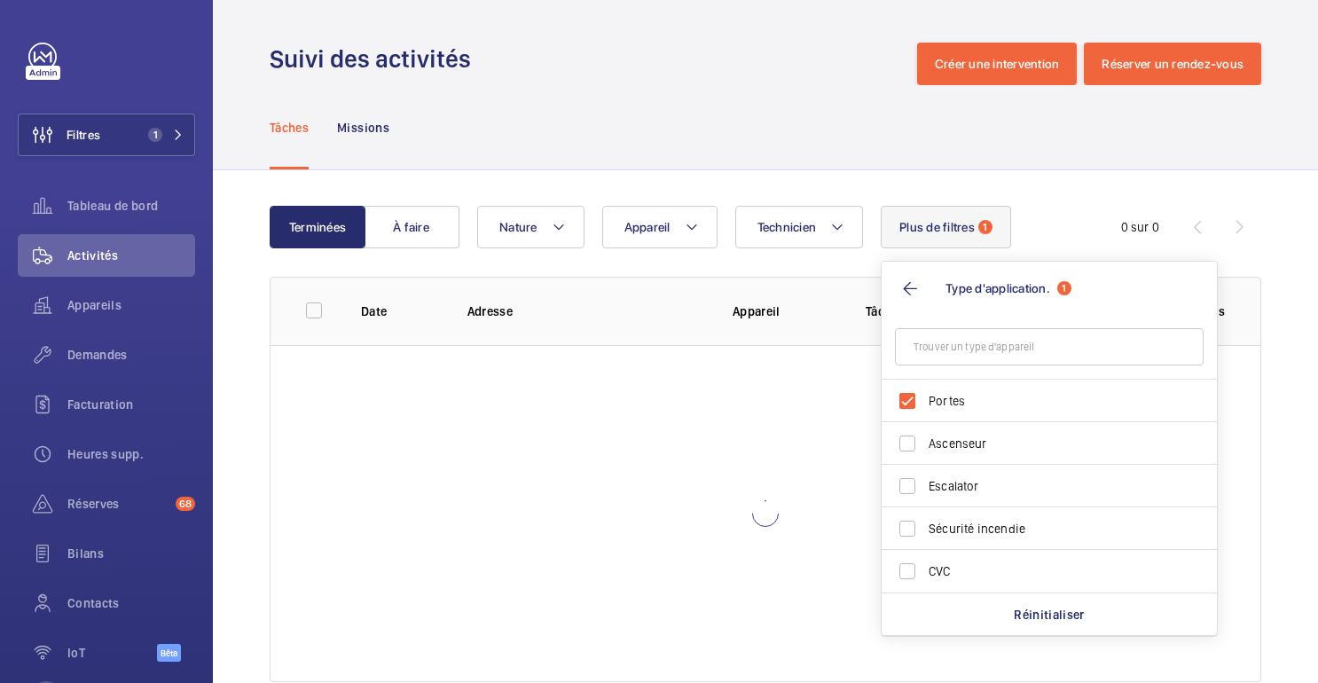
click at [798, 164] on div "Tâches Missions" at bounding box center [766, 127] width 992 height 84
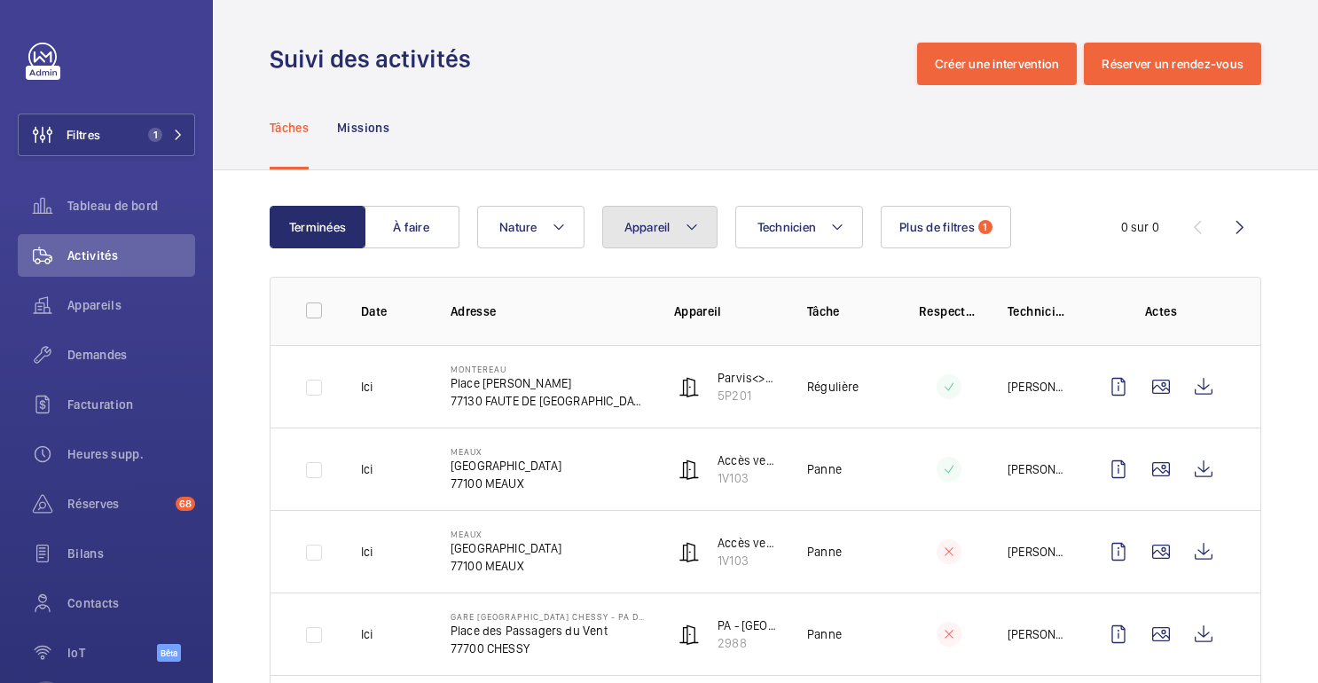
click at [698, 240] on button "Appareil" at bounding box center [659, 227] width 115 height 43
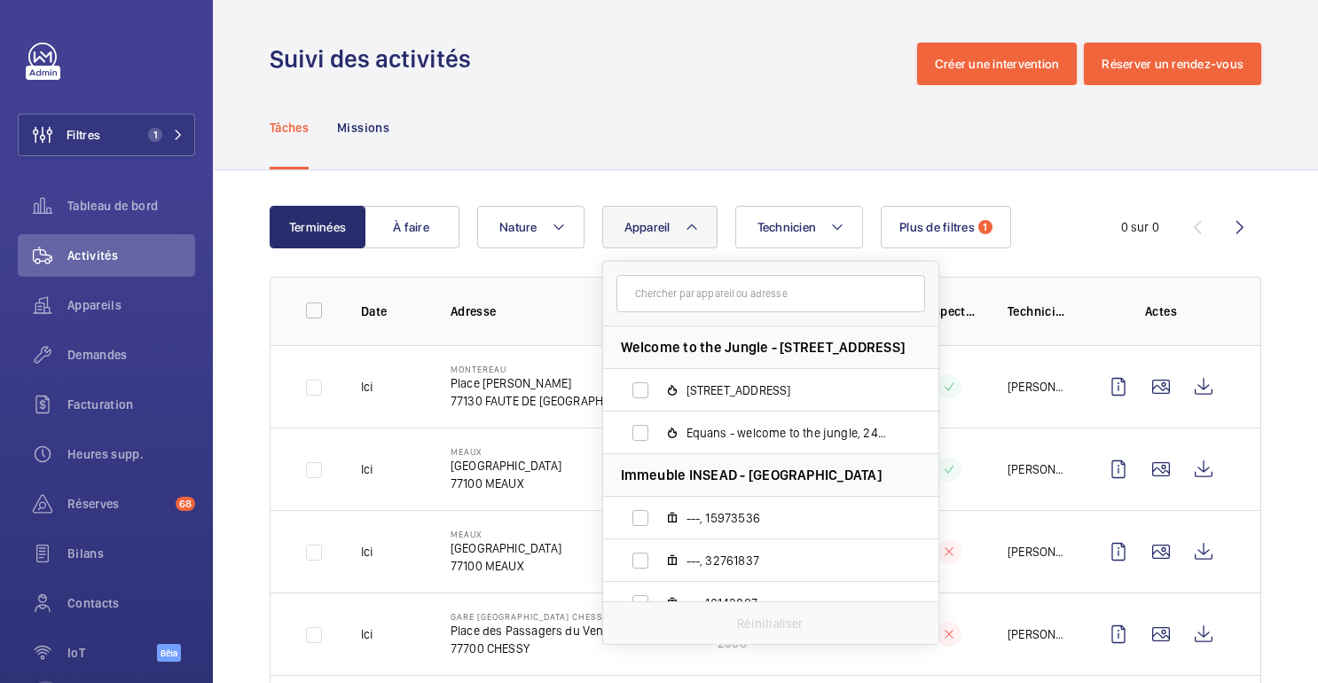
click at [710, 294] on input "text" at bounding box center [771, 293] width 309 height 37
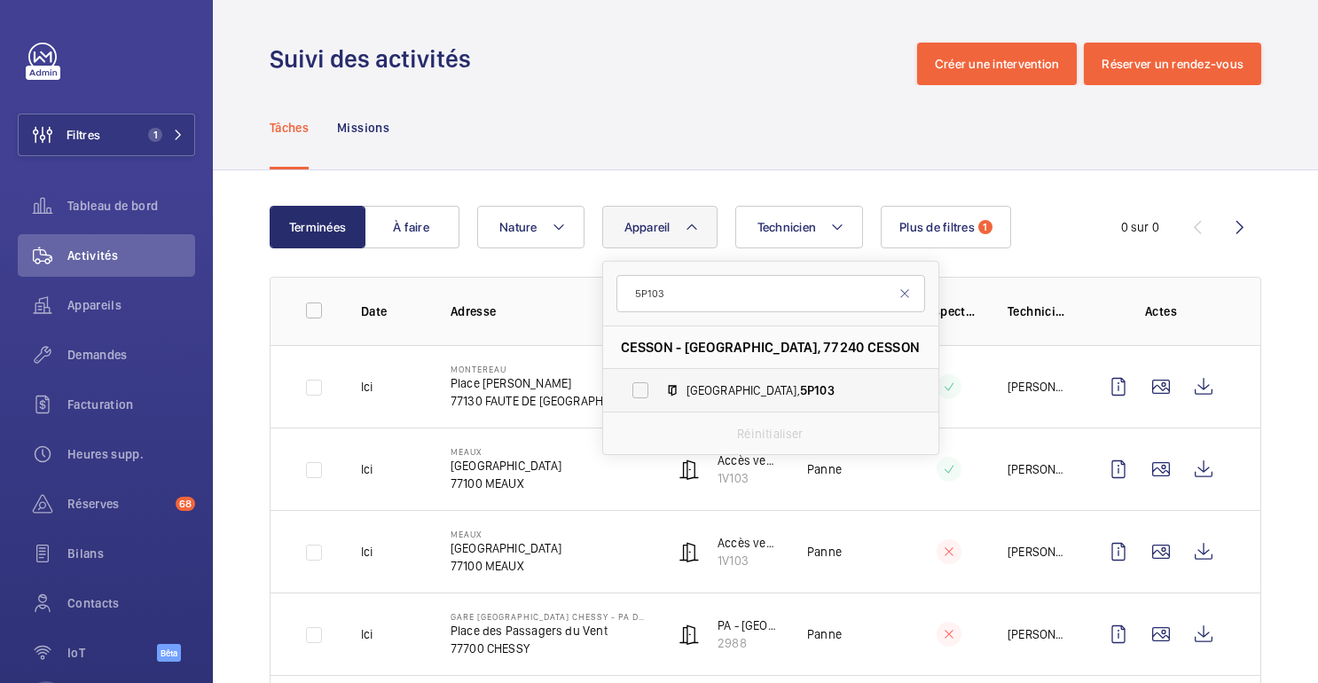
type input "5P103"
click at [746, 378] on label "[STREET_ADDRESS]" at bounding box center [756, 390] width 307 height 43
click at [658, 378] on input "[STREET_ADDRESS]" at bounding box center [640, 390] width 35 height 35
checkbox input "true"
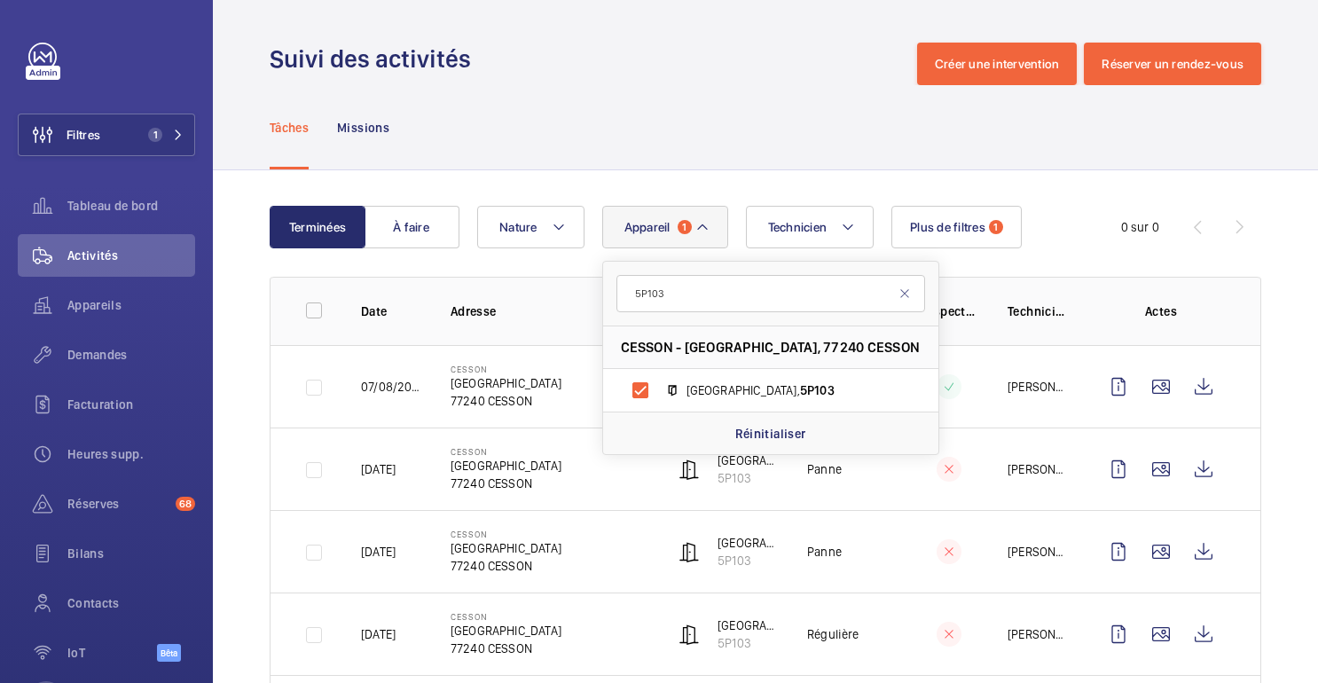
click at [816, 161] on div "Tâches Missions" at bounding box center [766, 127] width 992 height 84
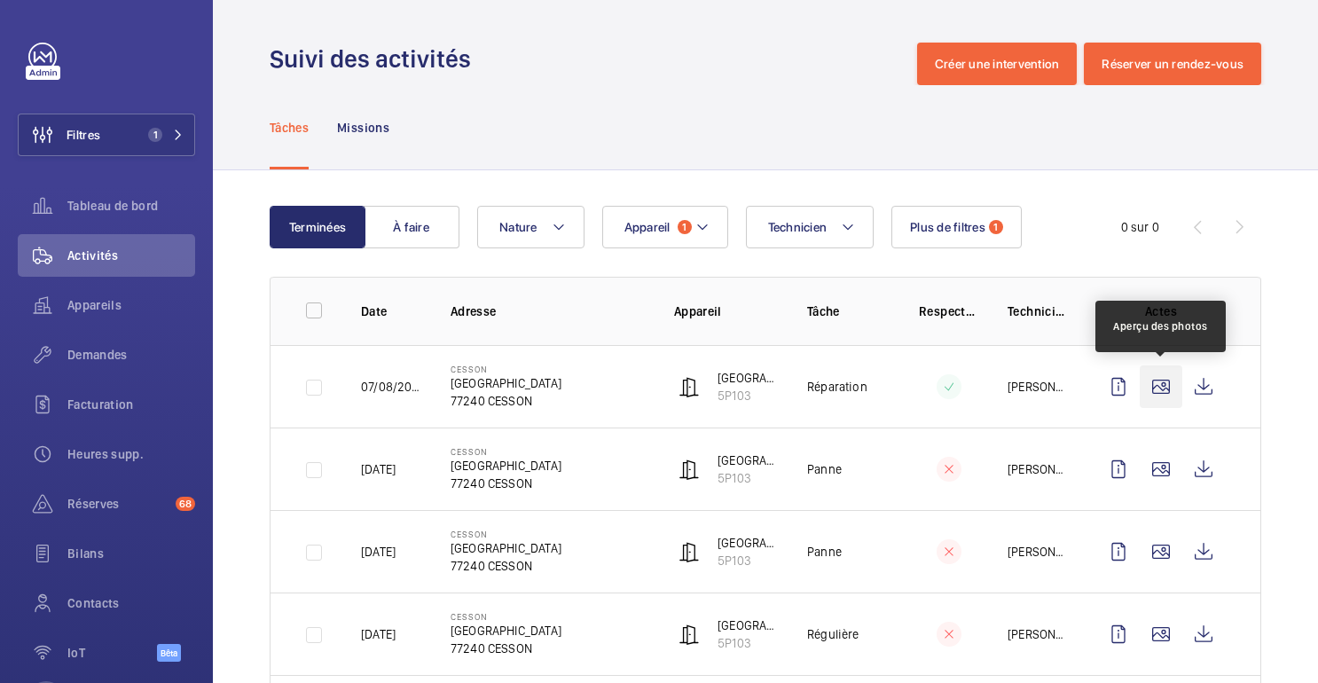
click at [1166, 380] on wm-front-icon-button at bounding box center [1161, 387] width 43 height 43
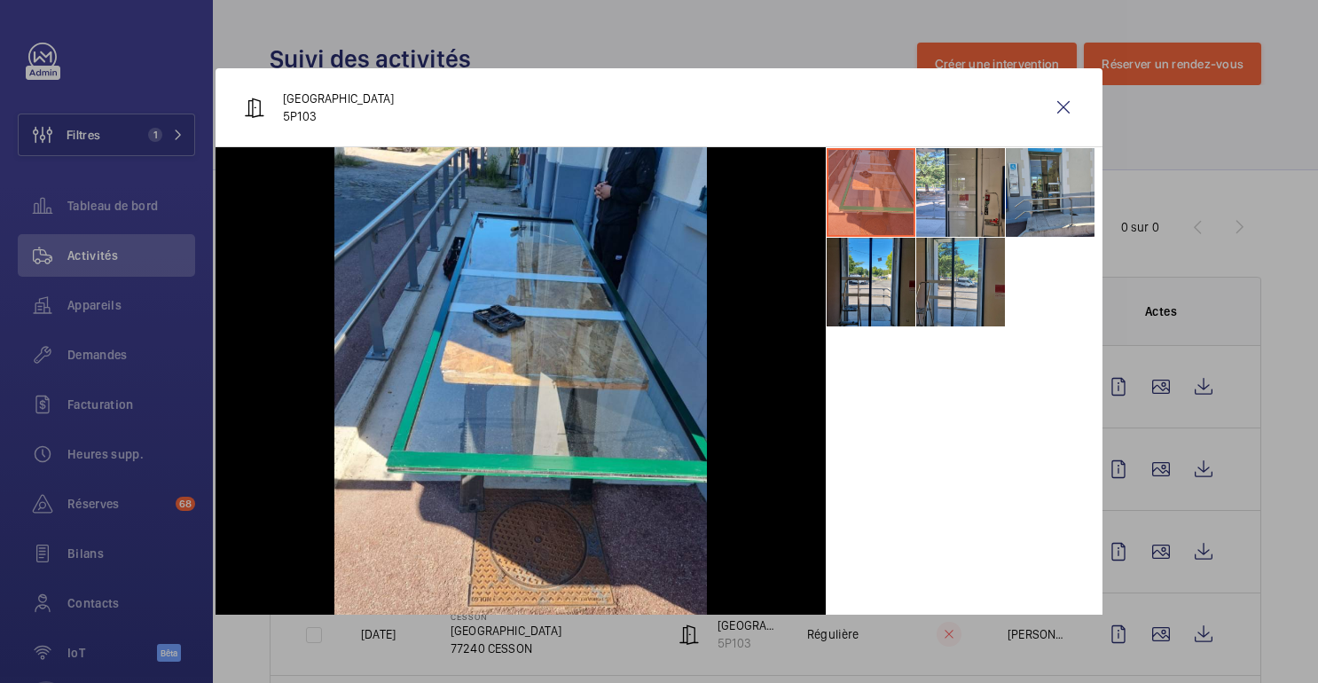
click at [958, 263] on li at bounding box center [960, 282] width 89 height 89
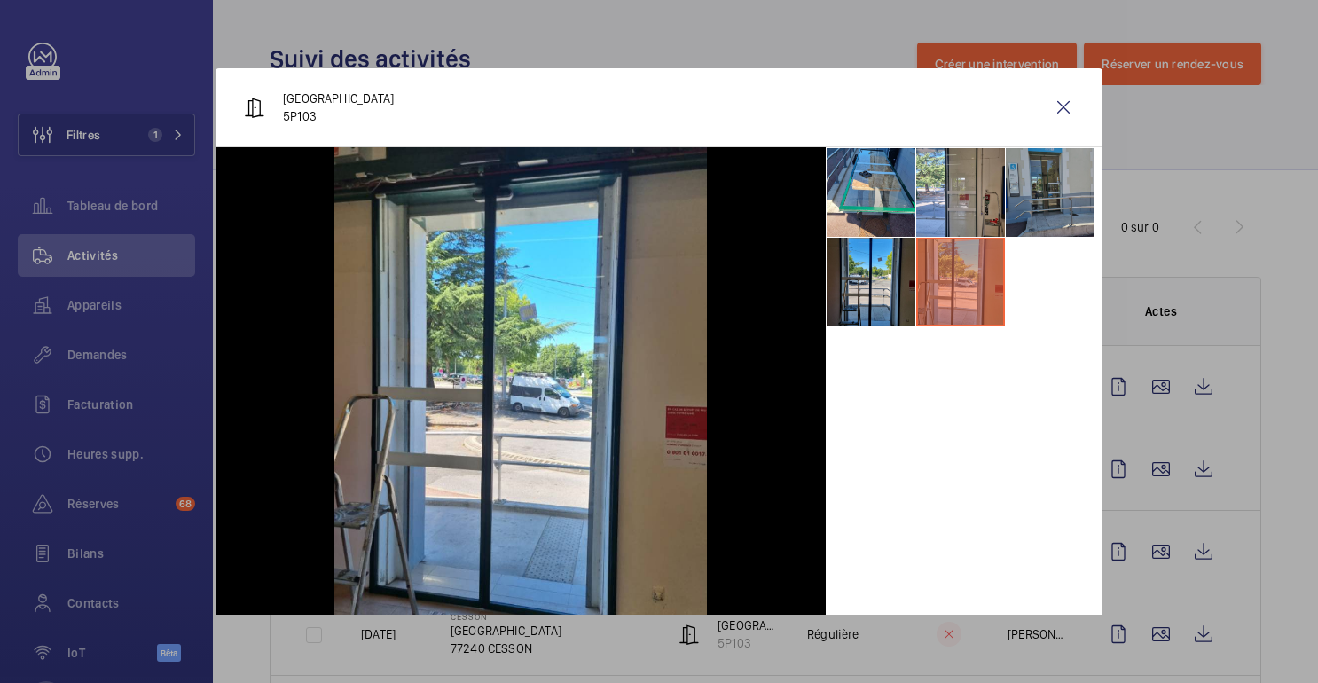
click at [1063, 171] on li at bounding box center [1050, 192] width 89 height 89
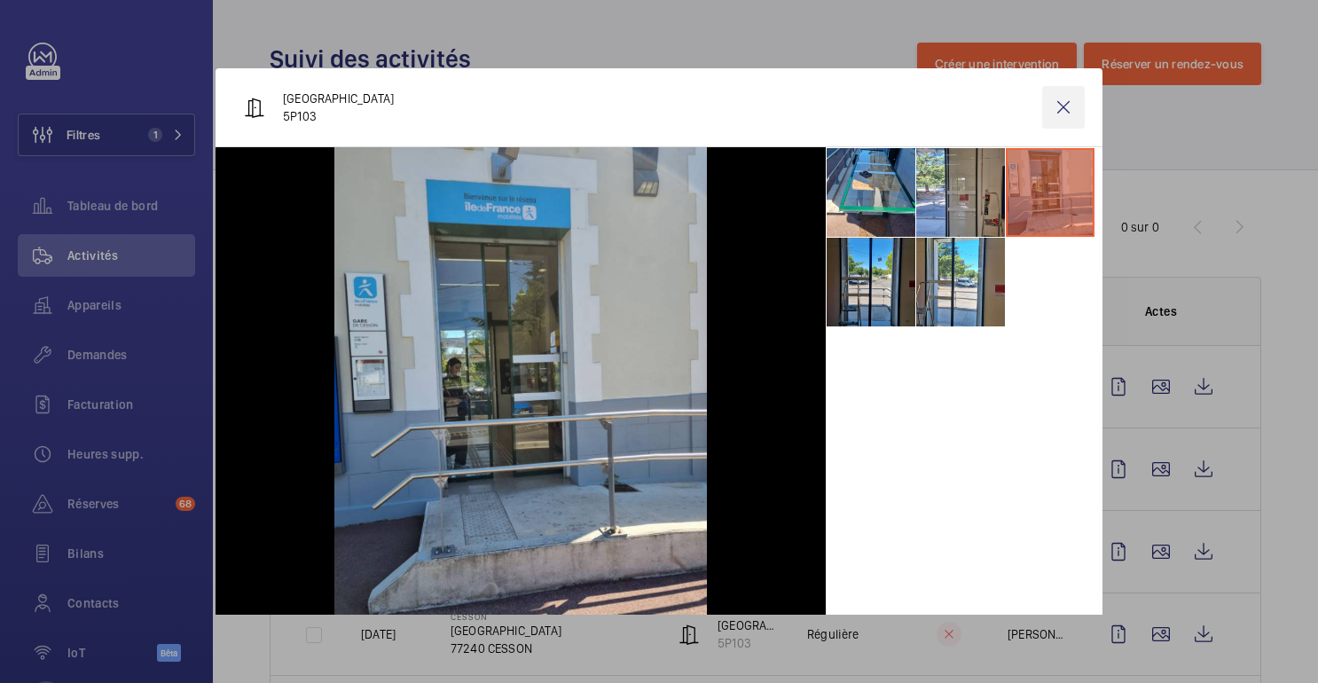
click at [1062, 103] on wm-front-icon-button at bounding box center [1063, 107] width 43 height 43
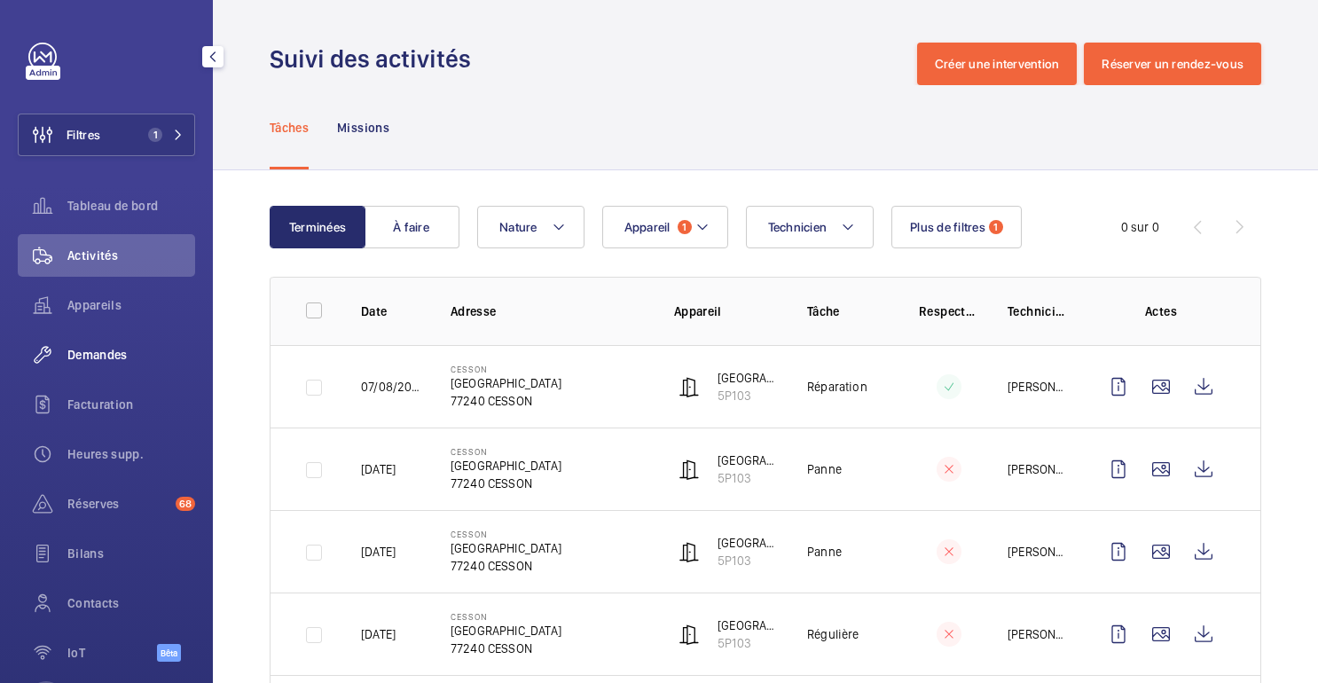
click at [100, 357] on font "Demandes" at bounding box center [97, 355] width 60 height 14
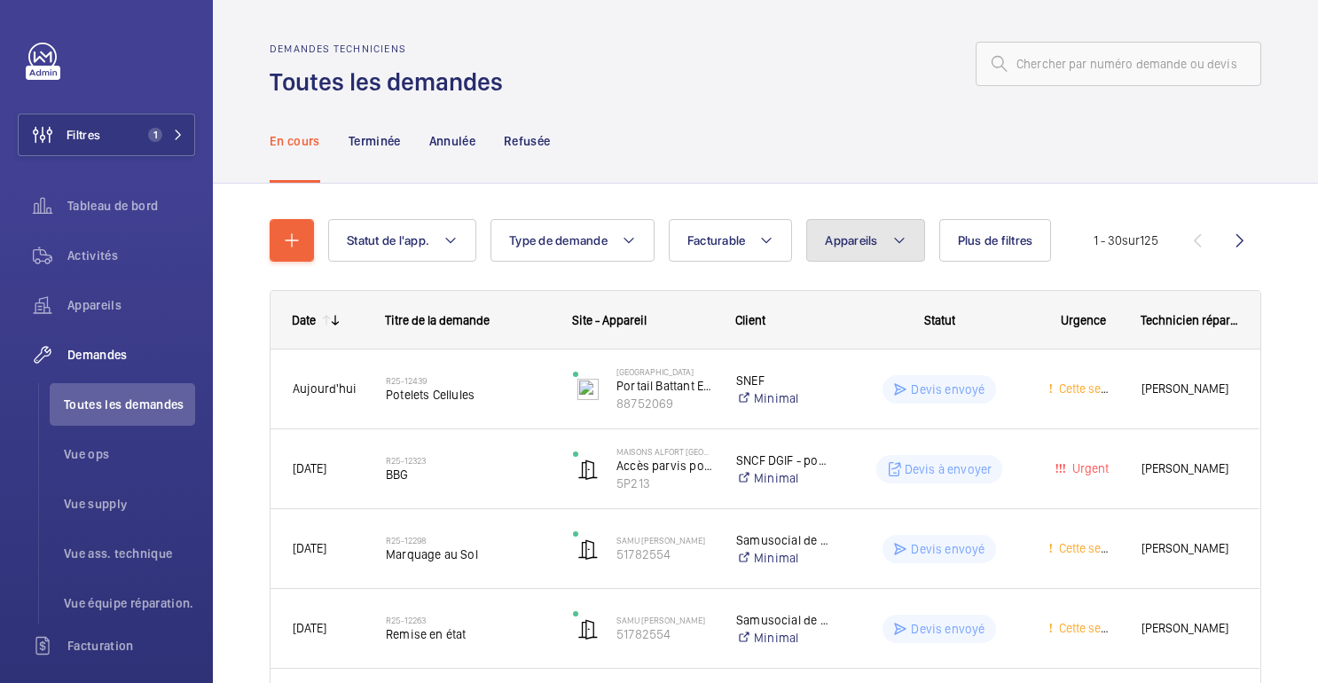
click at [857, 242] on font "Appareils" at bounding box center [851, 240] width 52 height 14
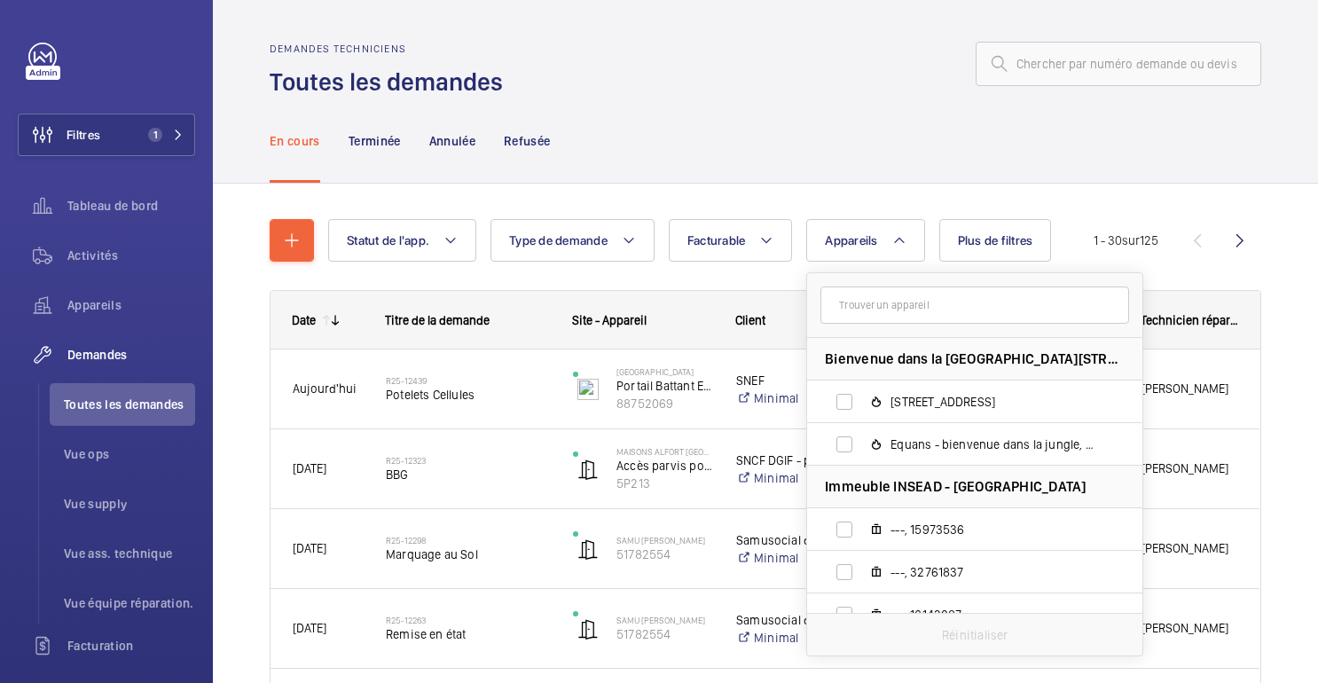
click at [824, 85] on div "Demandes techniciens Toutes les demandes" at bounding box center [766, 71] width 992 height 56
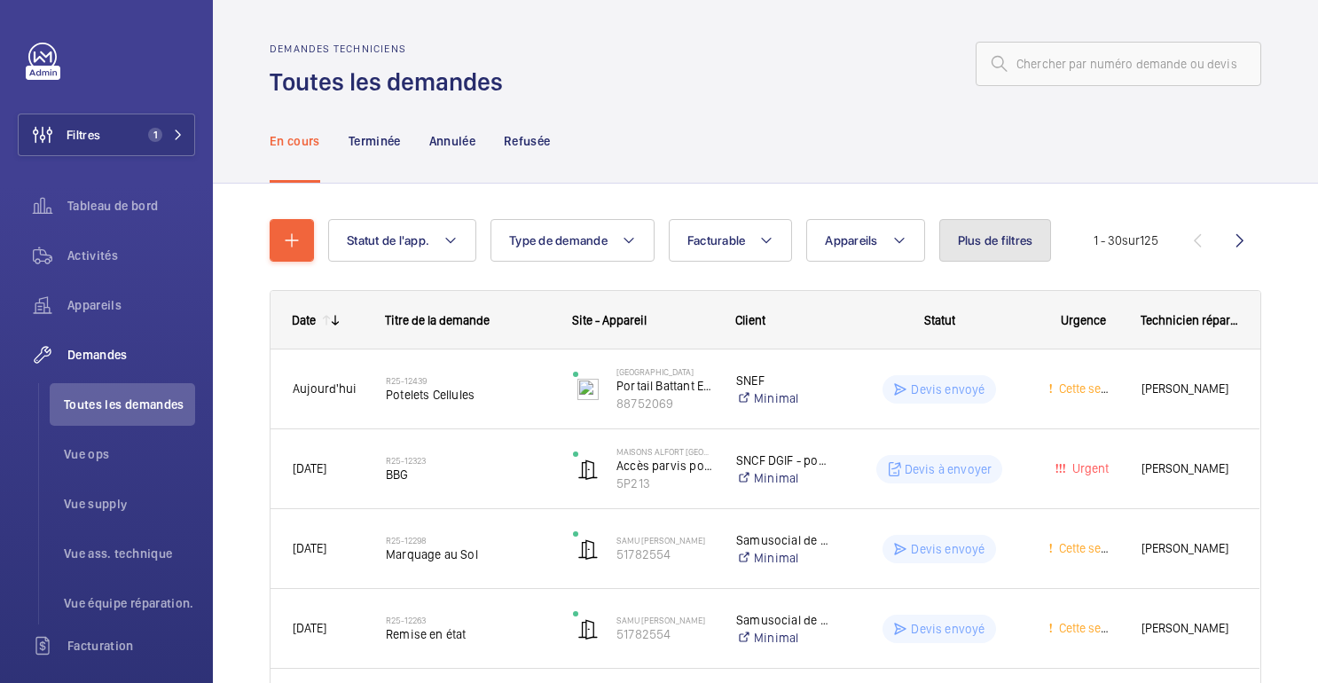
click at [982, 241] on font "Plus de filtres" at bounding box center [995, 240] width 75 height 14
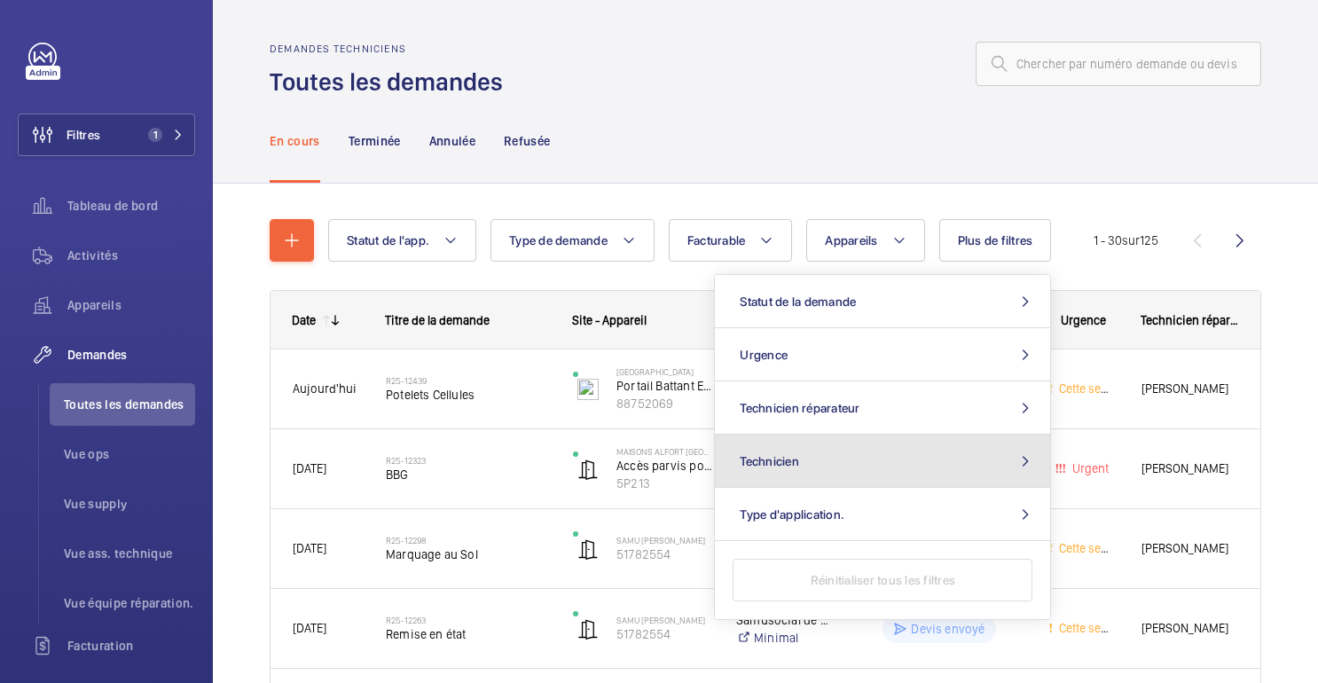
click at [792, 462] on font "Technicien" at bounding box center [769, 461] width 59 height 14
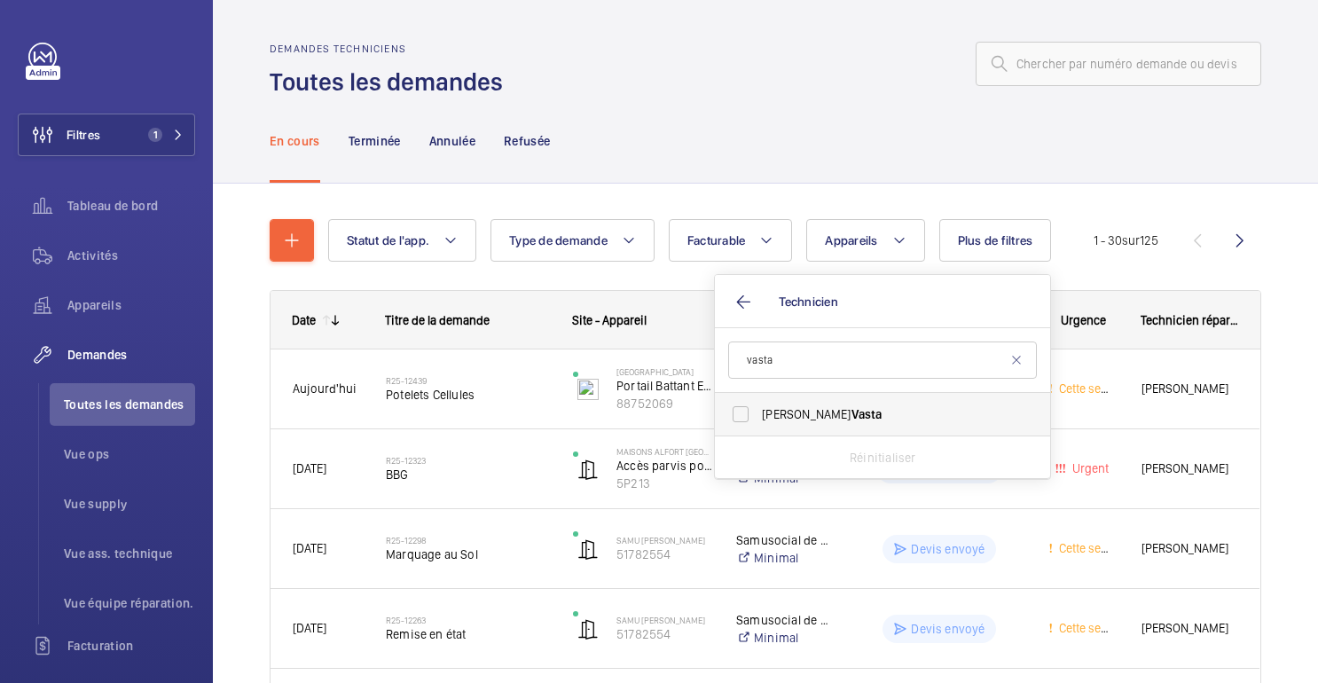
type input "vasta"
click at [811, 413] on font "[PERSON_NAME]" at bounding box center [806, 414] width 89 height 14
click at [759, 413] on input "[PERSON_NAME]" at bounding box center [740, 414] width 35 height 35
checkbox input "true"
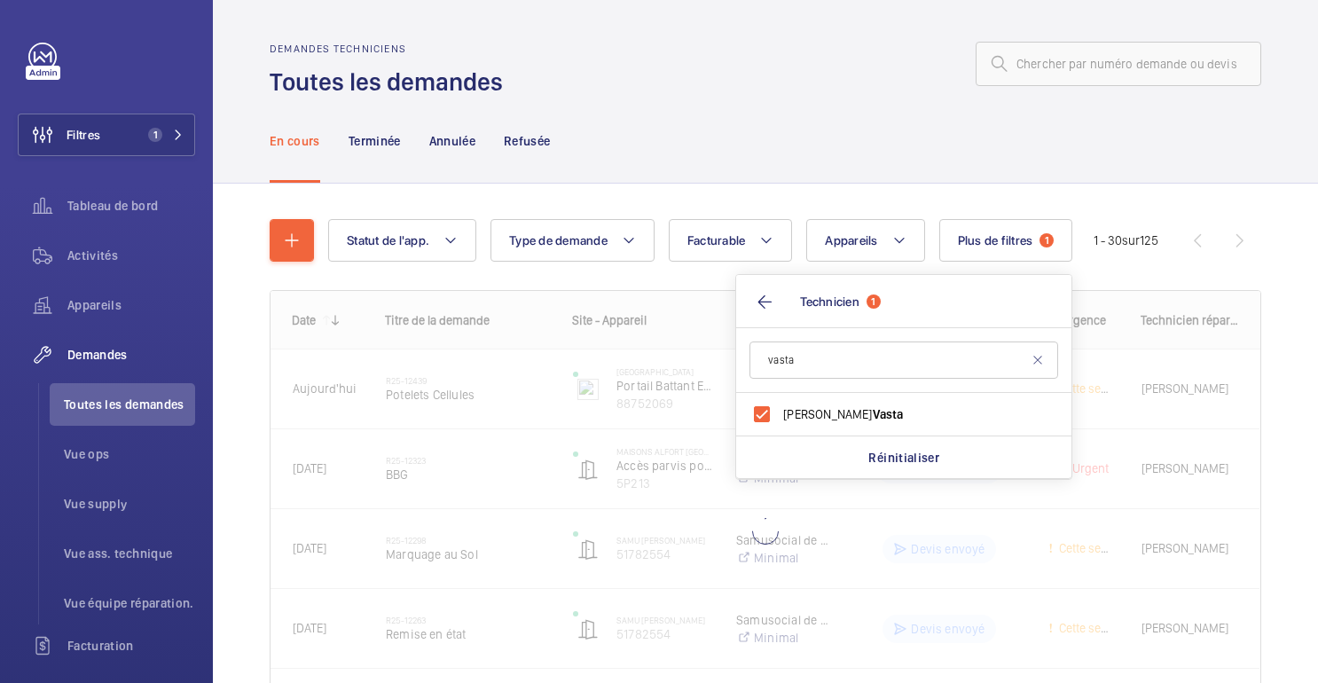
click at [845, 99] on div "En cours Terminée Annulée Refusée" at bounding box center [766, 140] width 992 height 84
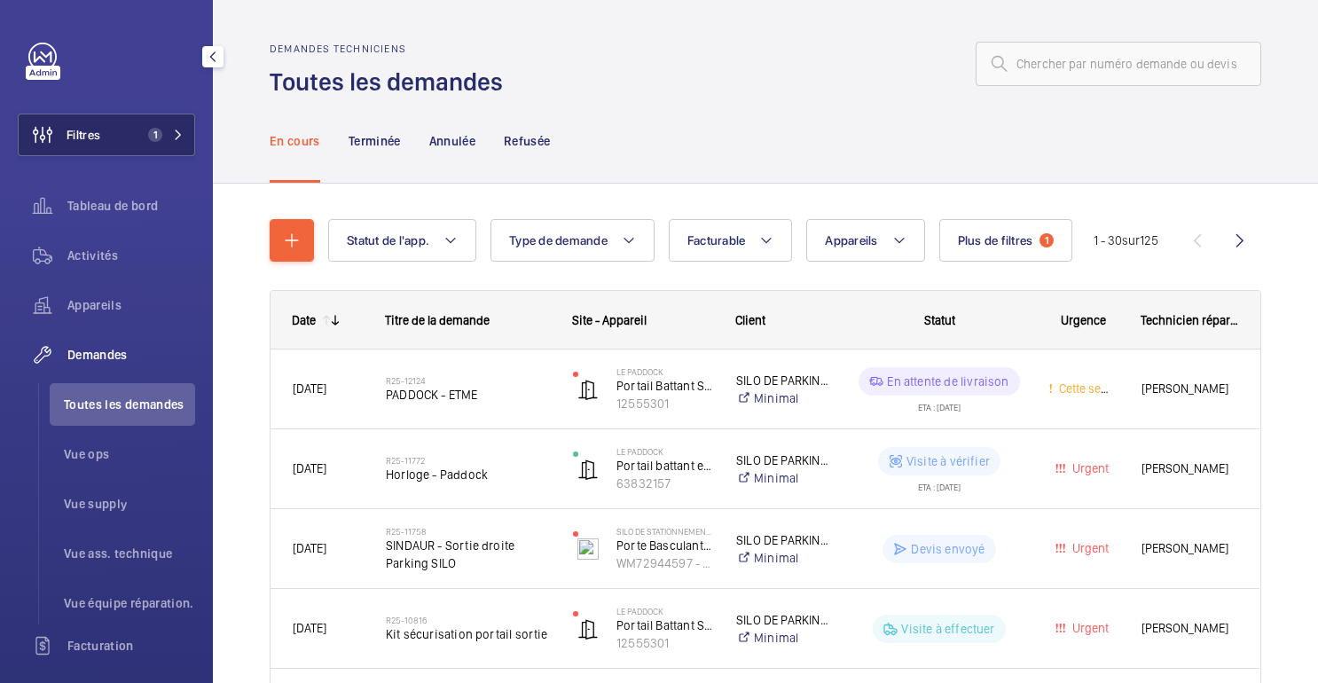
click at [138, 130] on button "Filtres 1" at bounding box center [106, 135] width 177 height 43
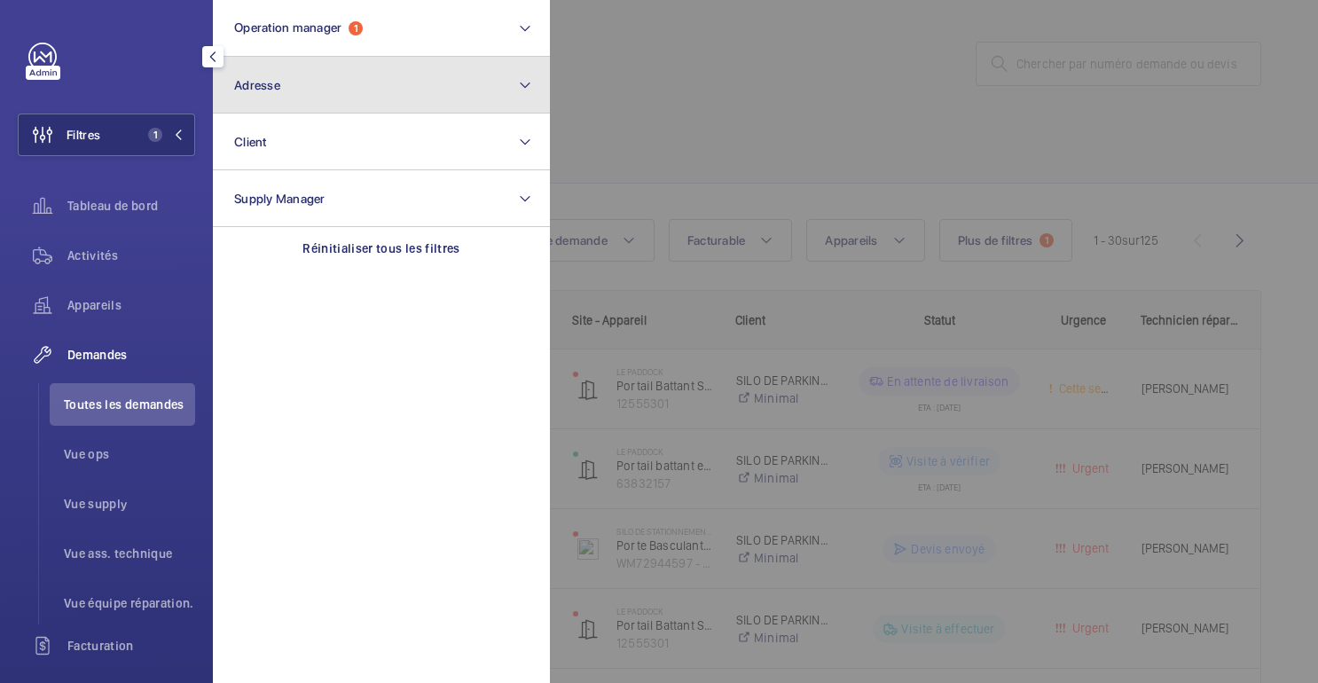
click at [262, 96] on button "Adresse" at bounding box center [381, 85] width 337 height 57
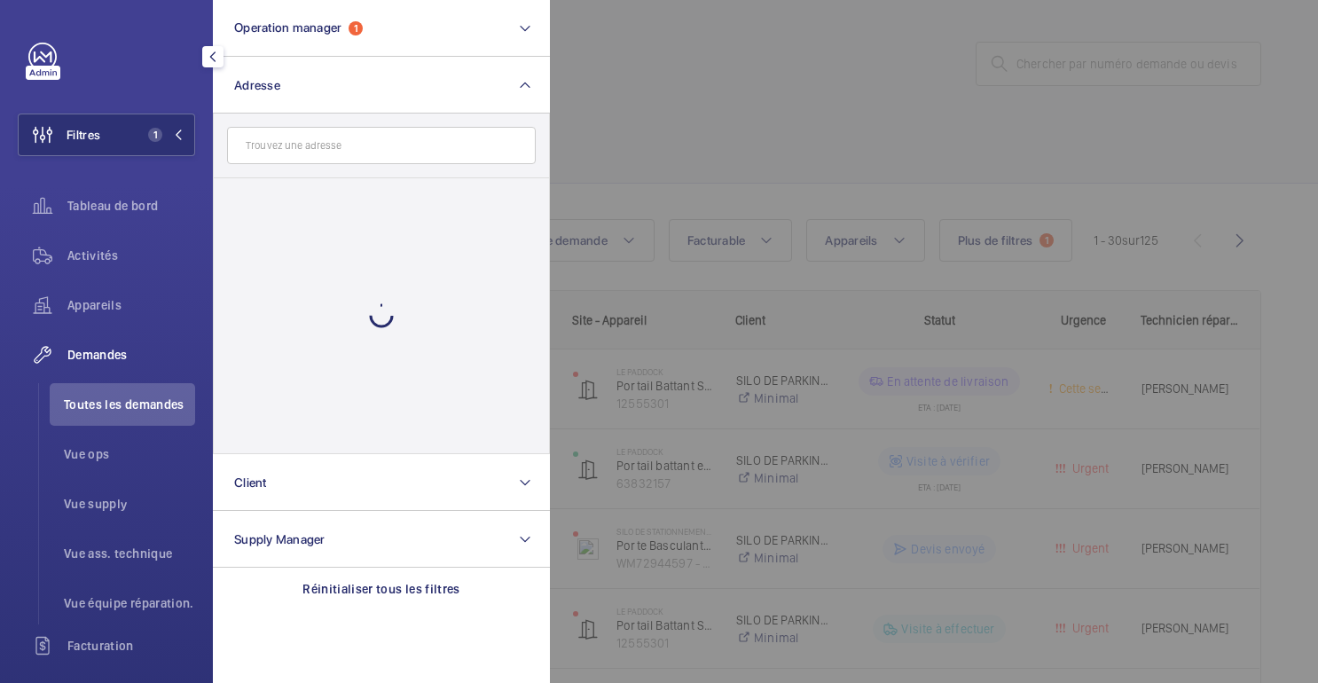
click at [384, 151] on input "text" at bounding box center [381, 145] width 309 height 37
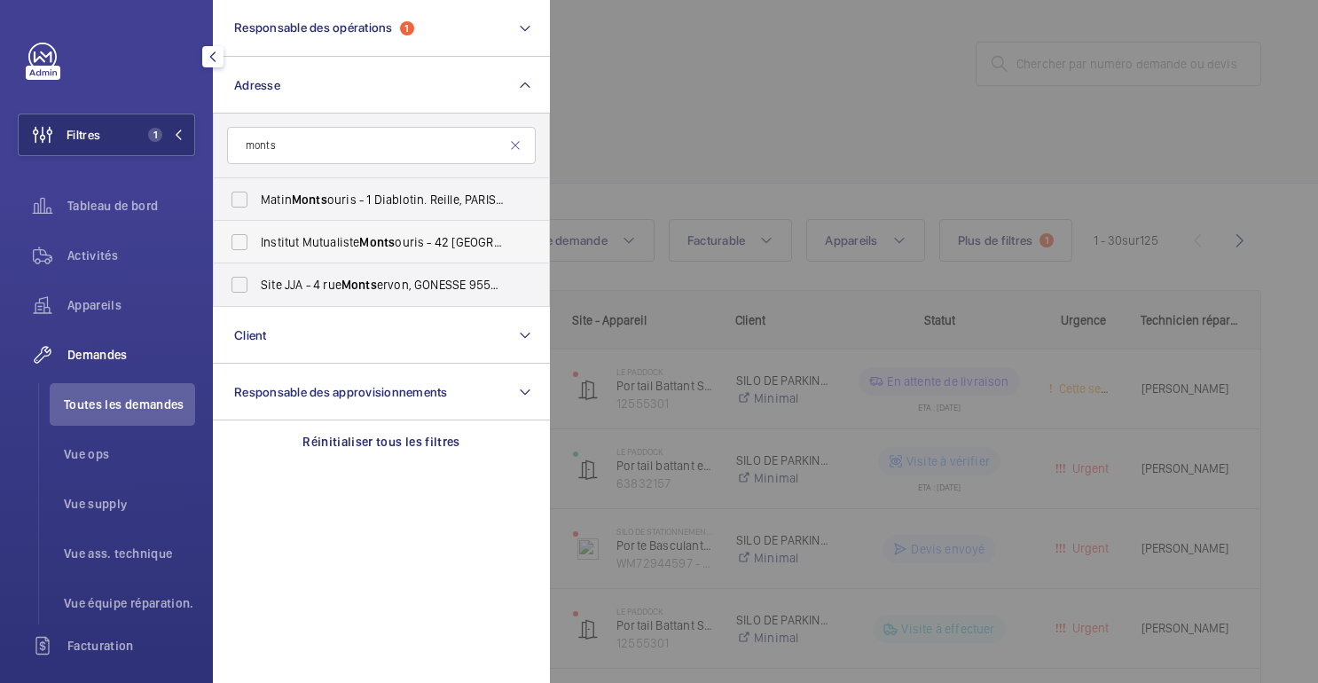
type input "monts"
click at [355, 248] on font "Institut Mutualiste" at bounding box center [310, 242] width 98 height 14
click at [257, 248] on input "Institut Mutualiste Monts ouris - 42 [GEOGRAPHIC_DATA]" at bounding box center [239, 241] width 35 height 35
checkbox input "true"
click at [809, 97] on div at bounding box center [1209, 341] width 1318 height 683
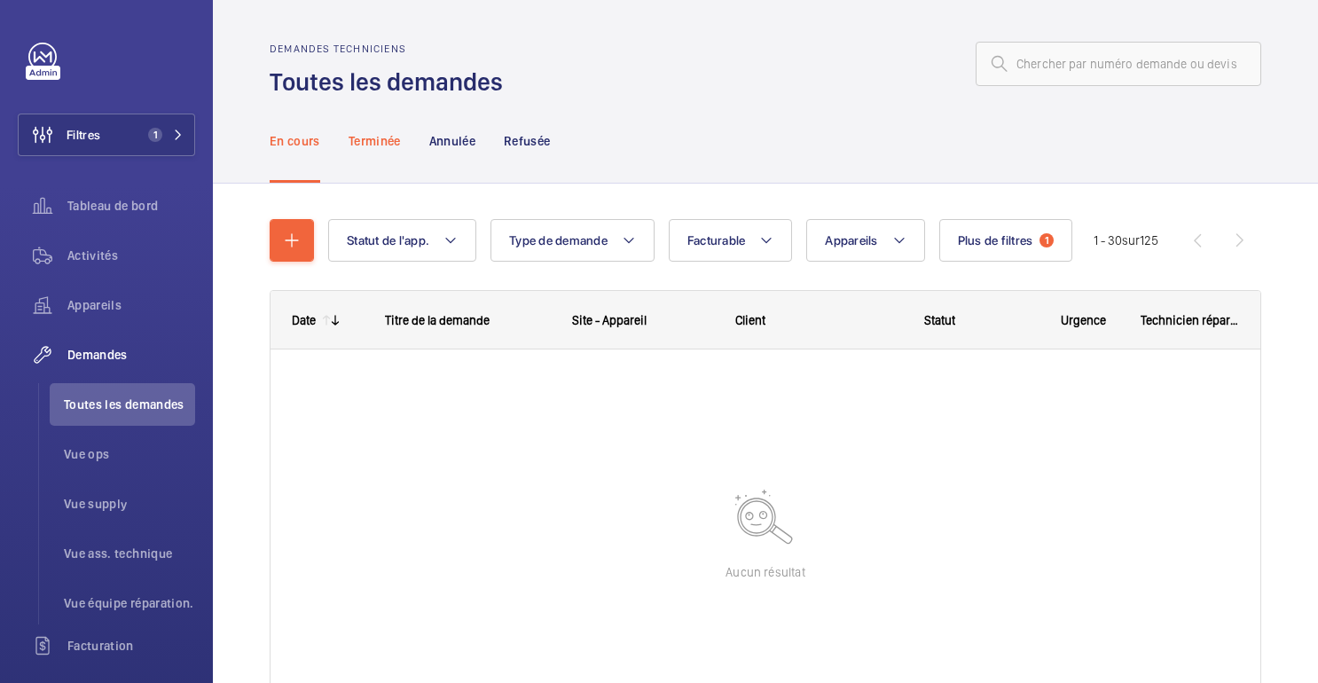
click at [358, 159] on div "Terminée" at bounding box center [375, 140] width 52 height 84
click at [523, 150] on div "Refusée" at bounding box center [527, 140] width 46 height 84
click at [466, 150] on div "Annulée" at bounding box center [452, 140] width 46 height 84
click at [311, 151] on div "En cours" at bounding box center [295, 140] width 51 height 84
click at [154, 140] on font "1" at bounding box center [155, 135] width 4 height 12
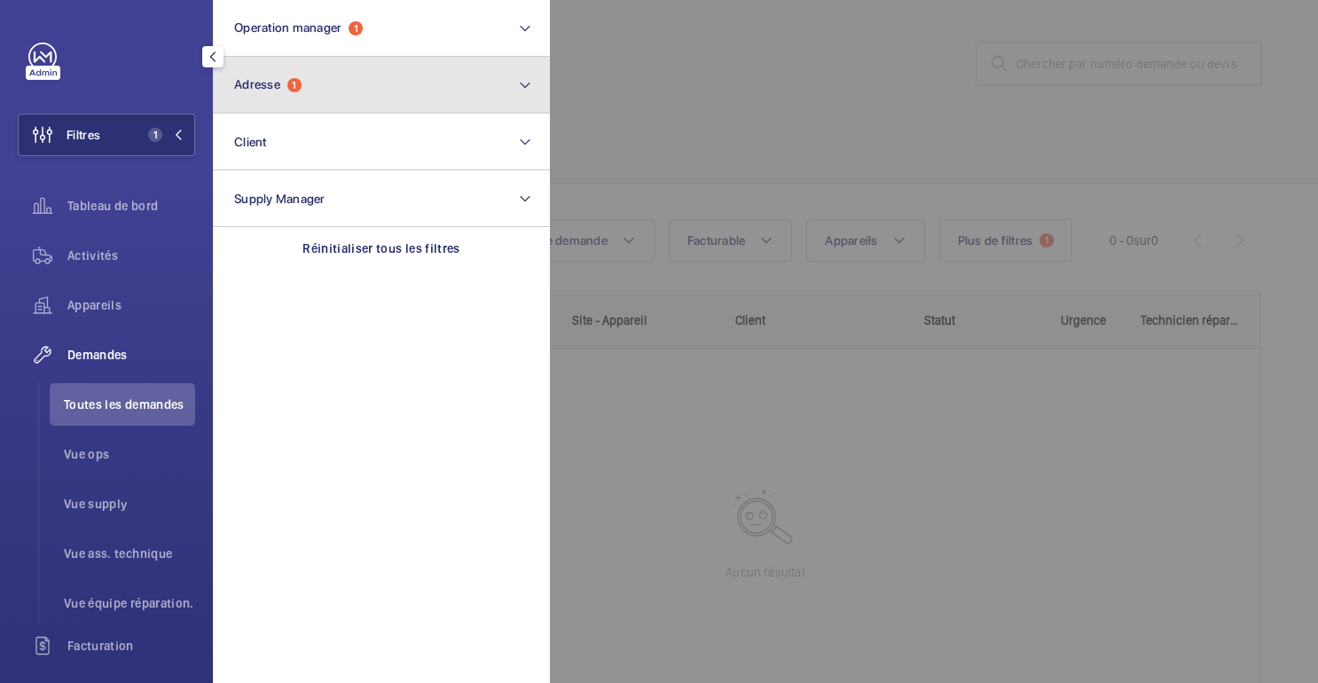
click at [351, 85] on button "Adresse 1" at bounding box center [381, 85] width 337 height 57
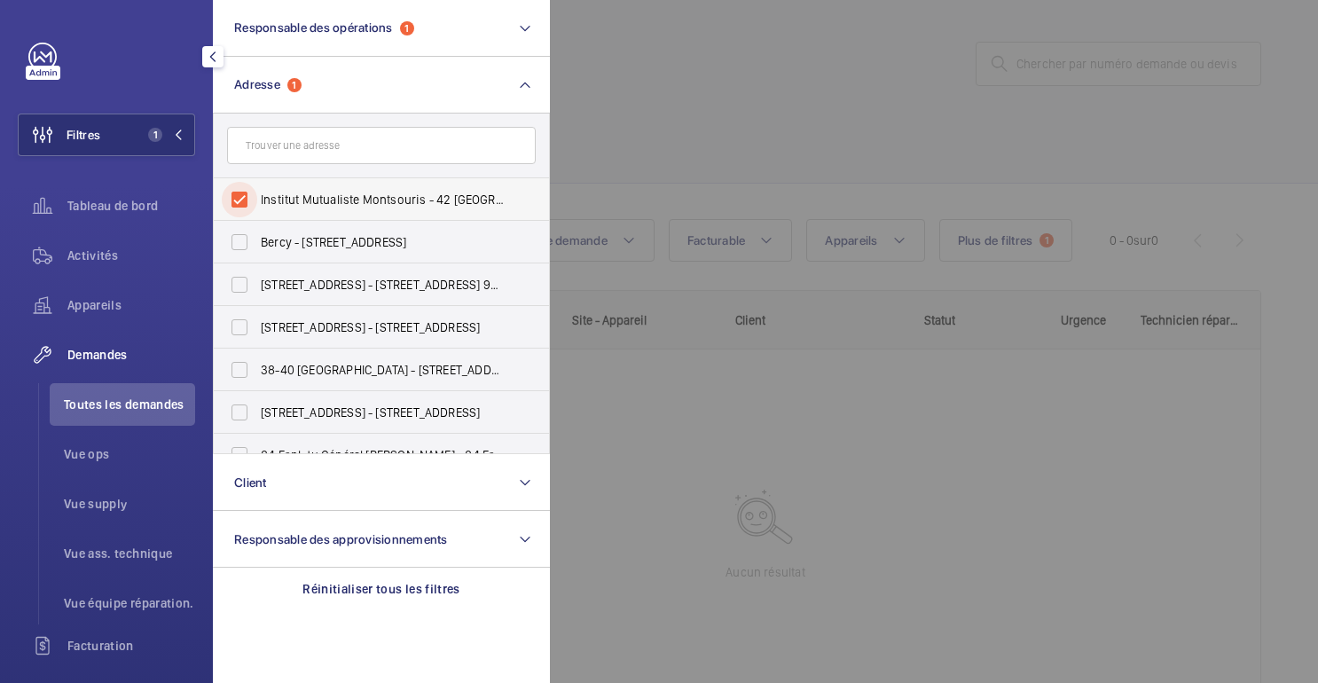
click at [251, 195] on input "Institut Mutualiste Montsouris - 42 [GEOGRAPHIC_DATA]" at bounding box center [239, 199] width 35 height 35
checkbox input "false"
click at [345, 142] on input "text" at bounding box center [381, 145] width 309 height 37
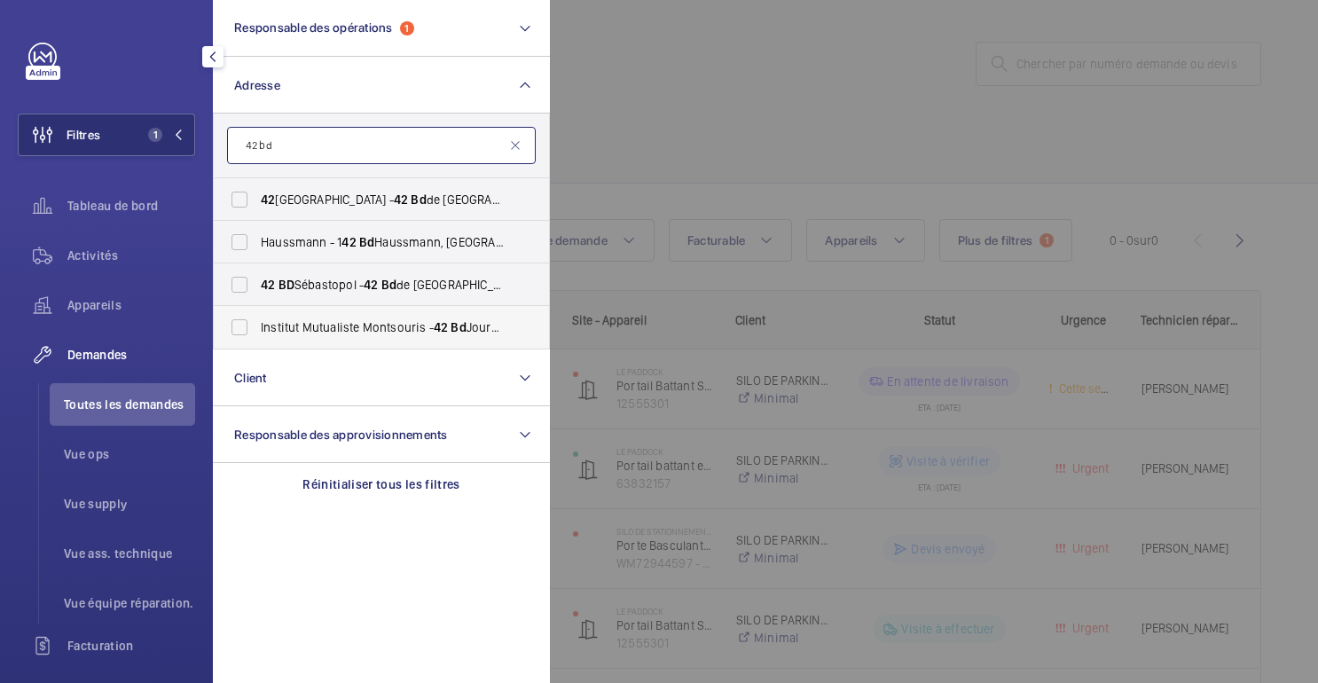
type input "42 bd"
click at [334, 328] on font "Institut Mutualiste Montsouris -" at bounding box center [347, 327] width 173 height 14
click at [257, 328] on input "Institut Mutualiste Montsouris - 42 [GEOGRAPHIC_DATA]" at bounding box center [239, 327] width 35 height 35
checkbox input "true"
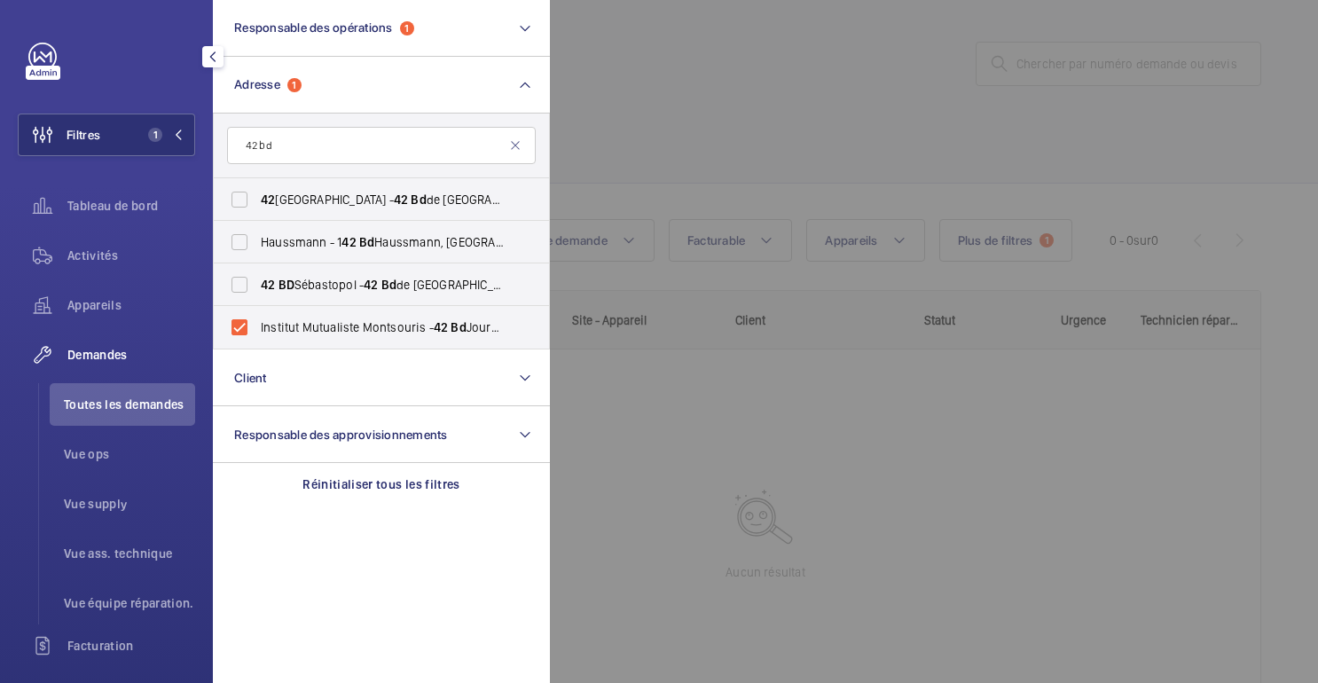
click at [764, 96] on div at bounding box center [1209, 341] width 1318 height 683
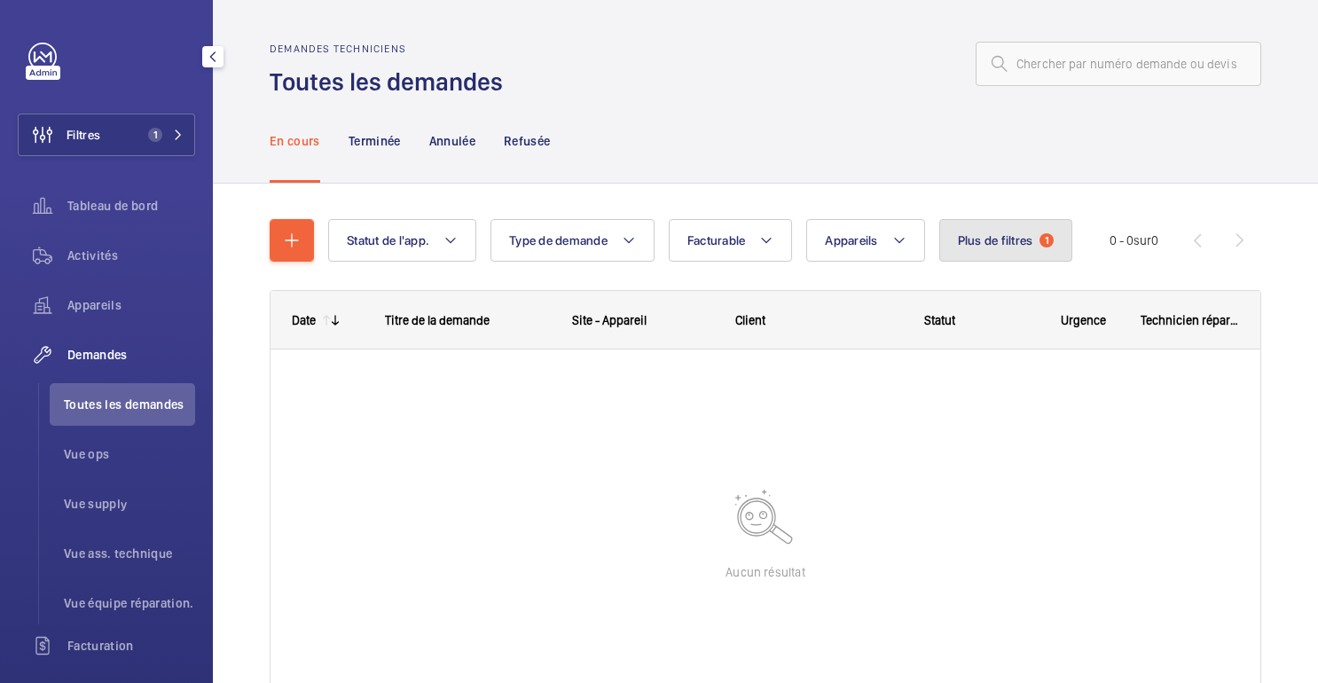
click at [1003, 248] on font "Plus de filtres" at bounding box center [995, 240] width 75 height 14
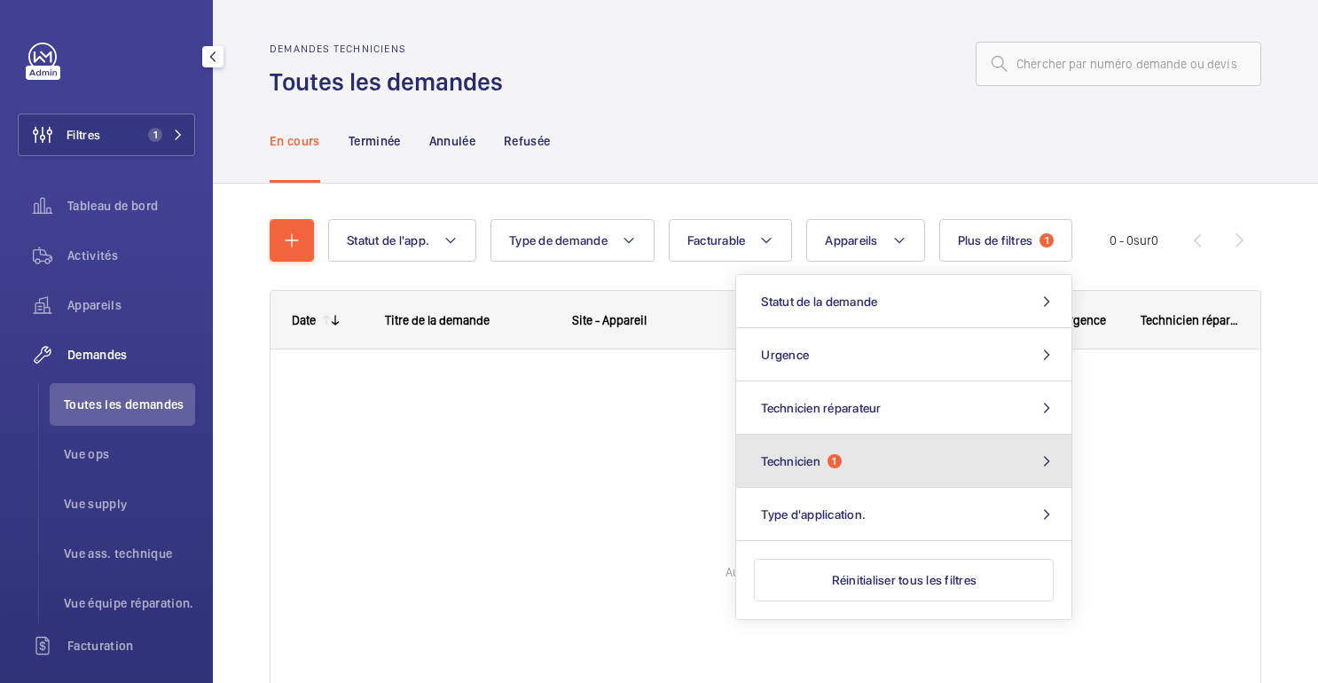
click at [830, 466] on button "Technicien 1" at bounding box center [903, 461] width 335 height 53
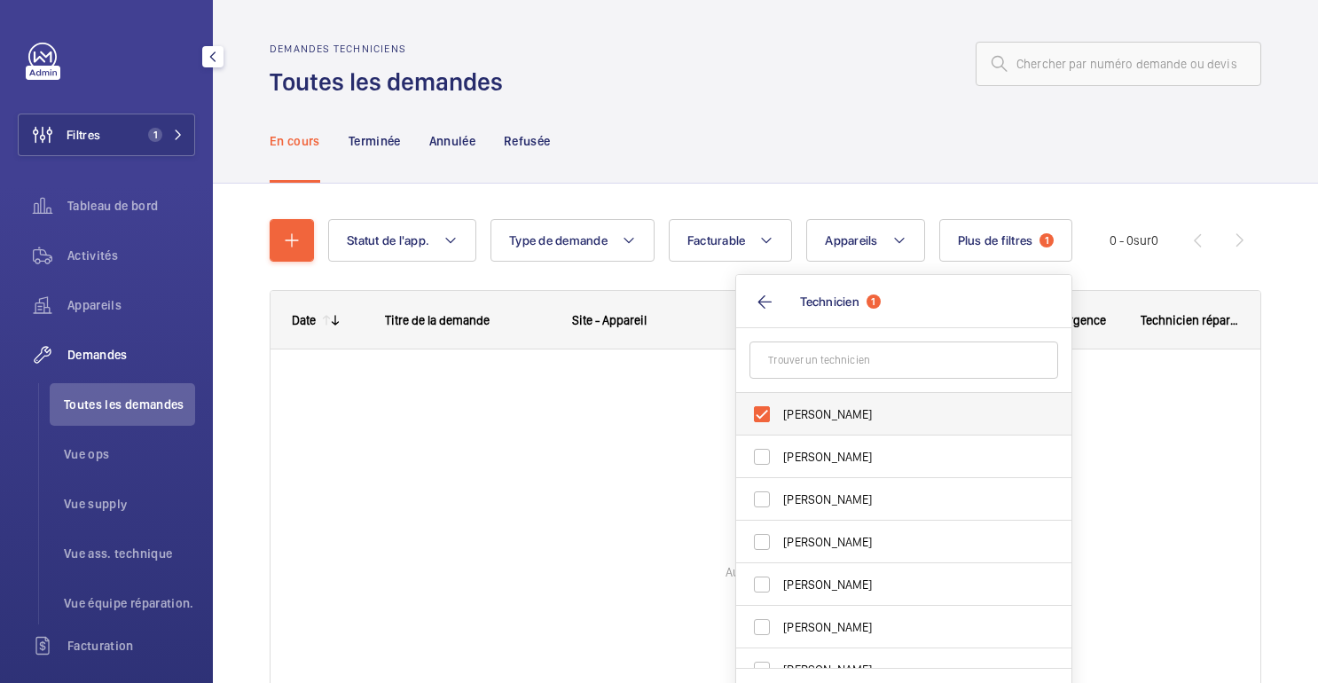
click at [819, 416] on span "[PERSON_NAME]" at bounding box center [905, 414] width 244 height 18
click at [780, 416] on input "[PERSON_NAME]" at bounding box center [761, 414] width 35 height 35
checkbox input "false"
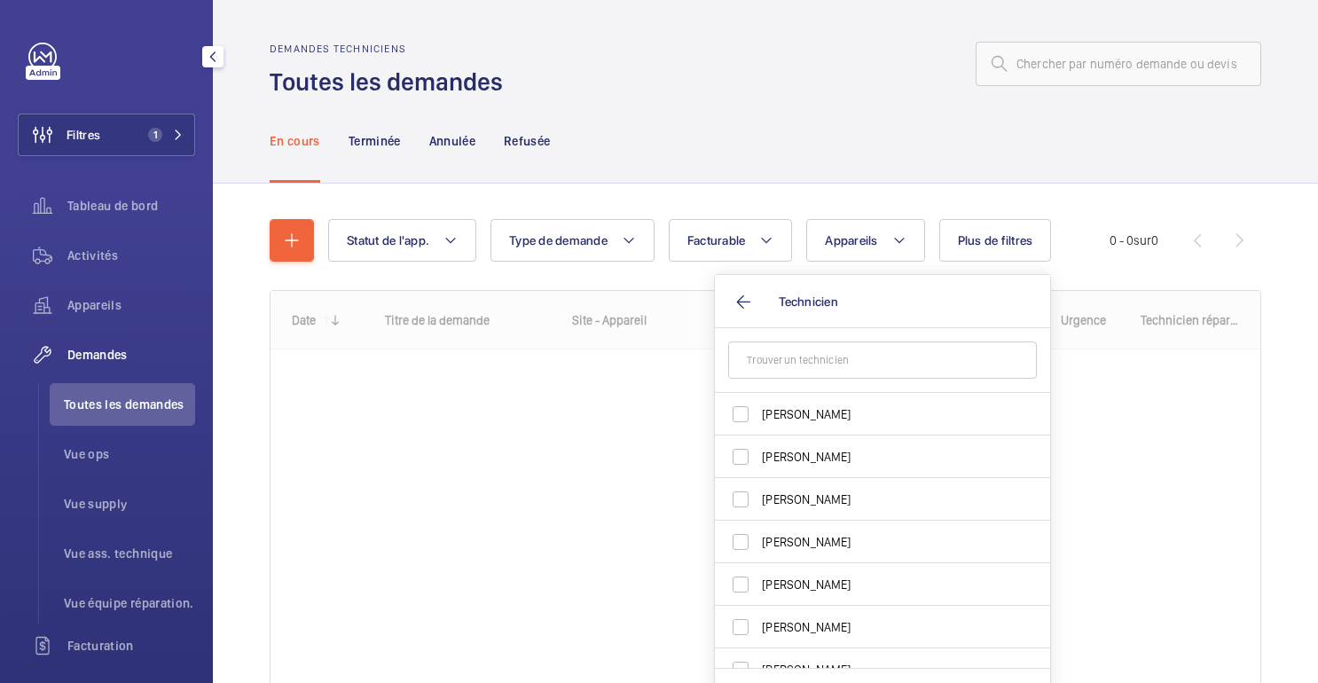
click at [770, 142] on div "En cours Terminée Annulée Refusée" at bounding box center [766, 140] width 992 height 84
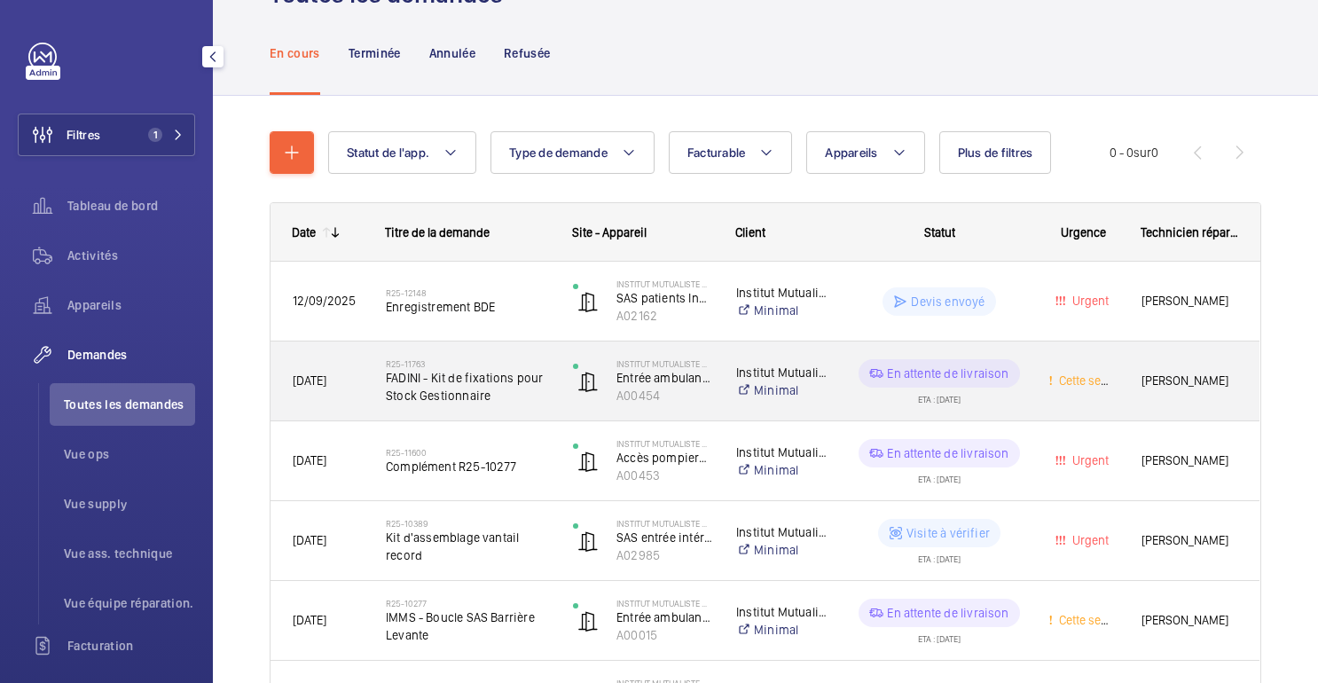
scroll to position [95, 0]
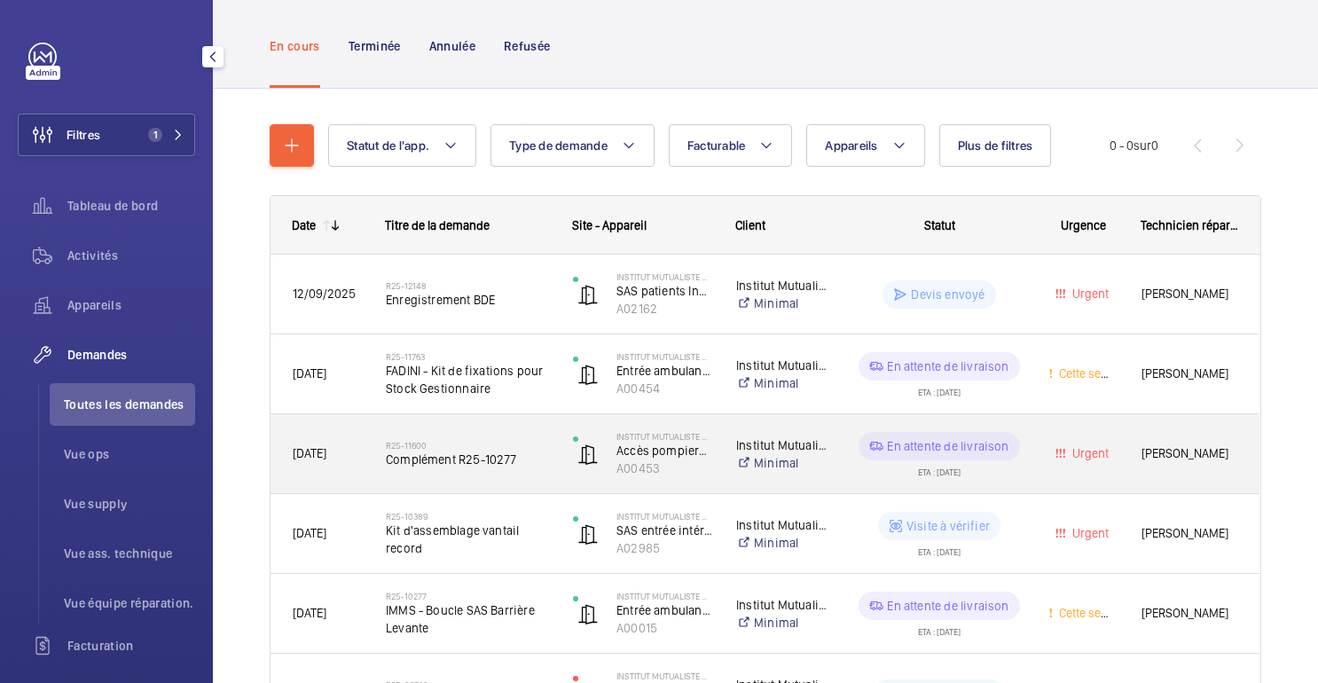
click at [833, 462] on div "En attente de livraison ETA : [DATE]" at bounding box center [928, 454] width 193 height 80
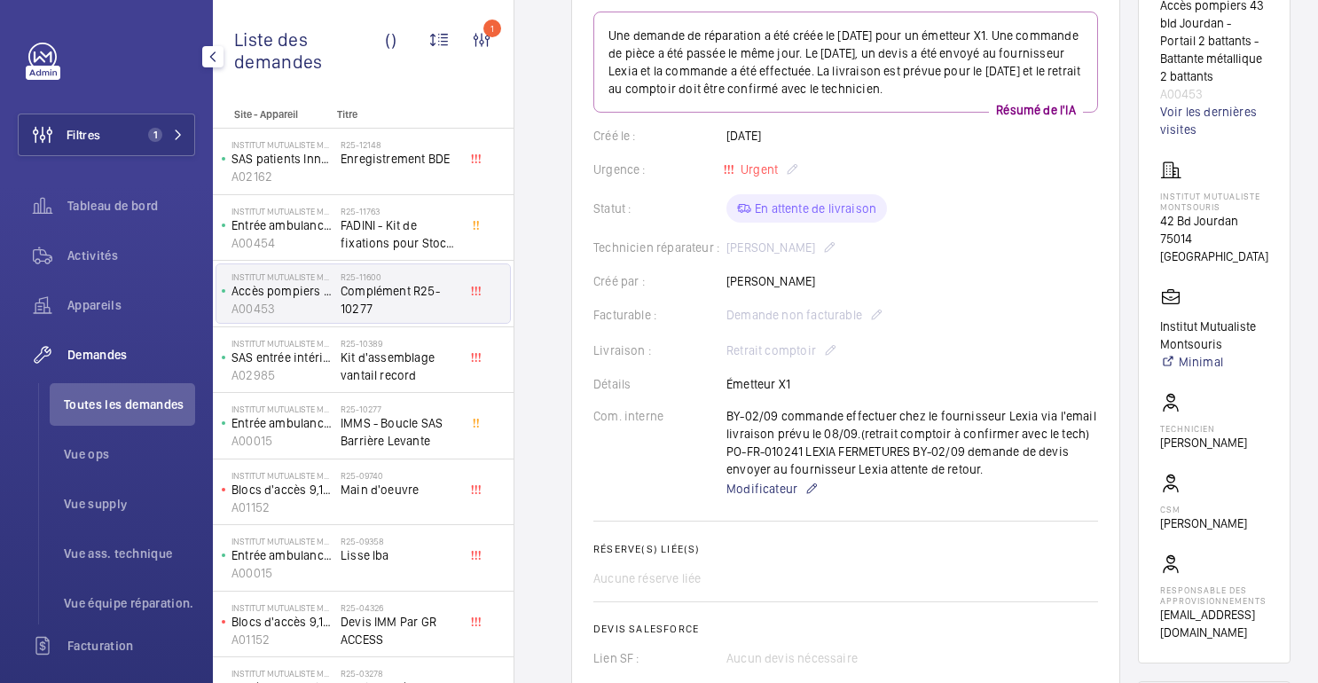
scroll to position [42, 0]
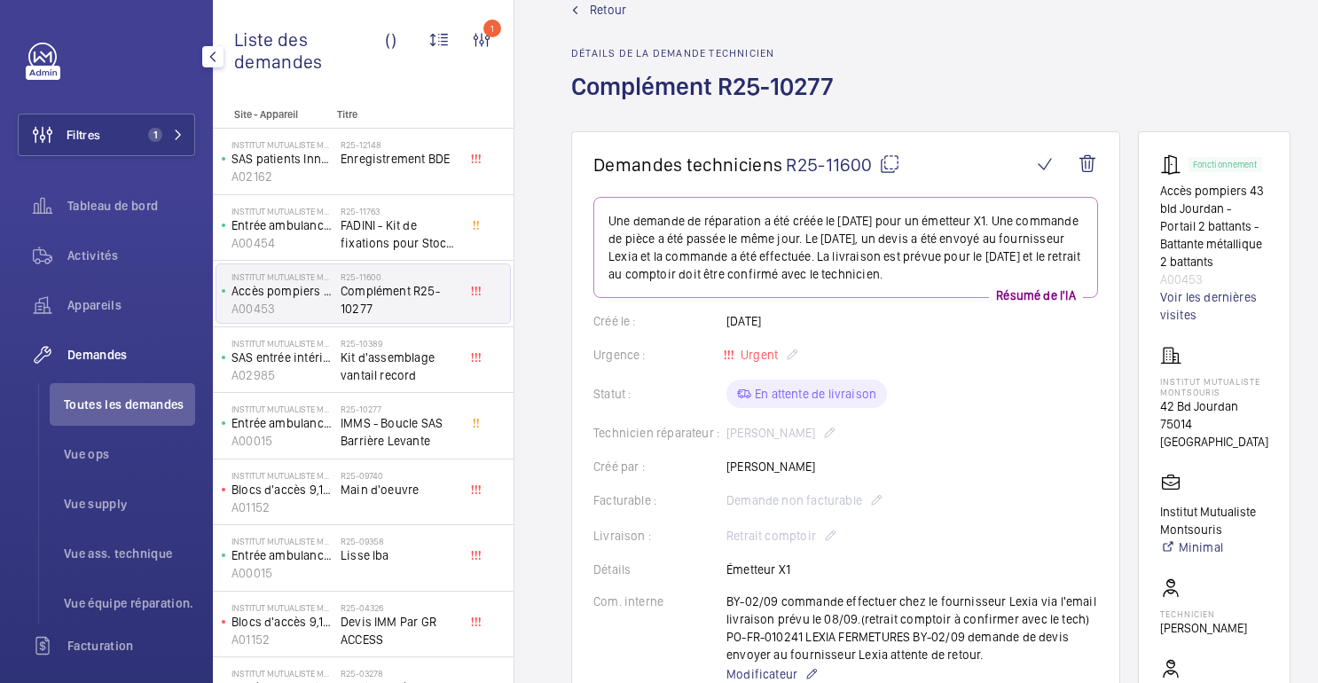
click at [604, 9] on font "Retour" at bounding box center [608, 10] width 36 height 14
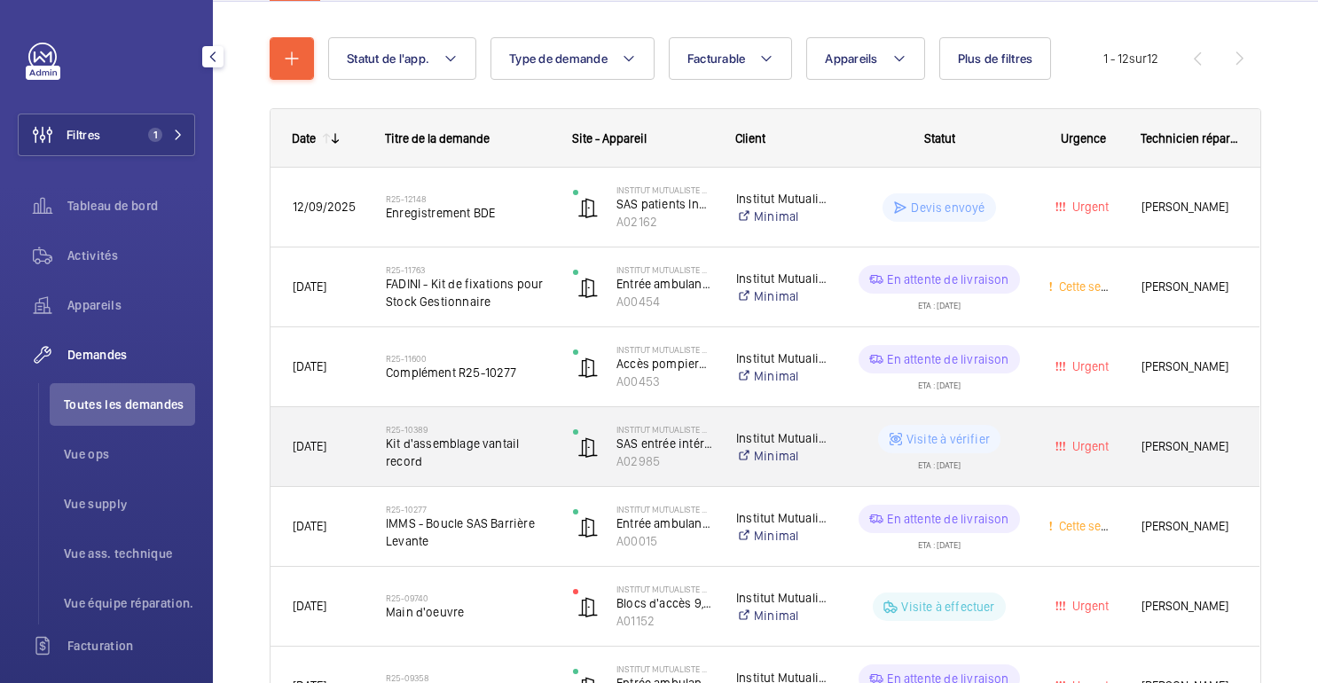
scroll to position [321, 0]
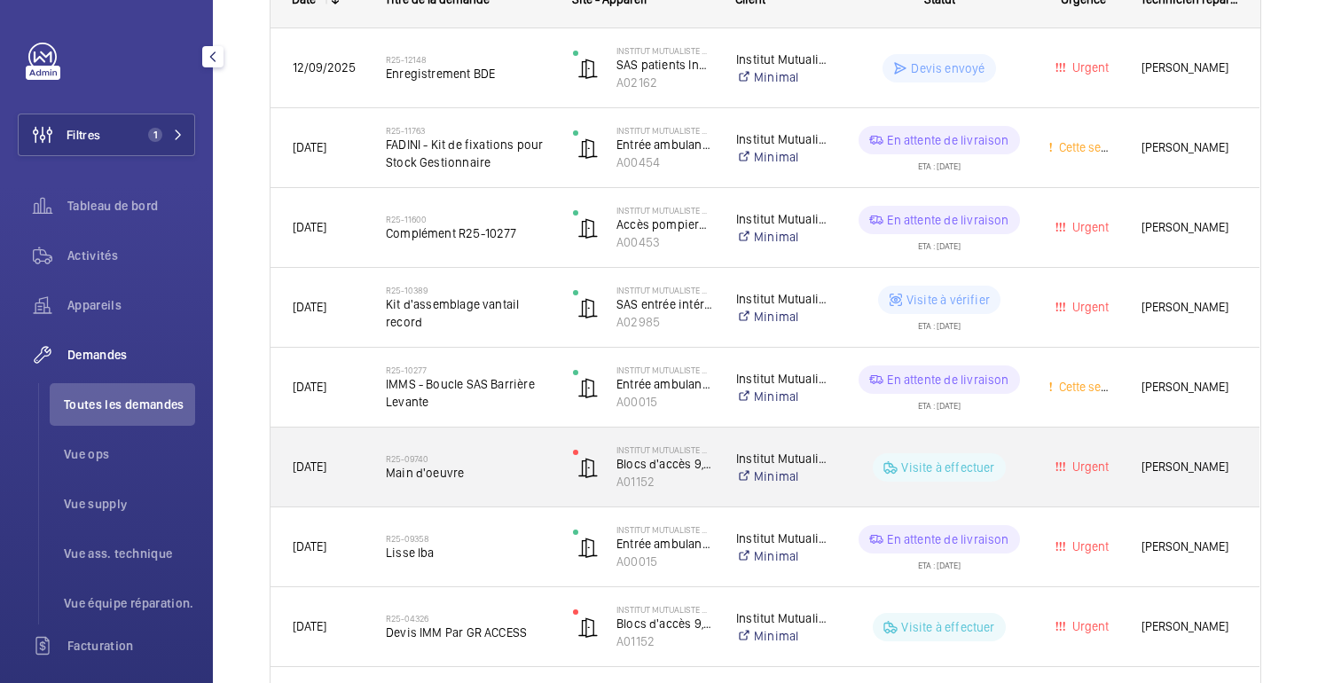
click at [859, 480] on wm-front-pills-cell "Visite à effectuer" at bounding box center [939, 467] width 172 height 28
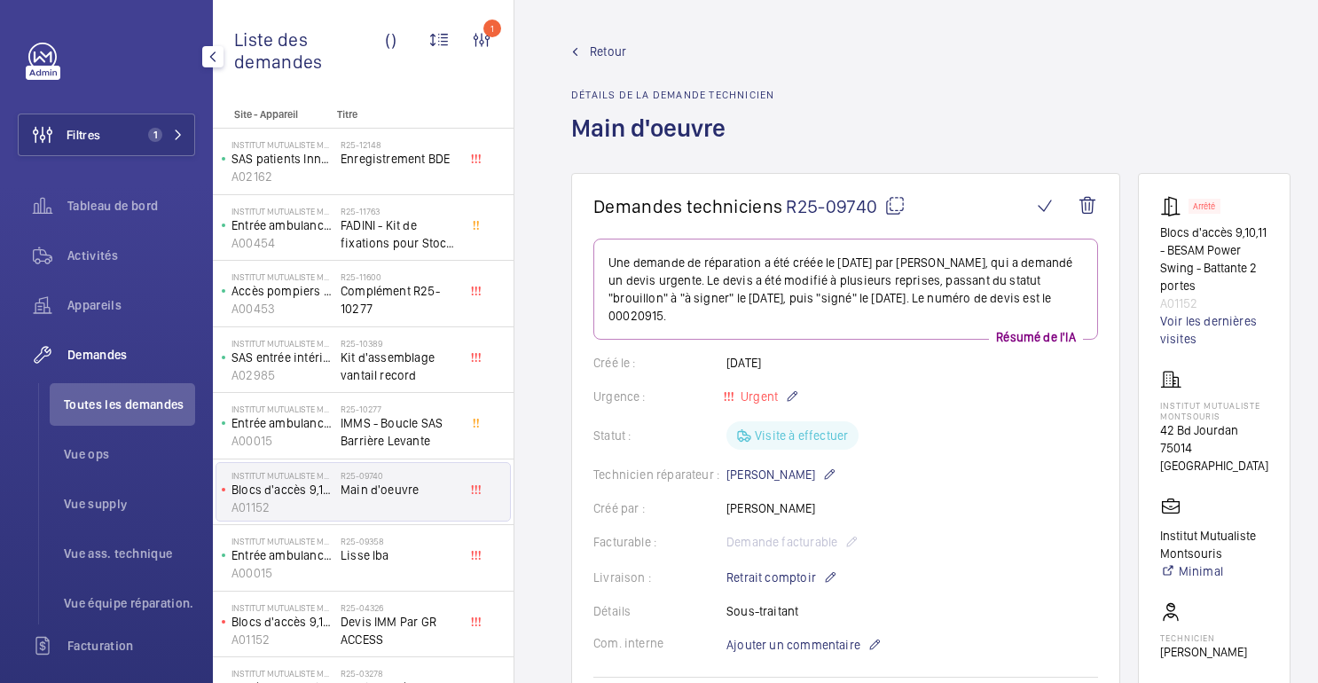
click at [597, 51] on font "Retour" at bounding box center [608, 51] width 36 height 14
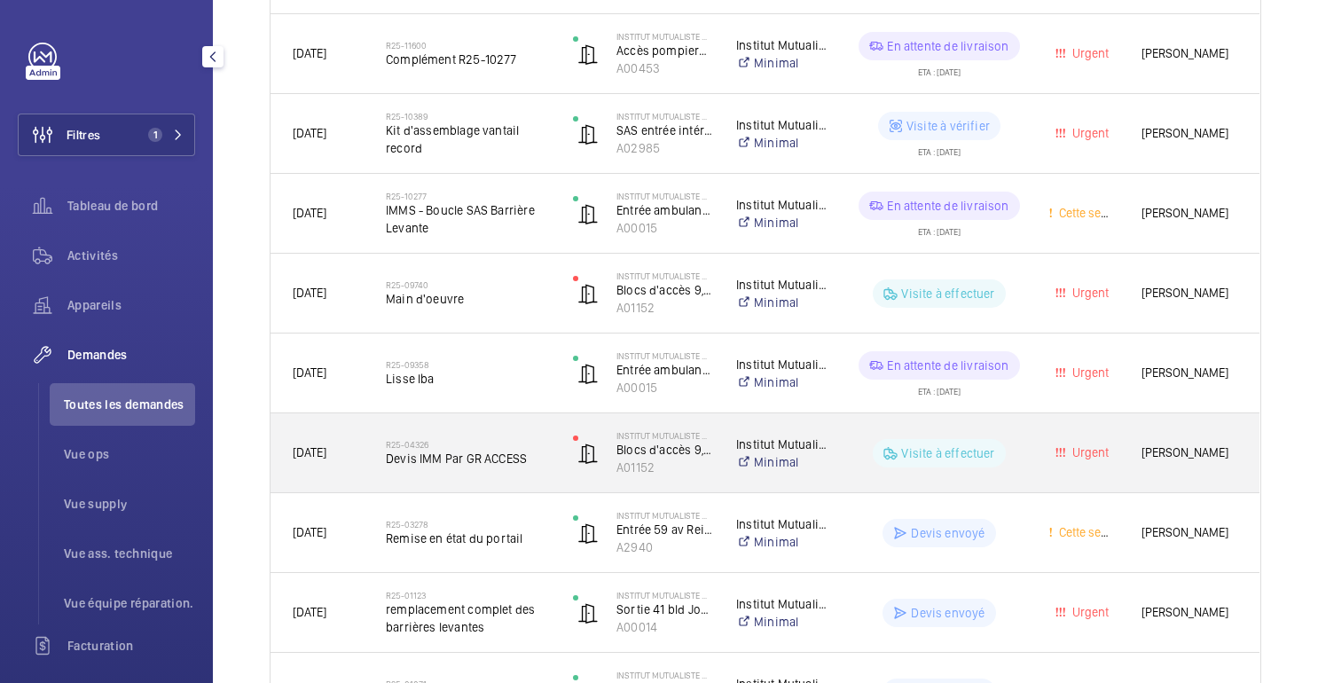
scroll to position [504, 0]
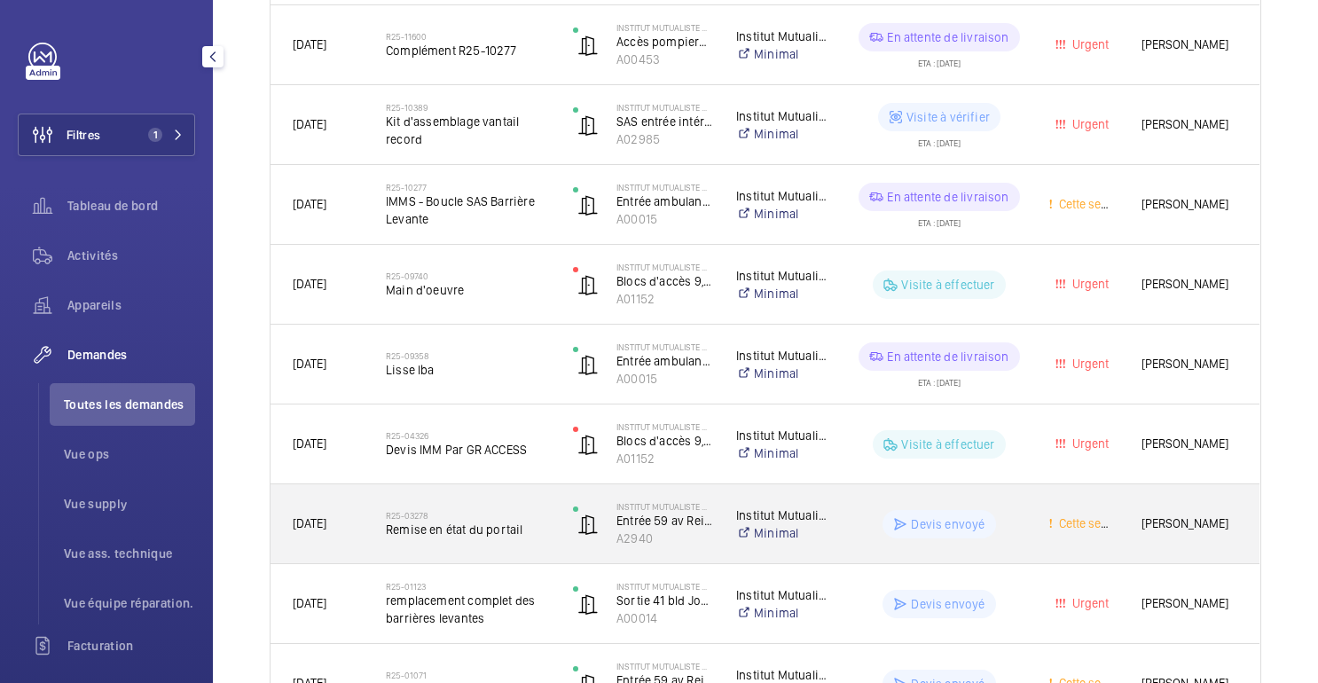
click at [859, 538] on div "Devis envoyé" at bounding box center [928, 524] width 193 height 64
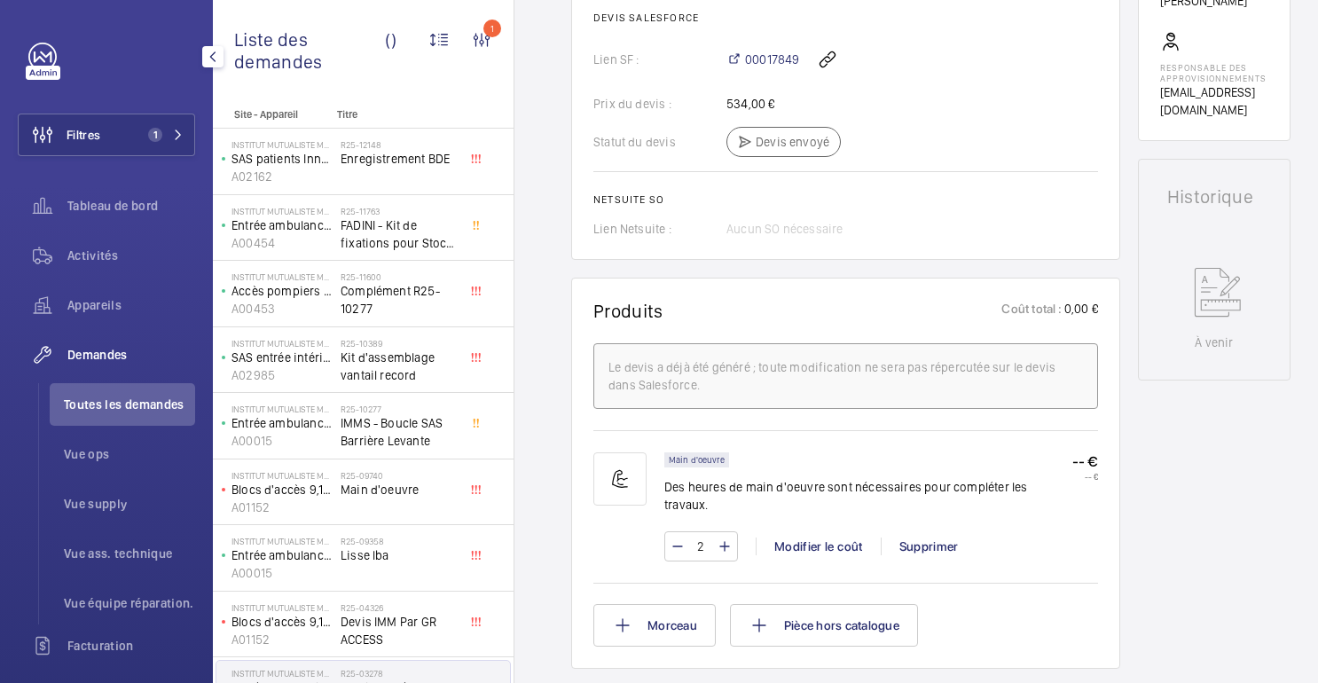
scroll to position [720, 0]
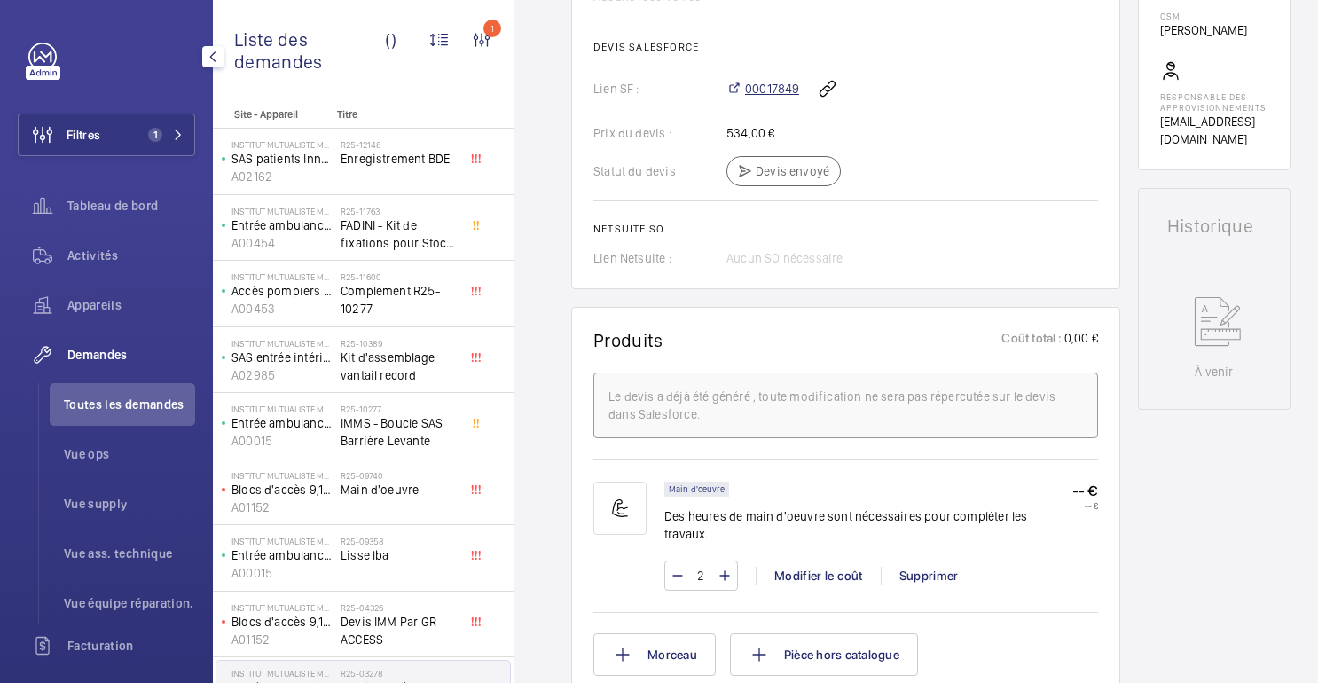
click at [781, 96] on font "00017849" at bounding box center [772, 89] width 54 height 14
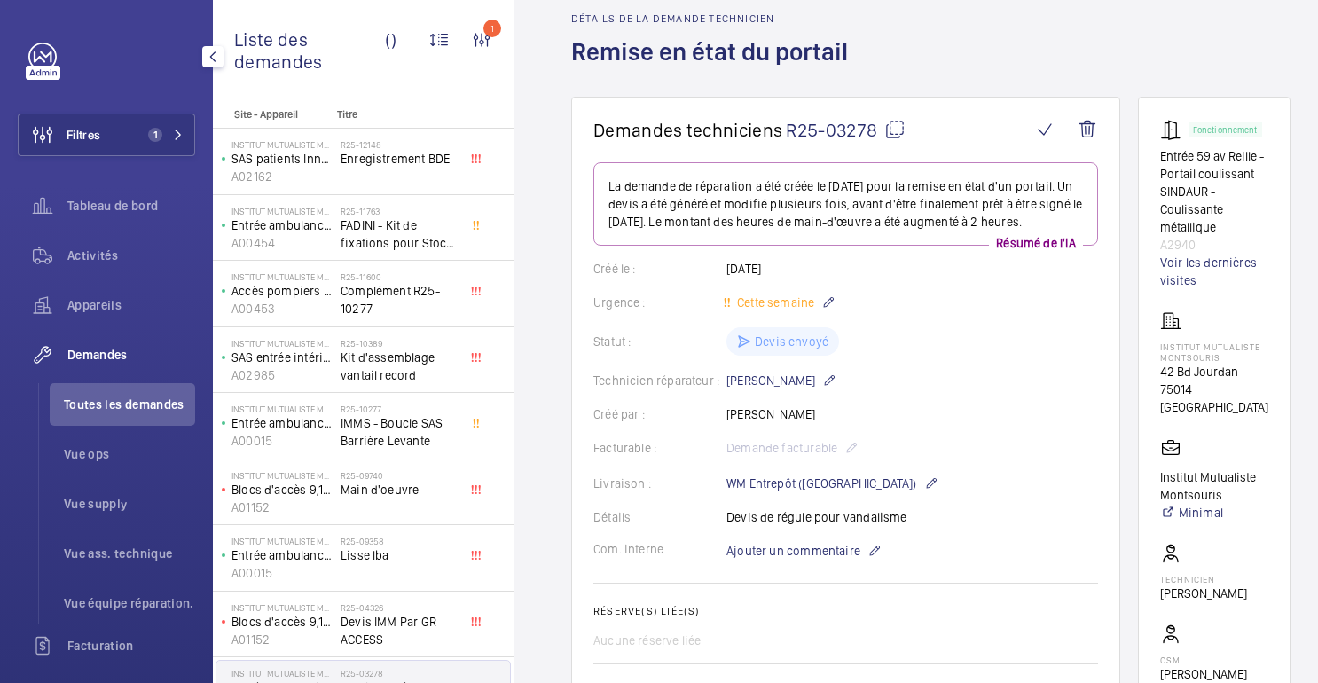
scroll to position [0, 0]
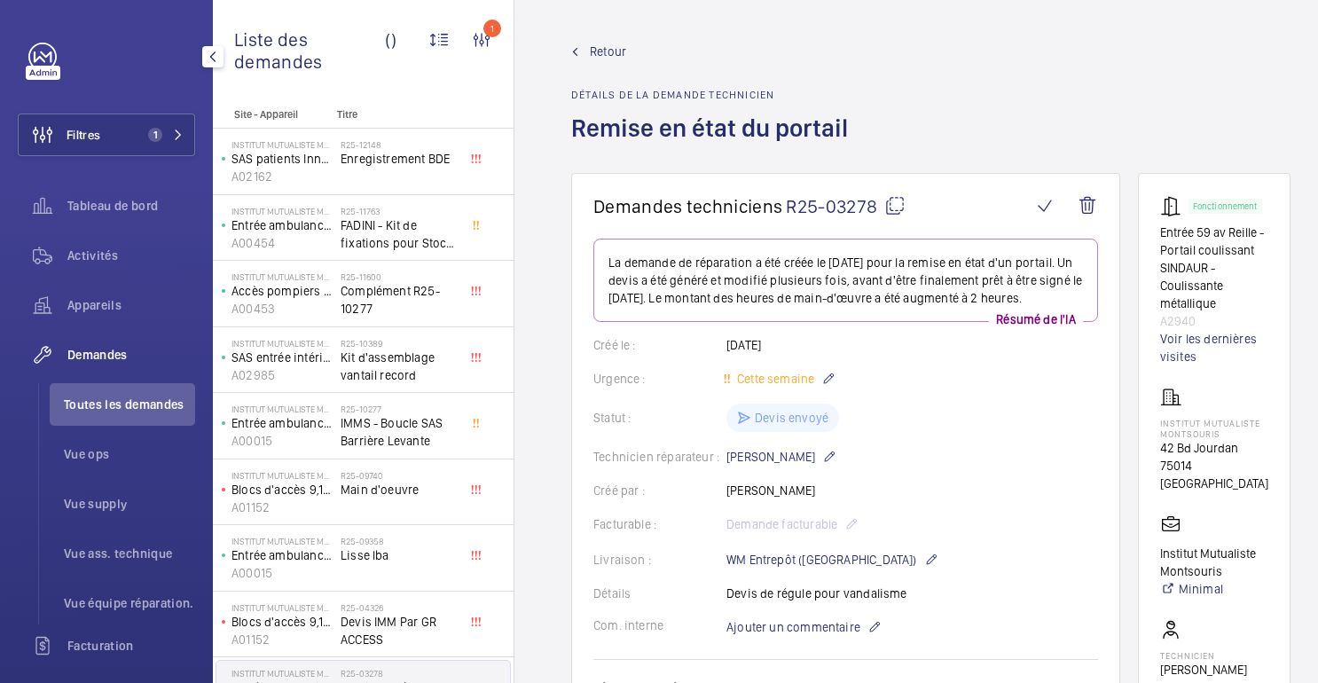
click at [593, 53] on font "Retour" at bounding box center [608, 51] width 36 height 14
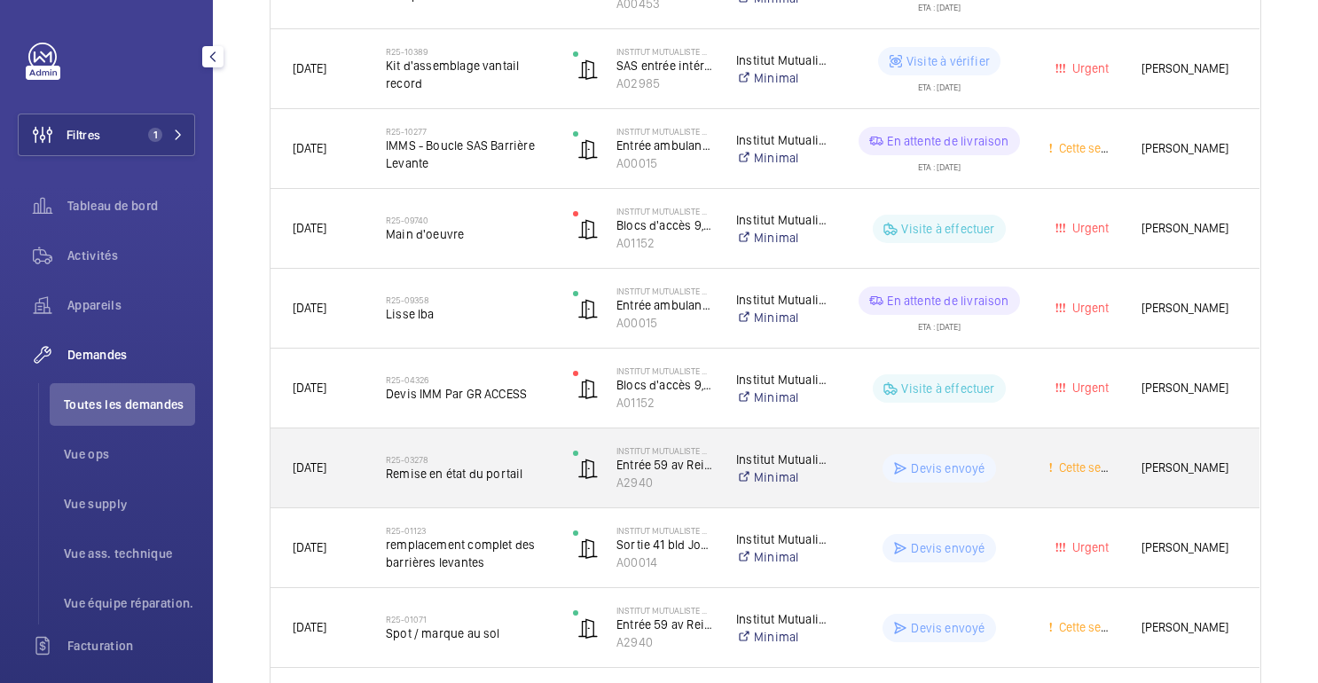
scroll to position [585, 0]
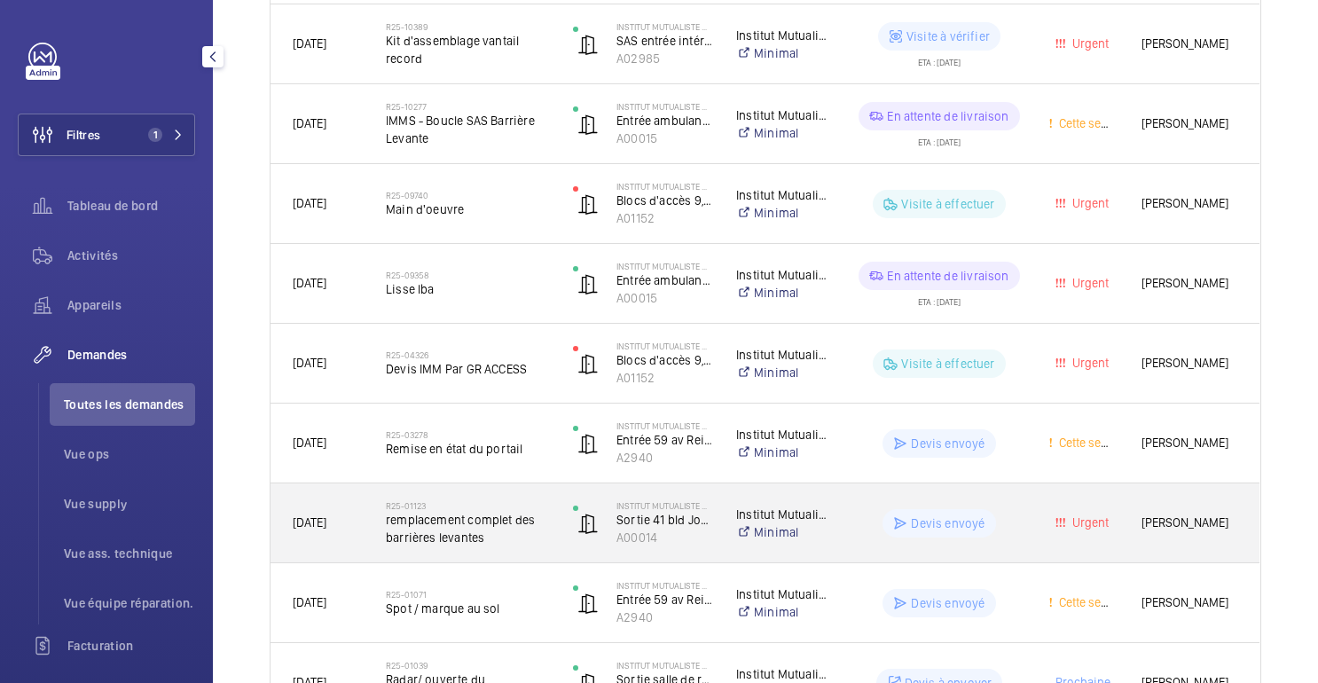
click at [869, 540] on div "Devis envoyé" at bounding box center [928, 524] width 193 height 64
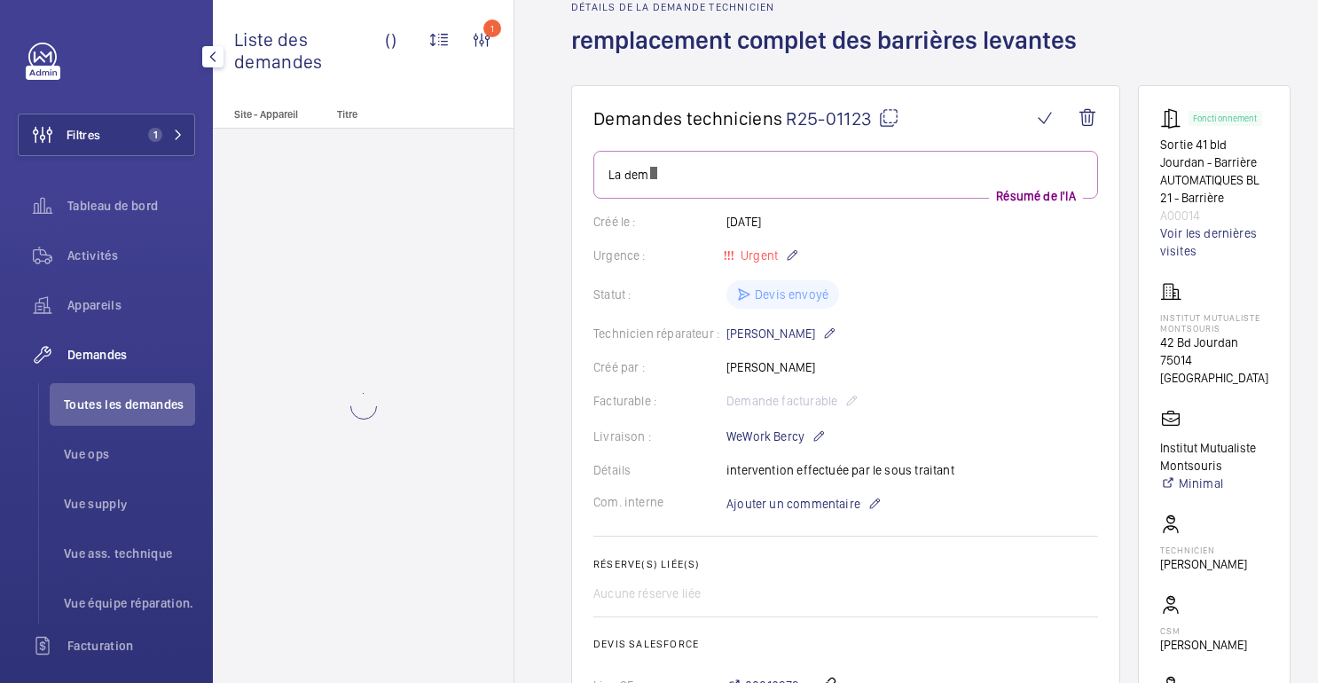
scroll to position [146, 0]
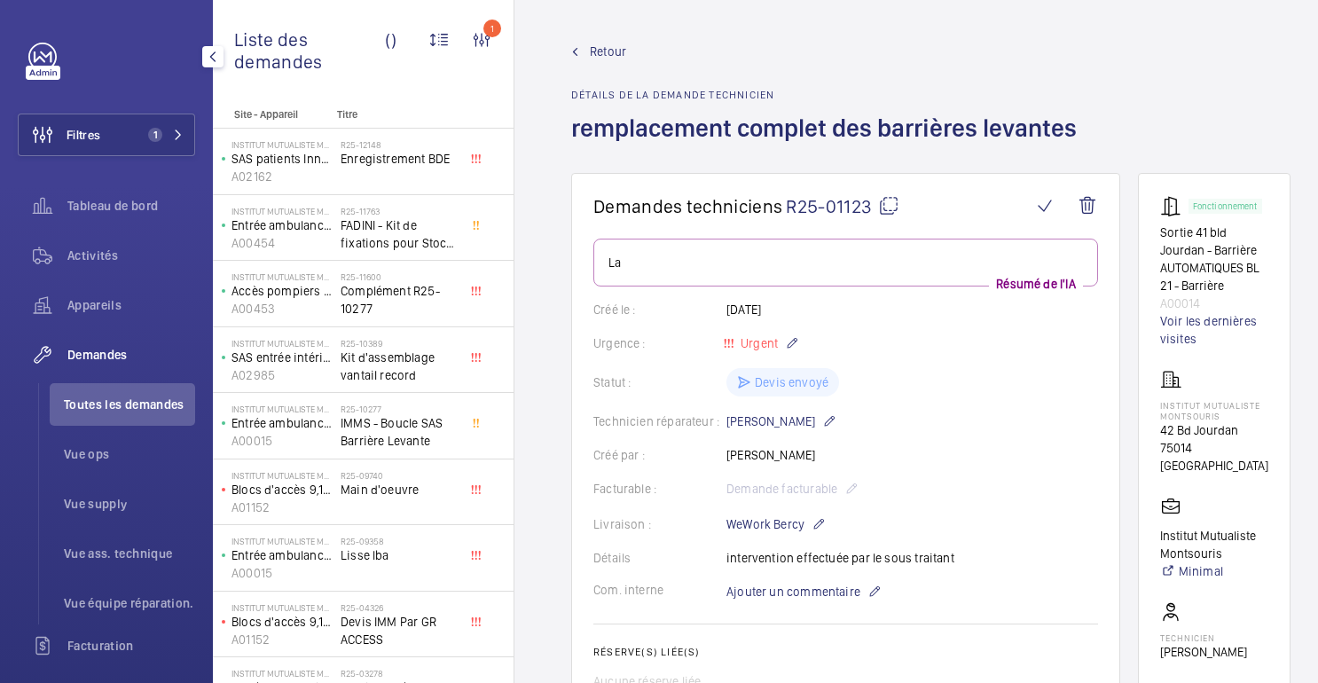
click at [593, 43] on span "Retour" at bounding box center [608, 52] width 36 height 18
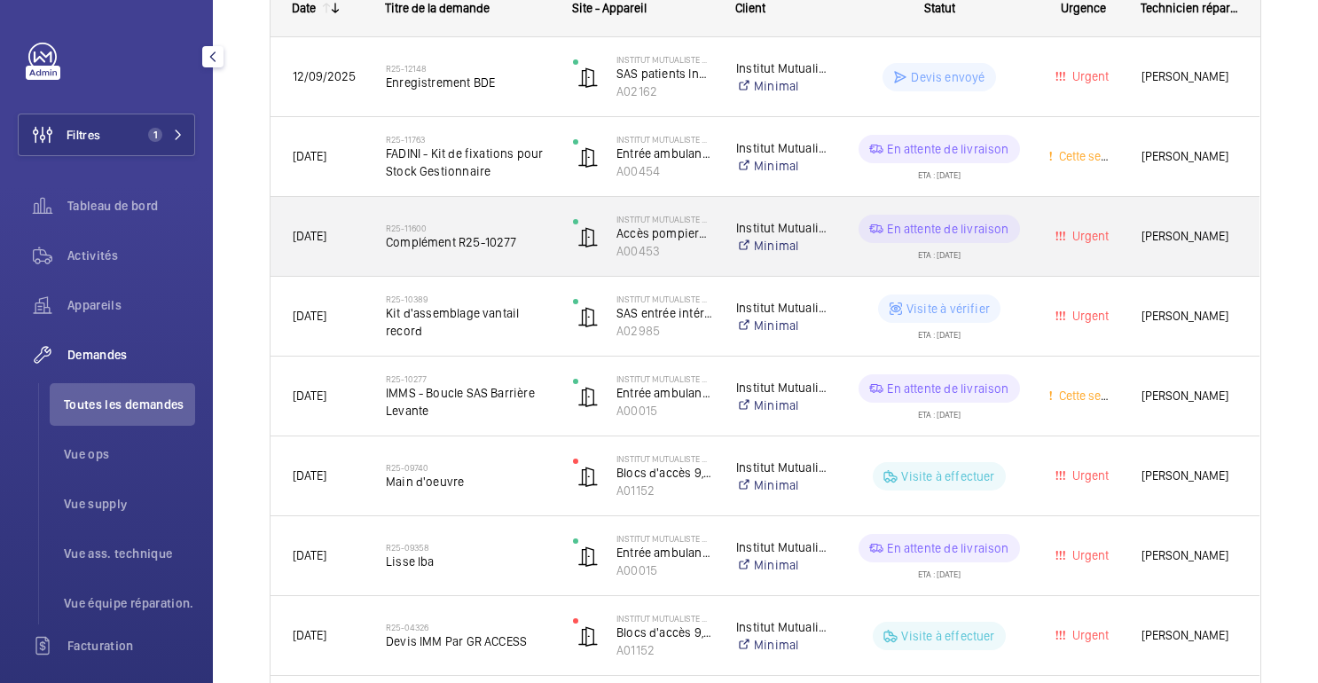
scroll to position [711, 0]
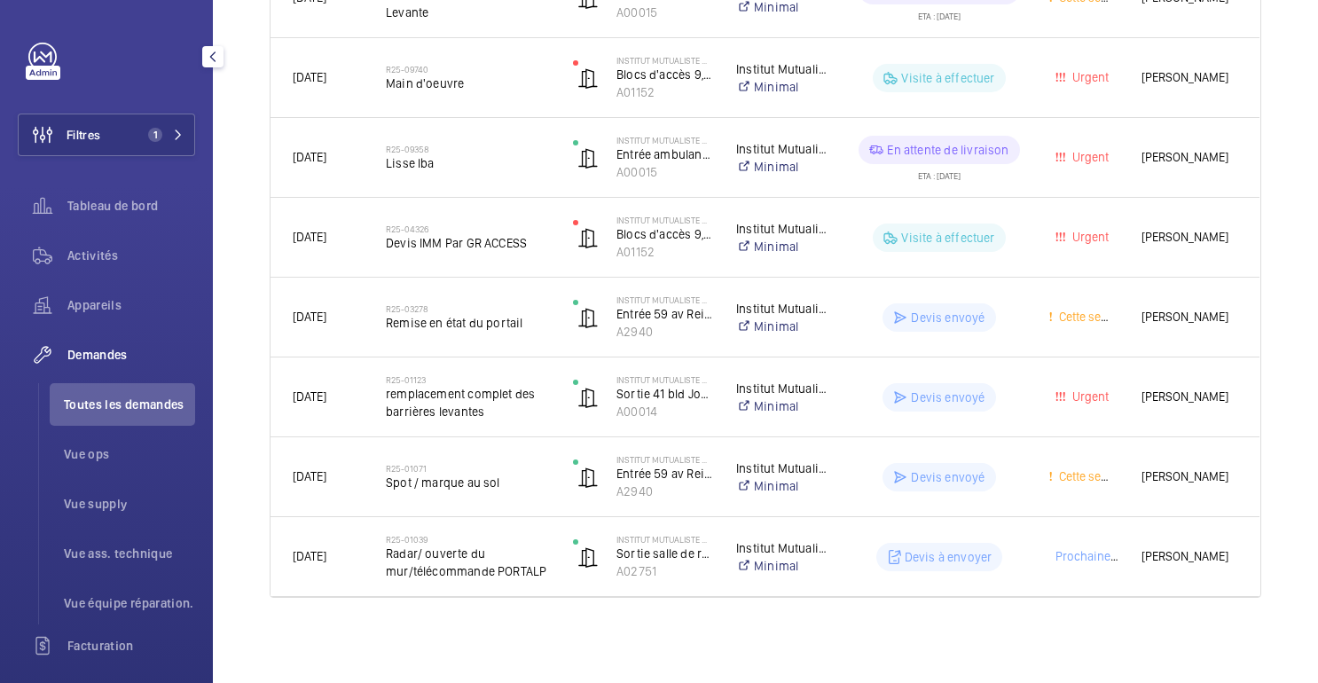
click at [1272, 33] on div "Statut de l'app. Type de demande Facturable Appareils Plus de filtres Statut de…" at bounding box center [765, 78] width 1105 height 1210
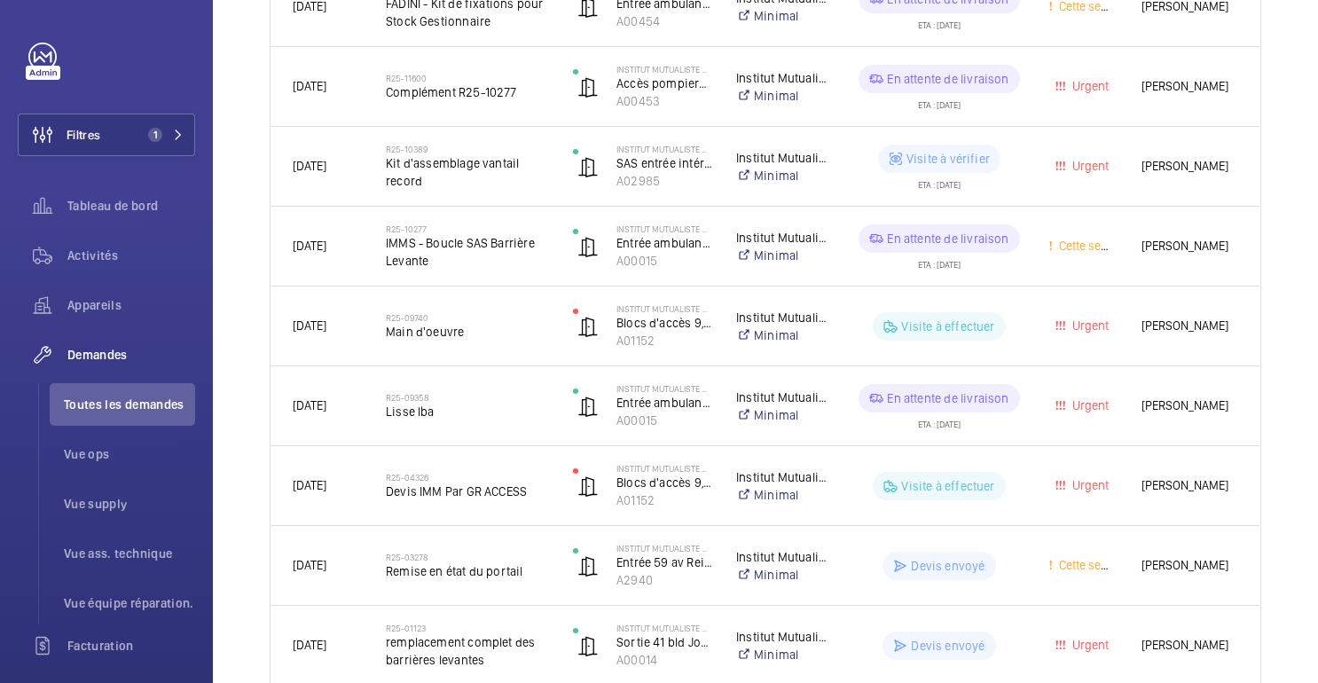
scroll to position [0, 0]
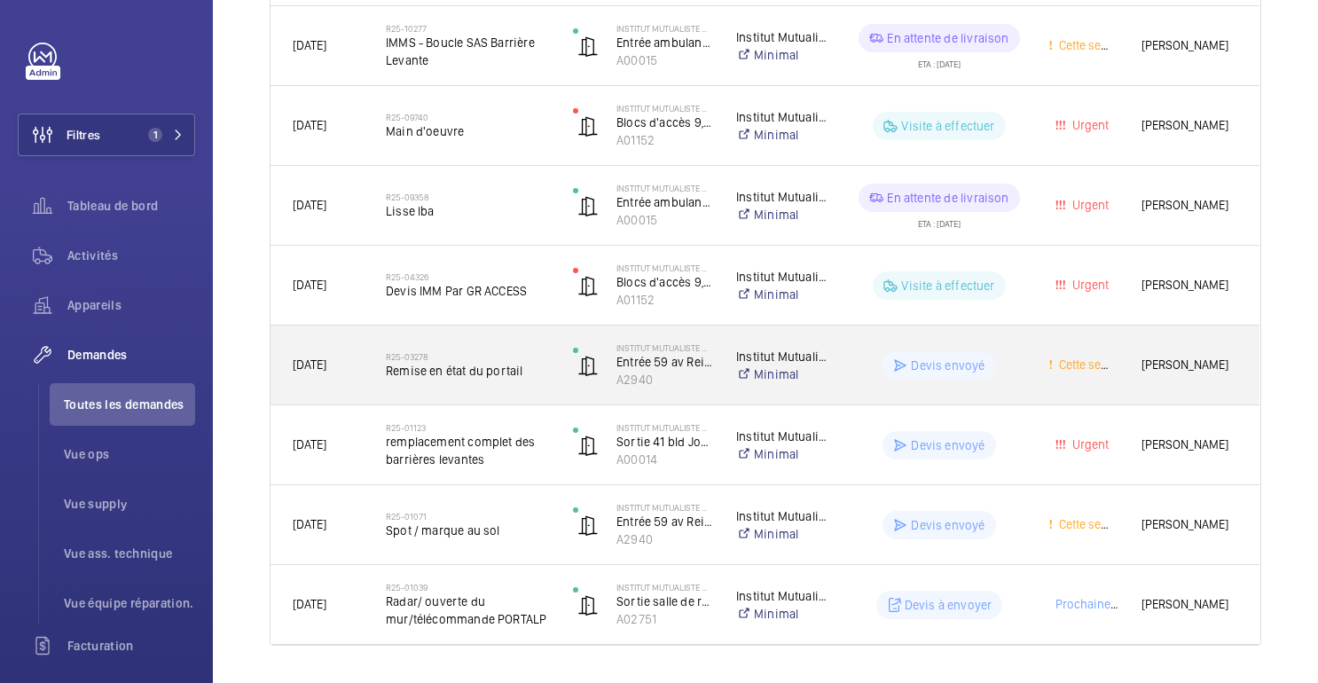
scroll to position [711, 0]
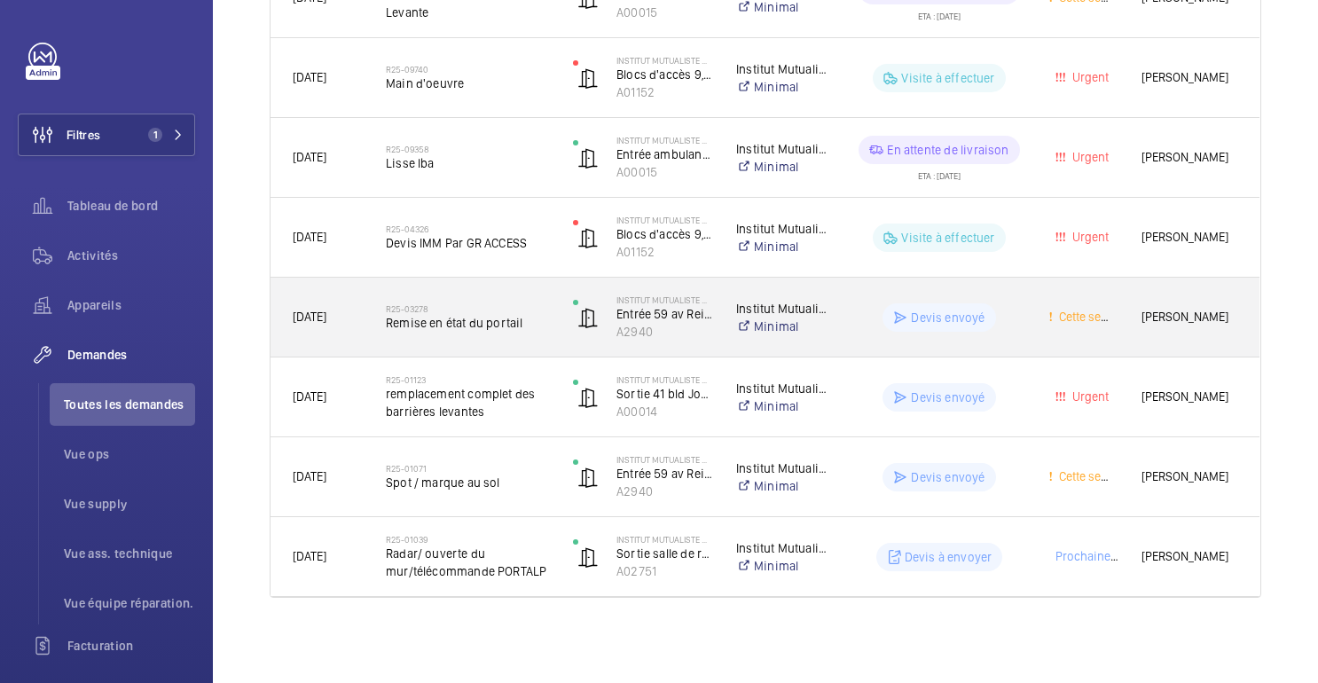
click at [1011, 326] on wm-front-pills-cell "Devis envoyé" at bounding box center [939, 317] width 172 height 28
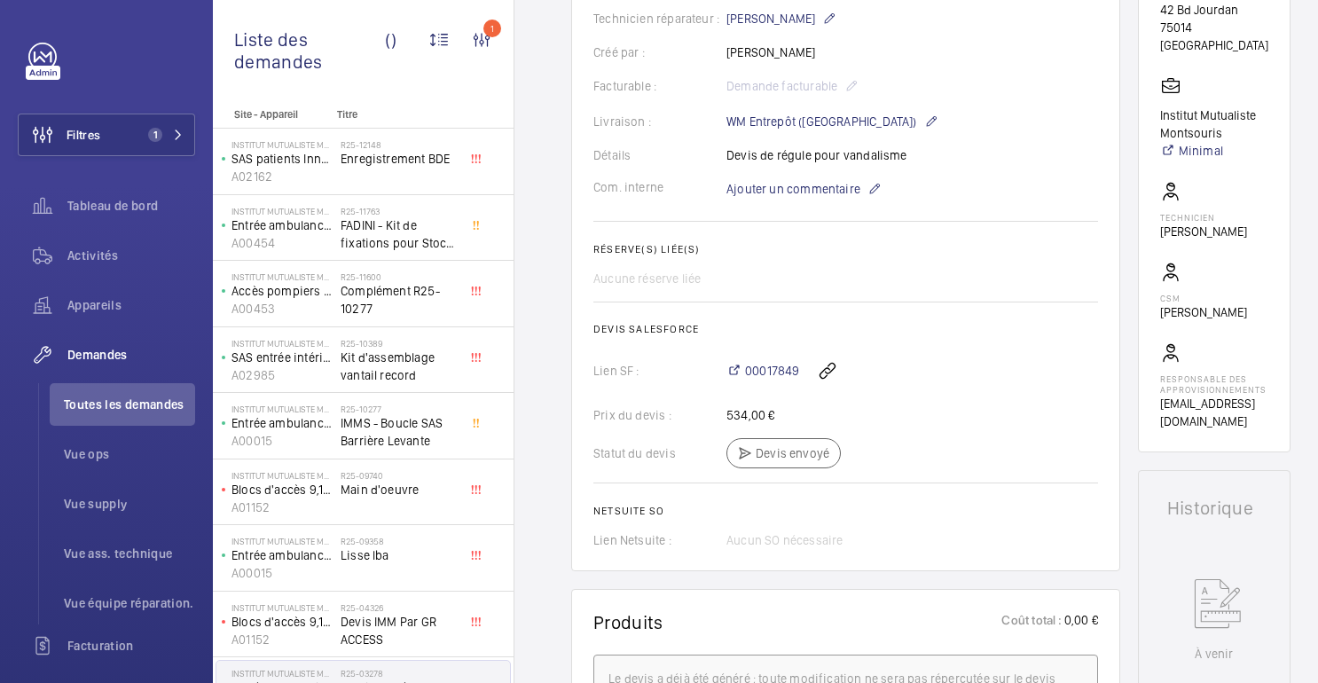
scroll to position [440, 0]
click at [781, 376] on font "00017849" at bounding box center [772, 369] width 54 height 14
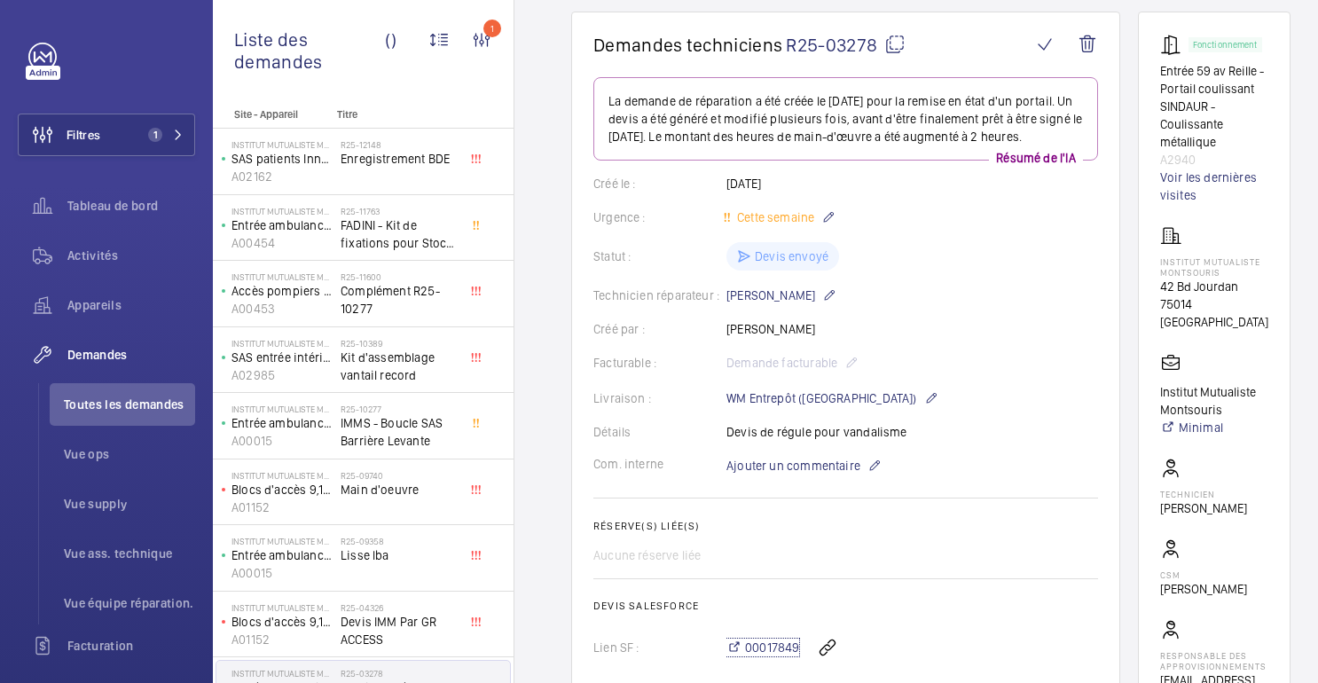
scroll to position [0, 0]
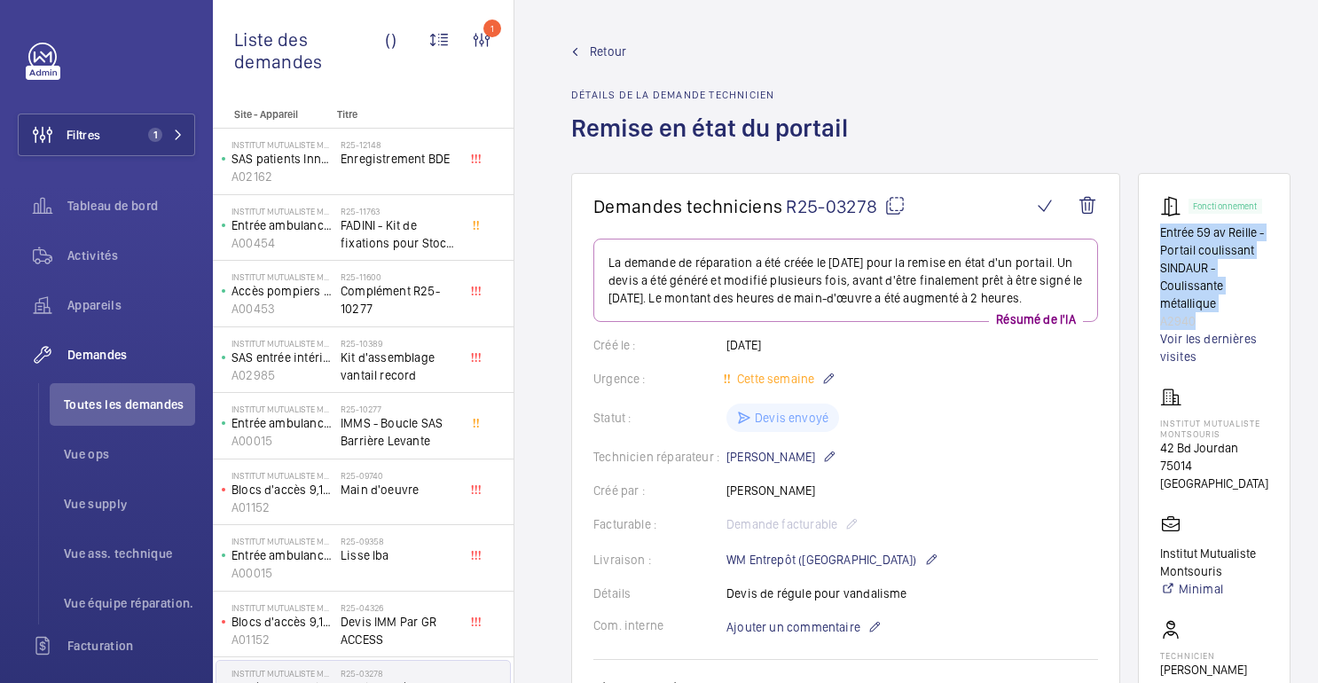
drag, startPoint x: 1199, startPoint y: 319, endPoint x: 1154, endPoint y: 236, distance: 94.5
click at [1154, 236] on wm-front-card "Fonctionnement Entrée 59 av Reille - Portail coulissant SINDAUR - Coulissante m…" at bounding box center [1214, 532] width 153 height 718
copy div "Entrée 59 av Reille - Portail coulissant SINDAUR - Coulissante métallique A2940"
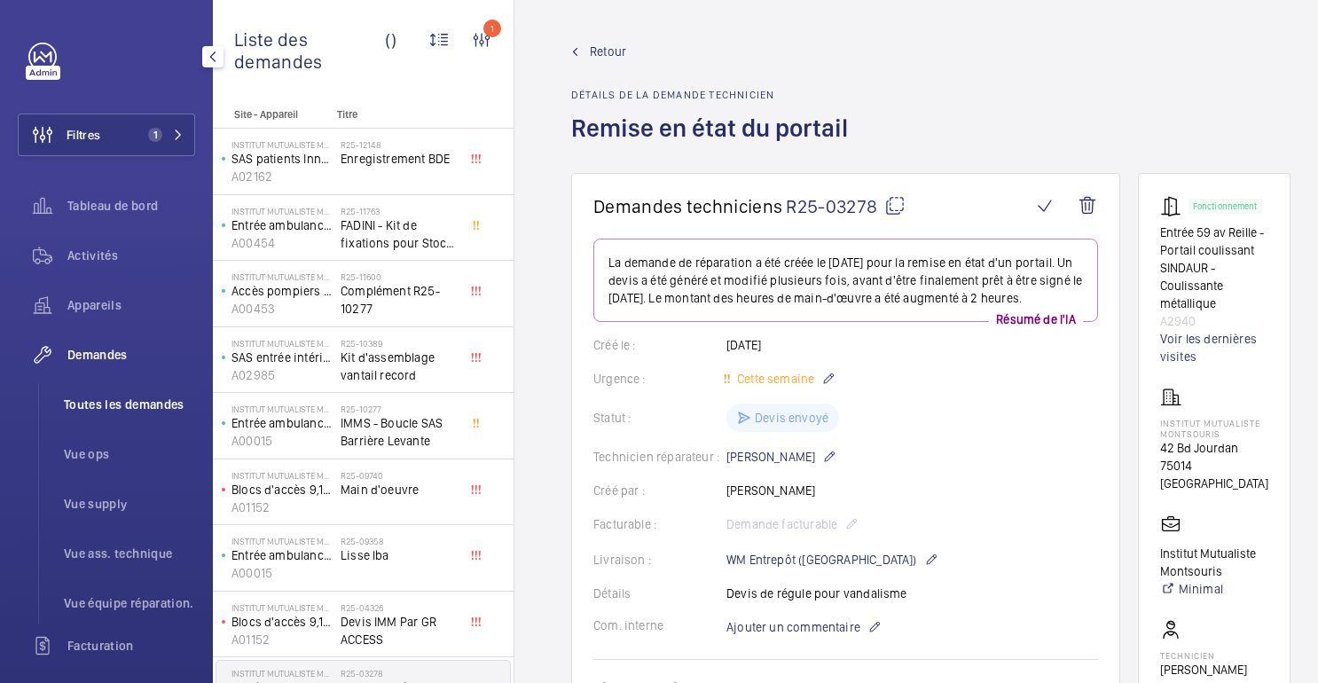
click at [118, 402] on font "Toutes les demandes" at bounding box center [124, 404] width 121 height 14
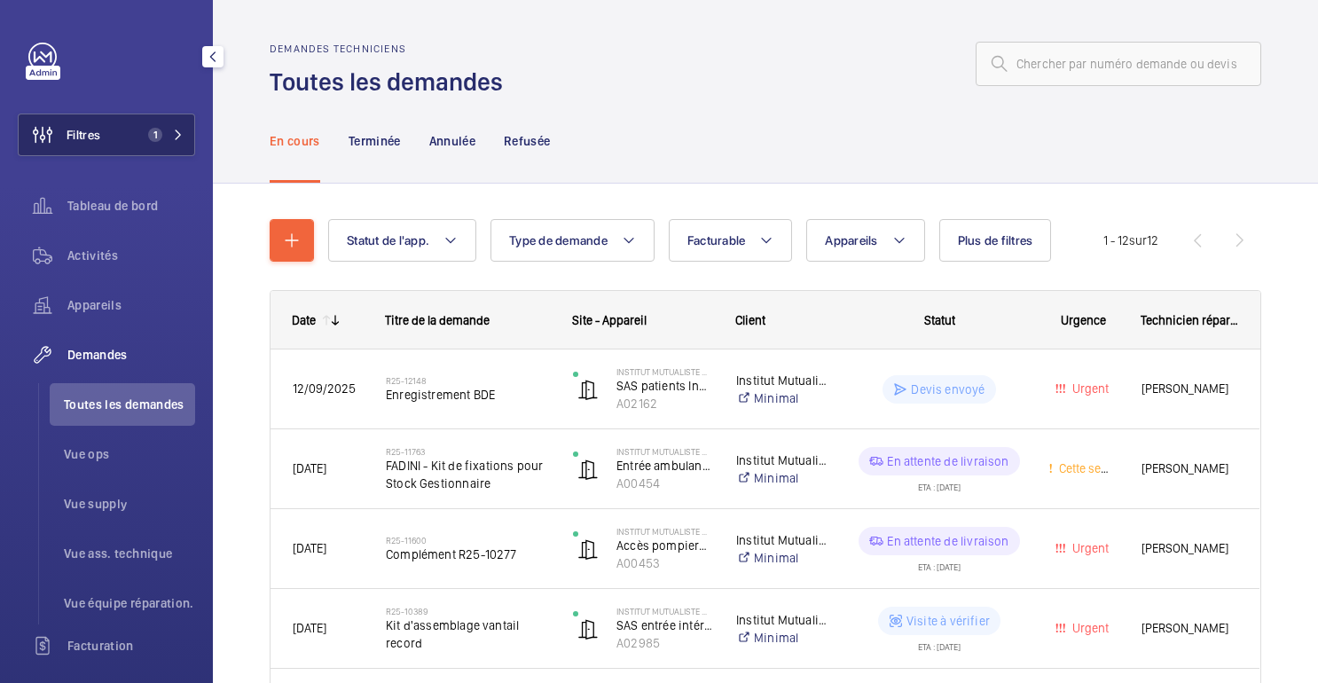
click at [157, 155] on button "Filtres 1" at bounding box center [106, 135] width 177 height 43
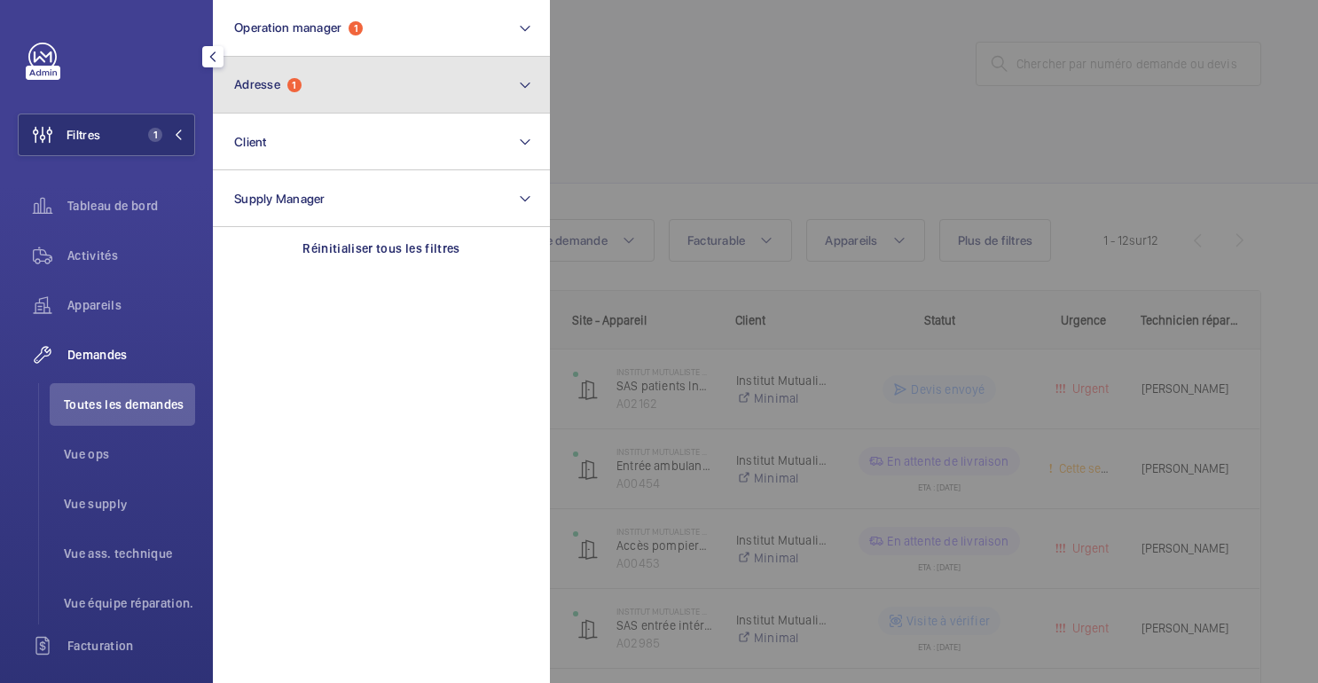
click at [422, 87] on button "Adresse 1" at bounding box center [381, 85] width 337 height 57
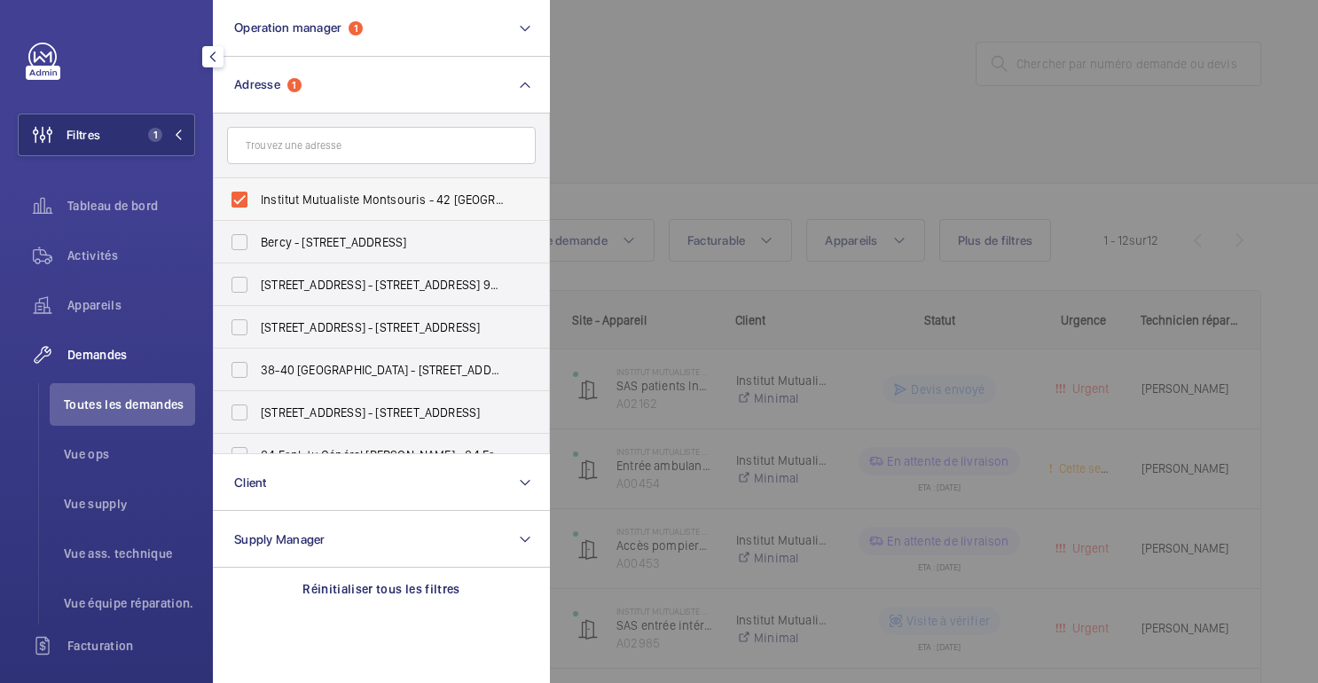
click at [274, 184] on label "Institut Mutualiste Montsouris - 42 [GEOGRAPHIC_DATA]" at bounding box center [368, 199] width 309 height 43
click at [257, 184] on input "Institut Mutualiste Montsouris - 42 [GEOGRAPHIC_DATA]" at bounding box center [239, 199] width 35 height 35
checkbox input "false"
click at [771, 92] on div at bounding box center [1209, 341] width 1318 height 683
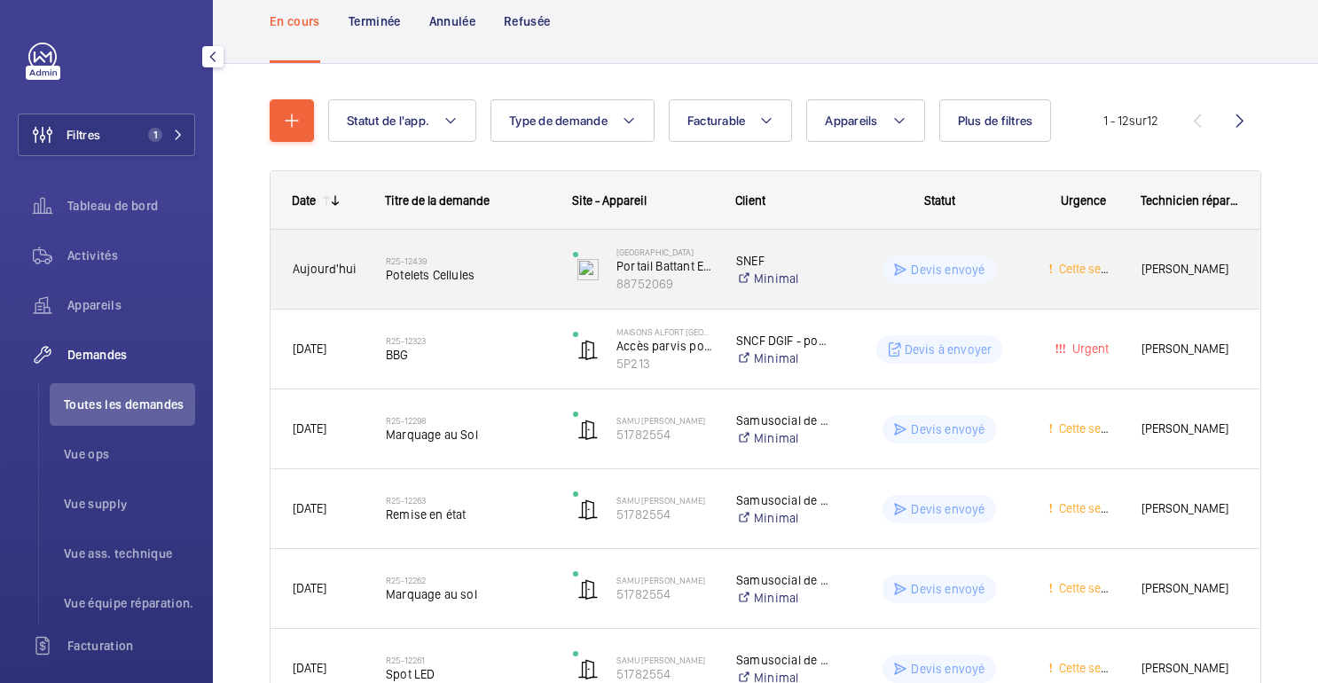
scroll to position [130, 0]
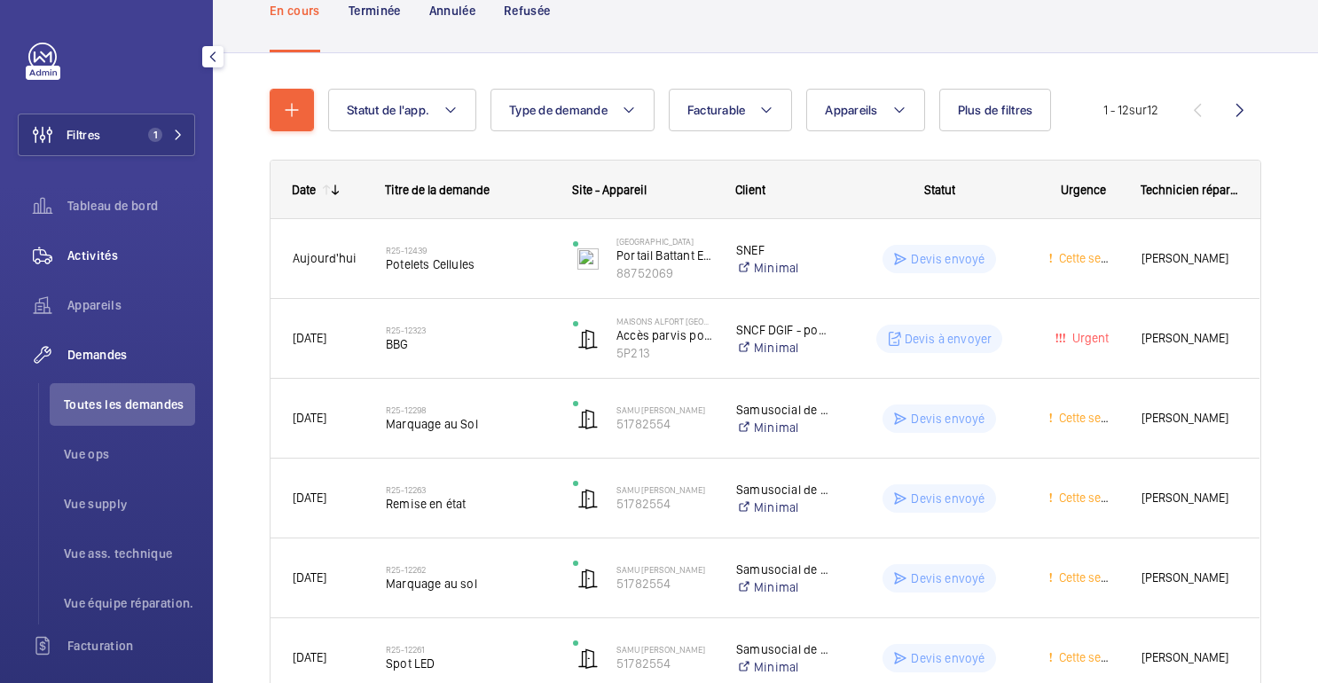
click at [86, 258] on font "Activités" at bounding box center [92, 255] width 51 height 14
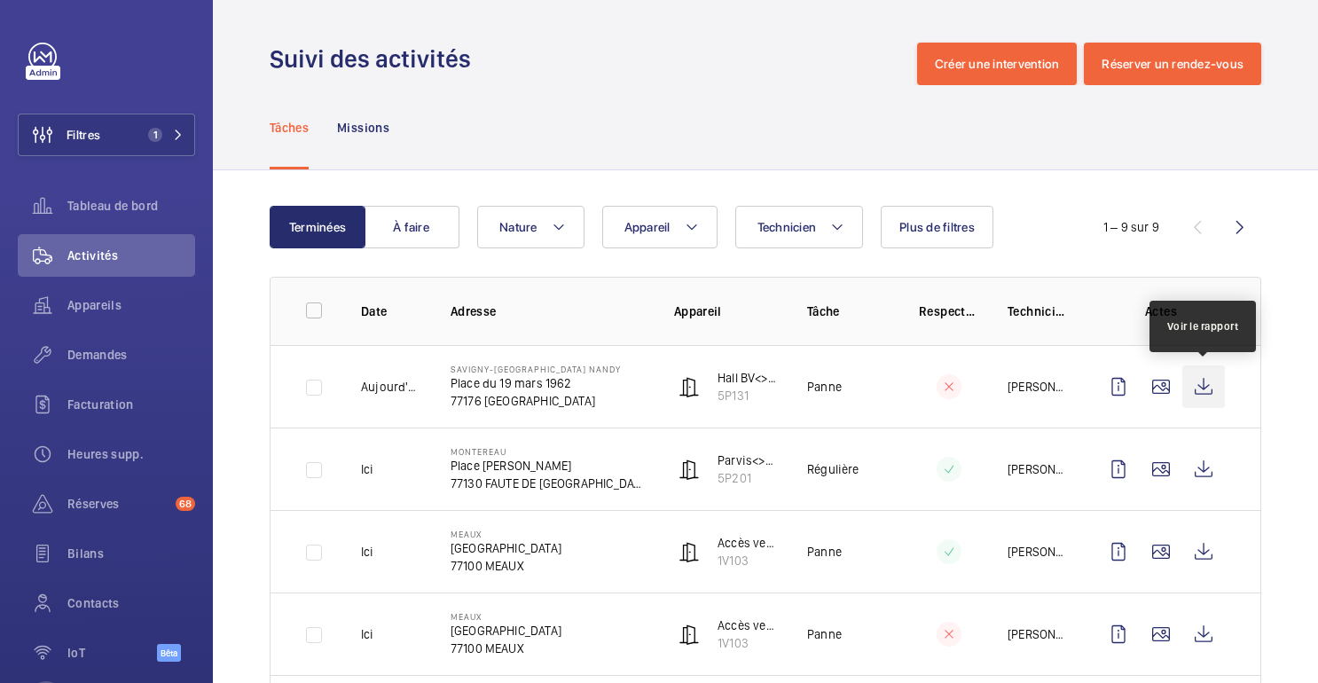
click at [1203, 396] on wm-front-icon-button at bounding box center [1204, 387] width 43 height 43
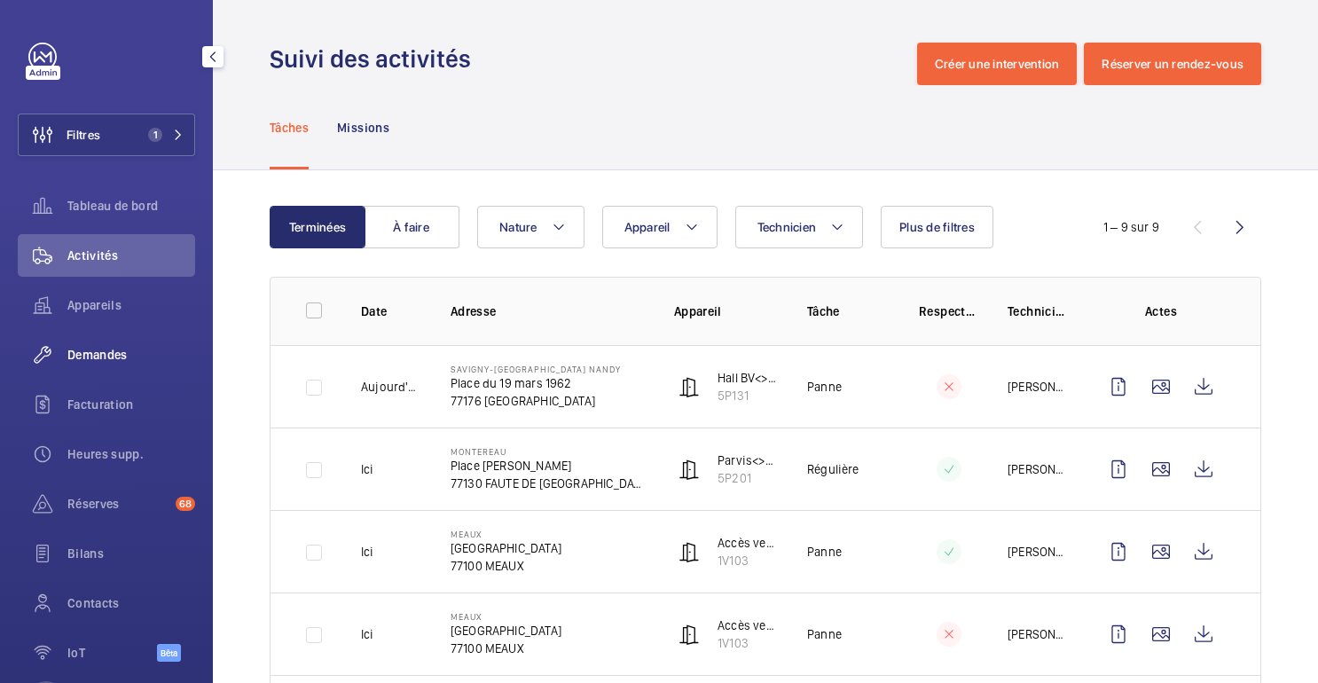
click at [106, 350] on font "Demandes" at bounding box center [97, 355] width 60 height 14
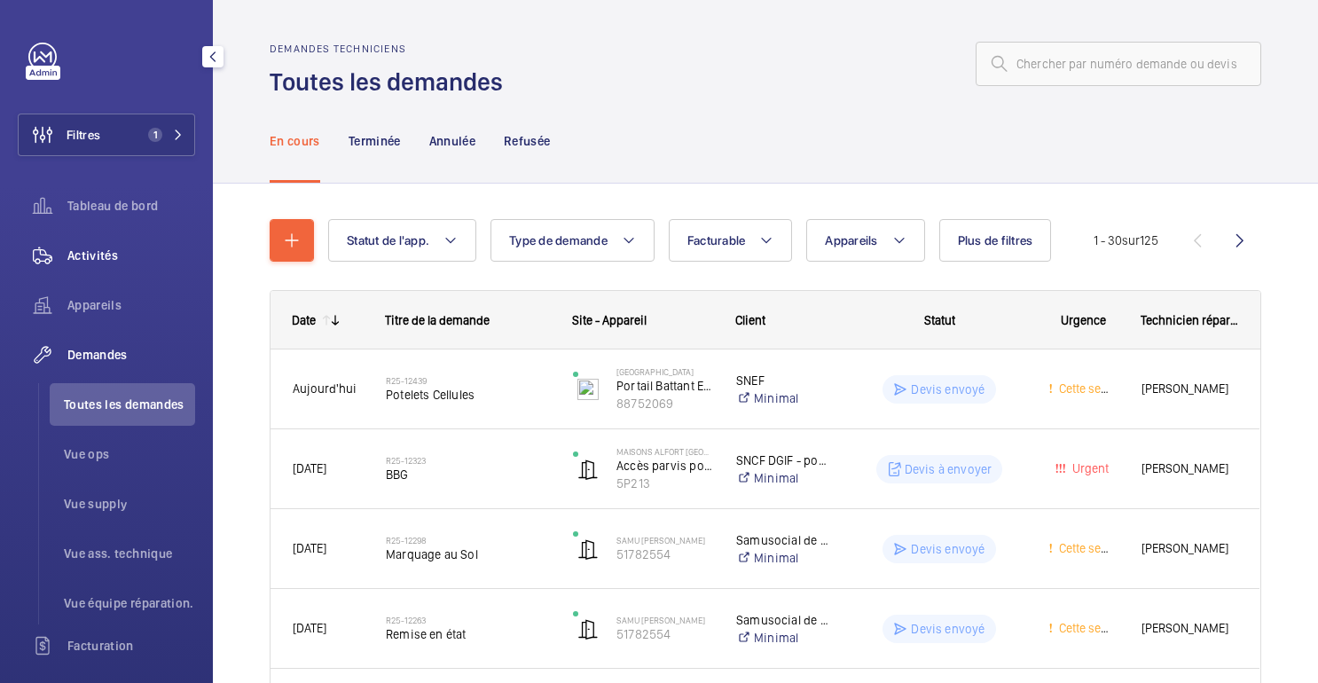
click at [82, 263] on font "Activités" at bounding box center [92, 255] width 51 height 14
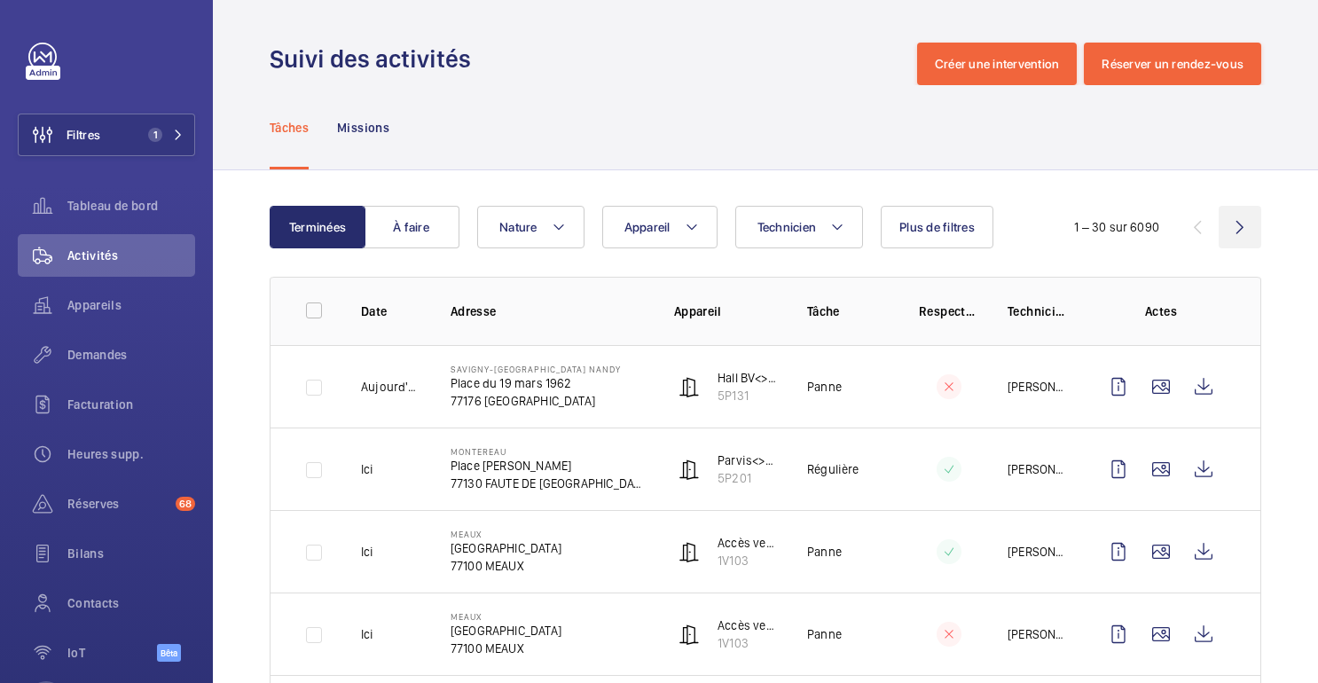
click at [1240, 224] on wm-front-icon-button at bounding box center [1240, 227] width 43 height 43
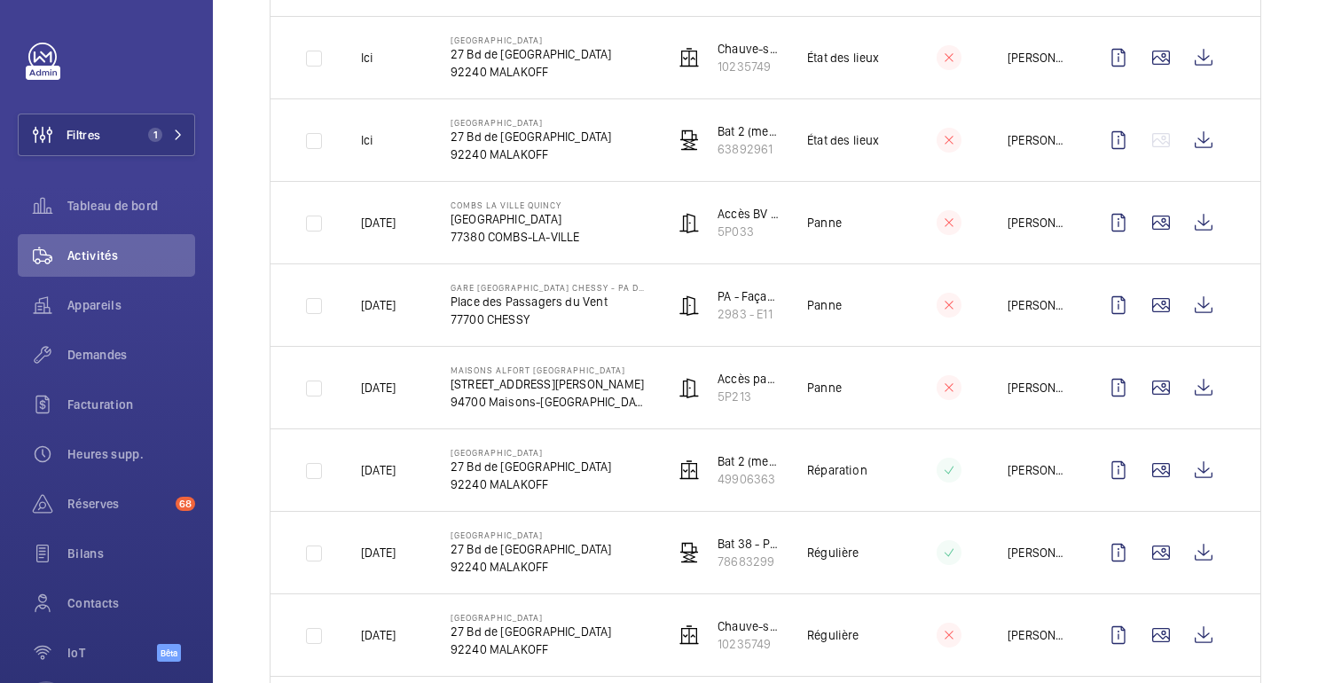
scroll to position [501, 0]
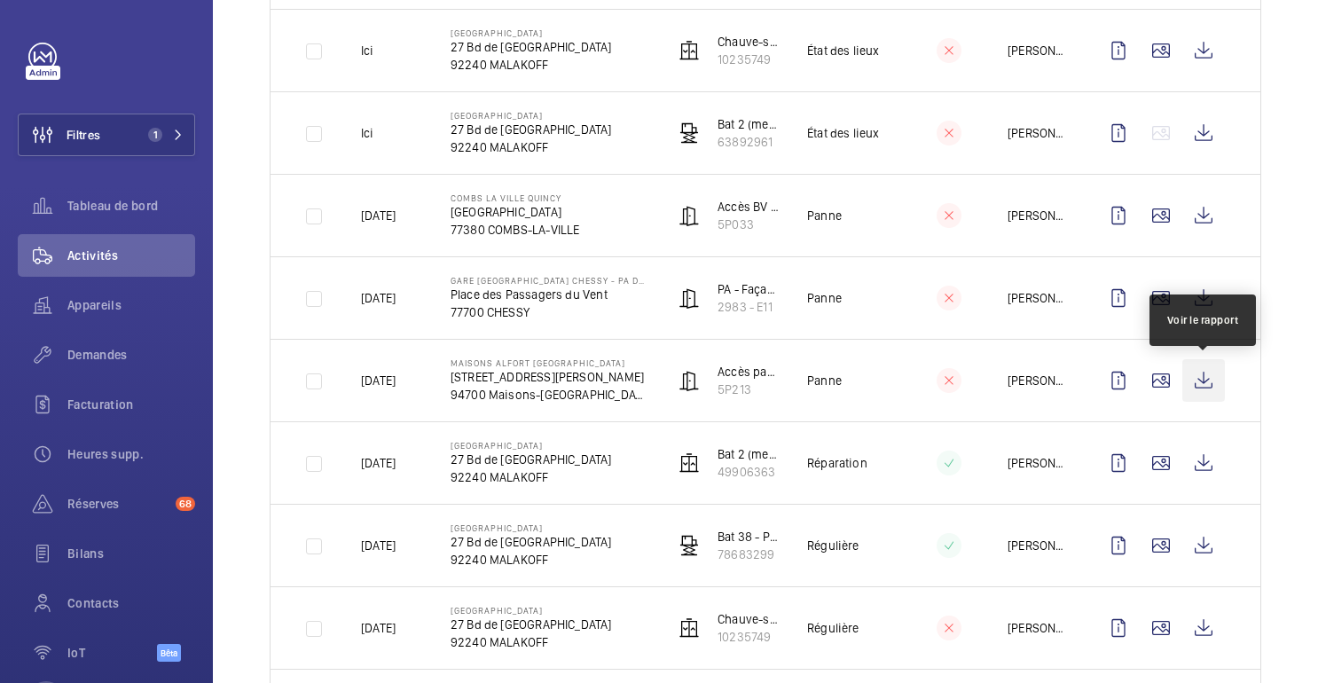
click at [1210, 387] on wm-front-icon-button at bounding box center [1204, 380] width 43 height 43
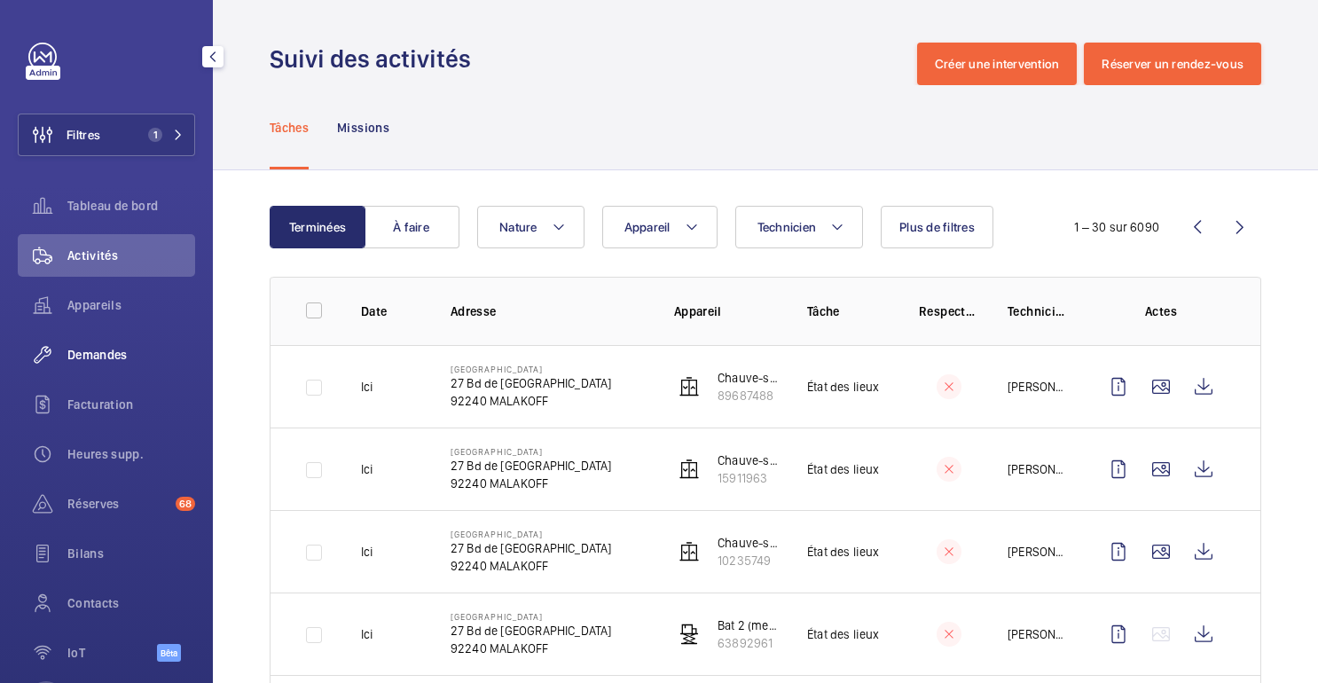
click at [90, 356] on font "Demandes" at bounding box center [97, 355] width 60 height 14
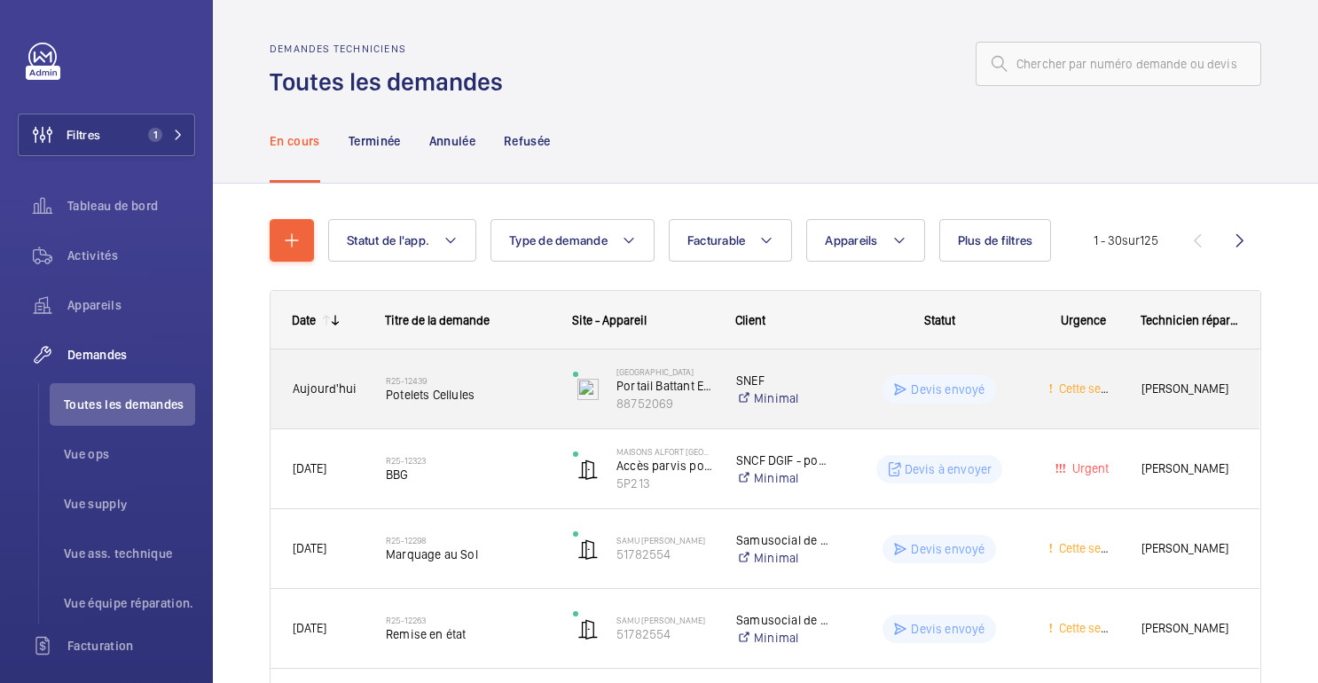
click at [994, 364] on div "Devis envoyé" at bounding box center [928, 390] width 193 height 64
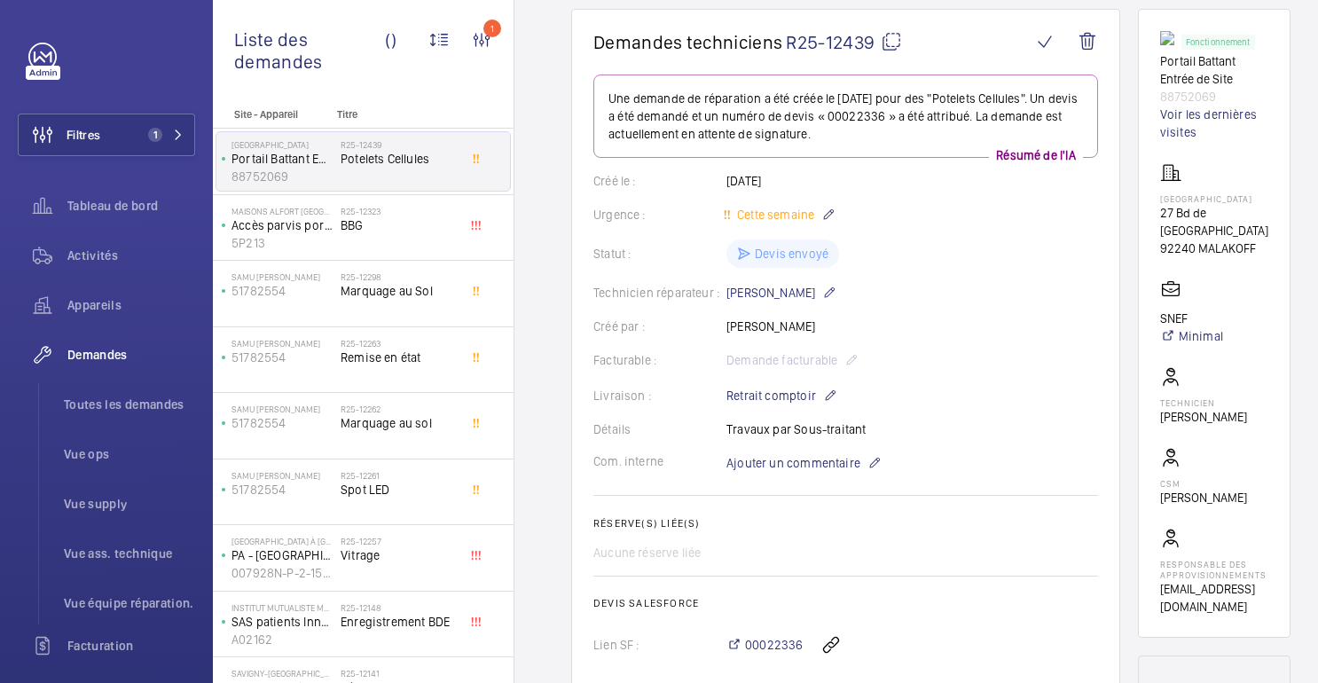
scroll to position [487, 0]
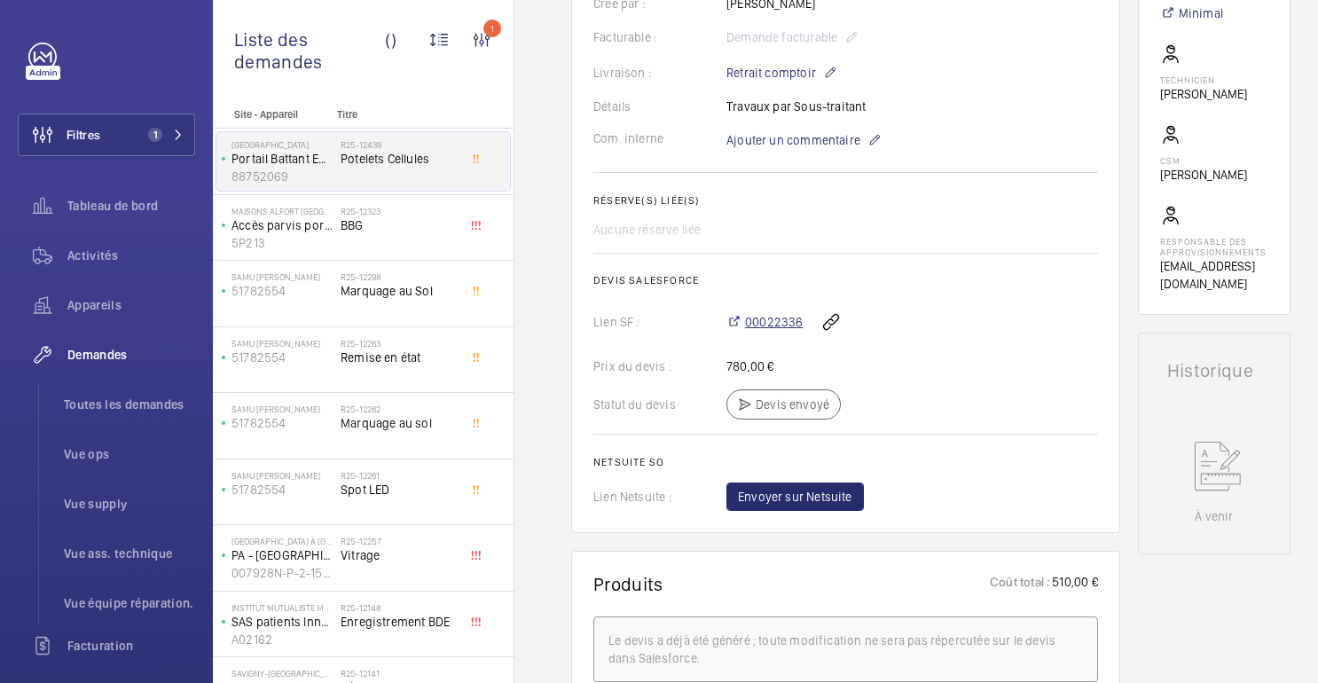
click at [786, 324] on font "00022336" at bounding box center [774, 322] width 58 height 14
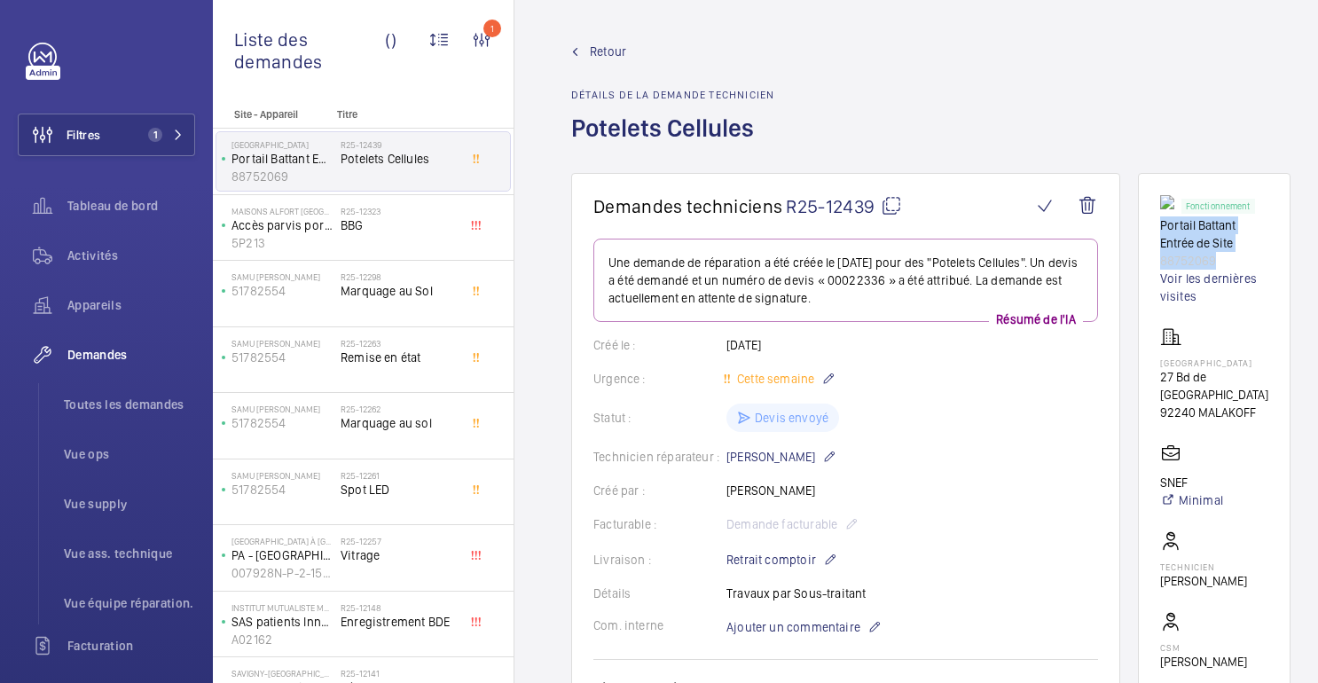
drag, startPoint x: 1224, startPoint y: 265, endPoint x: 1152, endPoint y: 231, distance: 80.6
click at [1152, 231] on wm-front-card "Fonctionnement Portail Battant Entrée de Site 88752069 Voir les dernières visit…" at bounding box center [1214, 487] width 153 height 629
copy div "Portail Battant Entrée de Site 88752069"
